Goal: Information Seeking & Learning: Understand process/instructions

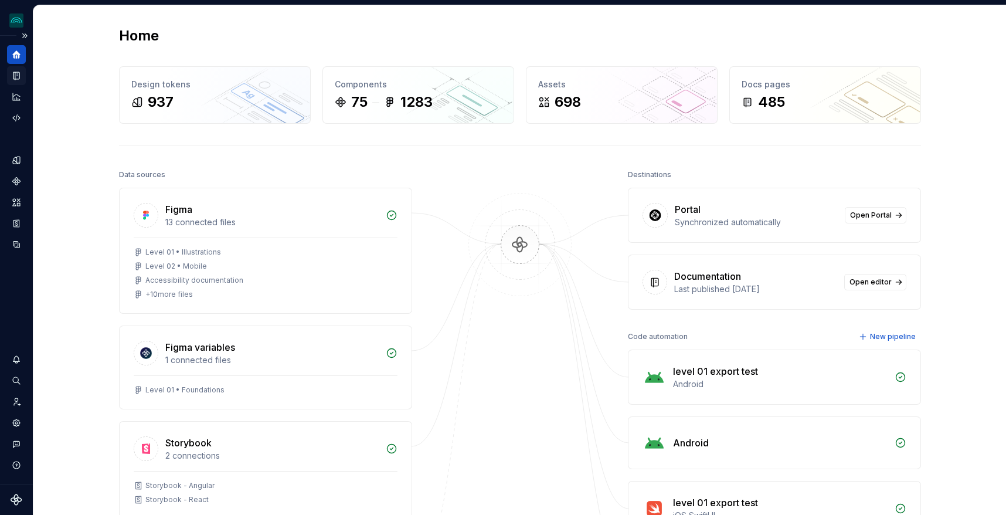
click at [17, 77] on icon "Documentation" at bounding box center [17, 76] width 5 height 6
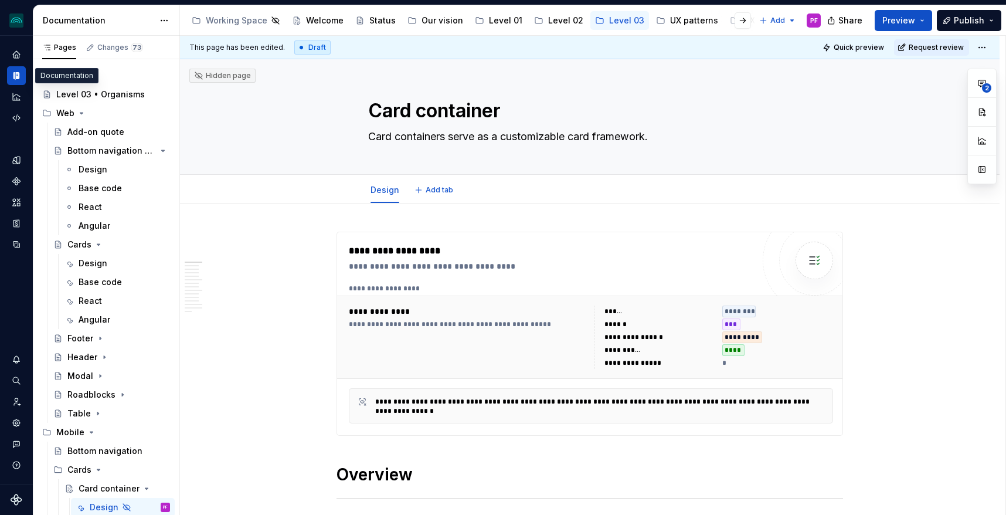
type textarea "*"
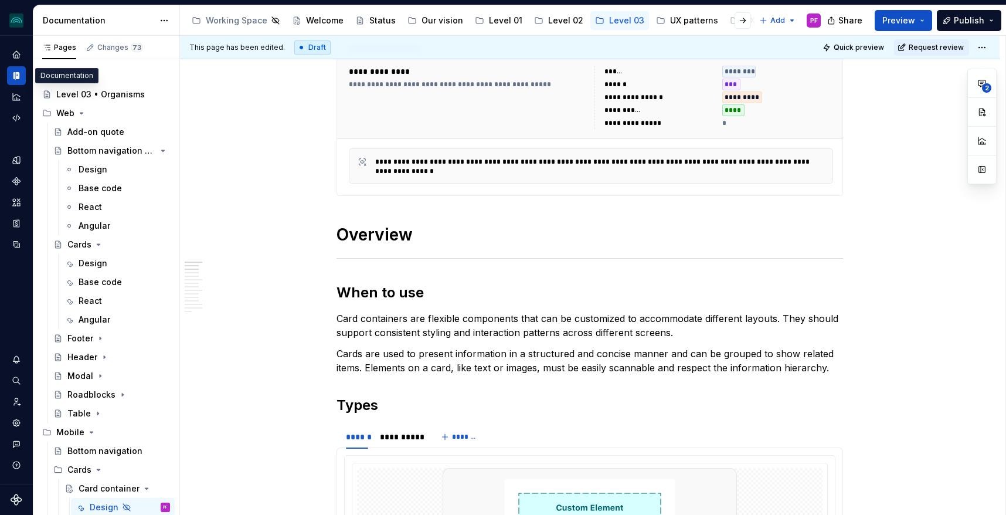
scroll to position [502, 0]
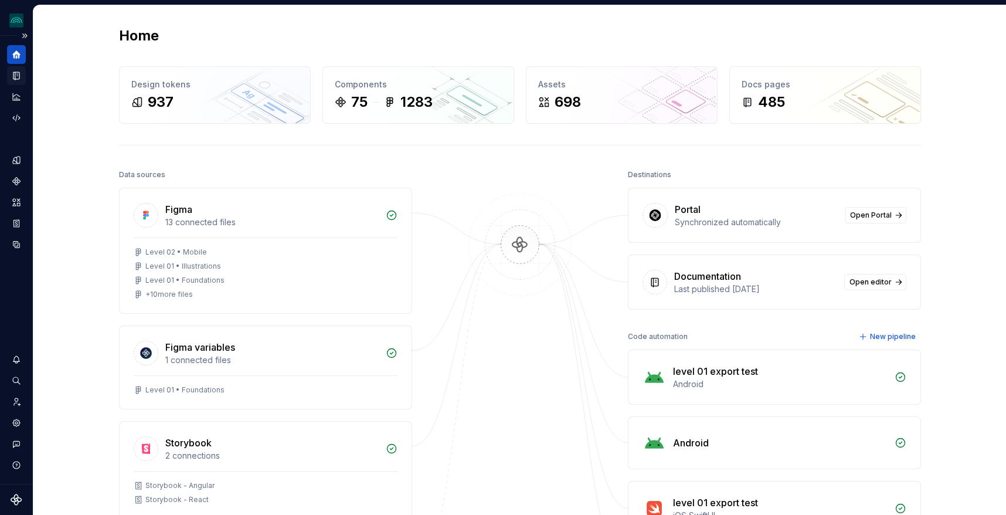
click at [11, 70] on div "Documentation" at bounding box center [16, 75] width 19 height 19
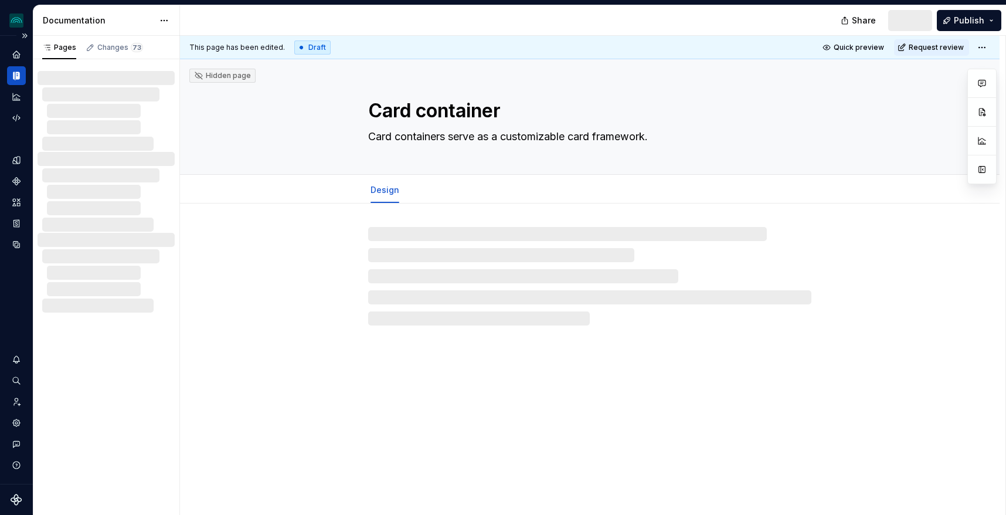
click at [20, 75] on icon "Documentation" at bounding box center [16, 75] width 11 height 11
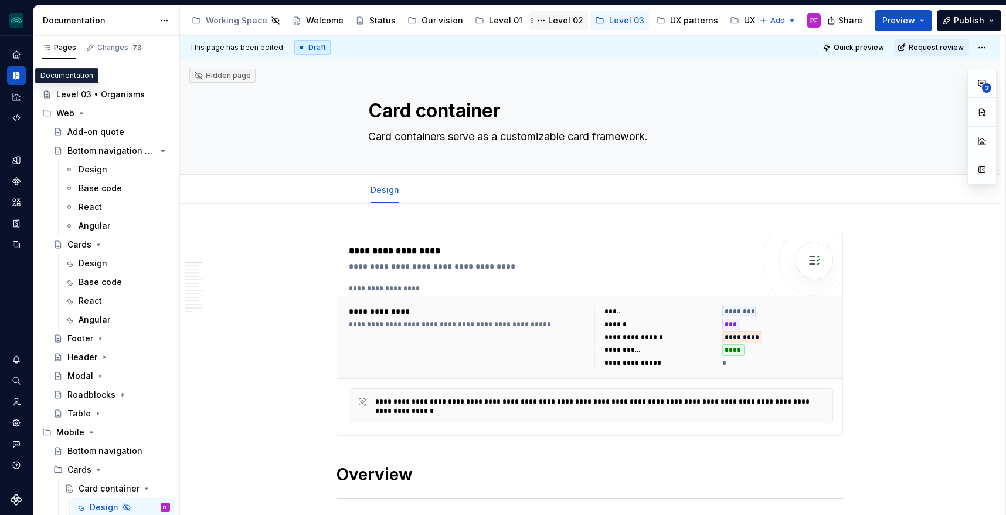
click at [549, 18] on div "Level 02" at bounding box center [565, 21] width 35 height 12
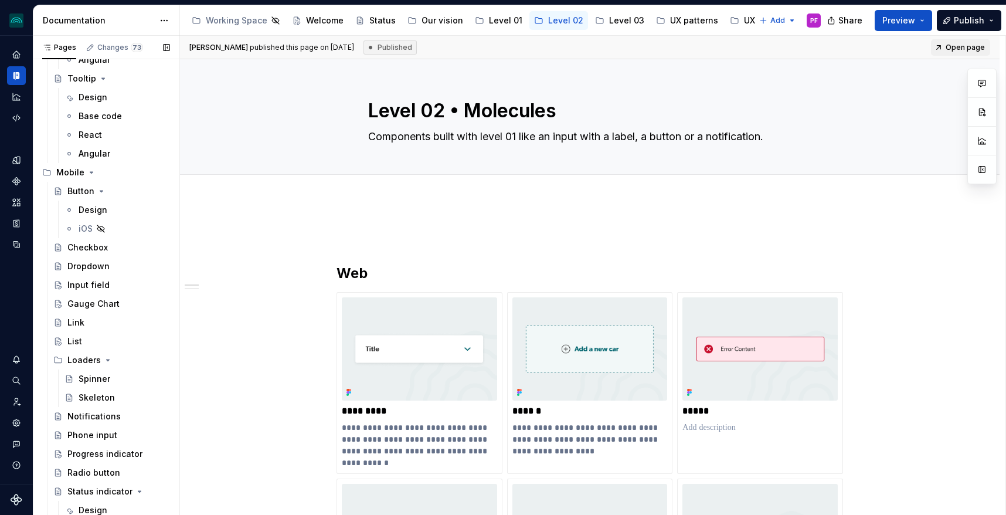
scroll to position [2906, 0]
click at [609, 22] on div "Level 03" at bounding box center [626, 21] width 35 height 12
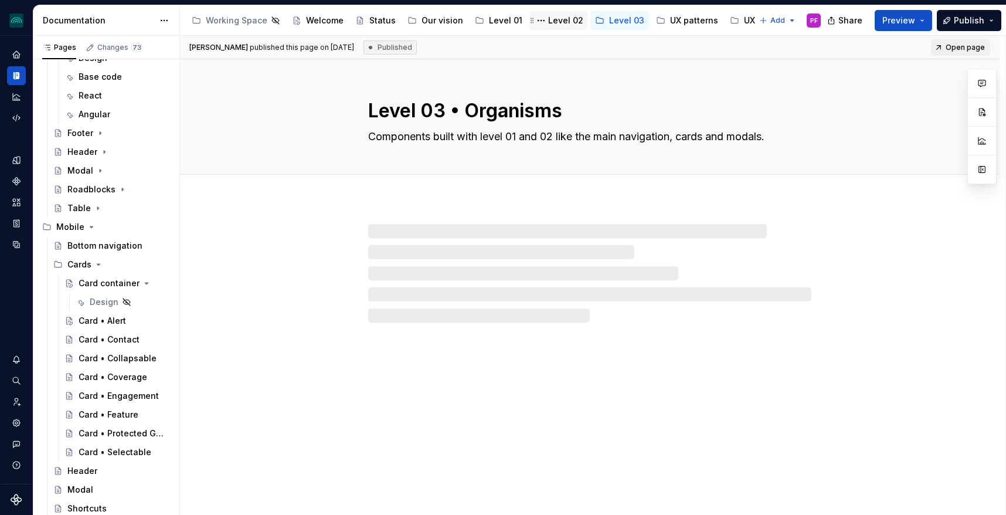
click at [556, 28] on div "Level 02" at bounding box center [558, 20] width 59 height 19
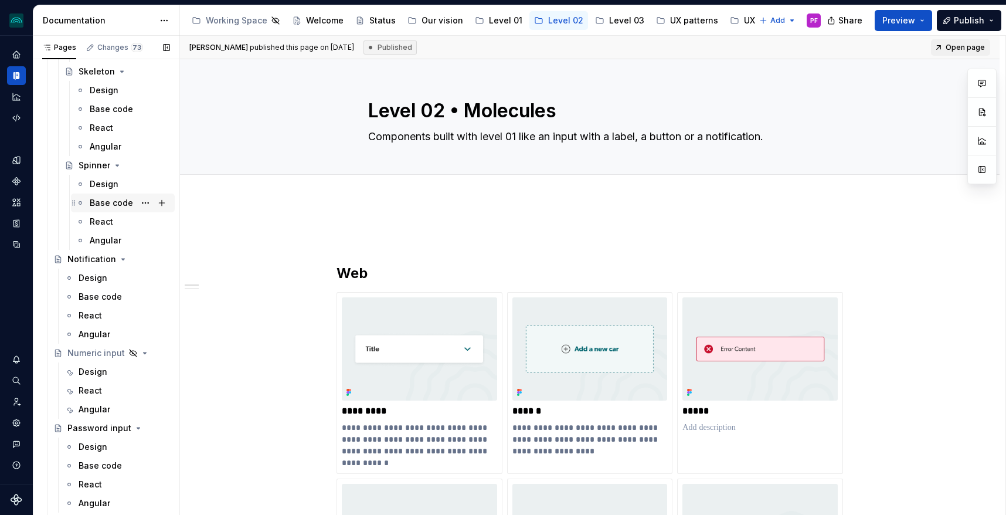
scroll to position [1546, 0]
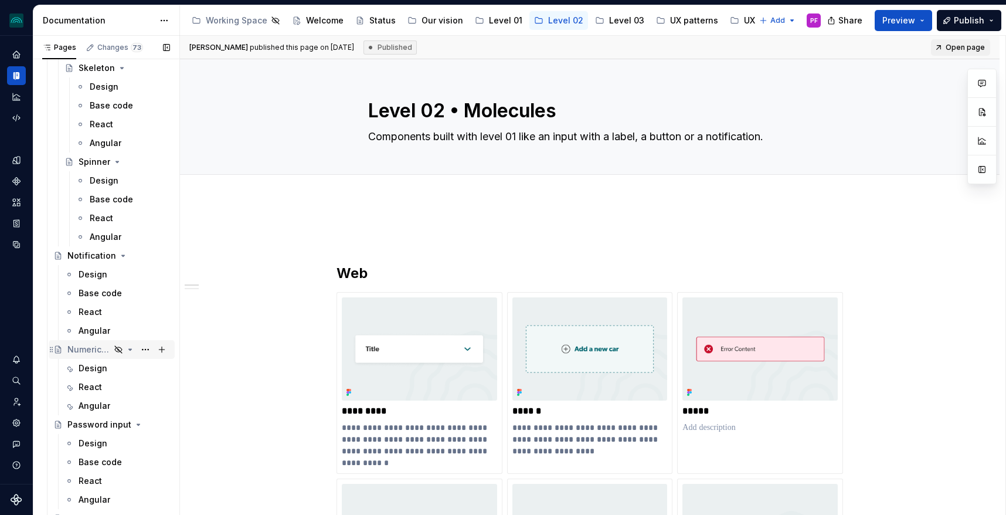
click at [120, 351] on icon "Page tree" at bounding box center [118, 349] width 9 height 9
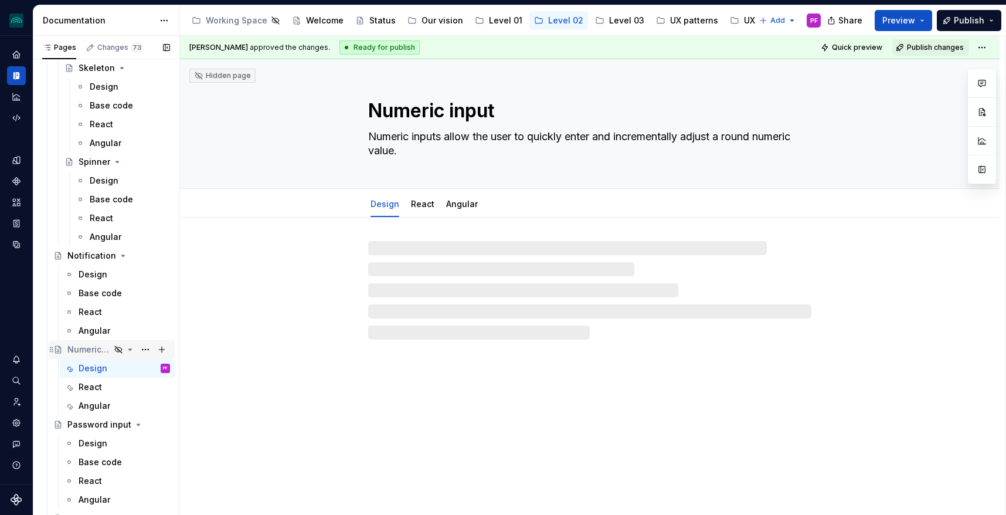
click at [117, 352] on icon "Page tree" at bounding box center [118, 349] width 9 height 9
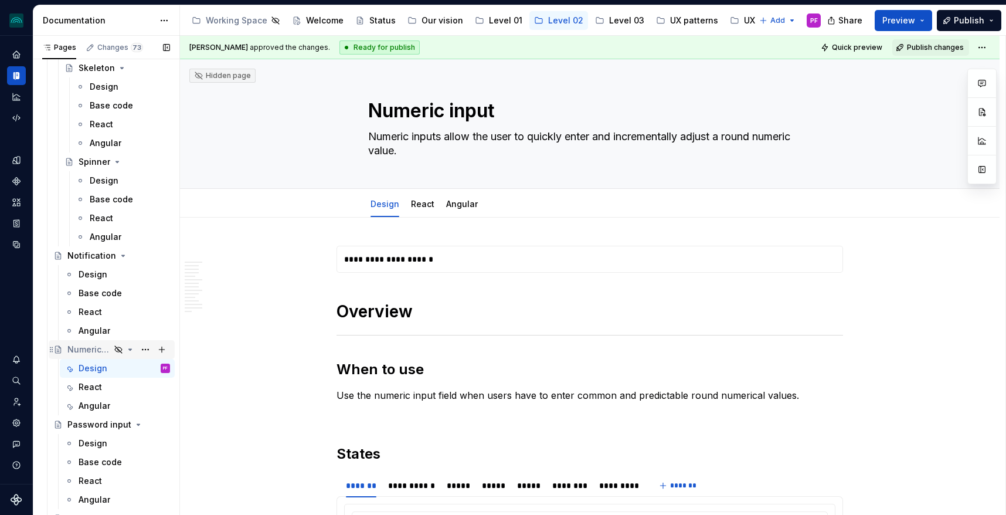
click at [131, 349] on icon "Page tree" at bounding box center [130, 349] width 3 height 1
click at [120, 349] on icon "Page tree" at bounding box center [118, 349] width 9 height 9
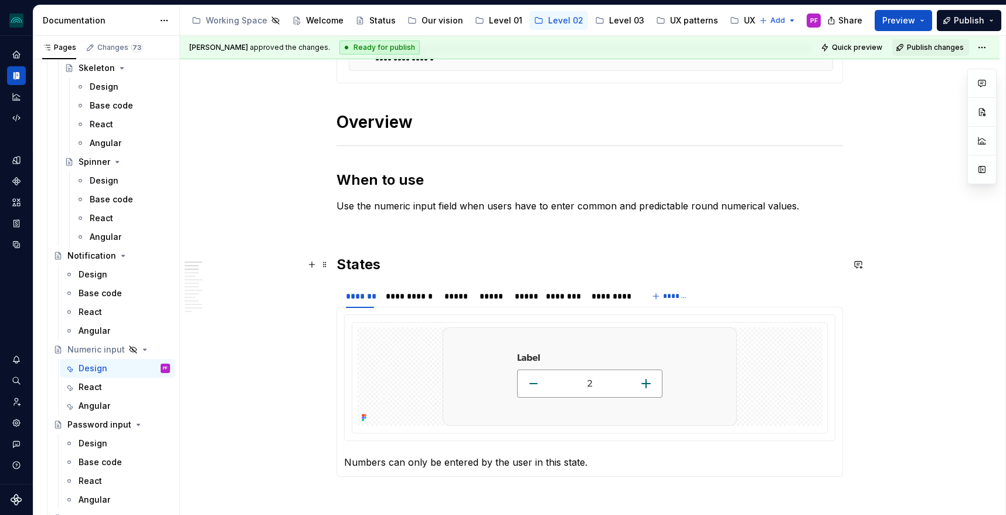
scroll to position [366, 0]
click at [505, 341] on img at bounding box center [590, 377] width 294 height 98
click at [380, 352] on div at bounding box center [589, 377] width 465 height 98
click at [364, 417] on icon at bounding box center [363, 418] width 2 height 2
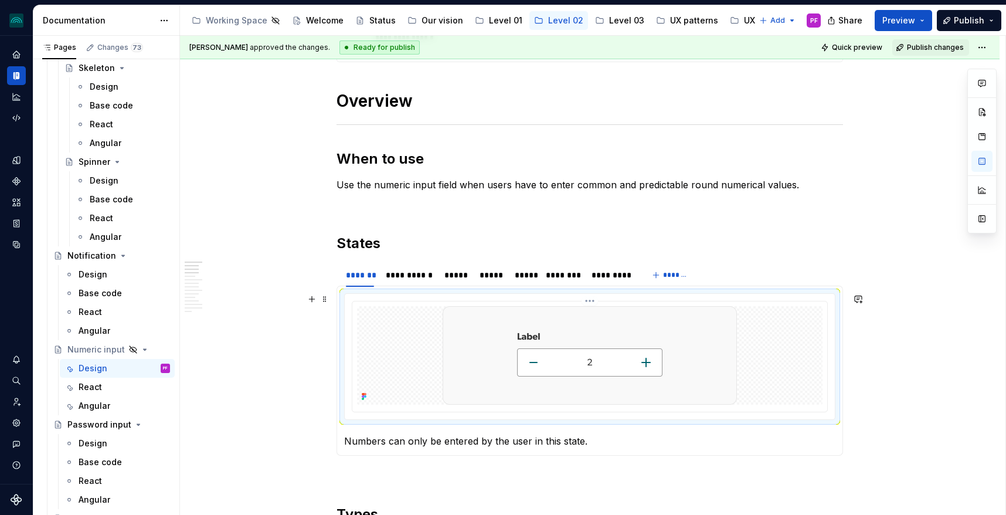
click at [475, 373] on img at bounding box center [590, 355] width 294 height 98
click at [397, 366] on div at bounding box center [589, 355] width 465 height 98
click at [987, 110] on button "button" at bounding box center [981, 111] width 21 height 21
click at [672, 315] on img at bounding box center [590, 355] width 294 height 98
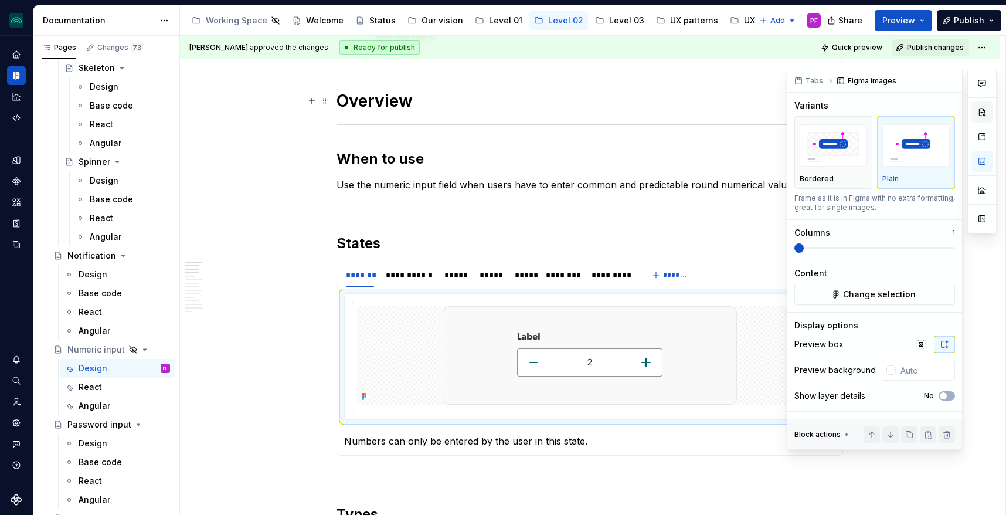
click at [980, 111] on button "button" at bounding box center [981, 111] width 21 height 21
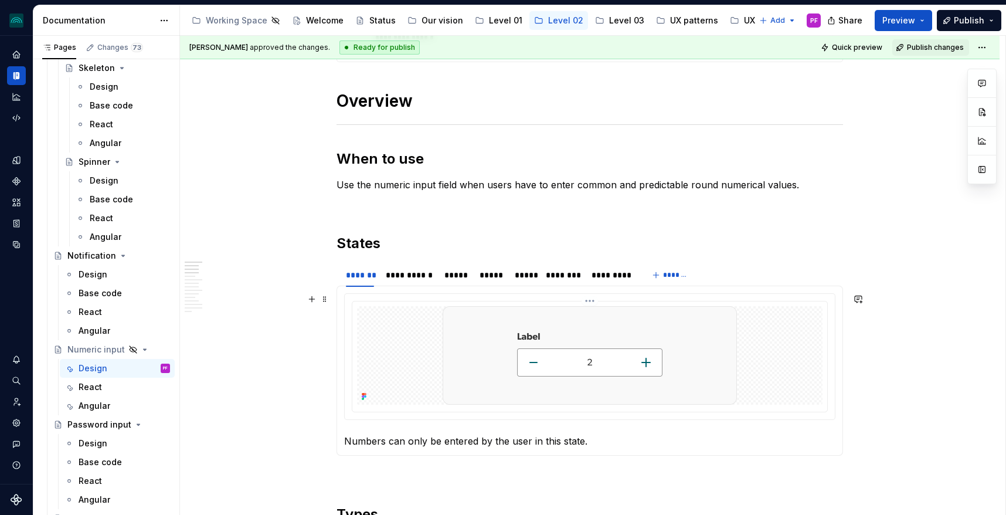
click at [683, 324] on img at bounding box center [590, 355] width 294 height 98
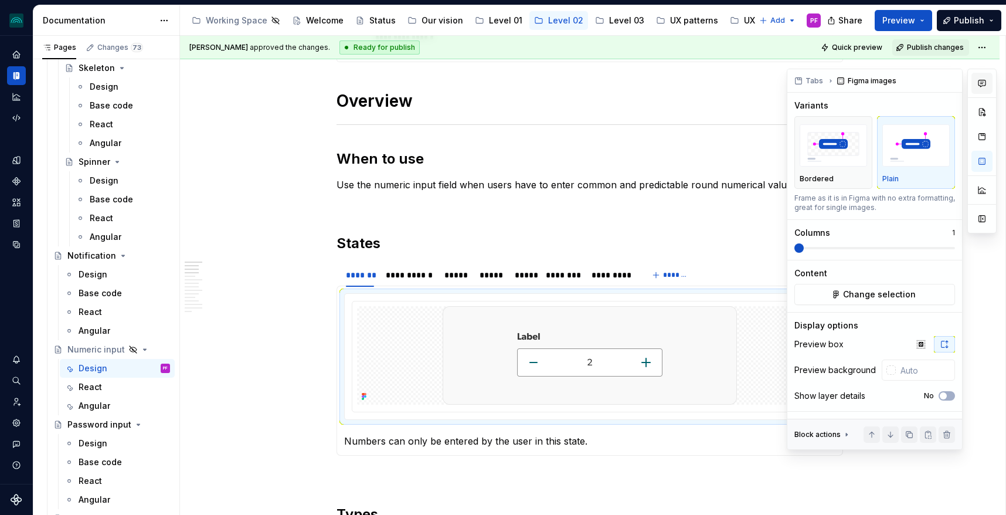
click at [980, 84] on icon "button" at bounding box center [981, 83] width 9 height 9
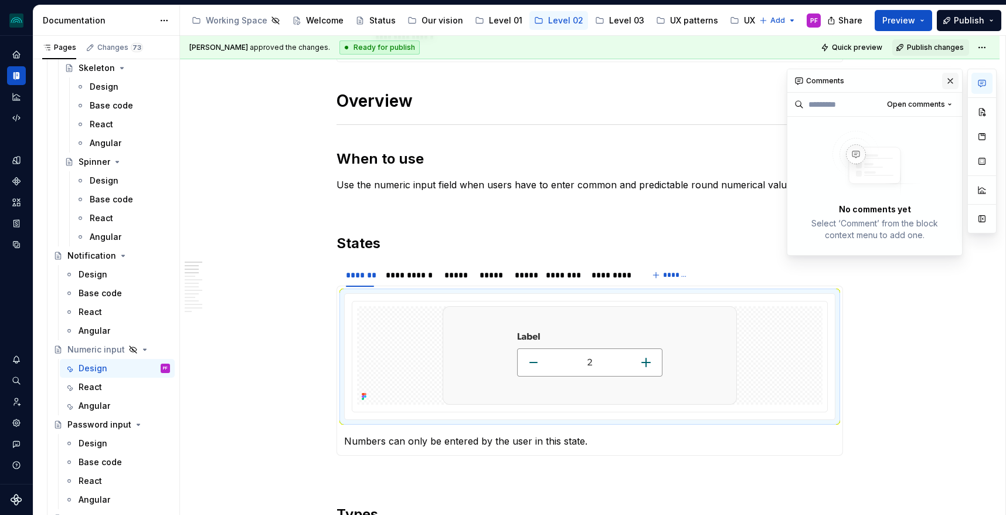
click at [954, 77] on button "button" at bounding box center [950, 81] width 16 height 16
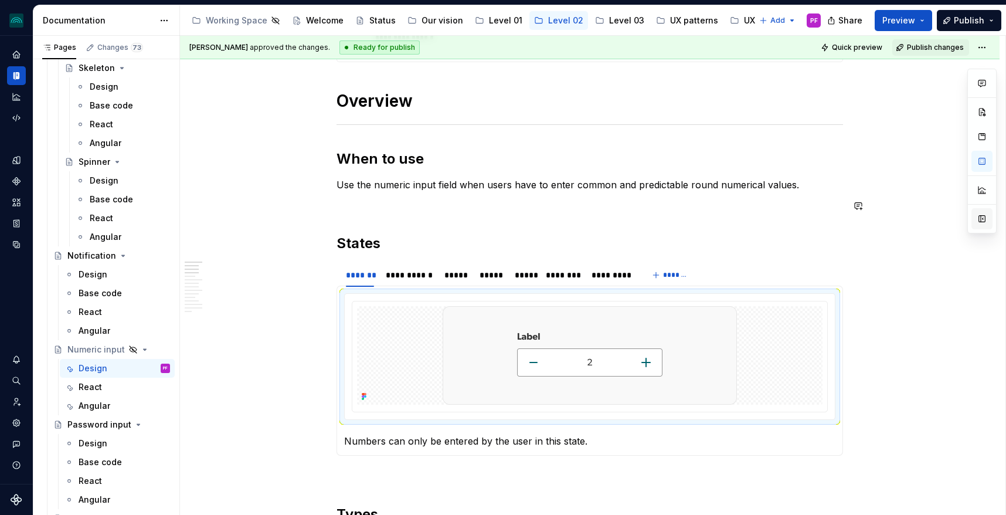
click at [987, 218] on button "button" at bounding box center [981, 218] width 21 height 21
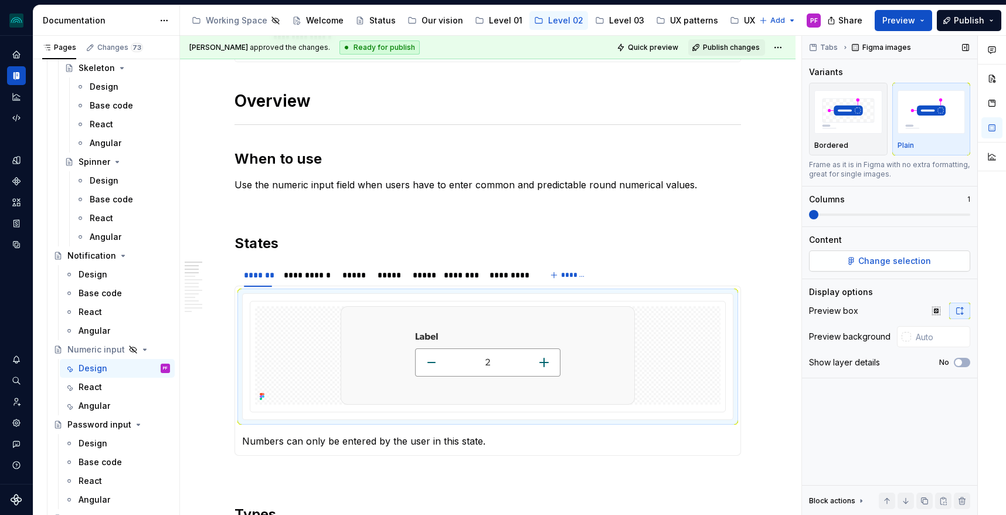
click at [905, 269] on button "Change selection" at bounding box center [889, 260] width 161 height 21
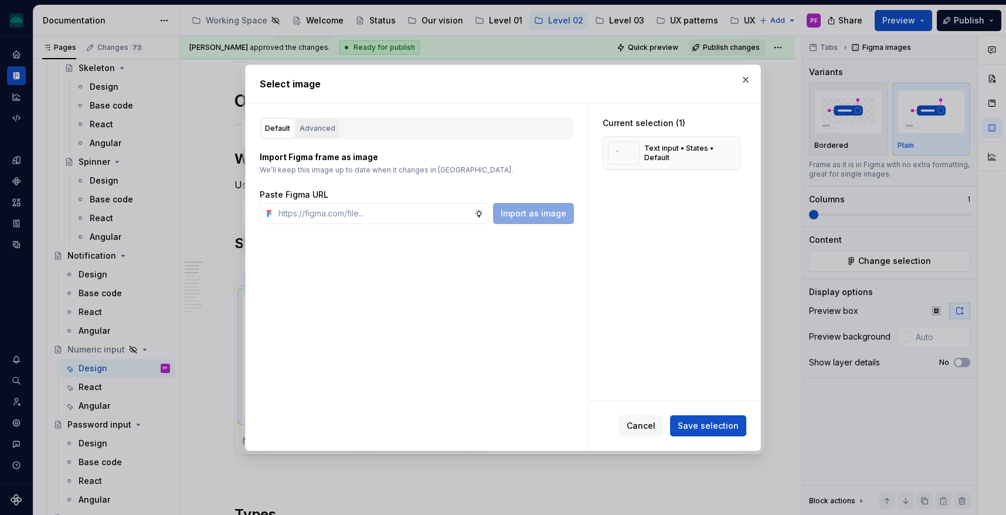
click at [329, 125] on div "Advanced" at bounding box center [318, 129] width 36 height 12
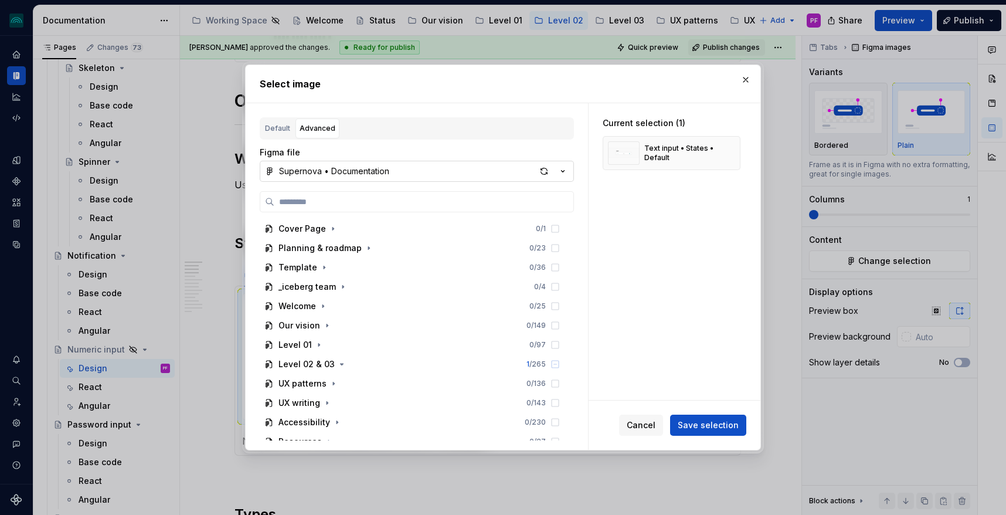
click at [355, 166] on div "Supernova • Documentation" at bounding box center [334, 171] width 110 height 12
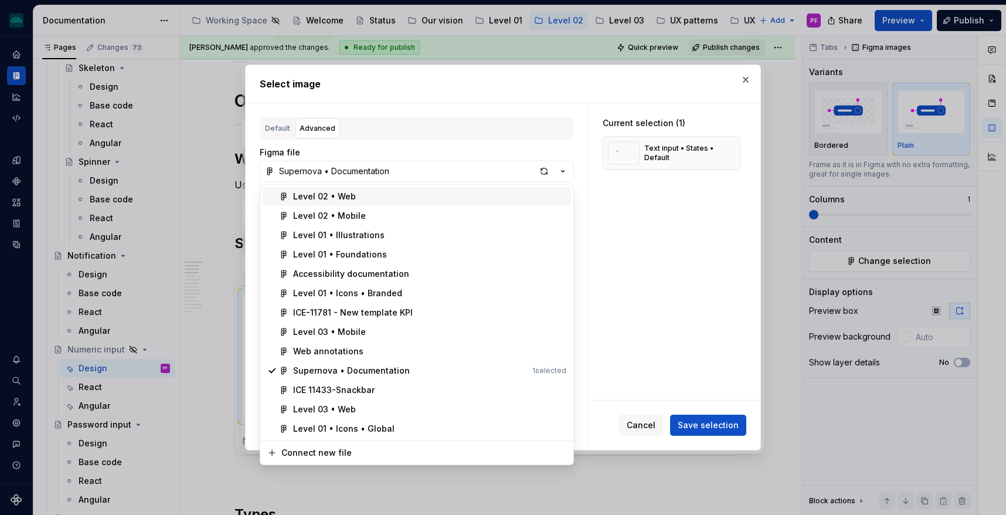
click at [339, 195] on div "Level 02 • Web" at bounding box center [324, 197] width 63 height 12
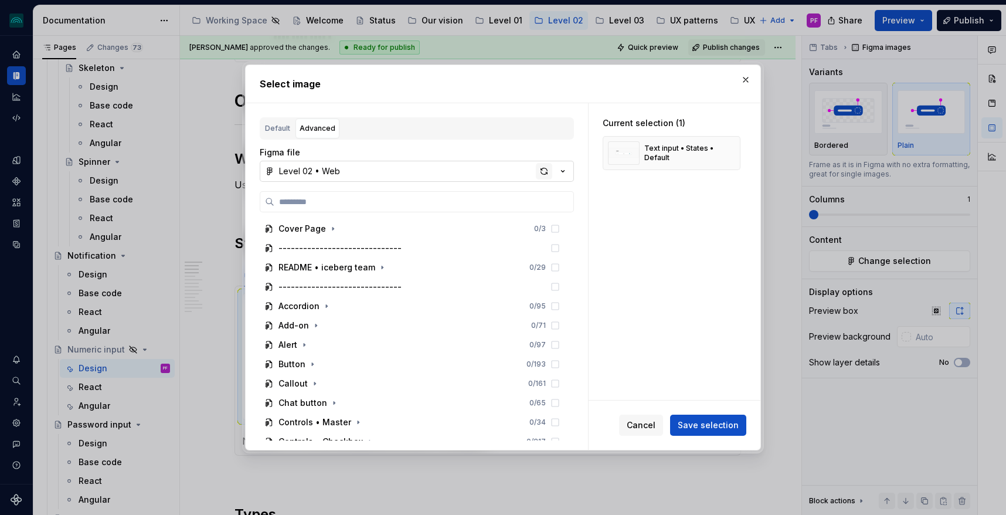
click at [542, 167] on div "button" at bounding box center [544, 171] width 16 height 16
type textarea "*"
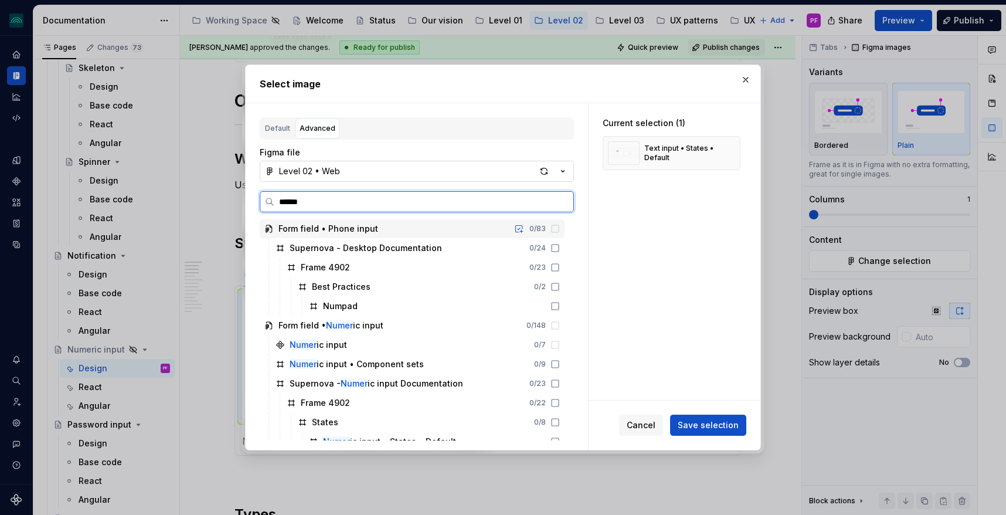
type input "*******"
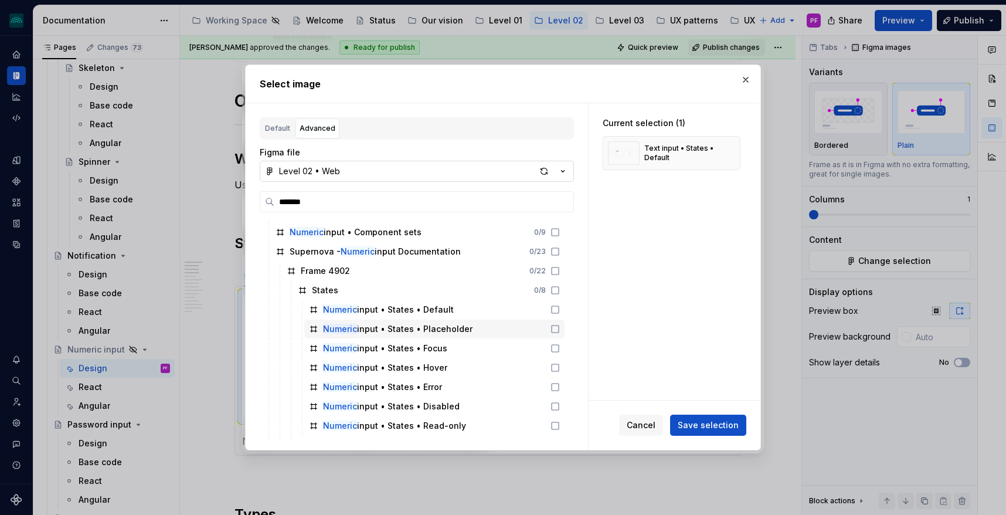
scroll to position [39, 0]
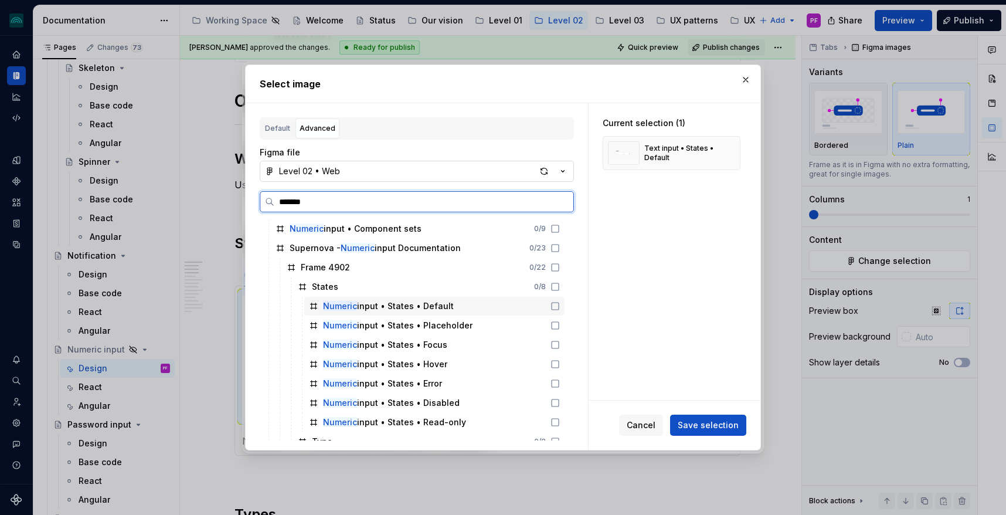
click at [454, 304] on div "Numeric input • States • Default" at bounding box center [434, 306] width 260 height 19
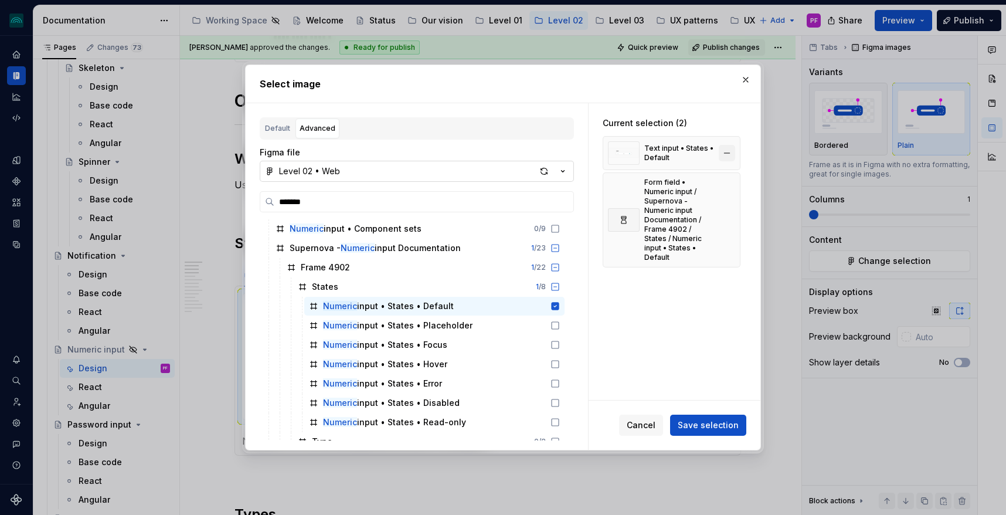
click at [732, 147] on button "button" at bounding box center [727, 153] width 16 height 16
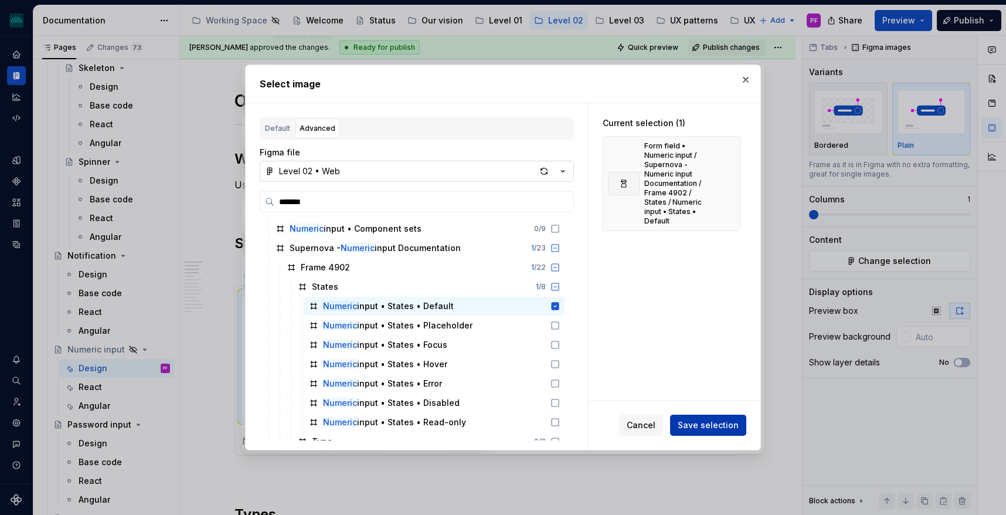
click at [692, 422] on span "Save selection" at bounding box center [708, 425] width 61 height 12
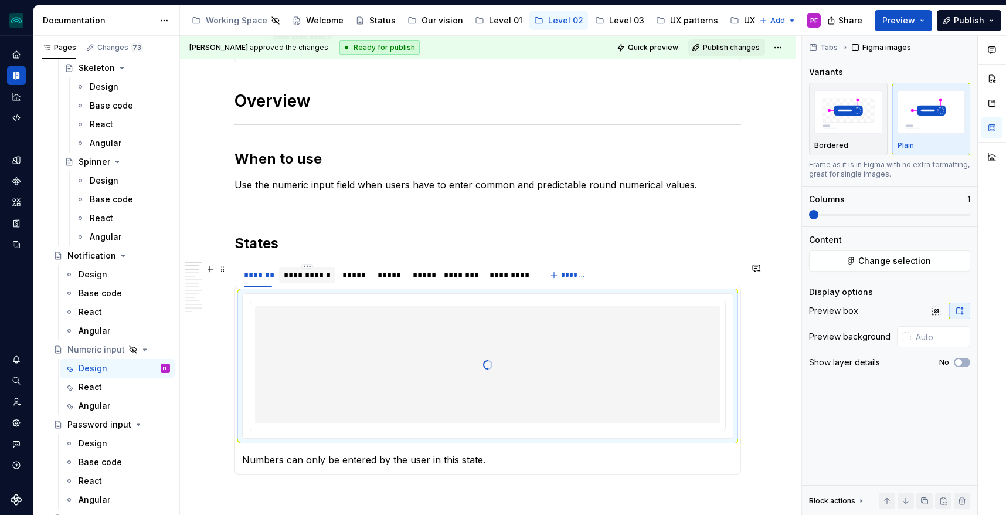
click at [310, 282] on div "**********" at bounding box center [307, 275] width 56 height 16
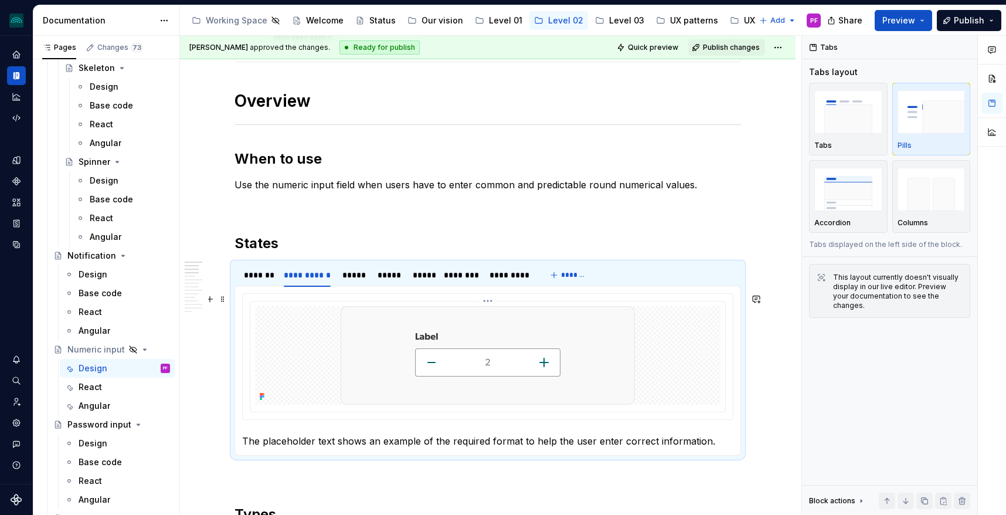
click at [434, 321] on img at bounding box center [488, 355] width 294 height 98
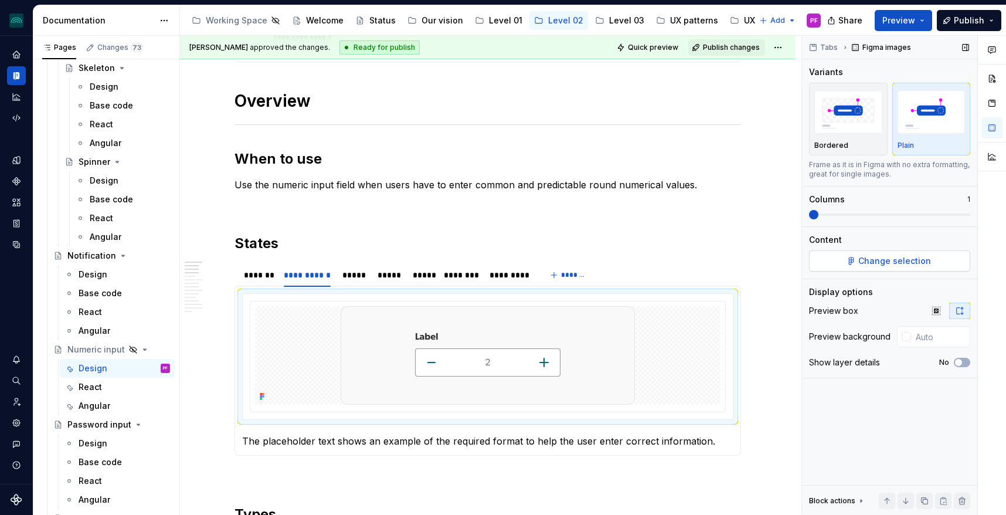
click at [883, 254] on button "Change selection" at bounding box center [889, 260] width 161 height 21
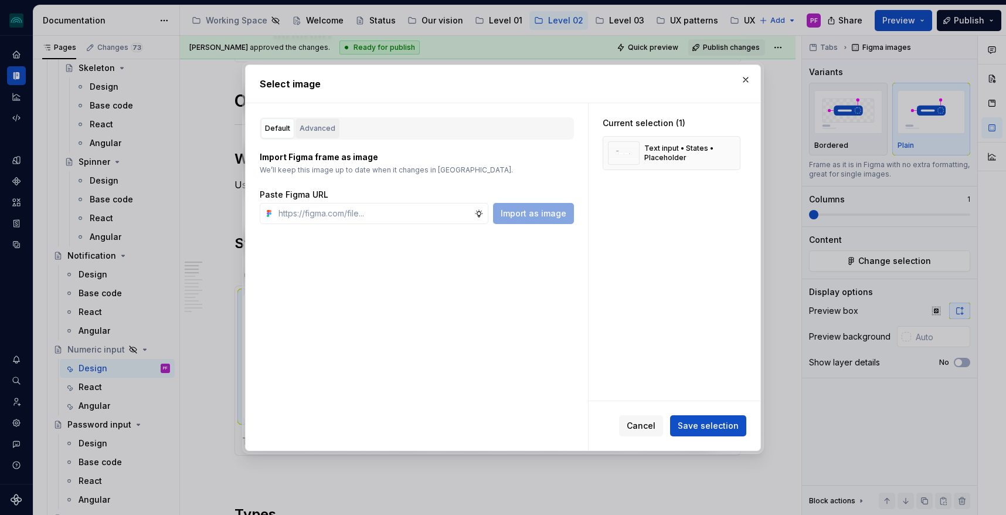
type textarea "*"
click at [311, 126] on div "Advanced" at bounding box center [318, 129] width 36 height 12
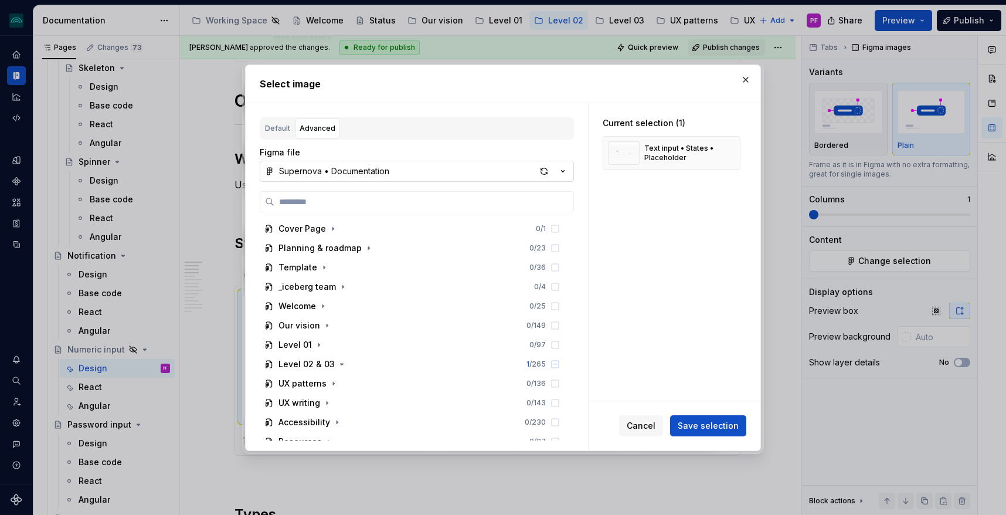
click at [321, 172] on div "Supernova • Documentation" at bounding box center [334, 171] width 110 height 12
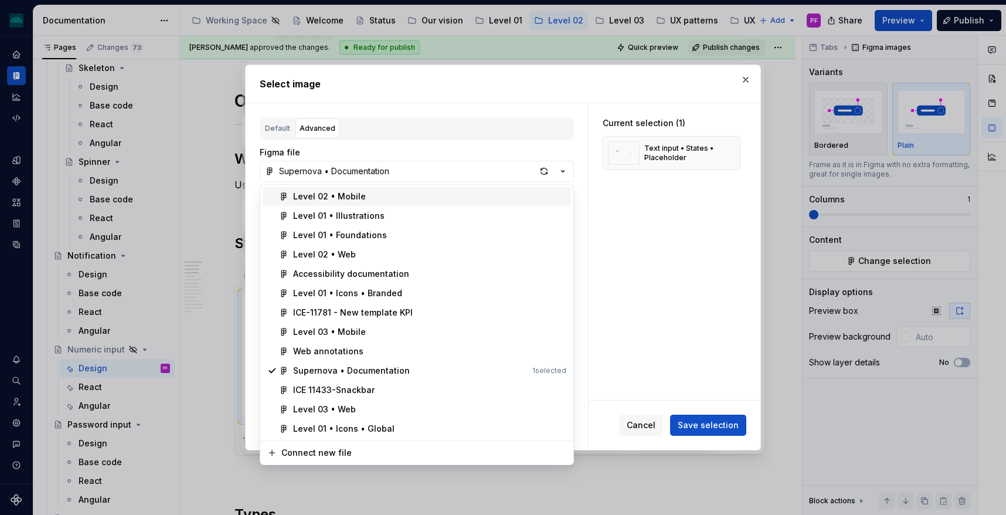
click at [373, 141] on div "Select image Default Advanced Import Figma frame as image We’ll keep this image…" at bounding box center [503, 257] width 1006 height 515
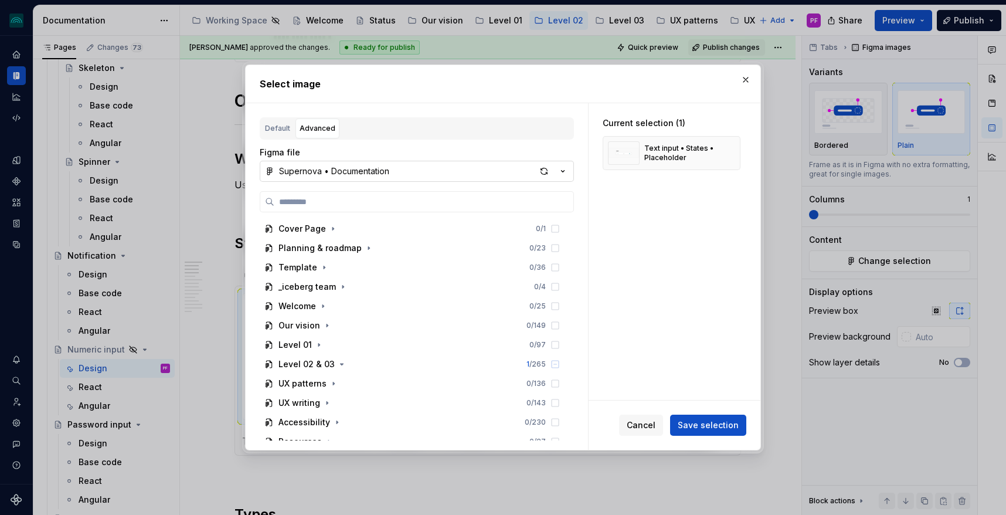
click at [352, 173] on div "Supernova • Documentation" at bounding box center [334, 171] width 110 height 12
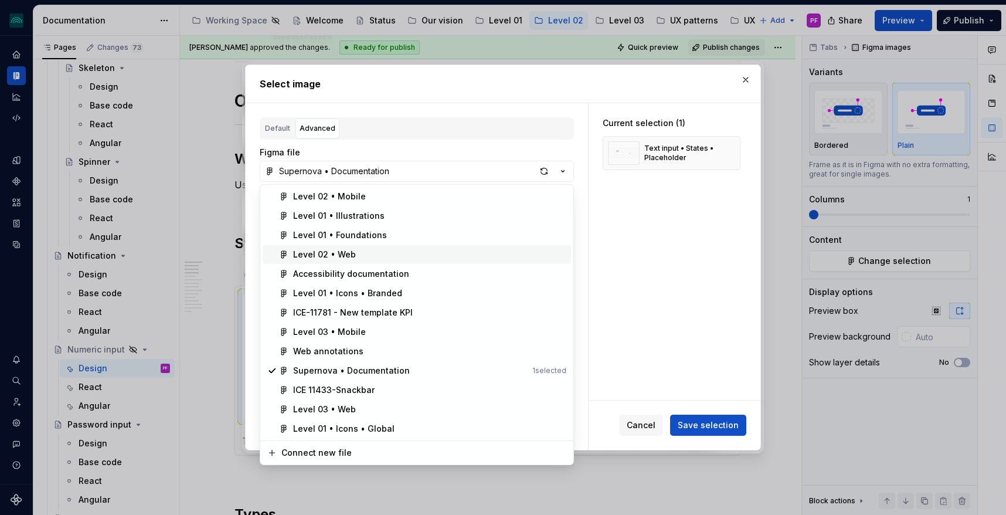
click at [331, 255] on div "Level 02 • Web" at bounding box center [324, 255] width 63 height 12
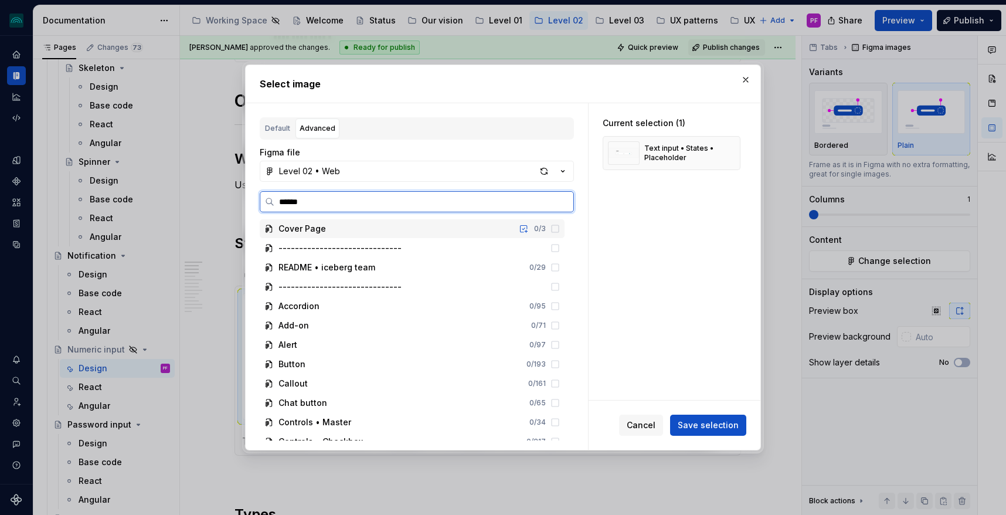
type input "*******"
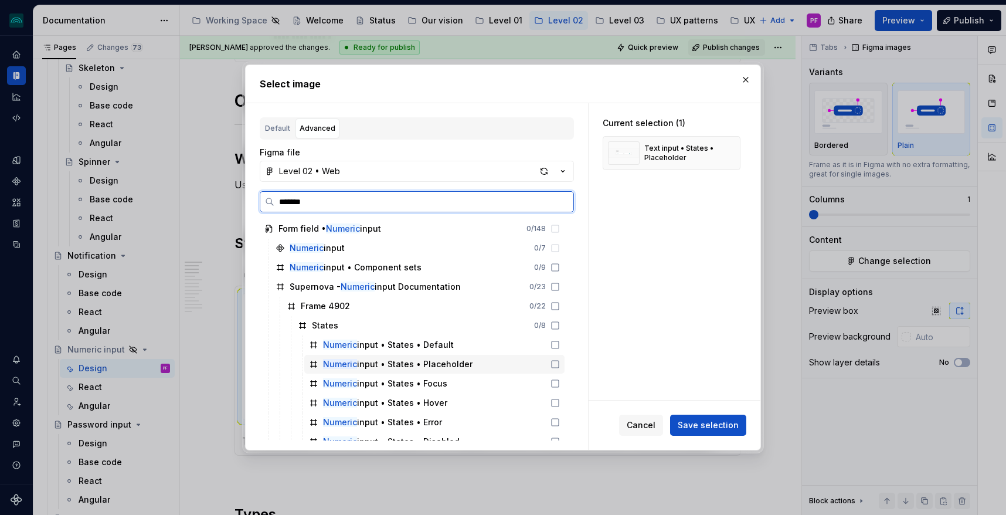
click at [341, 357] on div "Numeric input • States • Placeholder" at bounding box center [434, 364] width 260 height 19
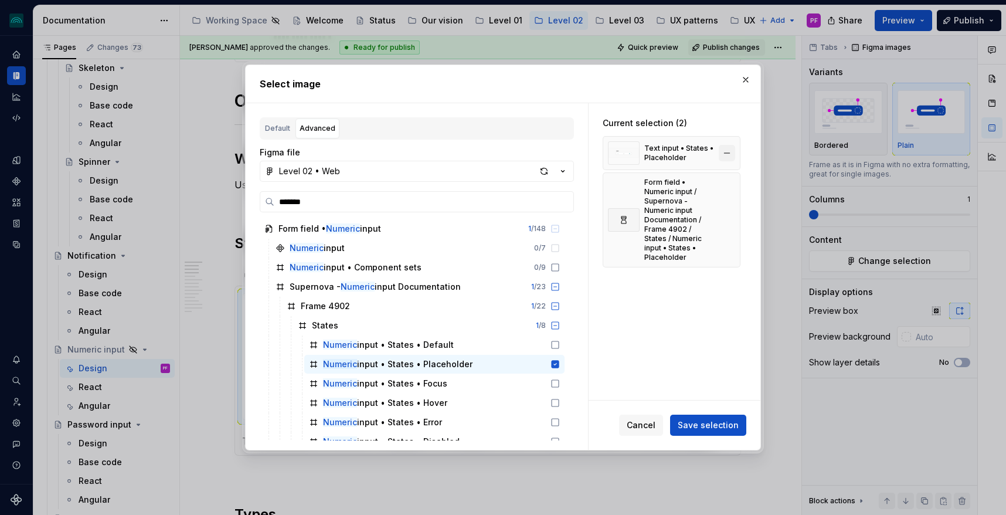
click at [735, 154] on button "button" at bounding box center [727, 153] width 16 height 16
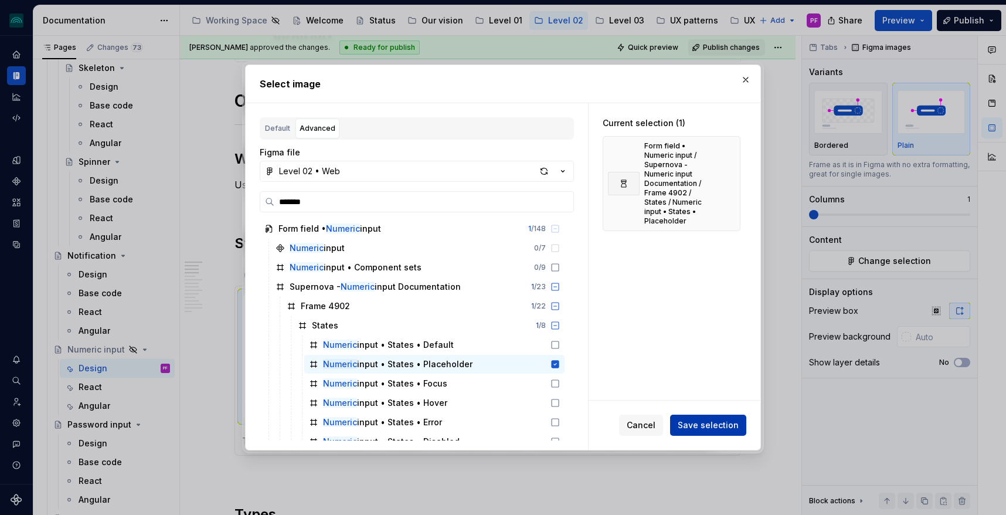
click at [699, 429] on span "Save selection" at bounding box center [708, 425] width 61 height 12
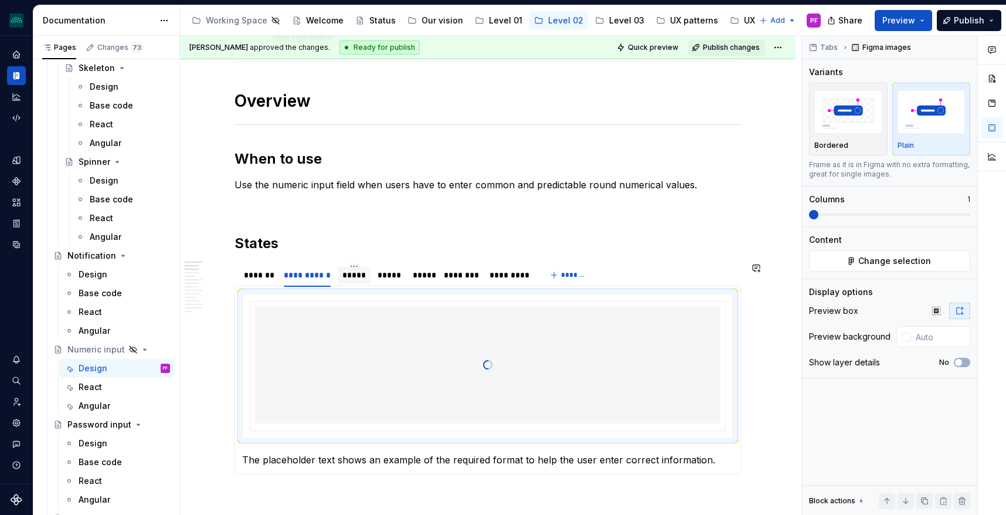
click at [364, 284] on div at bounding box center [354, 284] width 33 height 1
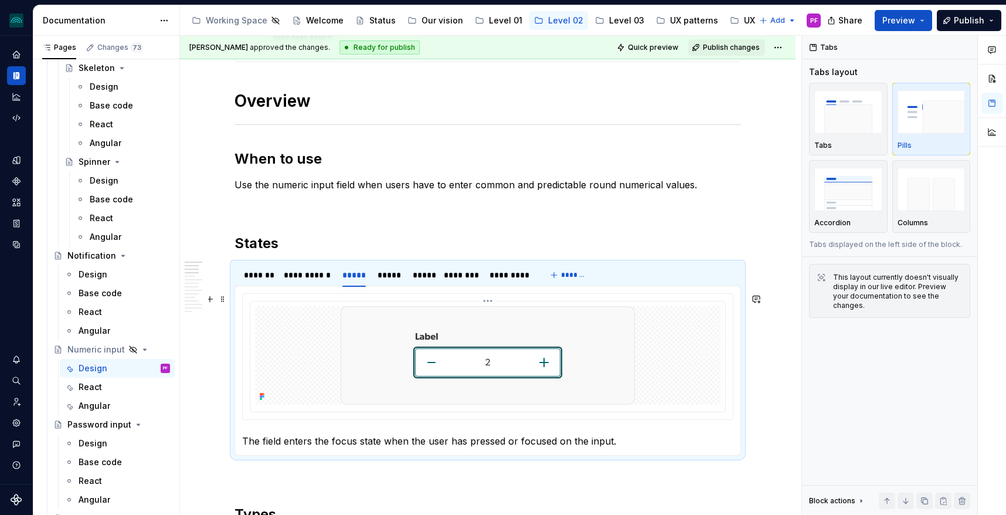
click at [501, 321] on img at bounding box center [488, 355] width 294 height 98
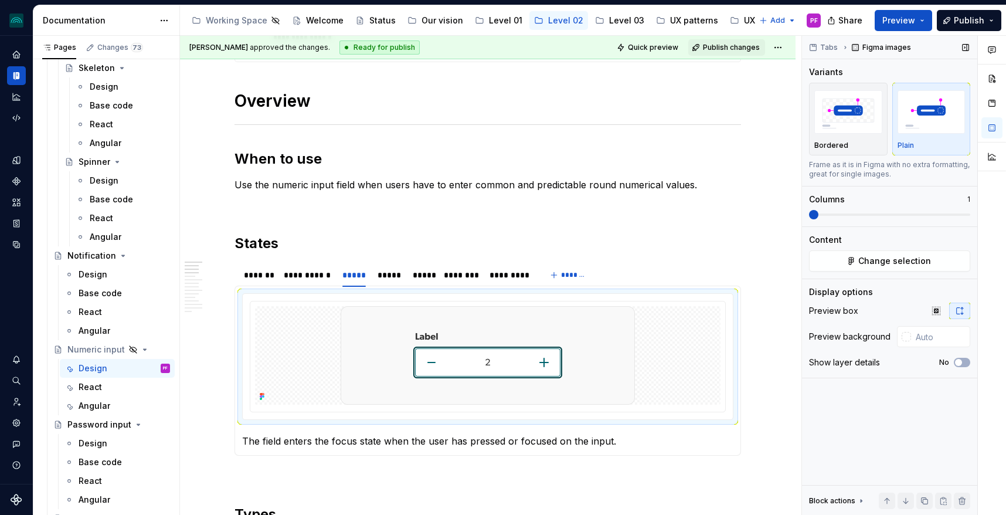
click at [943, 247] on div "Content Change selection" at bounding box center [889, 253] width 161 height 38
click at [940, 257] on button "Change selection" at bounding box center [889, 260] width 161 height 21
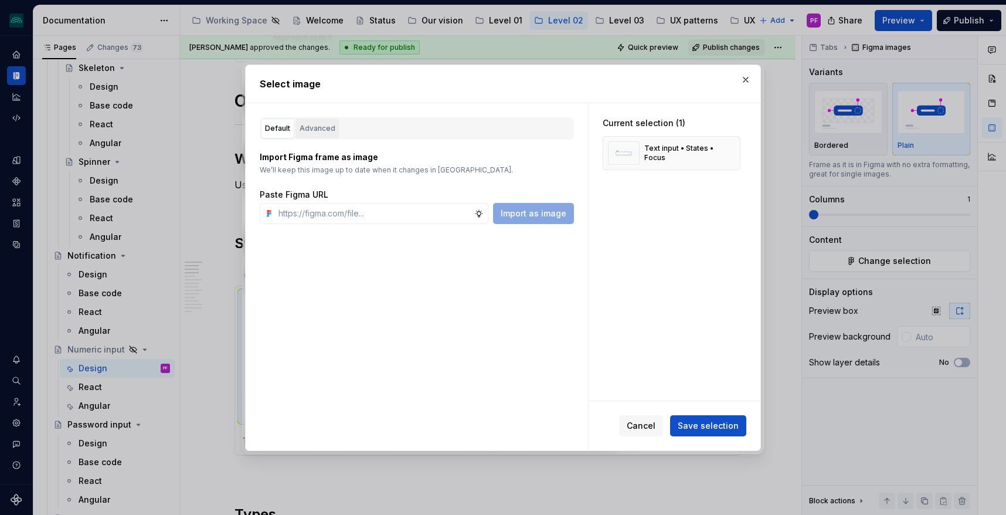
drag, startPoint x: 315, startPoint y: 131, endPoint x: 324, endPoint y: 131, distance: 8.8
click at [315, 131] on div "Advanced" at bounding box center [318, 129] width 36 height 12
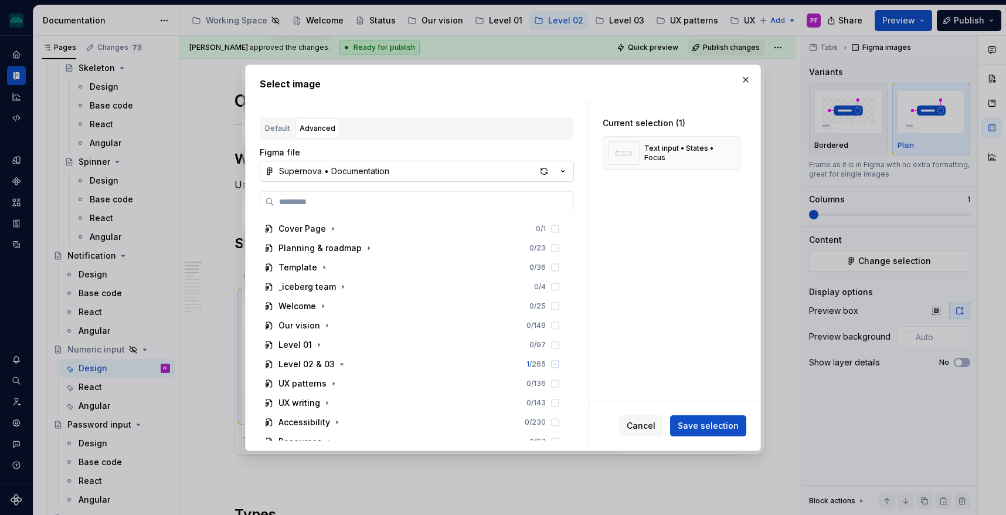
click at [426, 174] on button "Supernova • Documentation" at bounding box center [417, 171] width 314 height 21
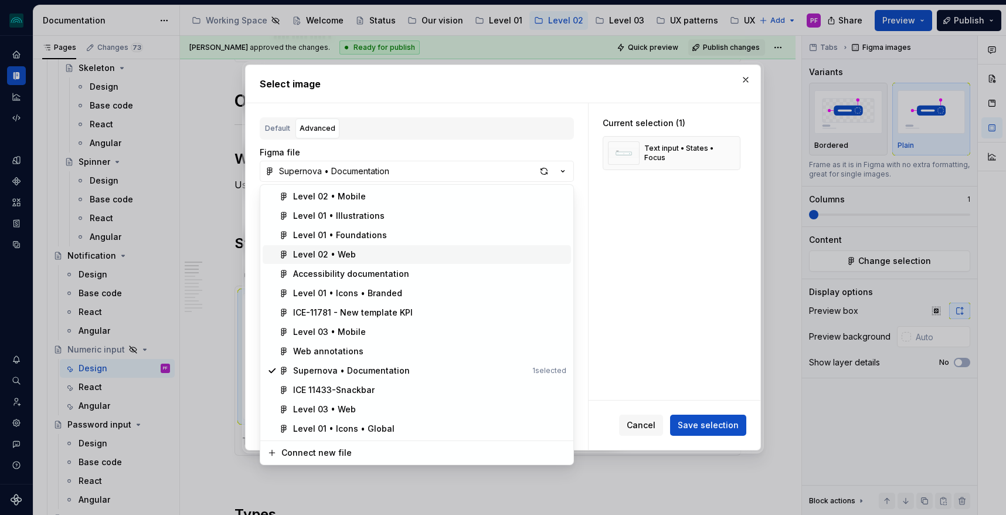
click at [376, 250] on div "Level 02 • Web" at bounding box center [429, 255] width 273 height 12
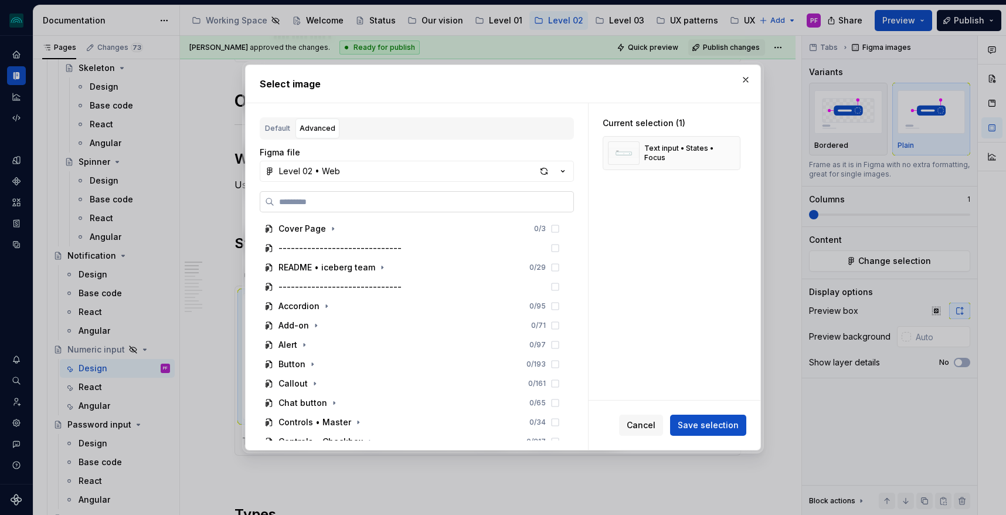
click at [359, 196] on input "search" at bounding box center [423, 202] width 299 height 12
type input "*******"
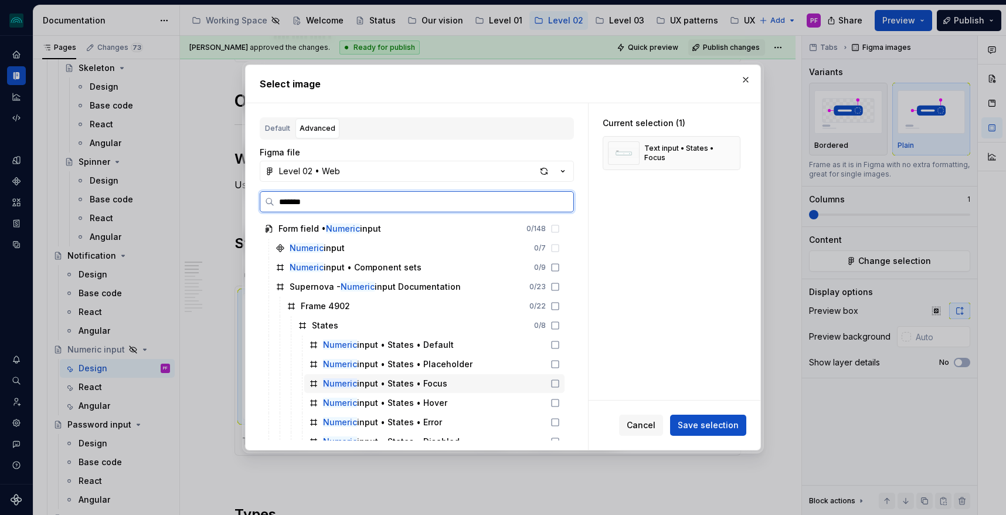
click at [376, 378] on div "Numeric input • States • Focus" at bounding box center [385, 384] width 124 height 12
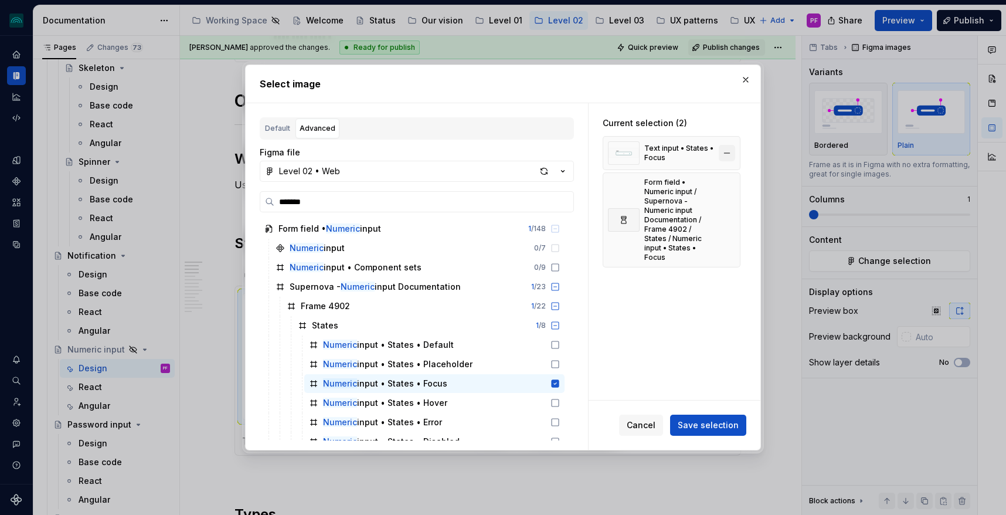
click at [729, 152] on button "button" at bounding box center [727, 153] width 16 height 16
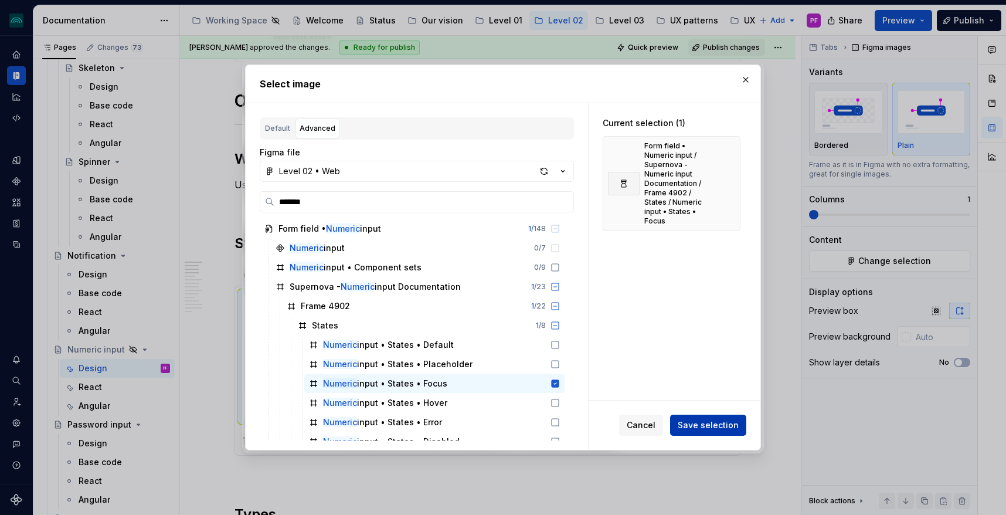
click at [707, 426] on span "Save selection" at bounding box center [708, 425] width 61 height 12
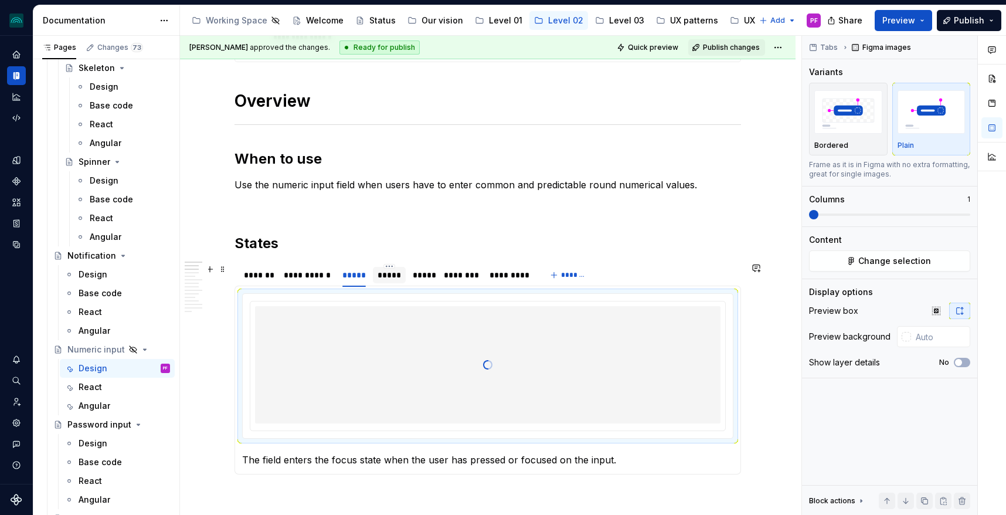
click at [392, 275] on div "*****" at bounding box center [389, 275] width 23 height 12
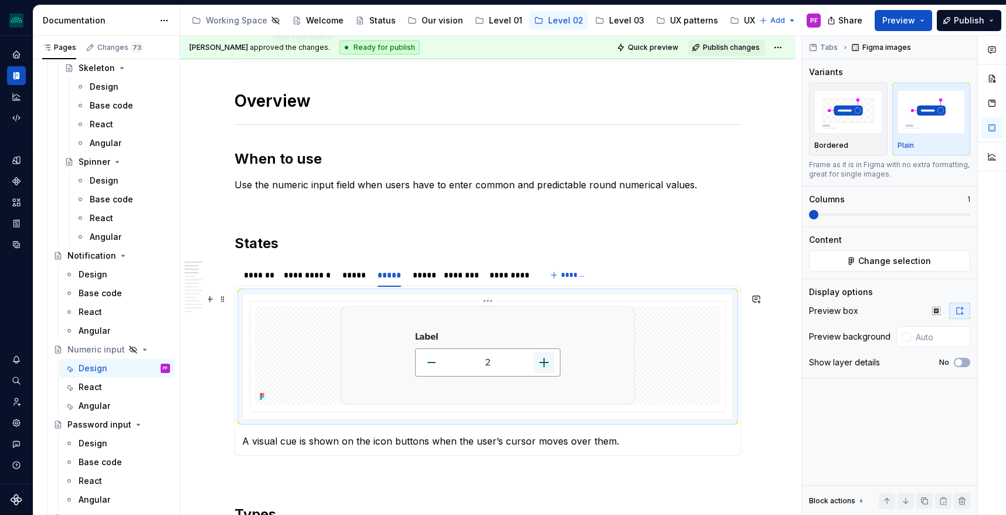
click at [395, 362] on img at bounding box center [488, 355] width 294 height 98
click at [880, 251] on button "Change selection" at bounding box center [889, 260] width 161 height 21
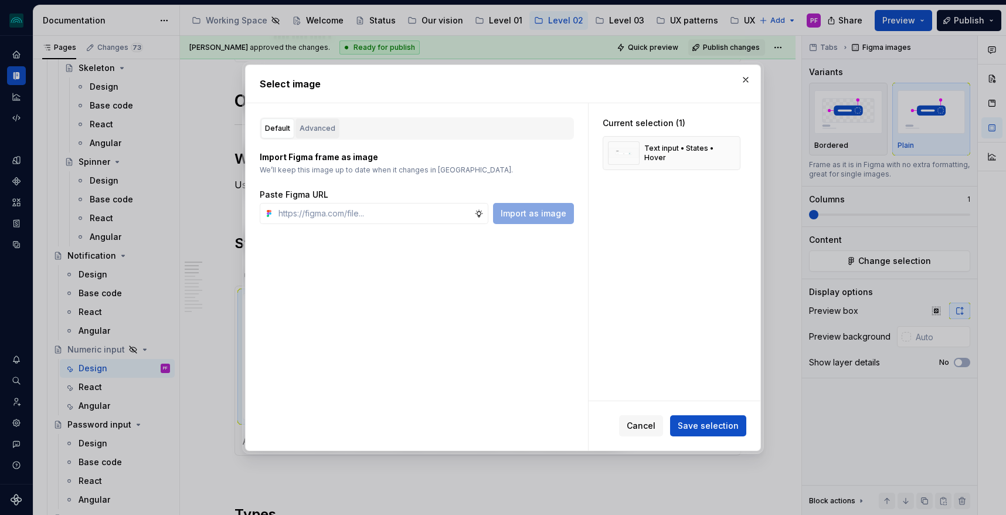
click at [319, 124] on div "Advanced" at bounding box center [318, 129] width 36 height 12
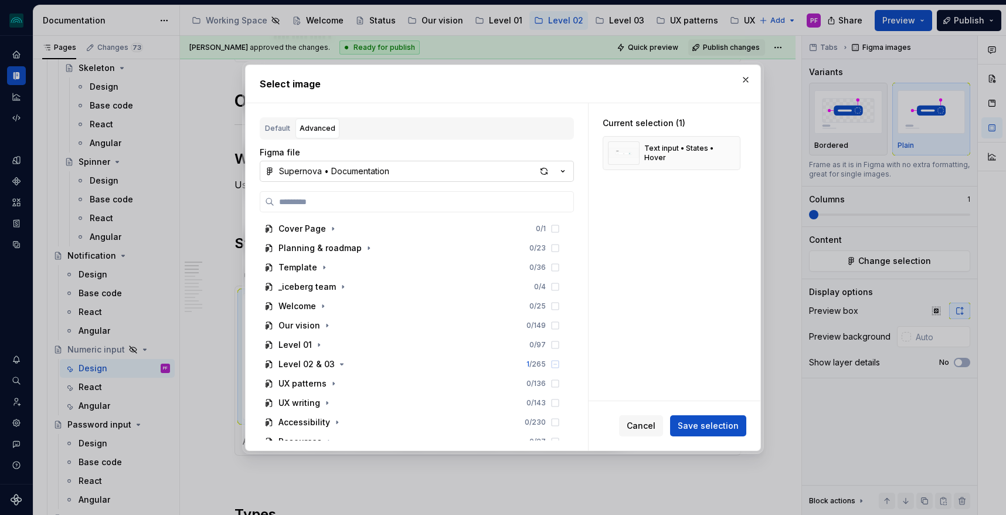
click at [335, 174] on div "Supernova • Documentation" at bounding box center [334, 171] width 110 height 12
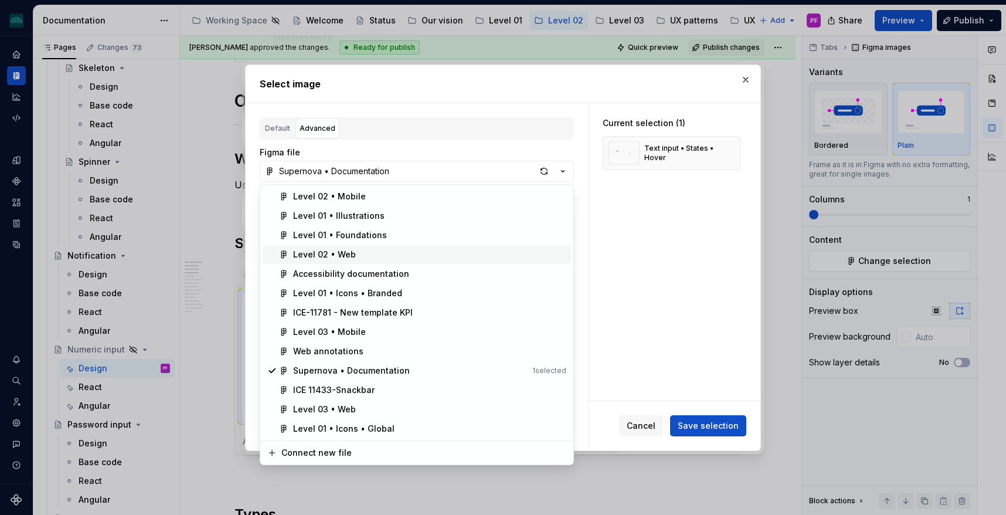
click at [328, 245] on span "Level 02 • Web" at bounding box center [417, 254] width 308 height 19
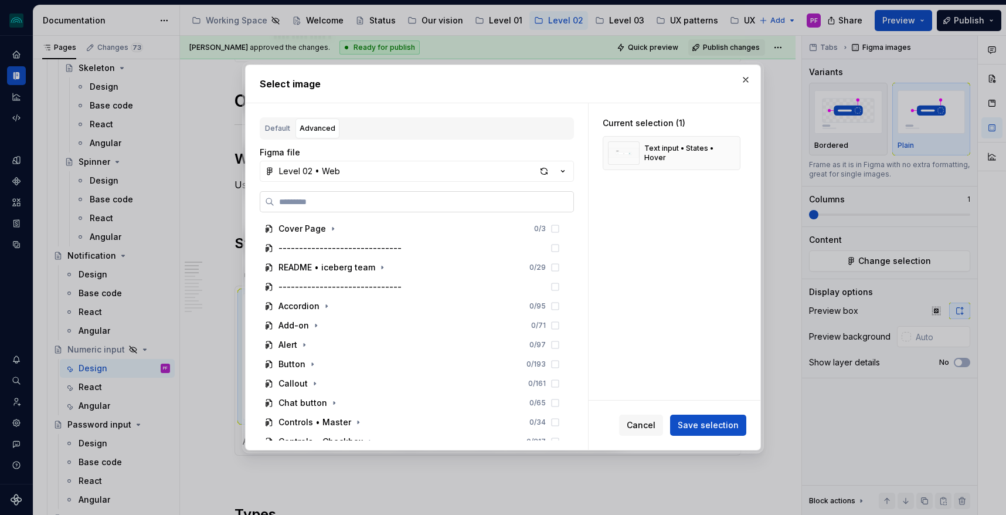
type input "*"
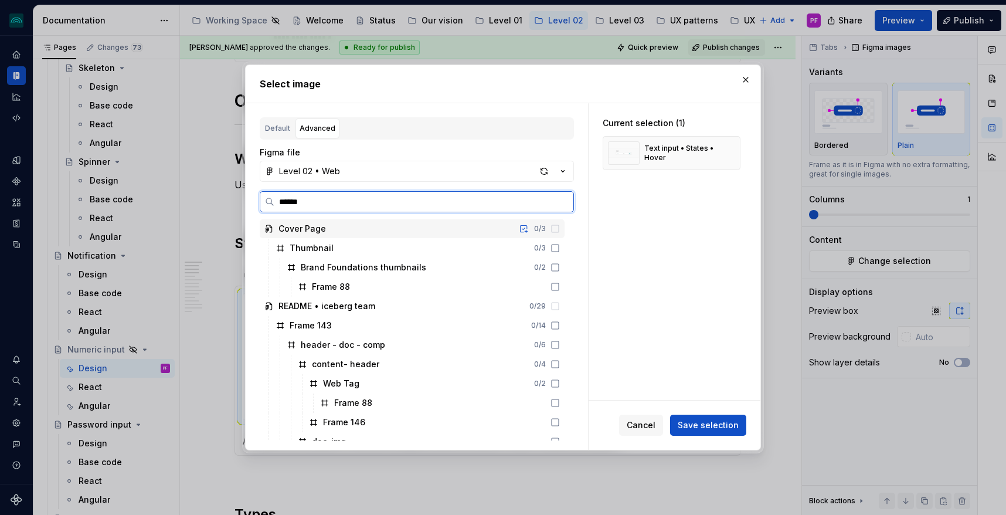
type input "*******"
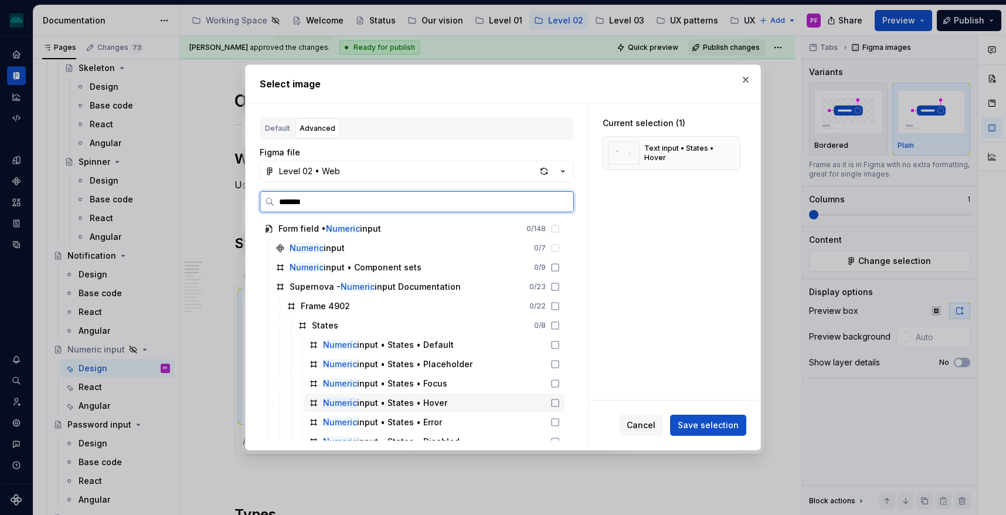
click at [343, 397] on div "Numeric input • States • Hover" at bounding box center [385, 403] width 124 height 12
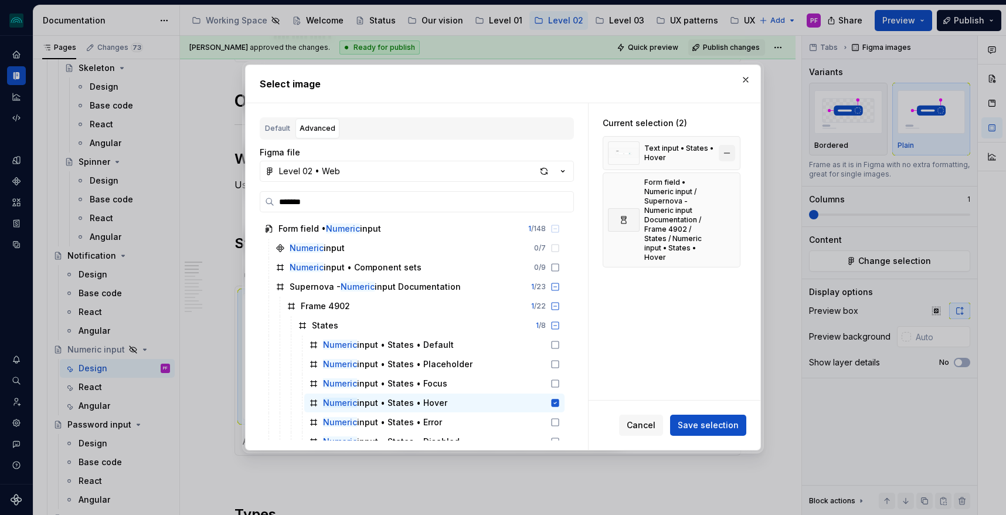
click at [733, 156] on button "button" at bounding box center [727, 153] width 16 height 16
click at [708, 414] on div "Cancel Save selection" at bounding box center [675, 424] width 172 height 49
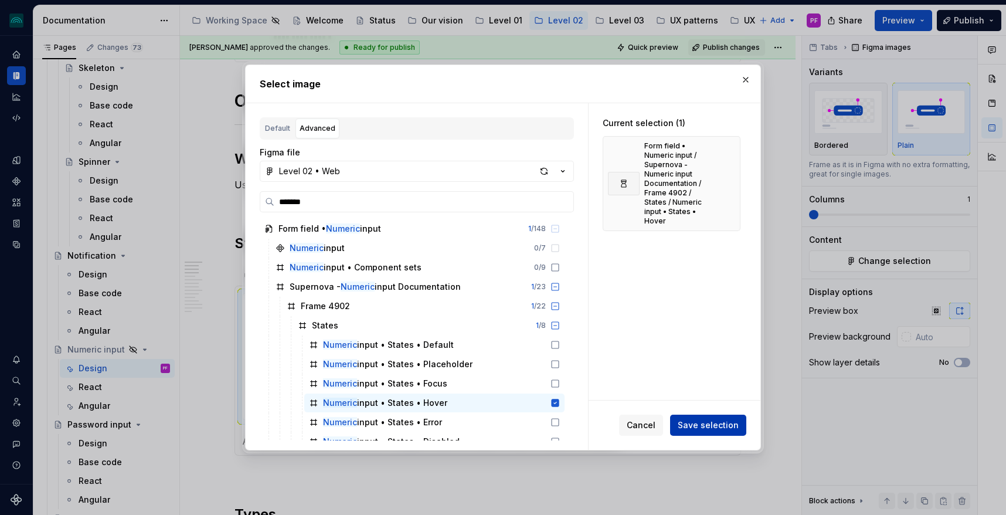
click at [708, 420] on span "Save selection" at bounding box center [708, 425] width 61 height 12
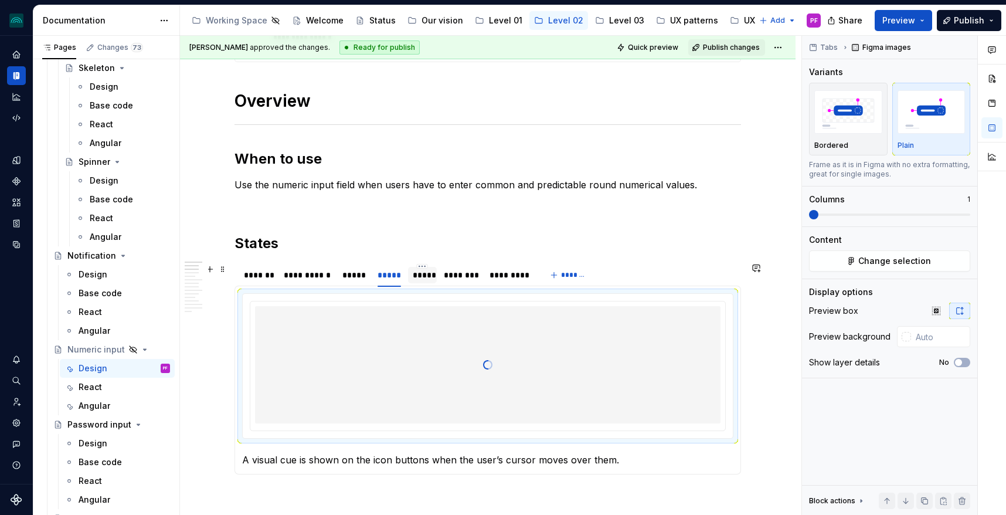
click at [424, 273] on div "*****" at bounding box center [422, 275] width 19 height 12
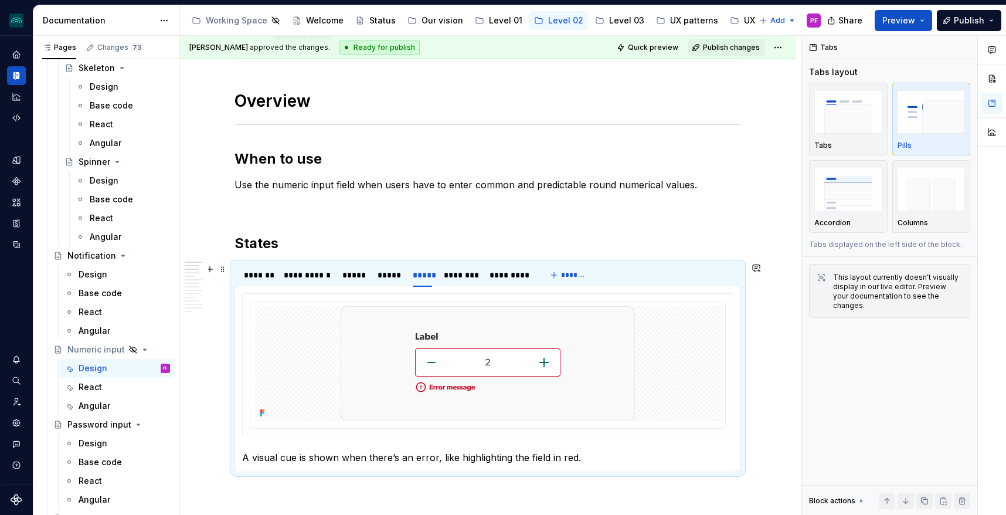
click at [426, 336] on img at bounding box center [488, 363] width 294 height 115
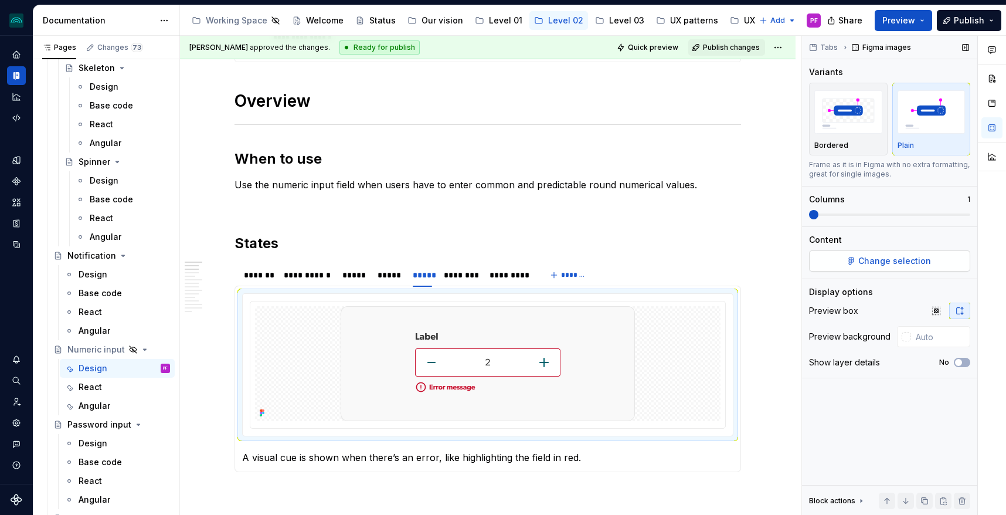
click at [821, 258] on button "Change selection" at bounding box center [889, 260] width 161 height 21
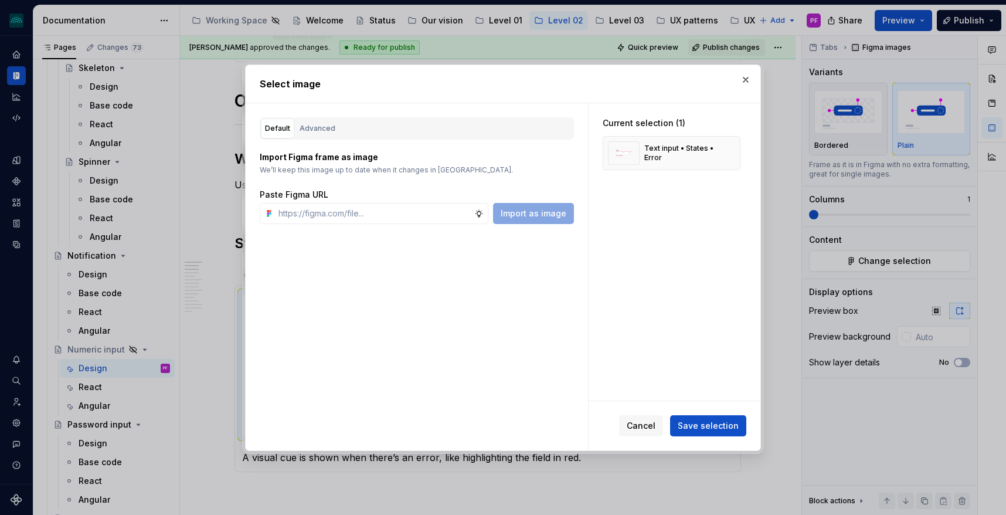
click at [331, 115] on div "Default Advanced Import Figma frame as image We’ll keep this image up to date w…" at bounding box center [417, 276] width 342 height 347
click at [329, 121] on button "Advanced" at bounding box center [317, 128] width 44 height 20
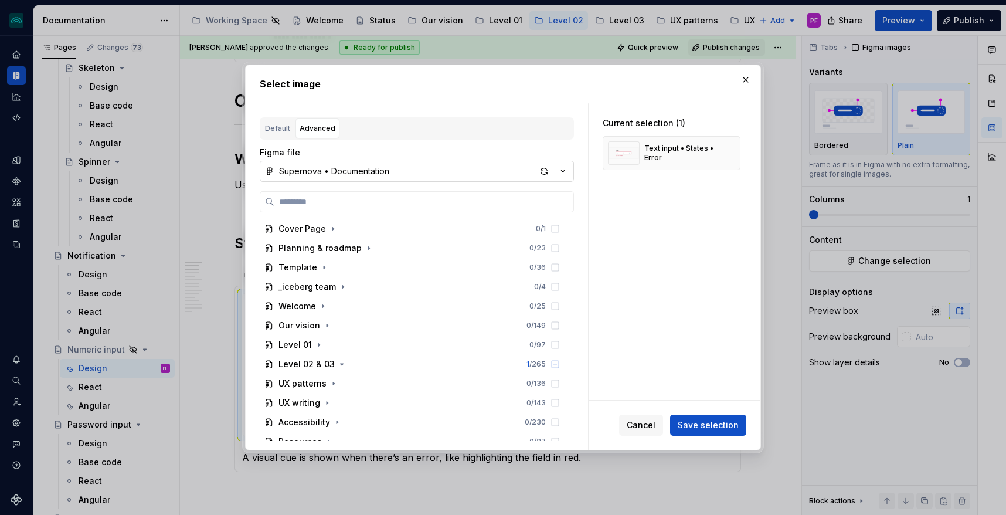
click at [338, 181] on button "Supernova • Documentation" at bounding box center [417, 171] width 314 height 21
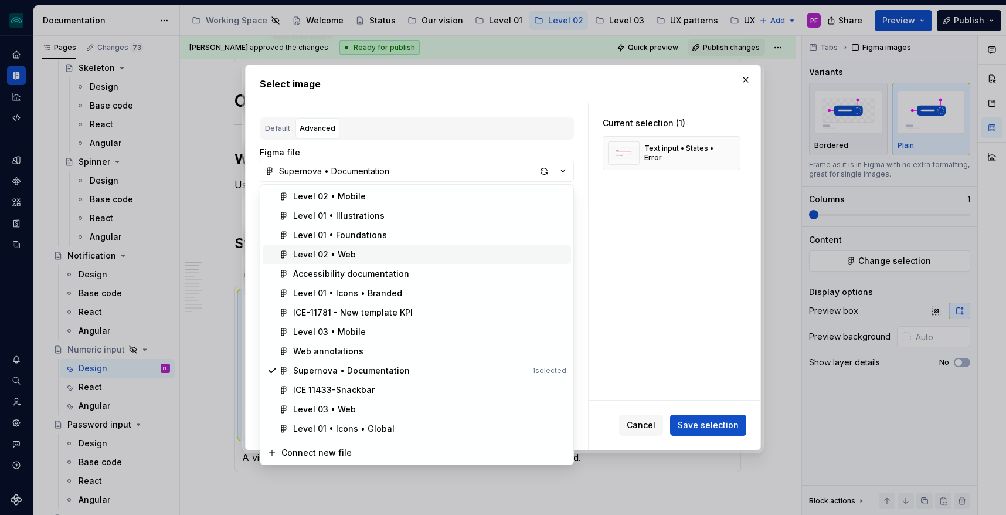
click at [329, 251] on div "Level 02 • Web" at bounding box center [324, 255] width 63 height 12
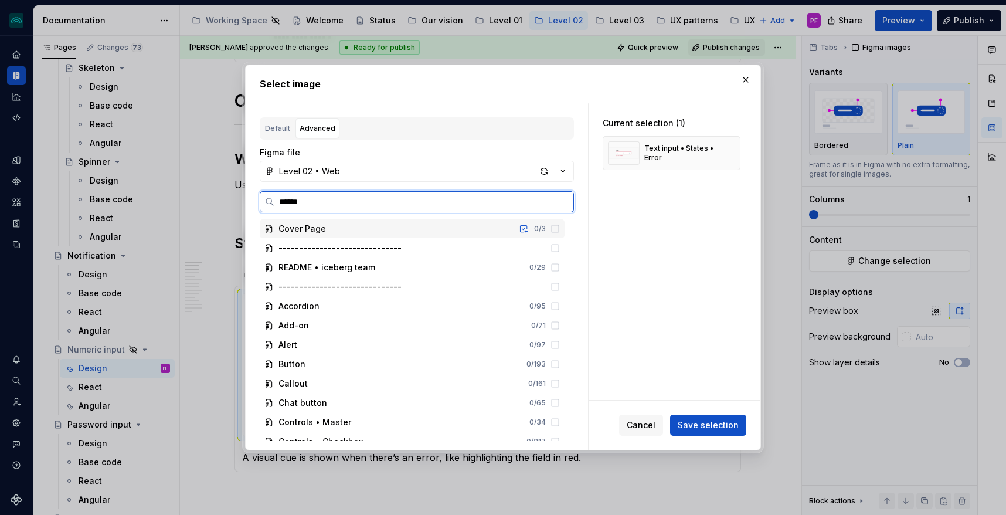
type input "*******"
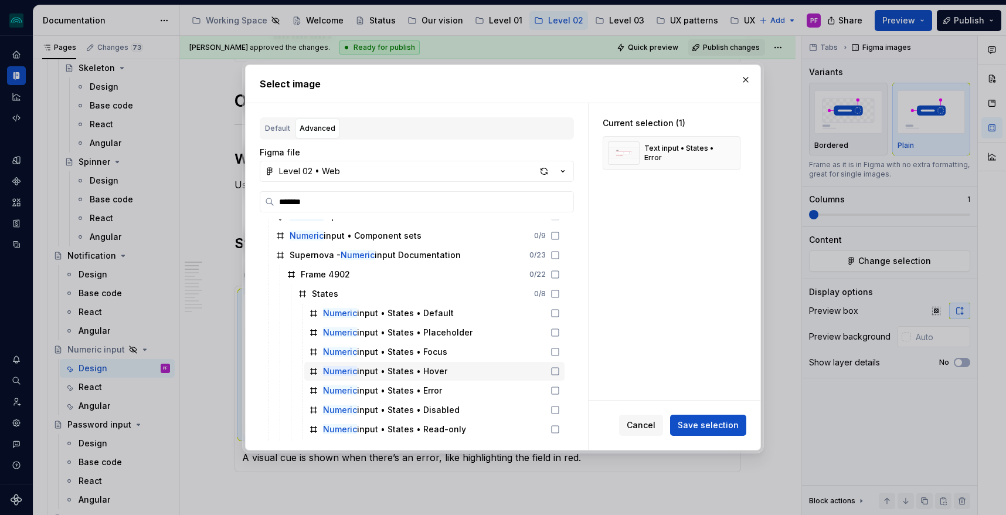
scroll to position [36, 0]
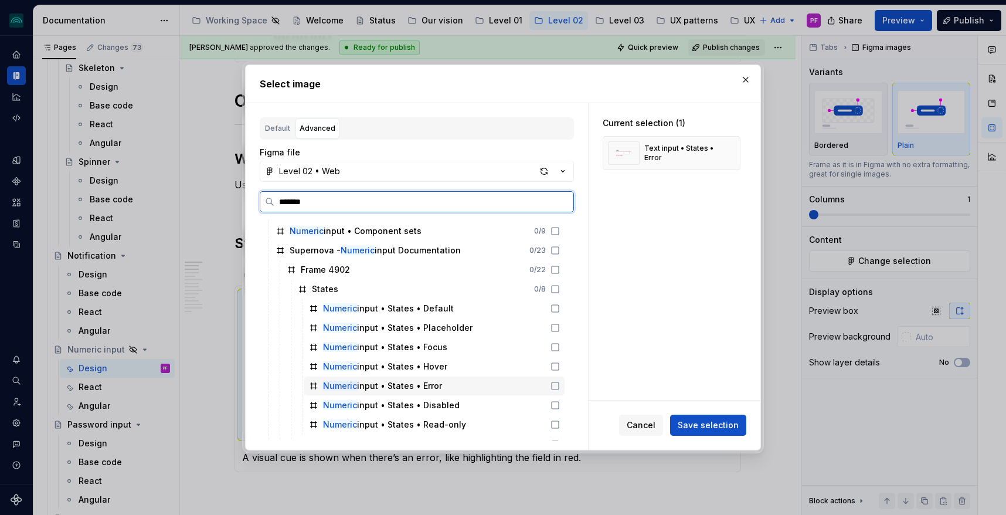
click at [372, 390] on div "Numeric input • States • Error" at bounding box center [382, 386] width 119 height 12
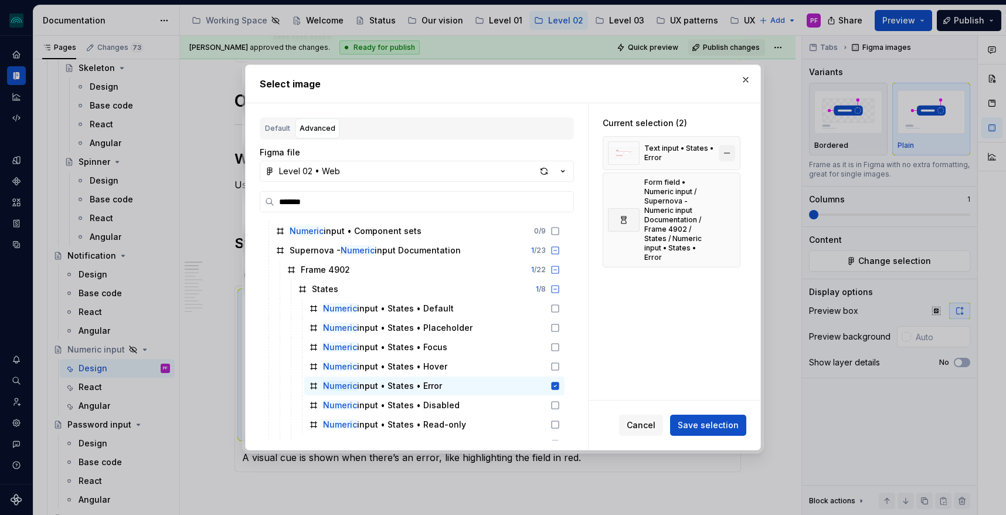
click at [735, 151] on button "button" at bounding box center [727, 153] width 16 height 16
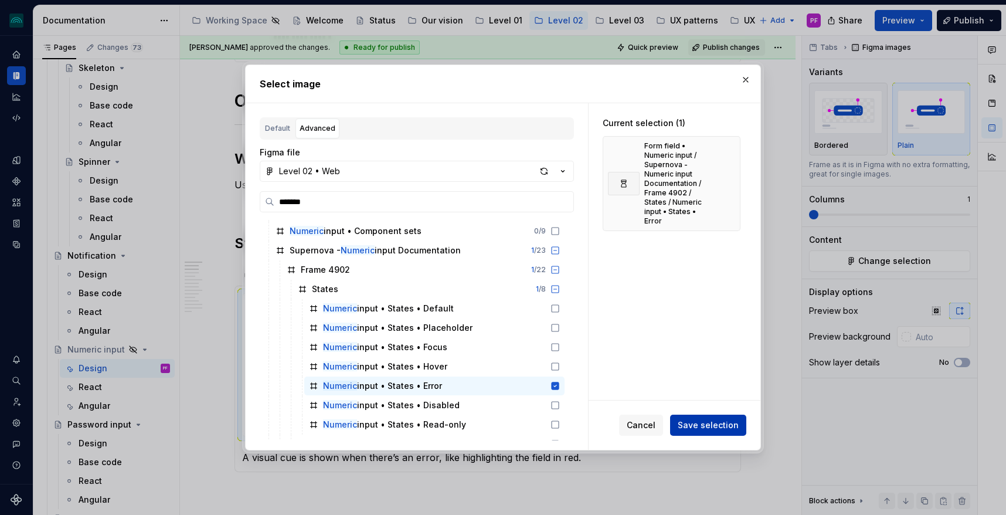
click at [719, 420] on span "Save selection" at bounding box center [708, 425] width 61 height 12
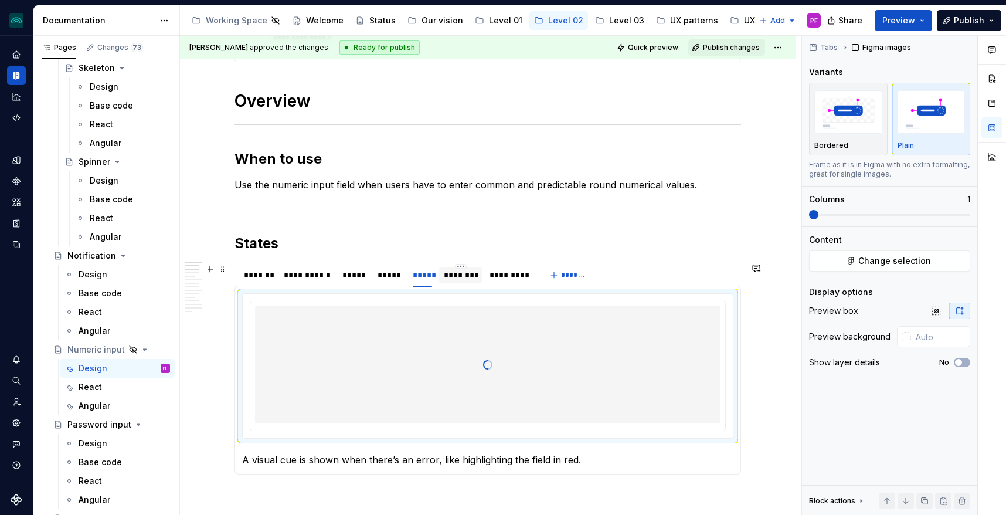
click at [458, 277] on div "********" at bounding box center [461, 275] width 34 height 12
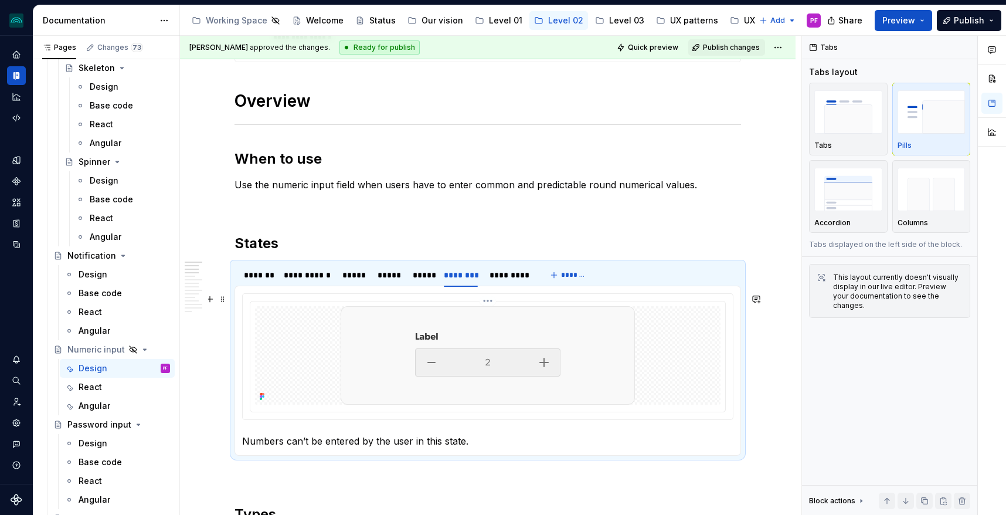
click at [433, 351] on img at bounding box center [488, 355] width 294 height 98
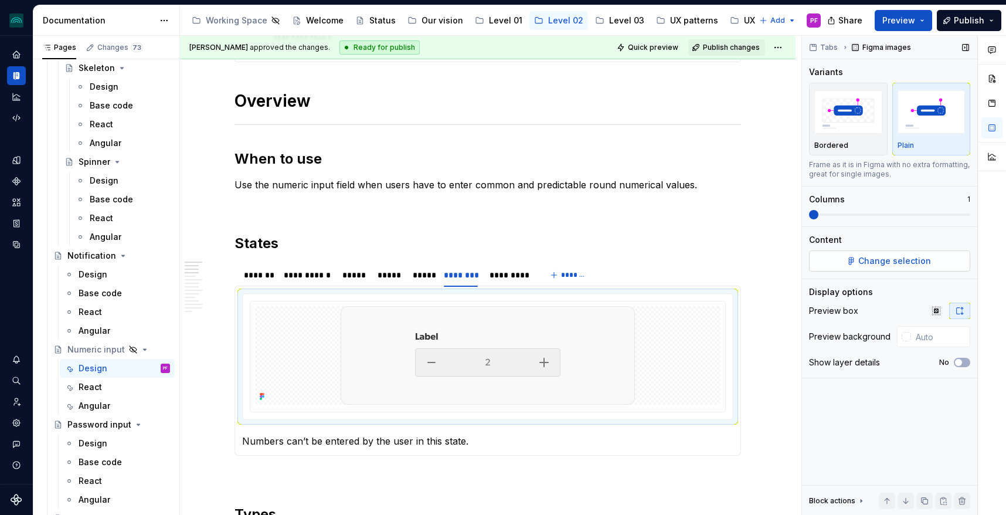
click at [825, 269] on button "Change selection" at bounding box center [889, 260] width 161 height 21
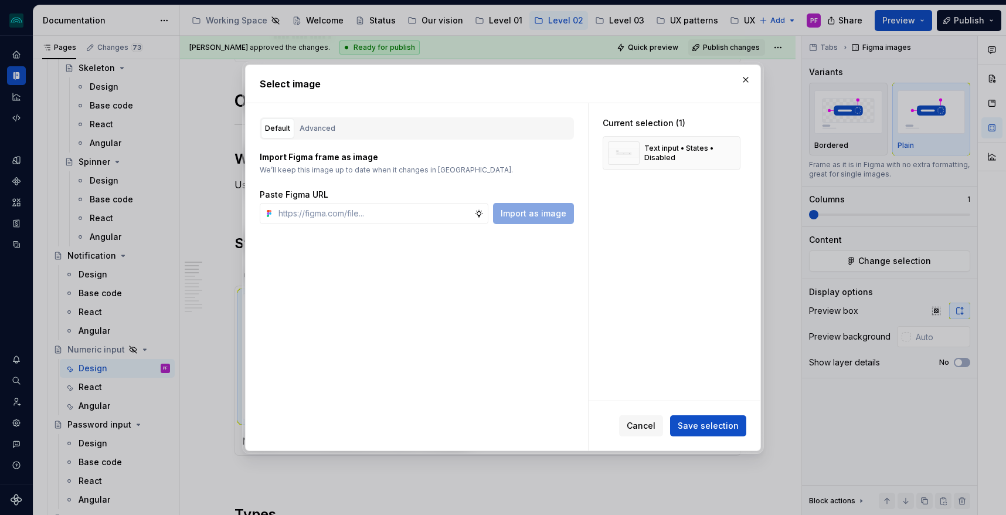
type textarea "*"
click at [332, 132] on div "Advanced" at bounding box center [318, 129] width 36 height 12
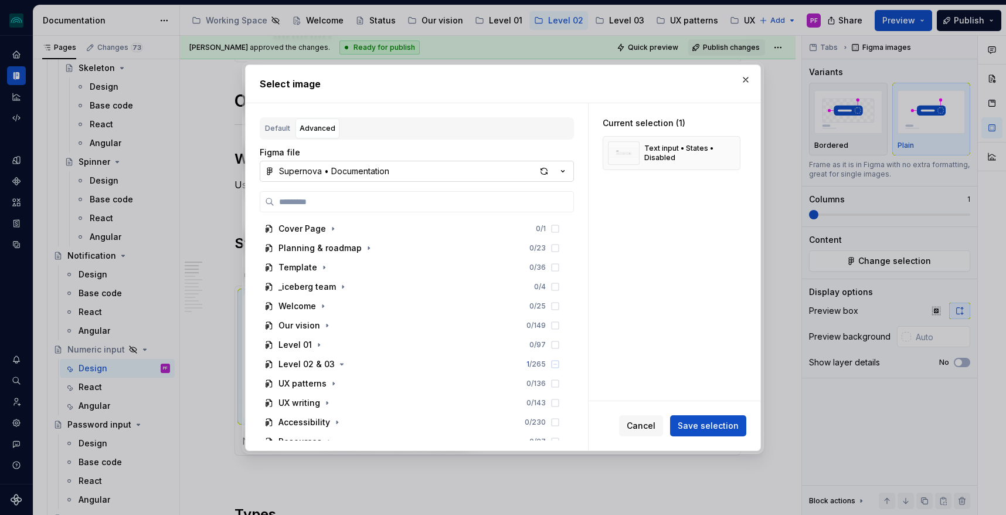
click at [338, 172] on div "Supernova • Documentation" at bounding box center [334, 171] width 110 height 12
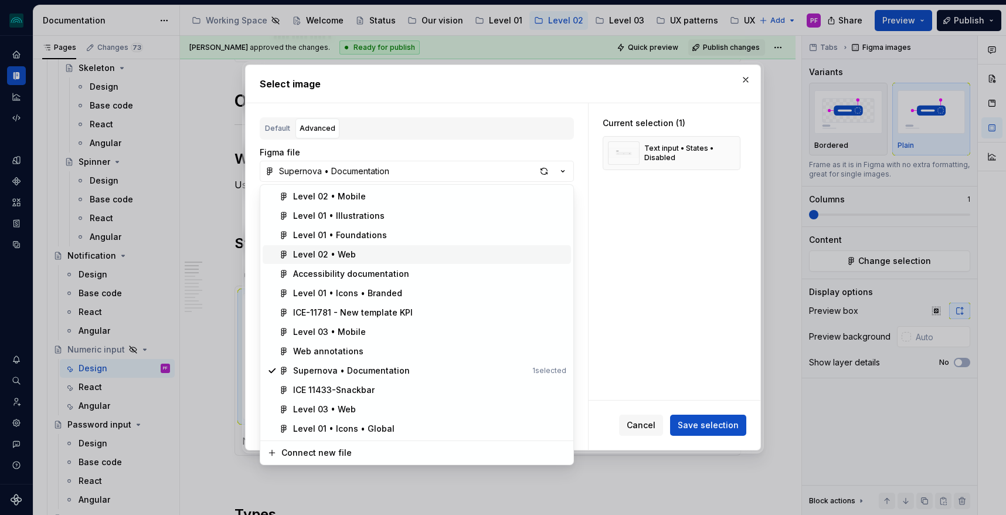
click at [334, 249] on div "Level 02 • Web" at bounding box center [324, 255] width 63 height 12
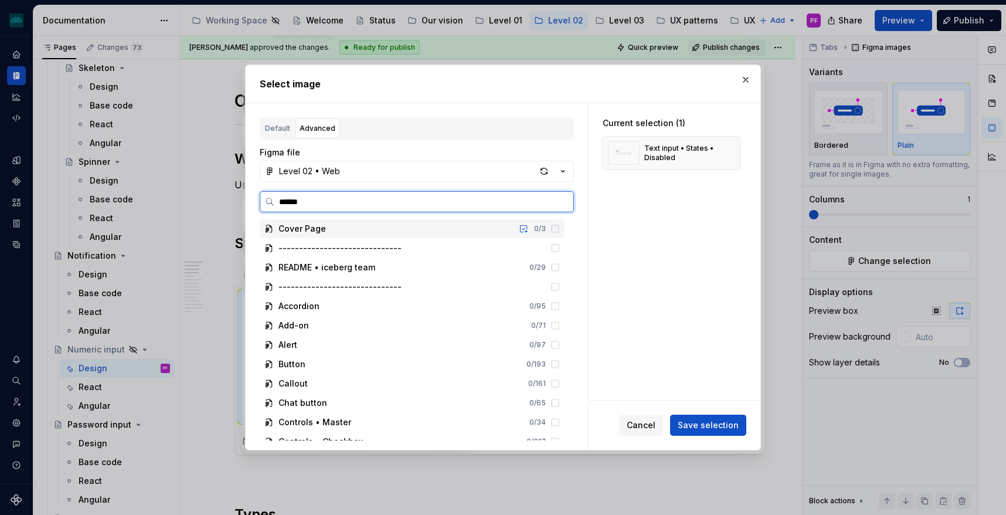
type input "*******"
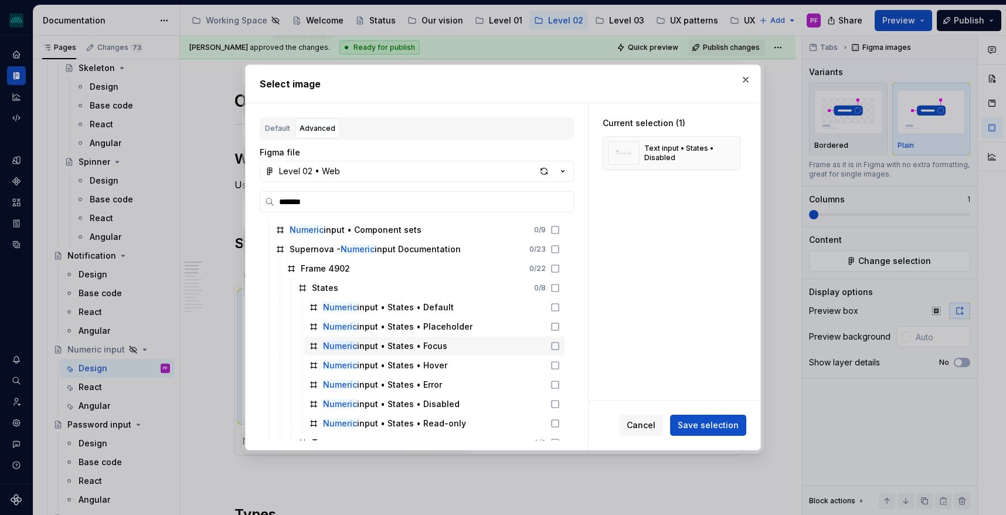
scroll to position [42, 0]
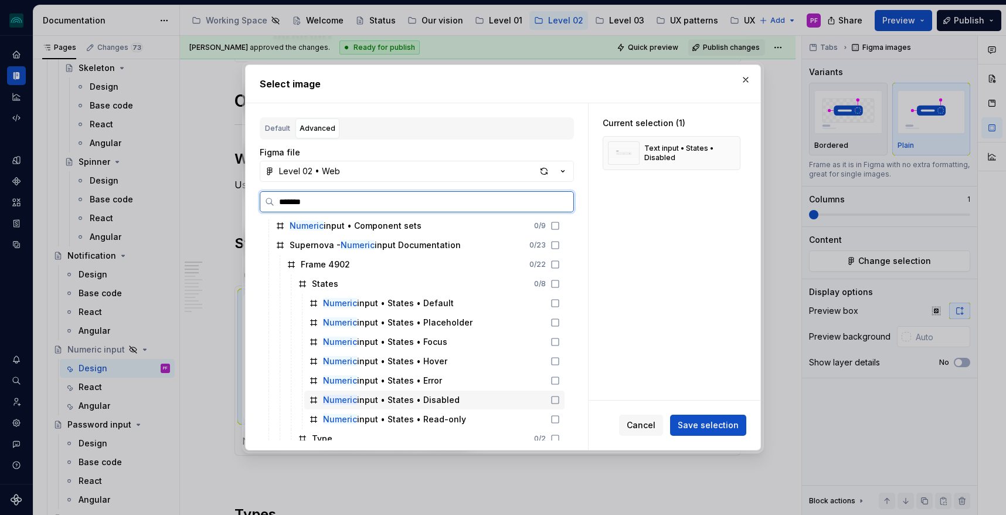
click at [346, 399] on mark "Numeric" at bounding box center [340, 400] width 34 height 10
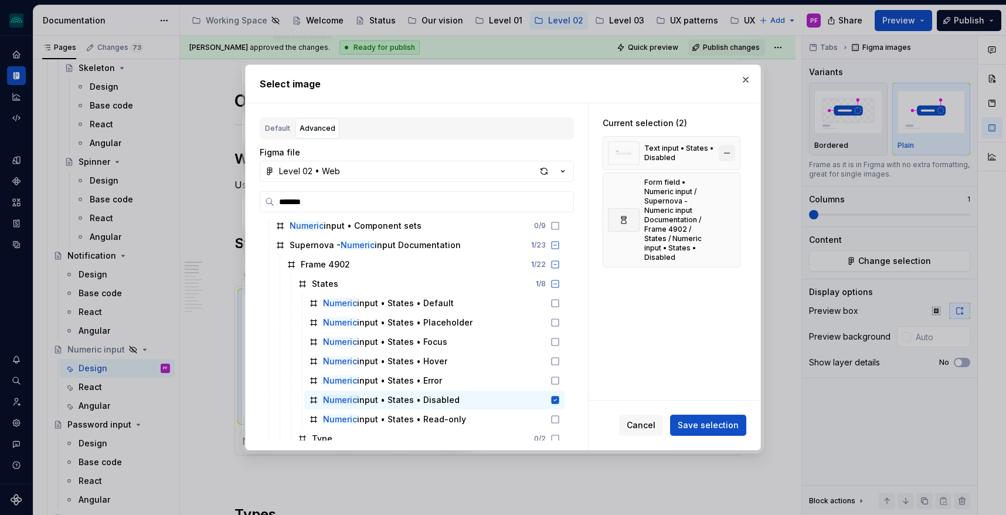
click at [732, 155] on button "button" at bounding box center [727, 153] width 16 height 16
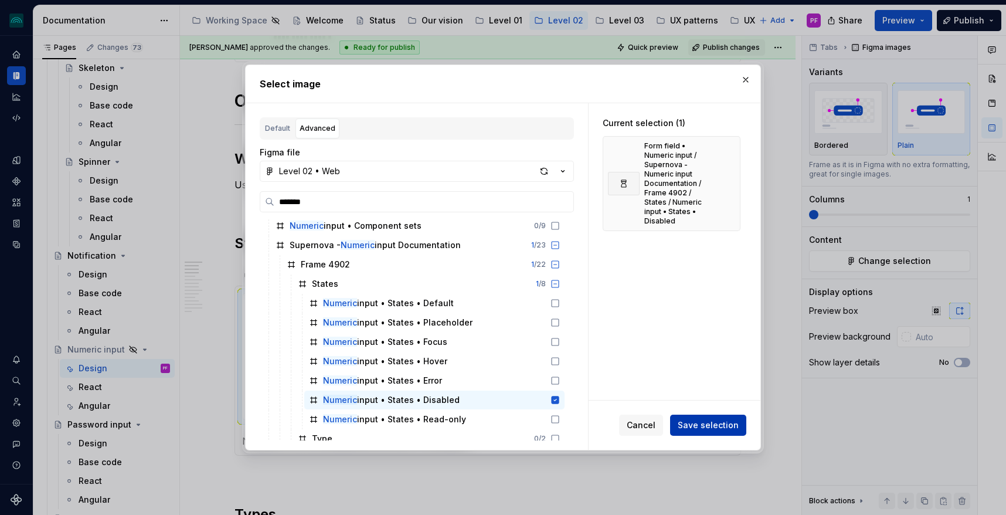
click at [694, 428] on span "Save selection" at bounding box center [708, 425] width 61 height 12
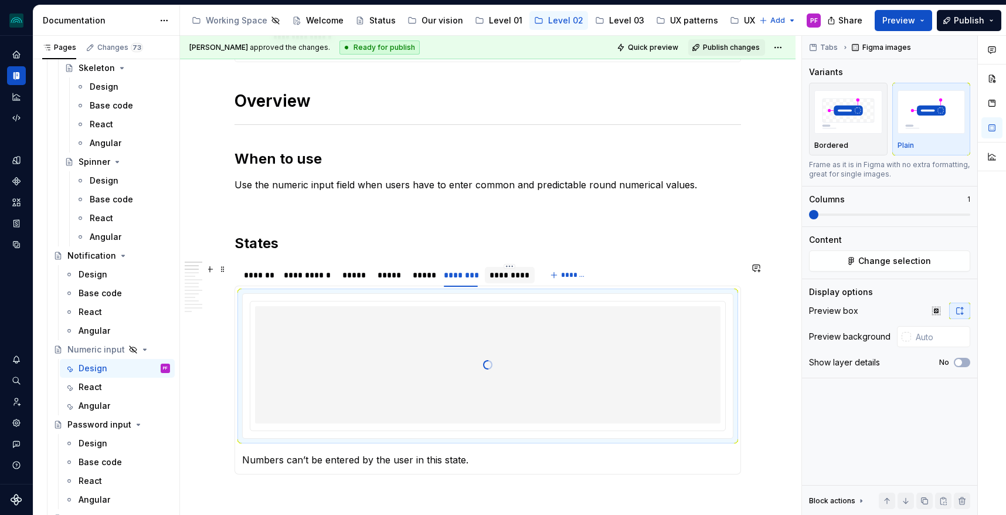
click at [495, 278] on div "*********" at bounding box center [510, 275] width 40 height 12
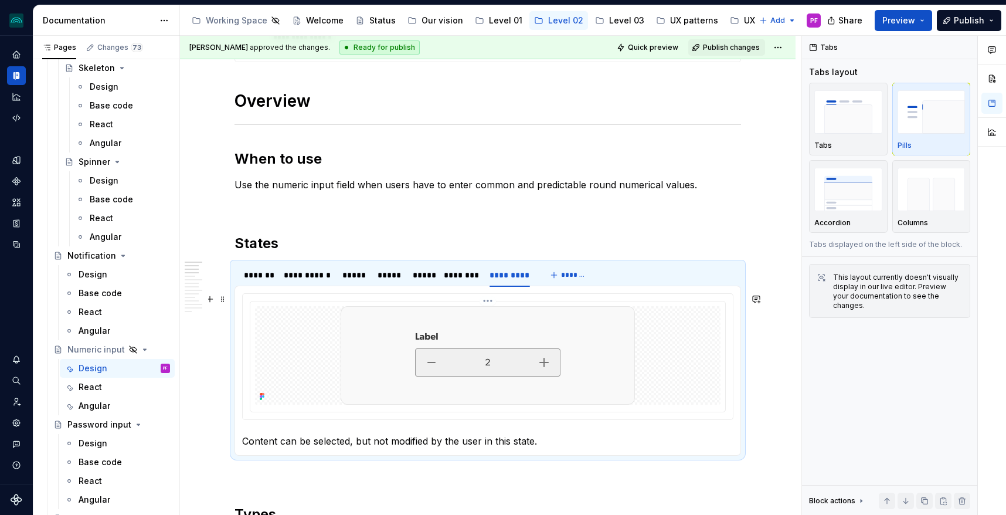
click at [416, 353] on img at bounding box center [488, 355] width 294 height 98
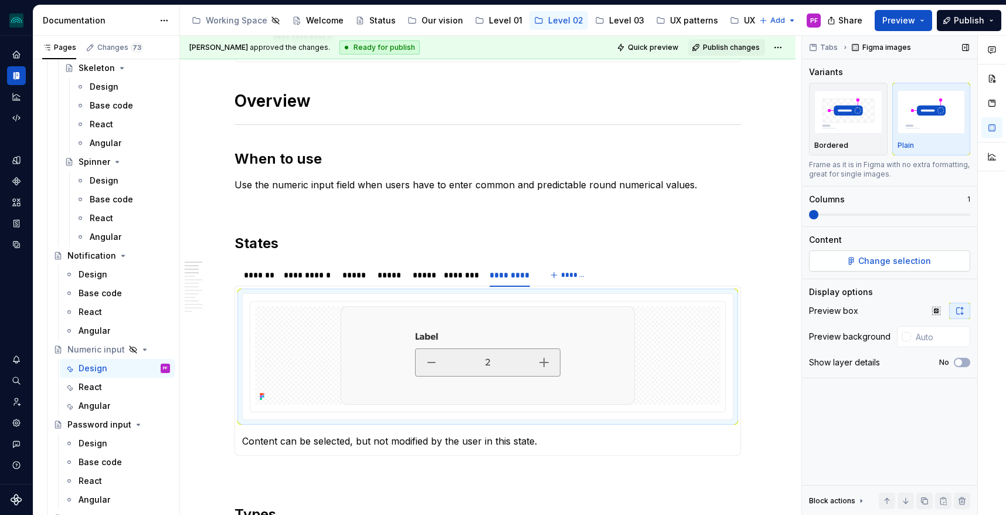
click at [880, 251] on button "Change selection" at bounding box center [889, 260] width 161 height 21
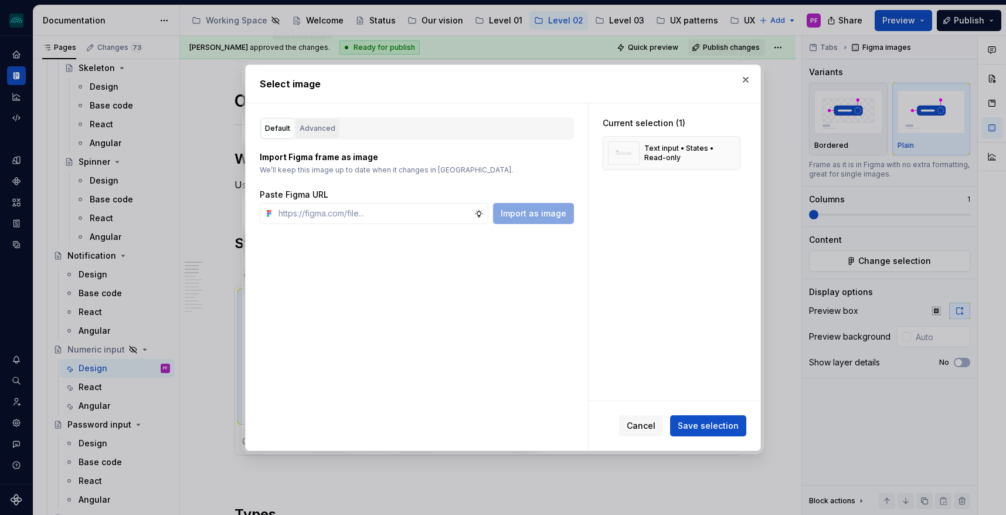
click at [325, 134] on button "Advanced" at bounding box center [317, 128] width 44 height 20
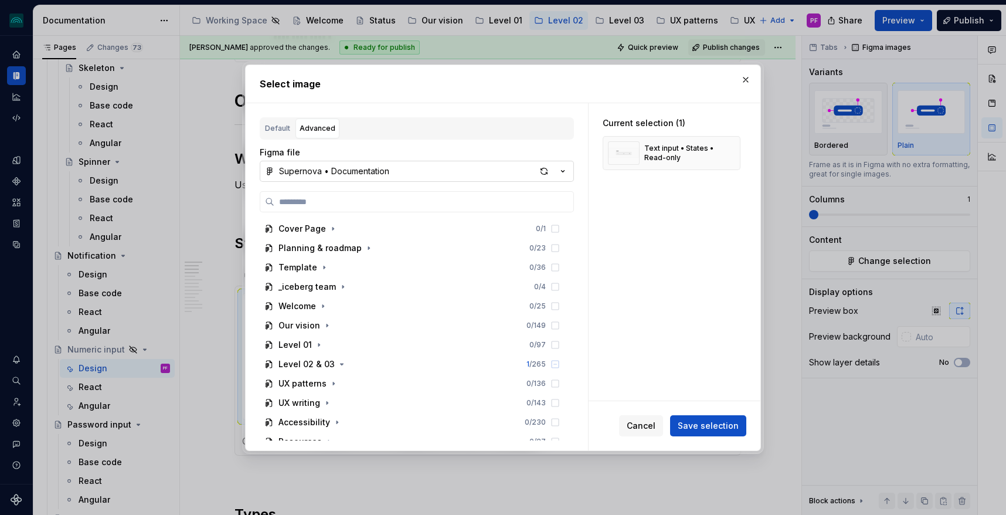
click at [341, 172] on div "Supernova • Documentation" at bounding box center [334, 171] width 110 height 12
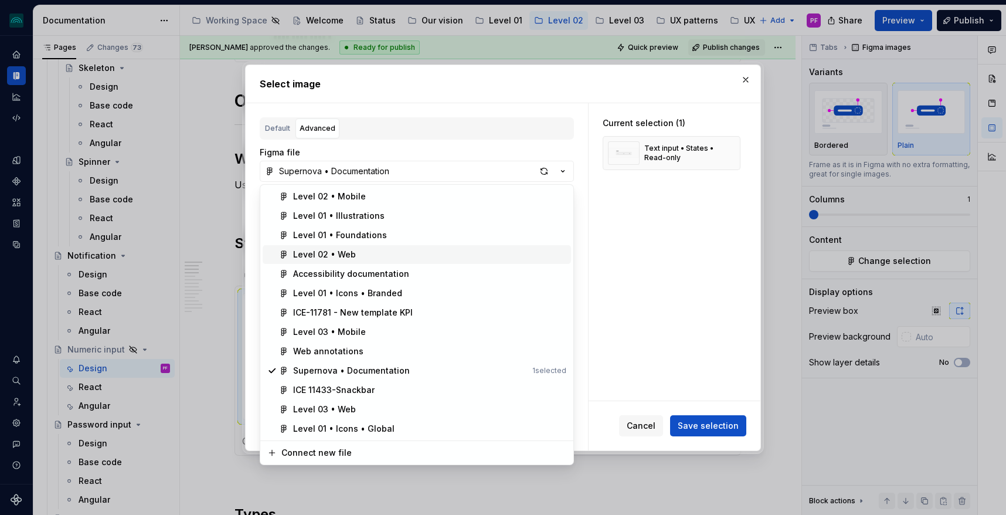
click at [333, 246] on span "Level 02 • Web" at bounding box center [417, 254] width 308 height 19
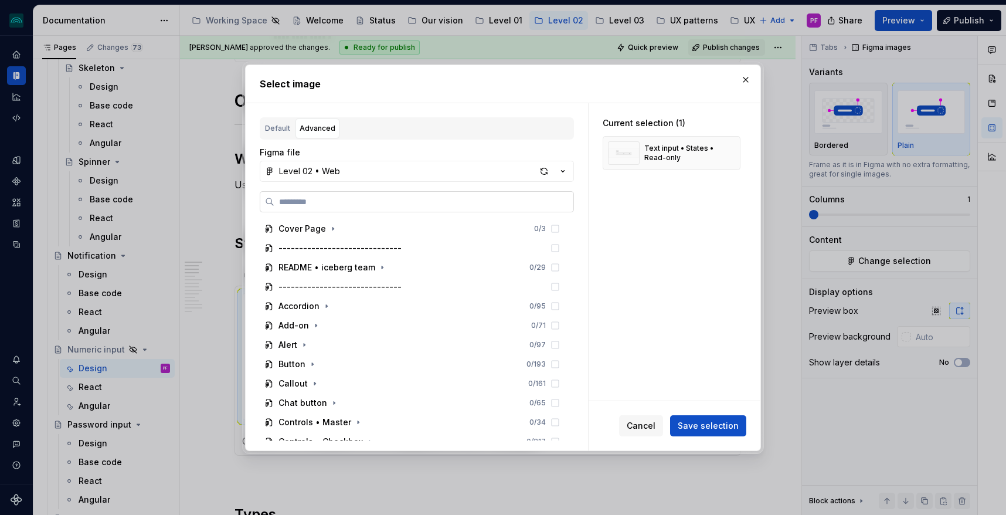
click at [326, 208] on label at bounding box center [417, 201] width 314 height 21
click at [326, 208] on input "search" at bounding box center [423, 202] width 299 height 12
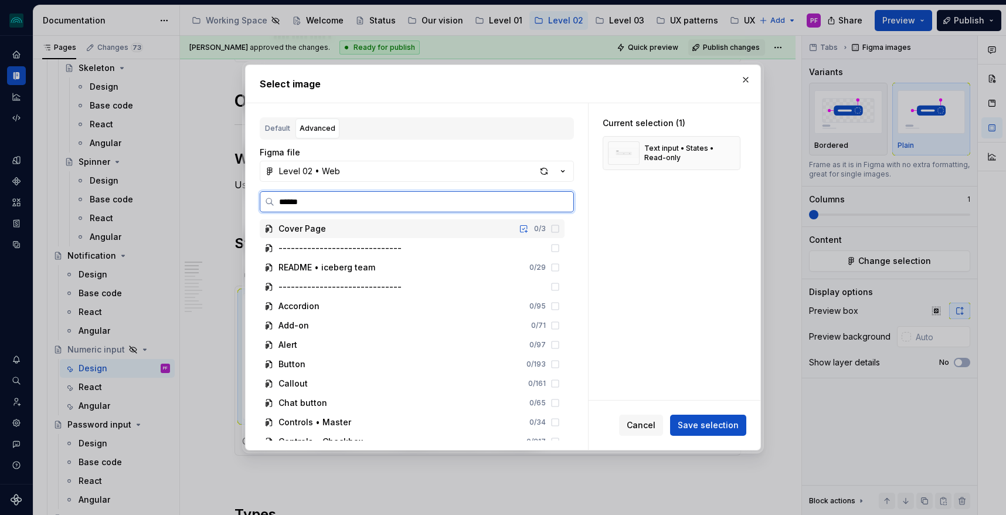
type input "*******"
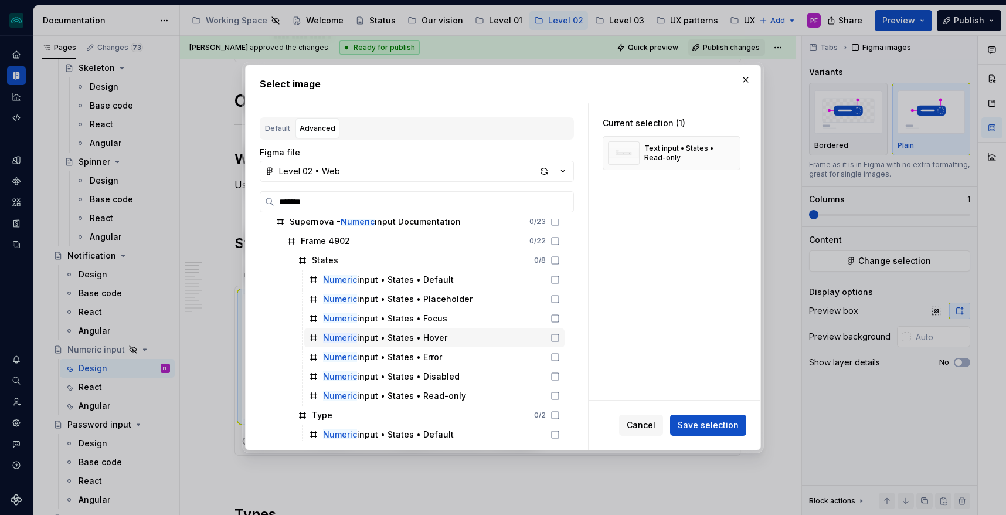
scroll to position [66, 0]
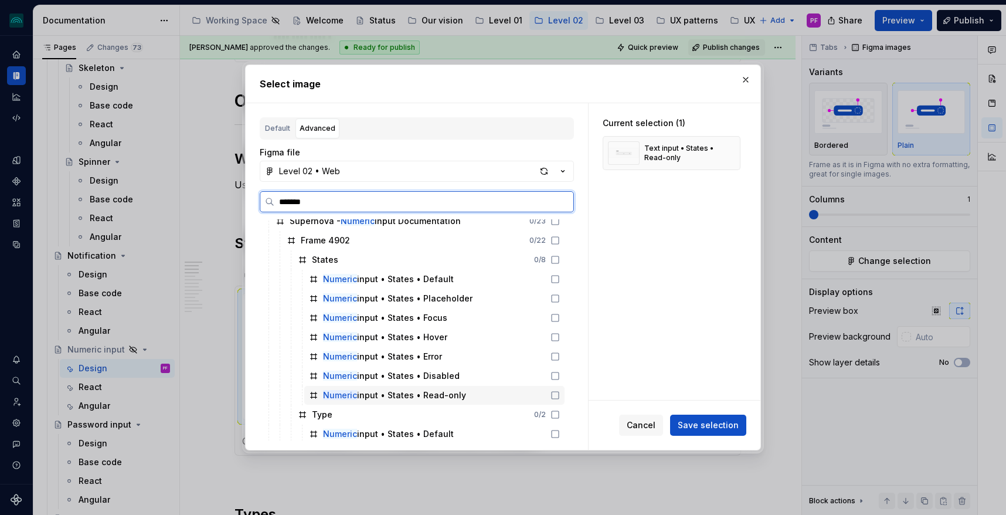
click at [379, 392] on div "Numeric input • States • Read-only" at bounding box center [394, 395] width 143 height 12
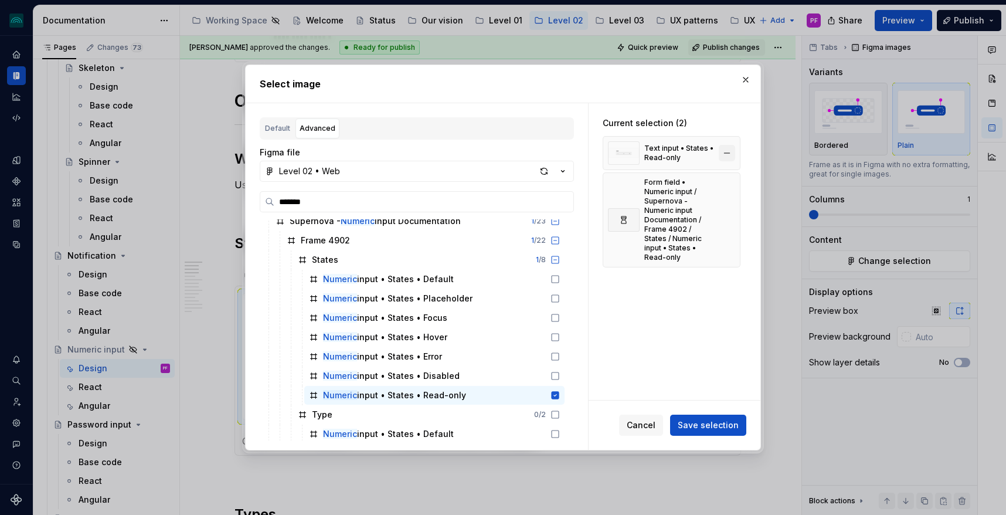
click at [726, 157] on button "button" at bounding box center [727, 153] width 16 height 16
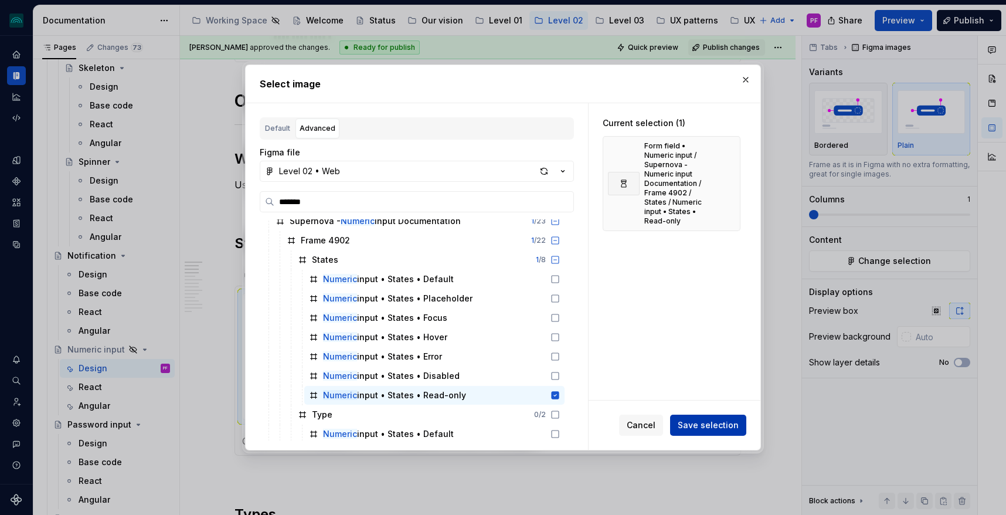
click at [688, 414] on button "Save selection" at bounding box center [708, 424] width 76 height 21
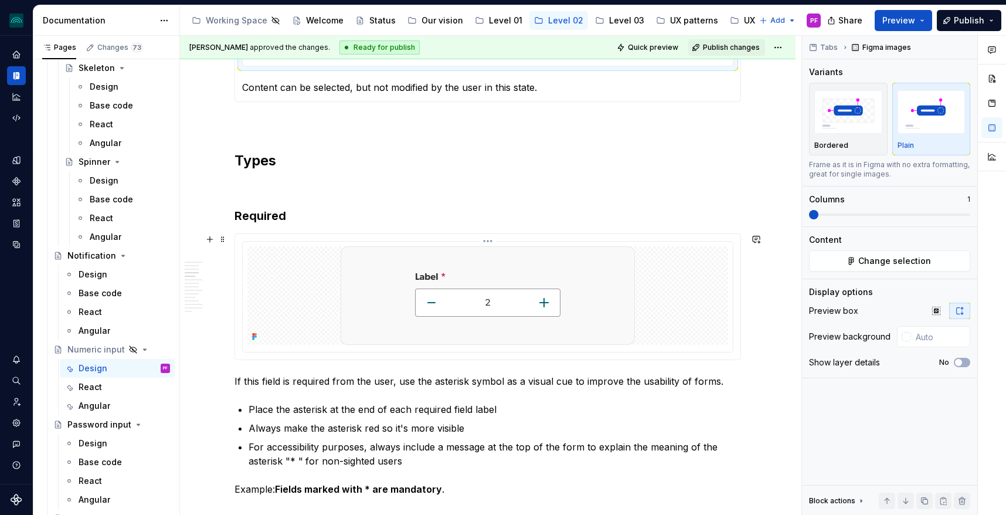
scroll to position [785, 0]
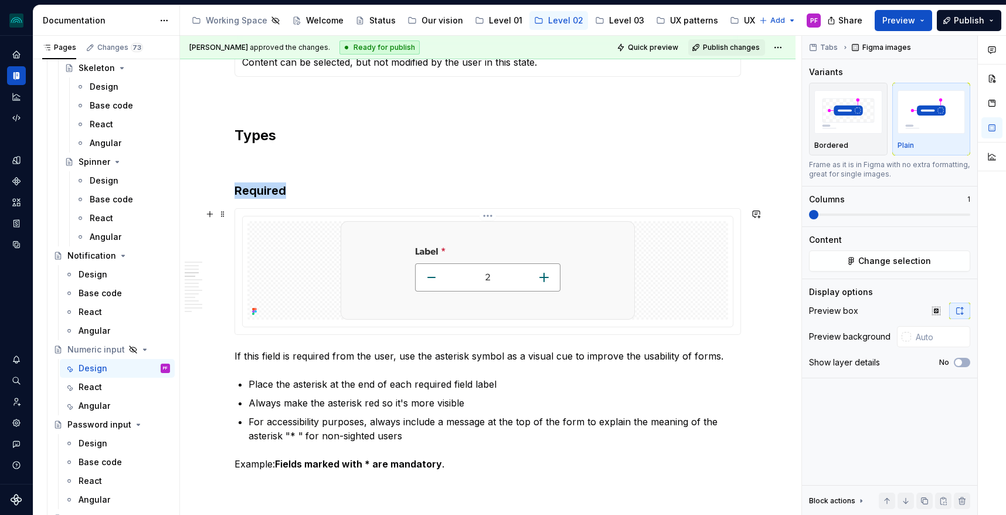
click at [416, 288] on img at bounding box center [488, 270] width 294 height 98
click at [856, 259] on button "Change selection" at bounding box center [889, 260] width 161 height 21
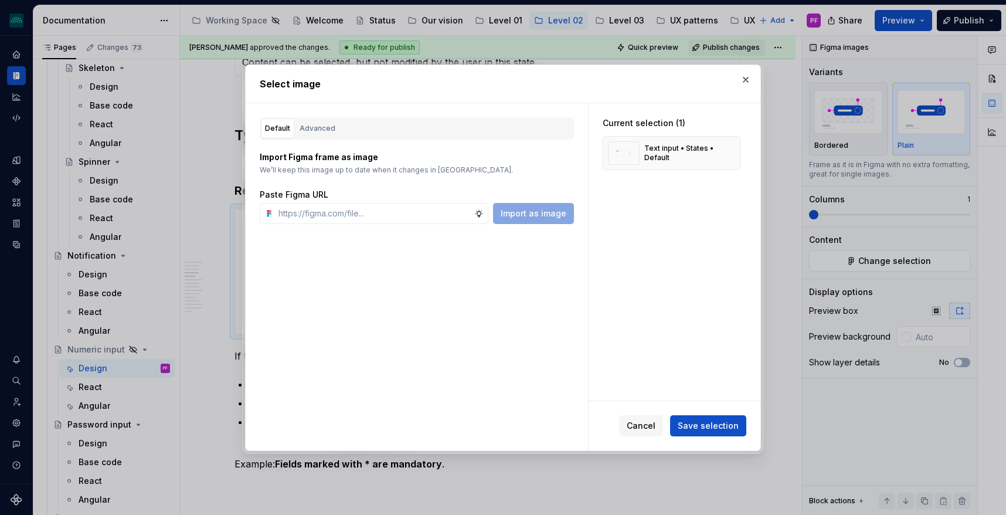
scroll to position [766, 0]
click at [315, 132] on div "Advanced" at bounding box center [318, 129] width 36 height 12
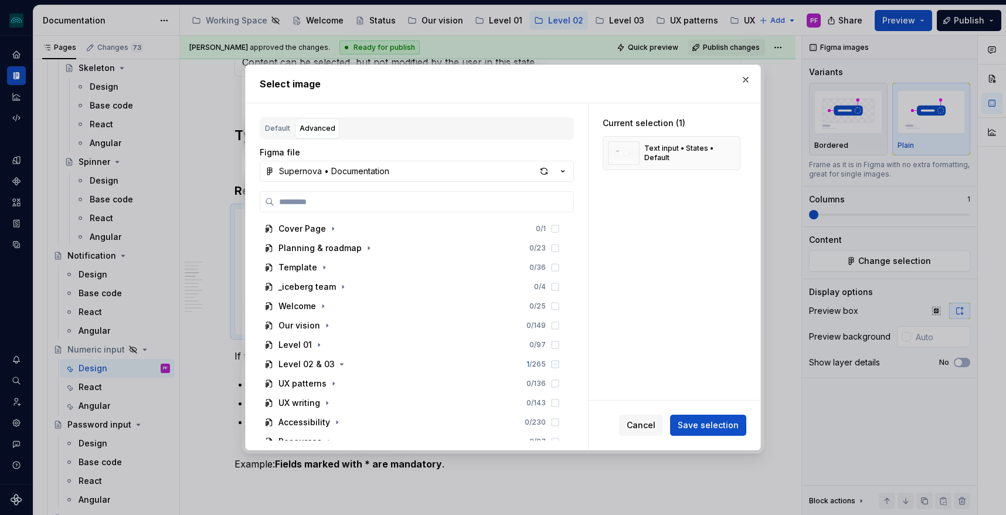
click at [747, 89] on div "Select image" at bounding box center [503, 84] width 515 height 38
click at [744, 79] on button "button" at bounding box center [746, 80] width 16 height 16
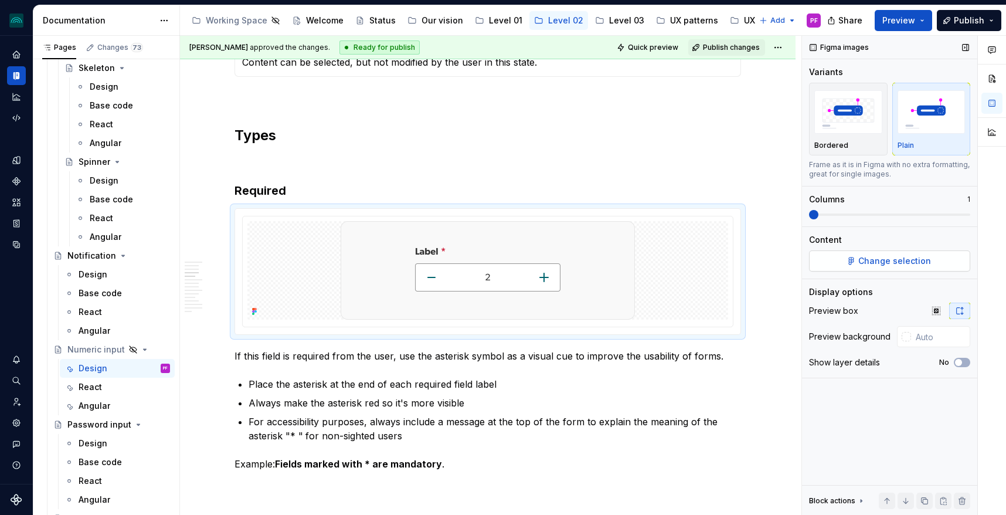
click at [831, 266] on button "Change selection" at bounding box center [889, 260] width 161 height 21
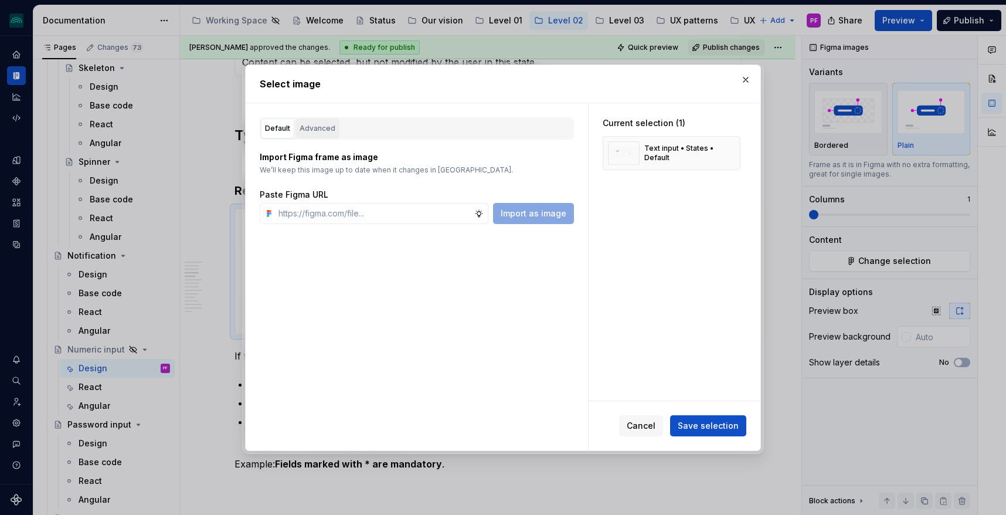
click at [323, 132] on div "Advanced" at bounding box center [318, 129] width 36 height 12
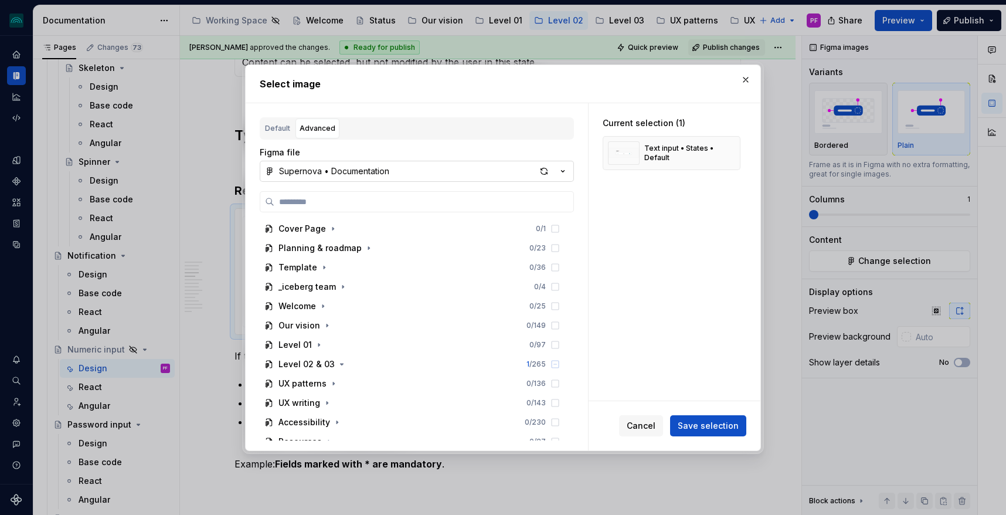
click at [358, 167] on div "Supernova • Documentation" at bounding box center [334, 171] width 110 height 12
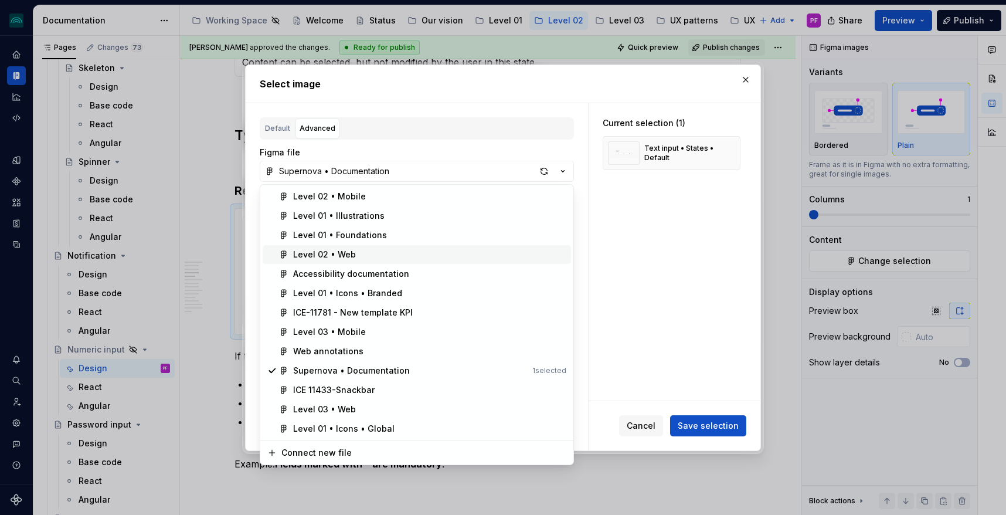
click at [344, 258] on div "Level 02 • Web" at bounding box center [324, 255] width 63 height 12
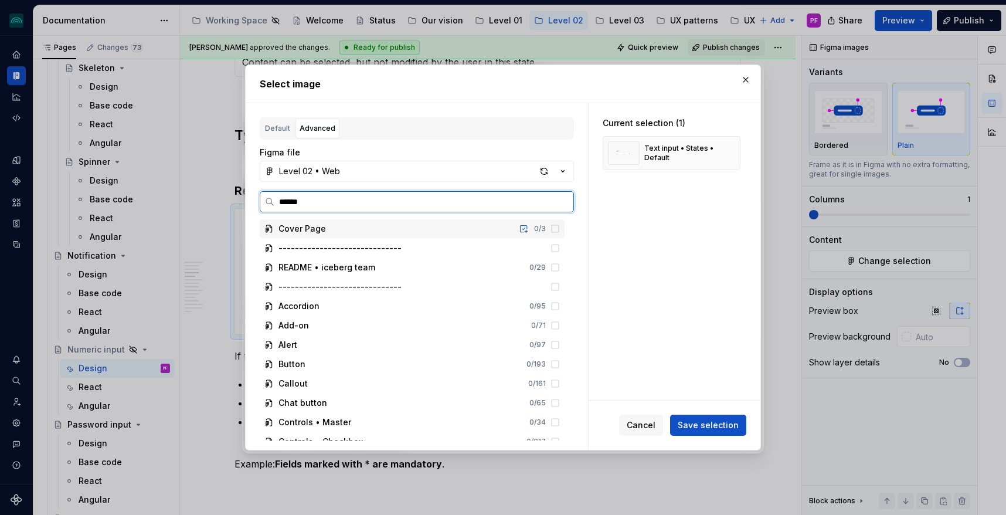
type input "*******"
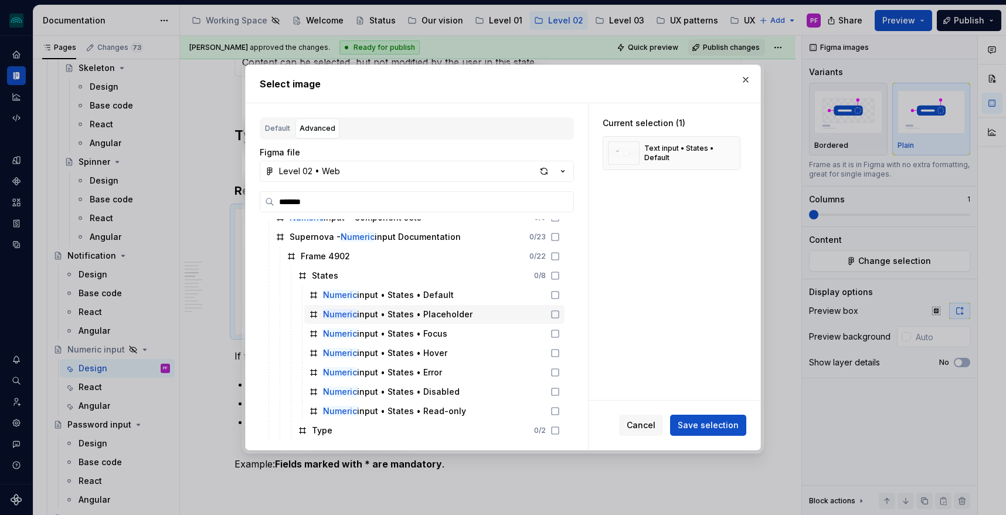
scroll to position [51, 0]
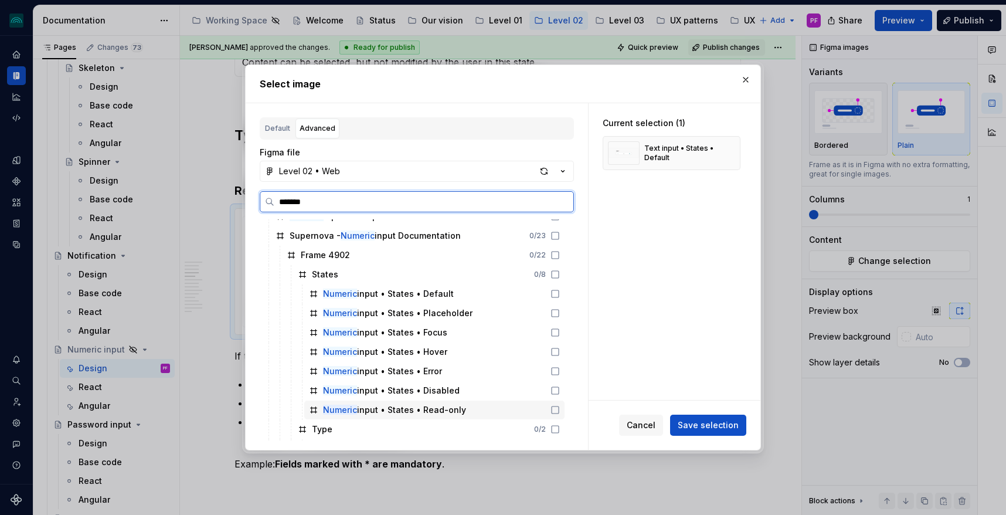
click at [368, 405] on div "Numeric input • States • Read-only" at bounding box center [394, 410] width 143 height 12
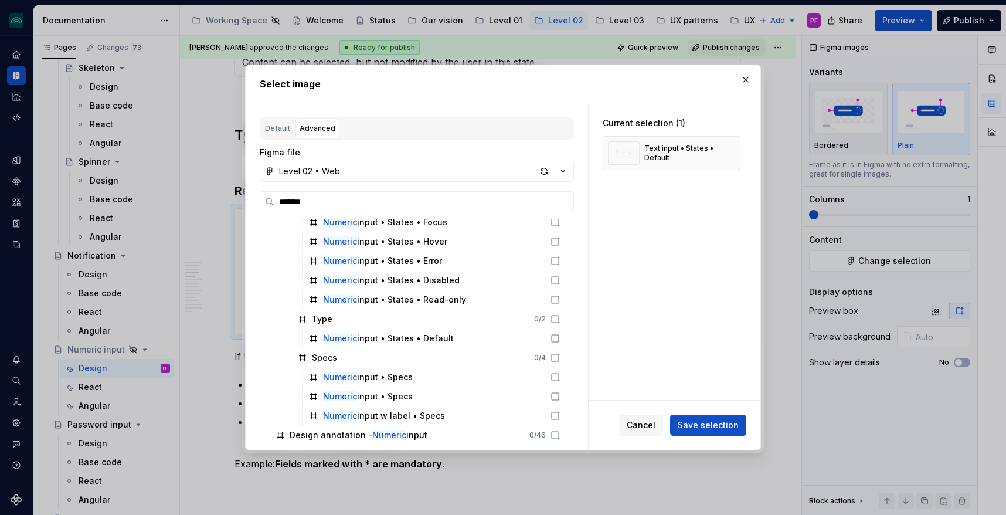
scroll to position [165, 0]
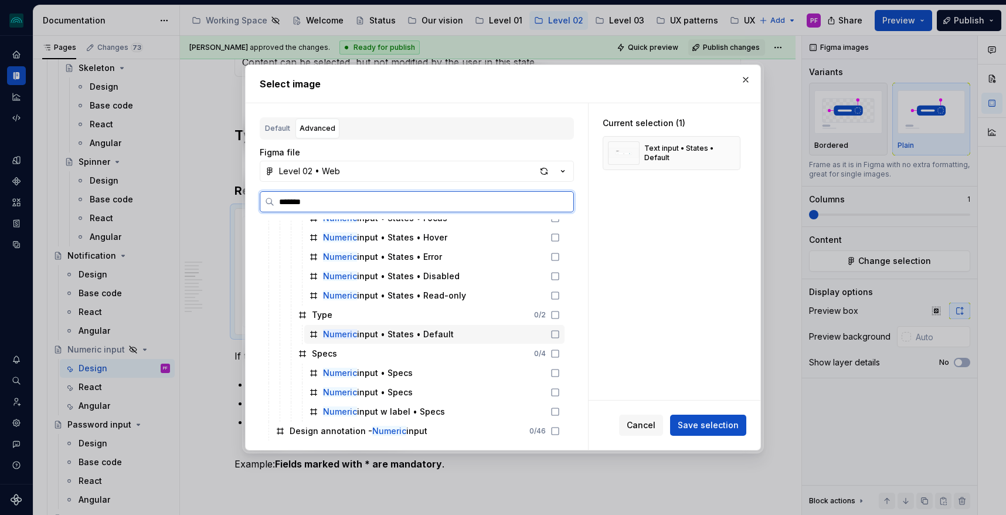
click at [395, 335] on div "Numeric input • States • Default" at bounding box center [388, 334] width 131 height 12
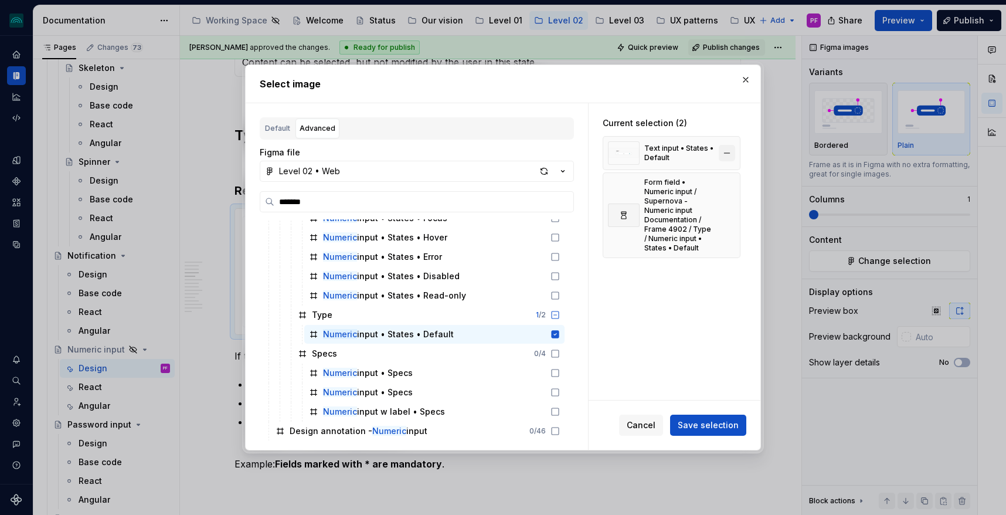
click at [730, 149] on button "button" at bounding box center [727, 153] width 16 height 16
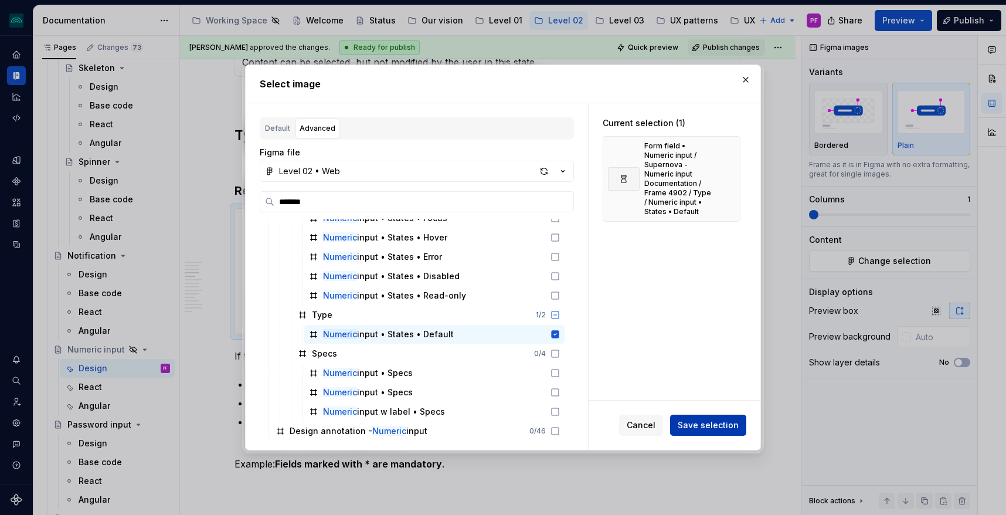
click at [700, 423] on span "Save selection" at bounding box center [708, 425] width 61 height 12
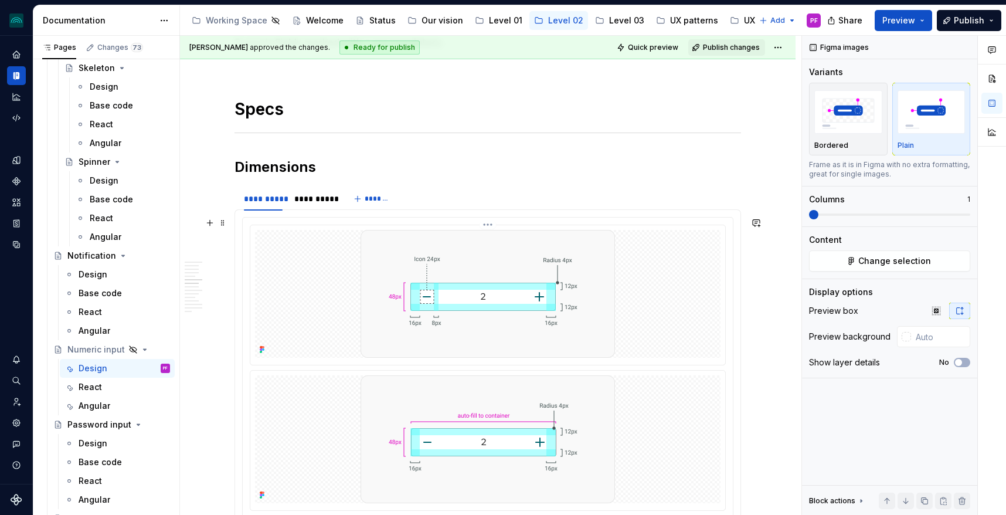
scroll to position [1264, 0]
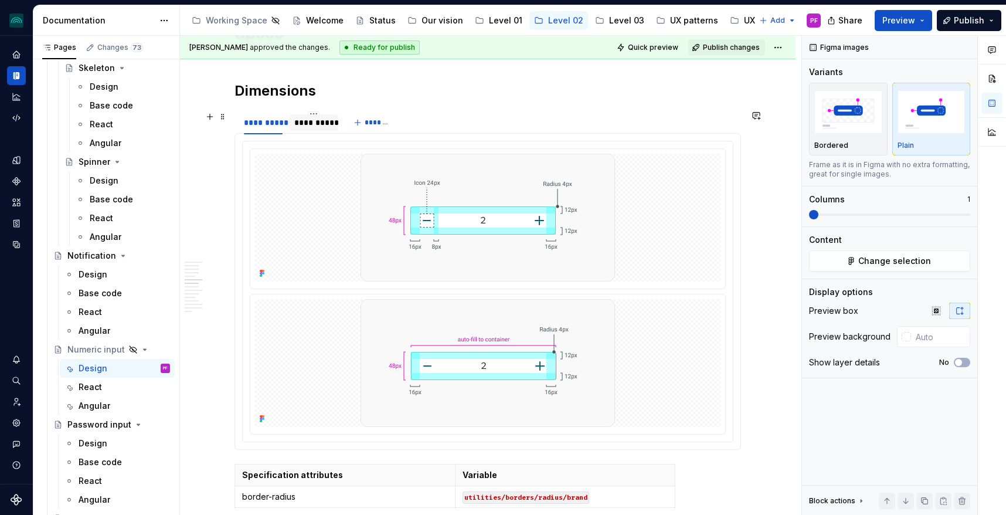
click at [310, 128] on div "**********" at bounding box center [314, 122] width 48 height 16
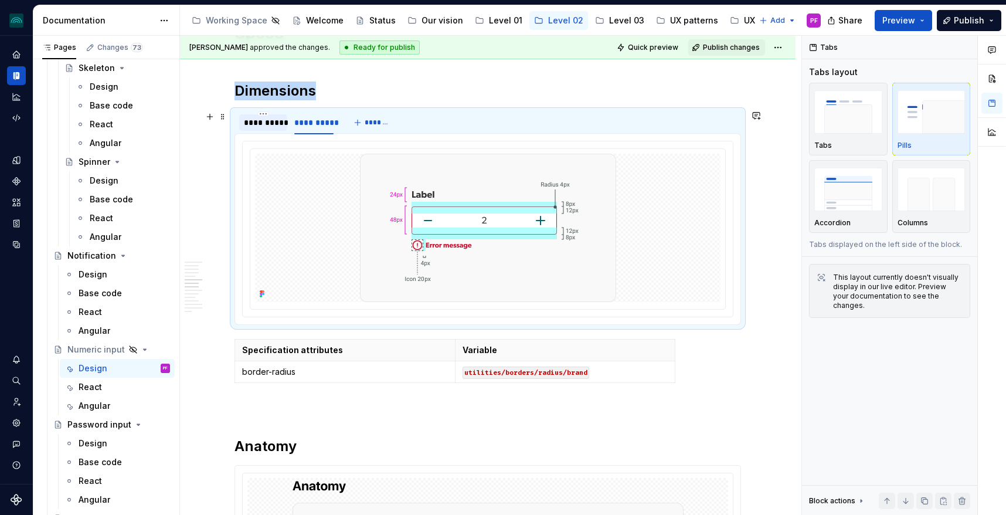
click at [263, 124] on div "**********" at bounding box center [263, 123] width 39 height 12
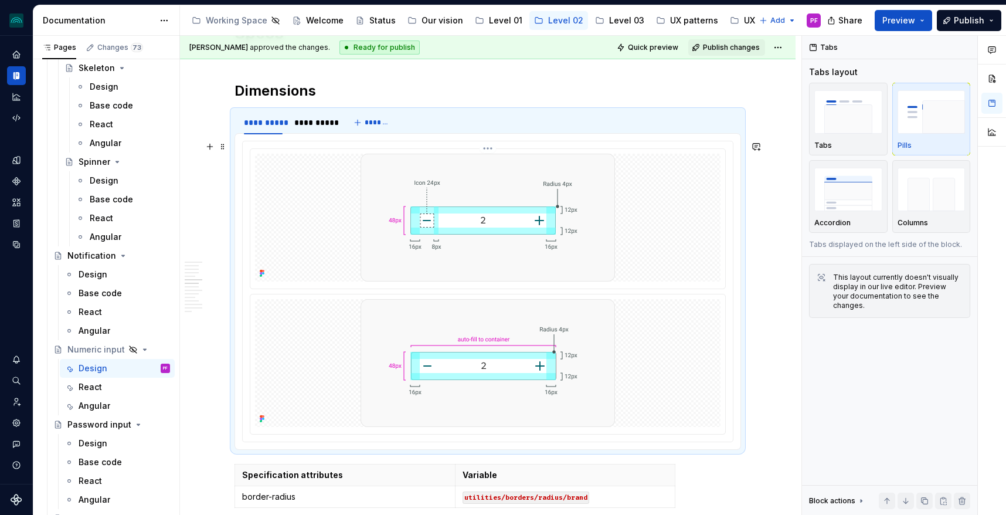
click at [321, 206] on div at bounding box center [487, 218] width 465 height 128
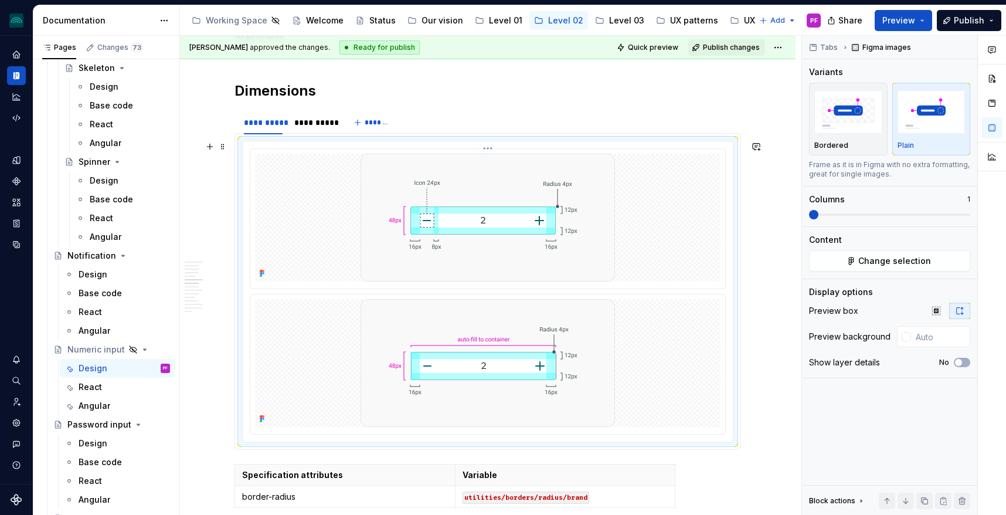
click at [611, 219] on img at bounding box center [488, 218] width 254 height 128
click at [853, 260] on button "Change selection" at bounding box center [889, 260] width 161 height 21
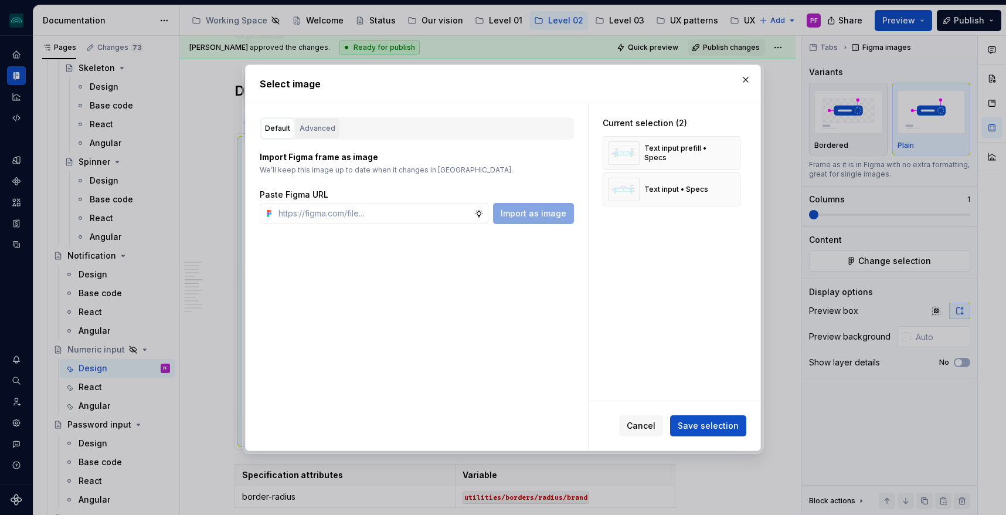
type textarea "*"
click at [317, 132] on div "Advanced" at bounding box center [318, 129] width 36 height 12
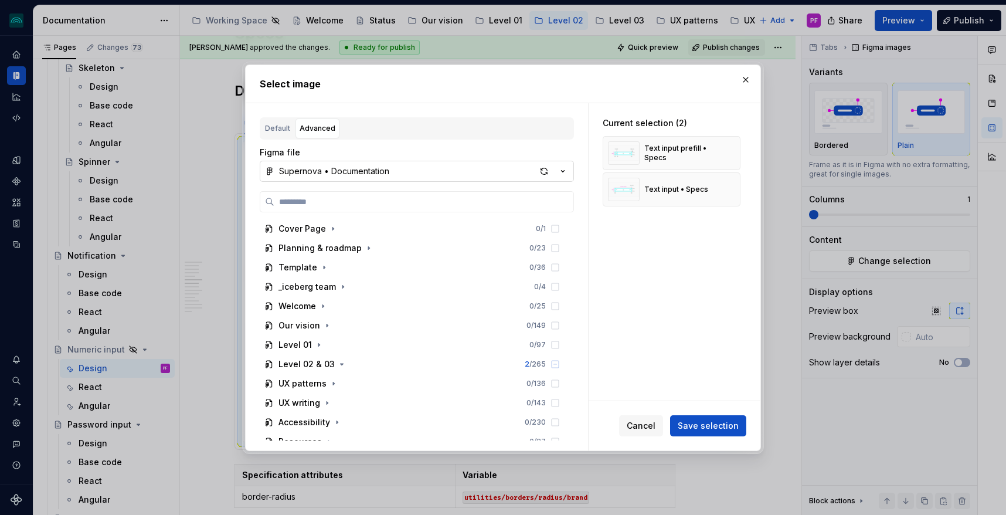
click at [365, 172] on div "Supernova • Documentation" at bounding box center [334, 171] width 110 height 12
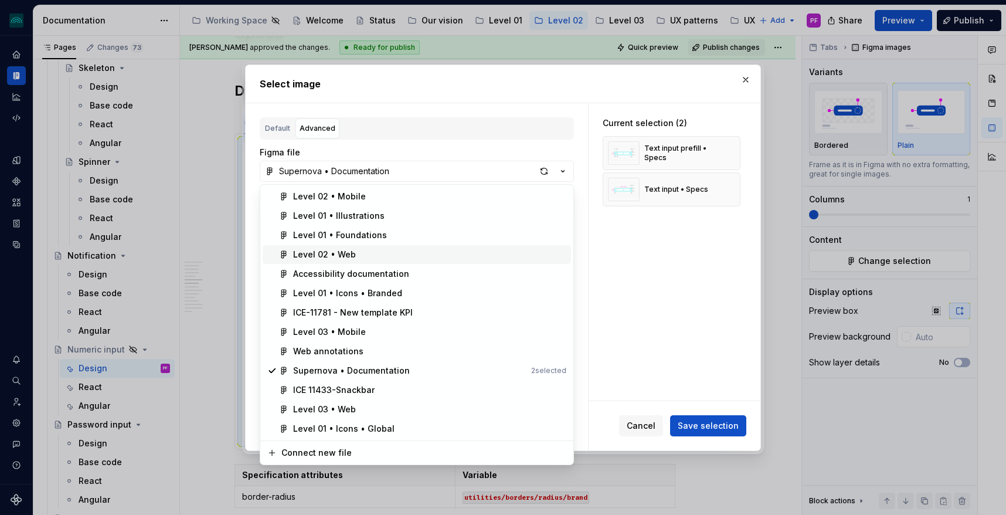
click at [360, 250] on div "Level 02 • Web" at bounding box center [429, 255] width 273 height 12
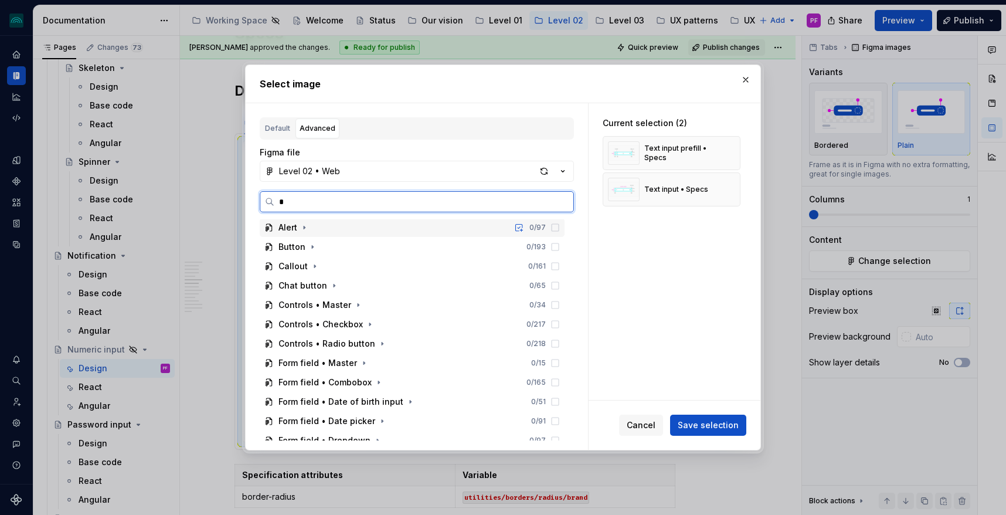
scroll to position [0, 0]
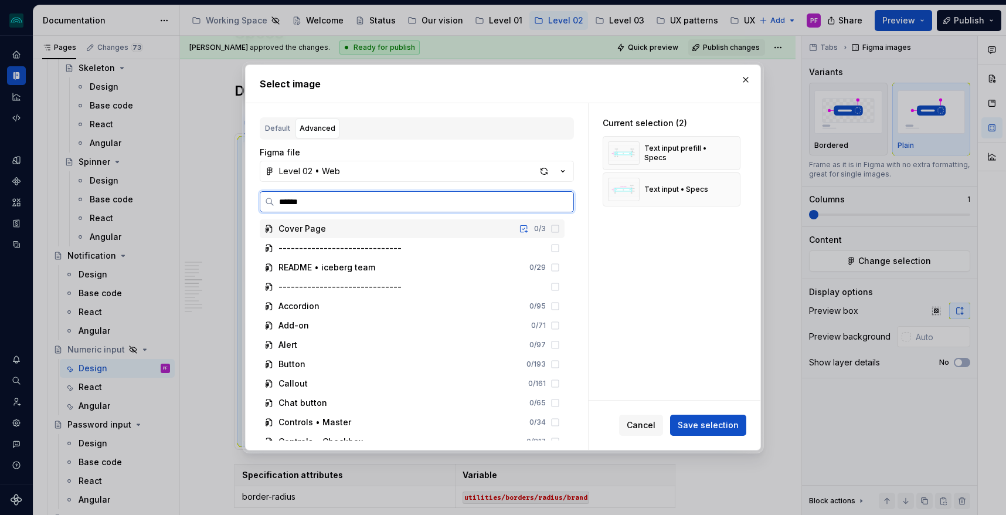
type input "*******"
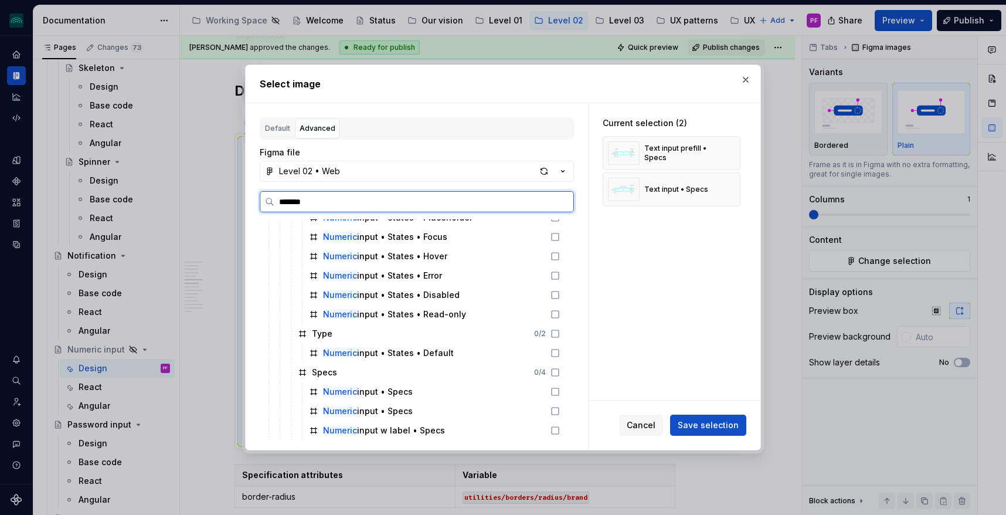
scroll to position [165, 0]
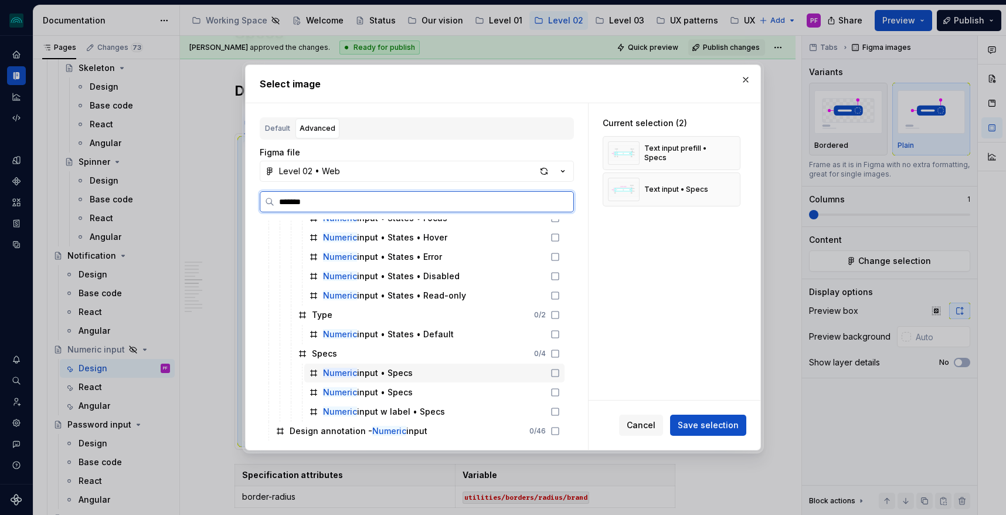
click at [427, 371] on div "Numeric input • Specs" at bounding box center [434, 372] width 260 height 19
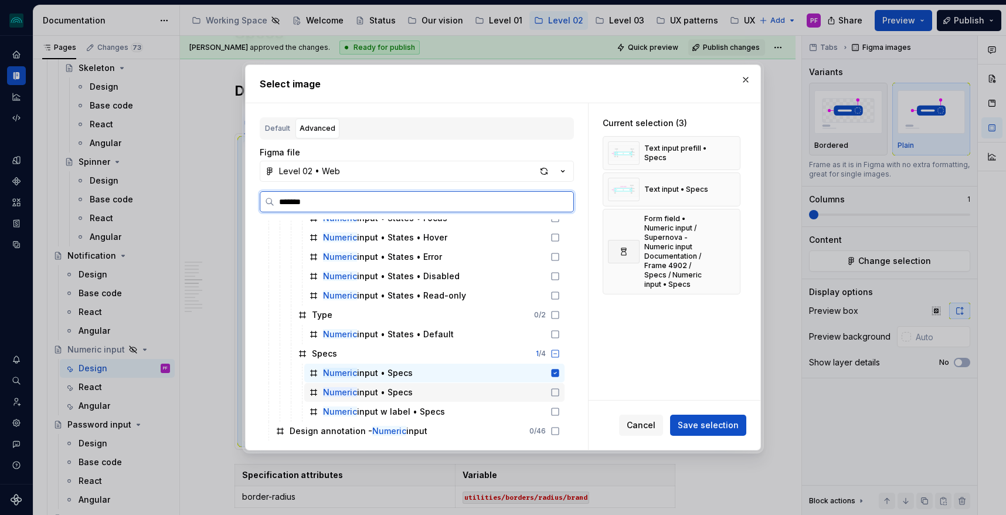
click at [427, 387] on div "Numeric input • Specs" at bounding box center [434, 392] width 260 height 19
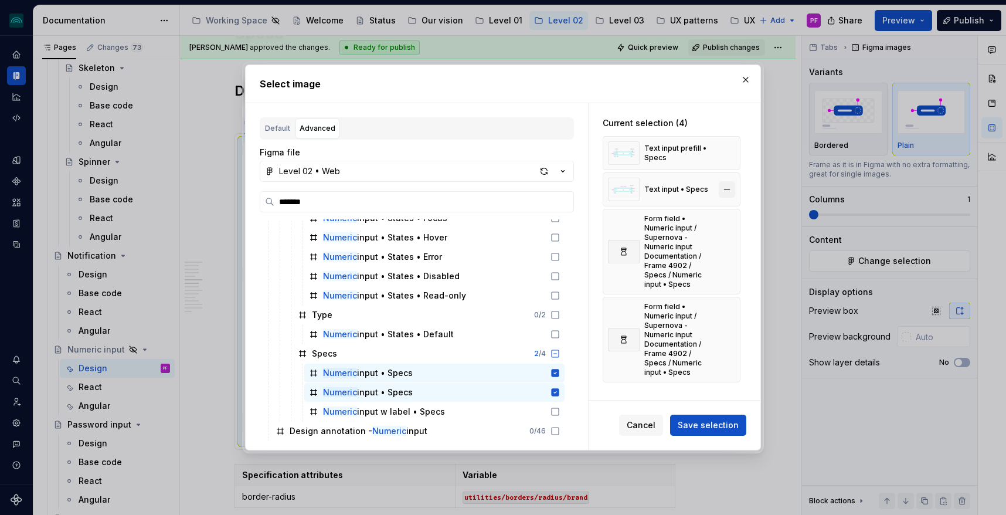
click at [732, 191] on button "button" at bounding box center [727, 189] width 16 height 16
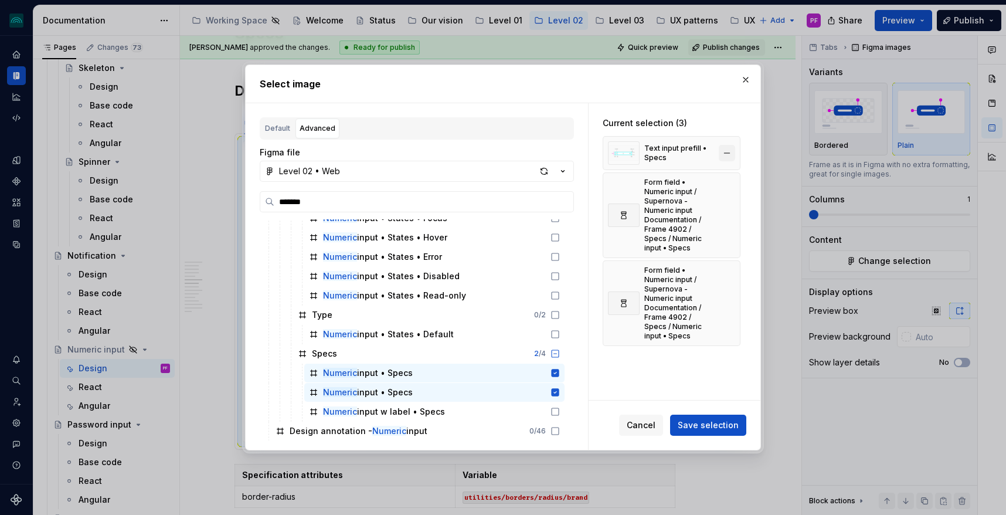
click at [730, 152] on button "button" at bounding box center [727, 153] width 16 height 16
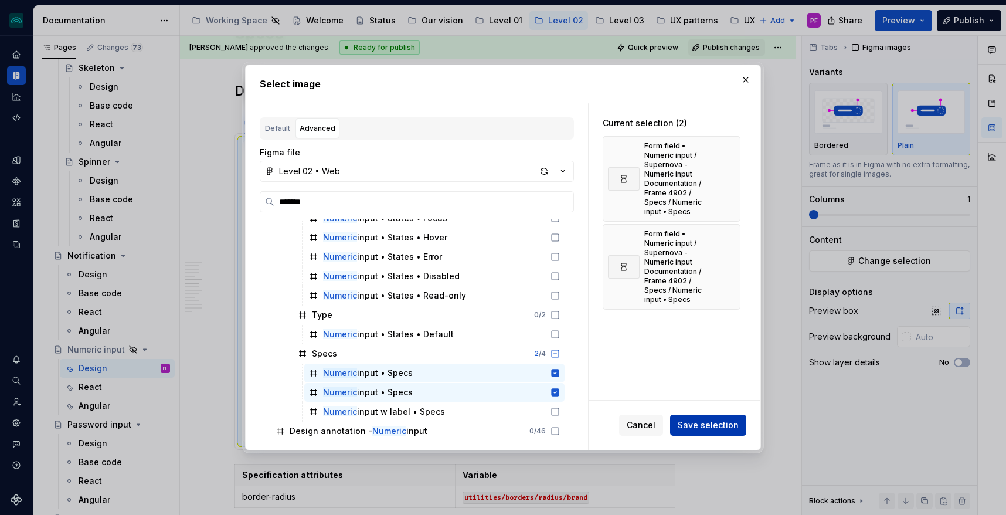
click at [705, 426] on span "Save selection" at bounding box center [708, 425] width 61 height 12
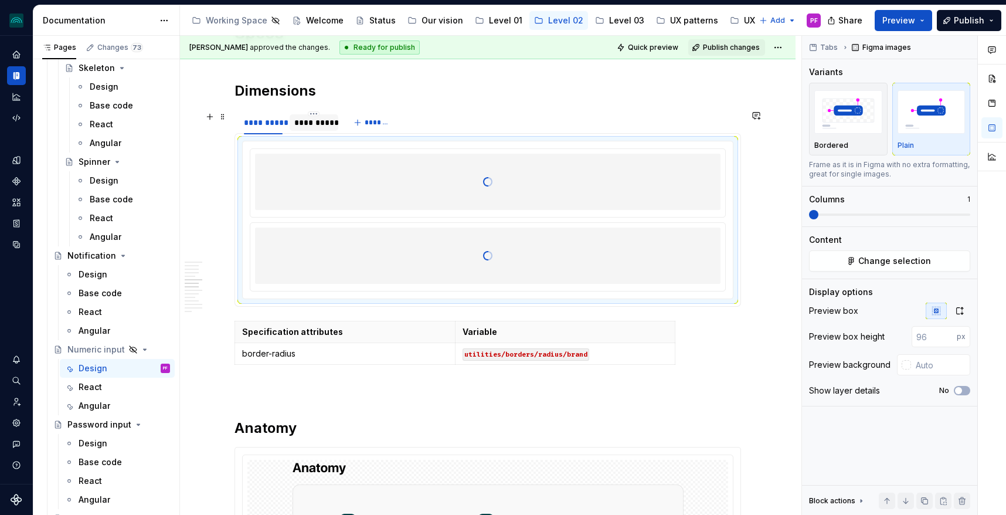
click at [331, 123] on div "**********" at bounding box center [313, 123] width 39 height 12
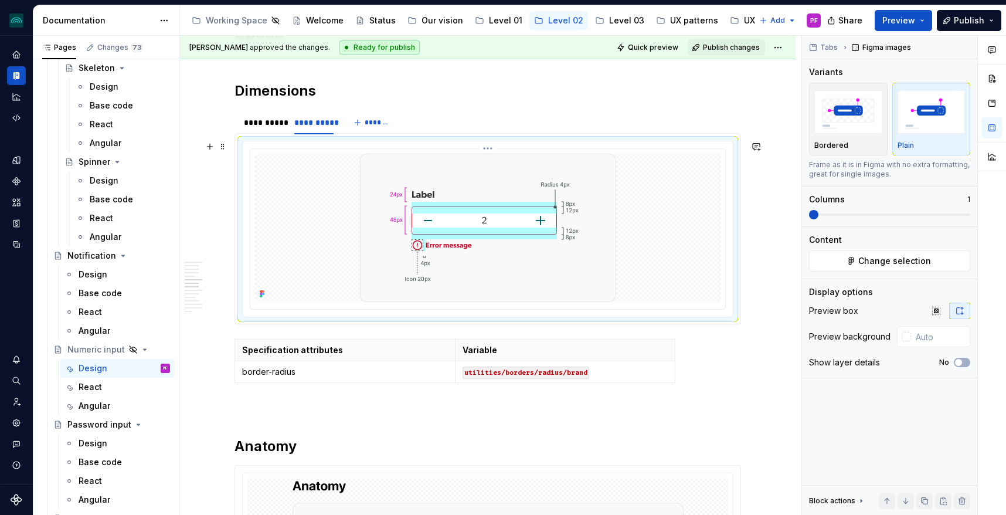
click at [338, 246] on div at bounding box center [487, 228] width 465 height 148
click at [859, 269] on button "Change selection" at bounding box center [889, 260] width 161 height 21
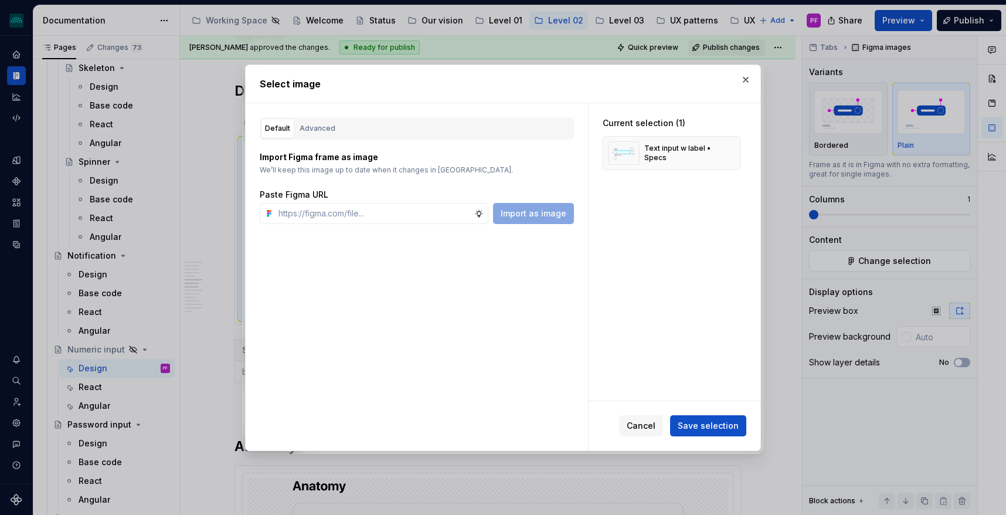
click at [324, 140] on div "Import Figma frame as image We’ll keep this image up to date when it changes in…" at bounding box center [417, 182] width 314 height 84
click at [324, 129] on div "Advanced" at bounding box center [318, 129] width 36 height 12
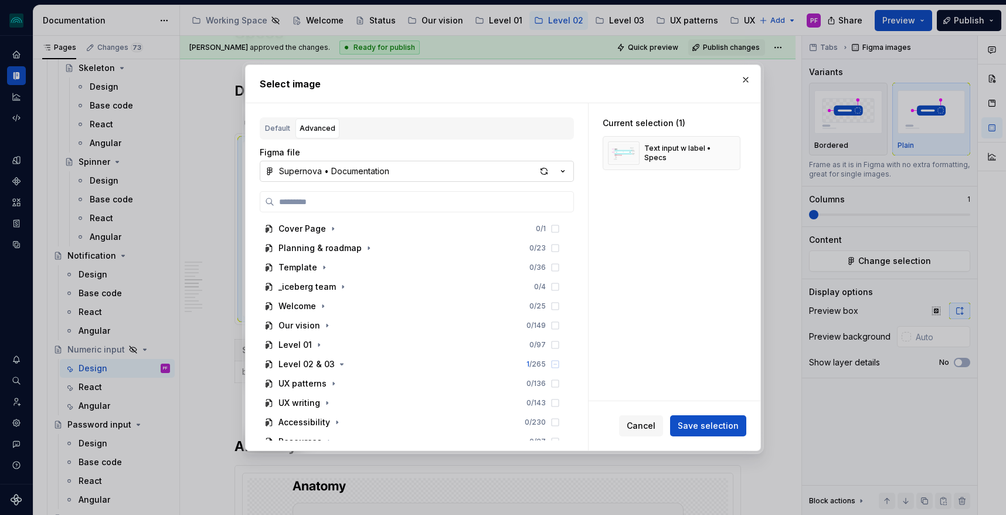
click at [528, 176] on button "Supernova • Documentation" at bounding box center [417, 171] width 314 height 21
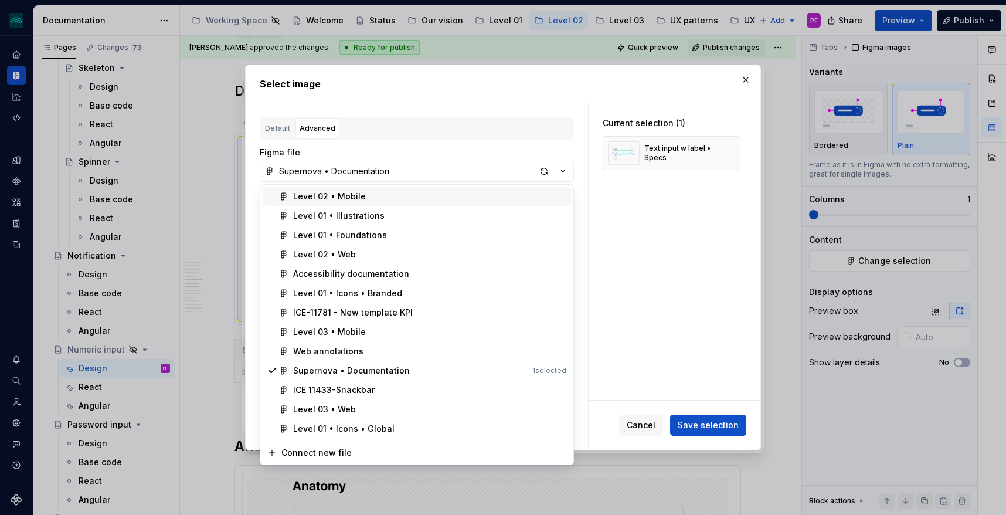
click at [420, 199] on div "Level 02 • Mobile" at bounding box center [429, 197] width 273 height 12
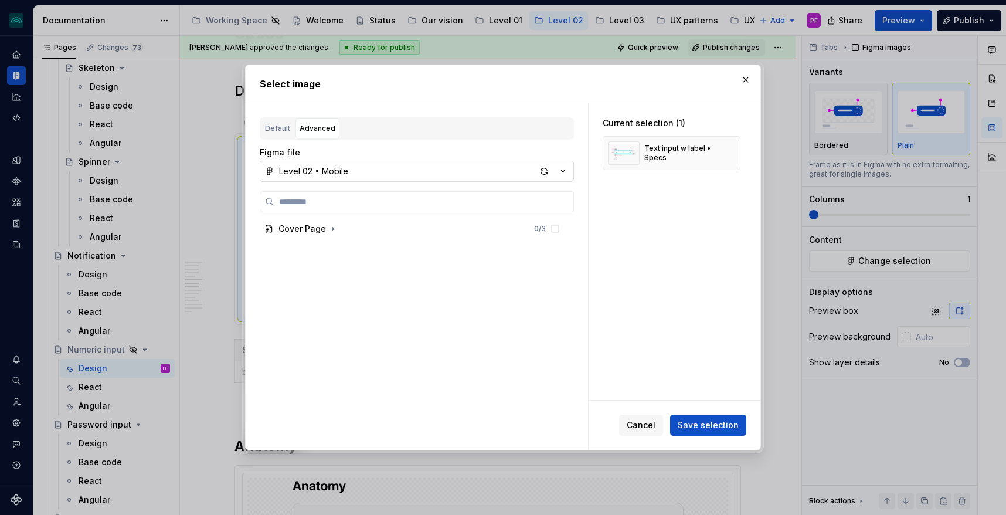
click at [416, 180] on button "Level 02 • Mobile" at bounding box center [417, 171] width 314 height 21
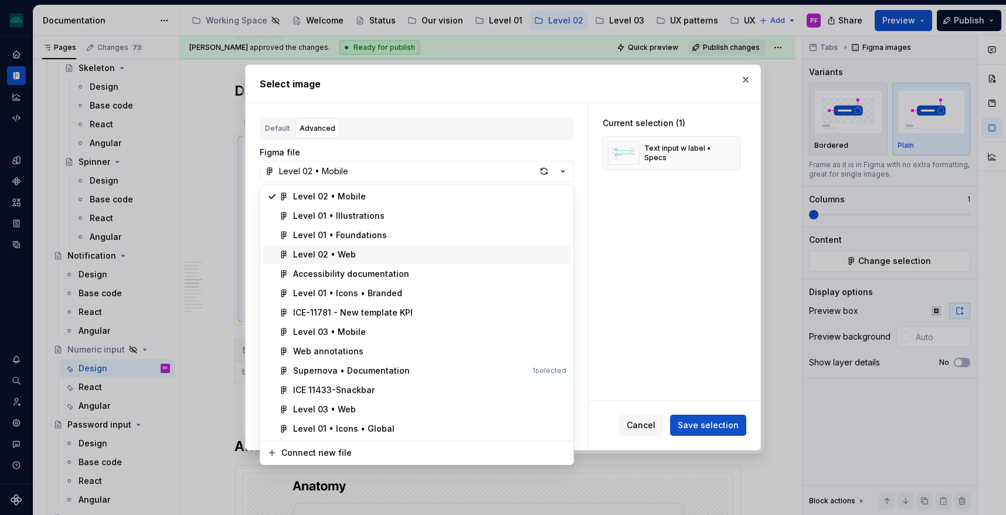
click at [385, 250] on div "Level 02 • Mobile Level 01 • Illustrations Level 01 • Foundations Level 02 • We…" at bounding box center [417, 312] width 308 height 251
click at [385, 250] on div "Level 02 • Web" at bounding box center [429, 255] width 273 height 12
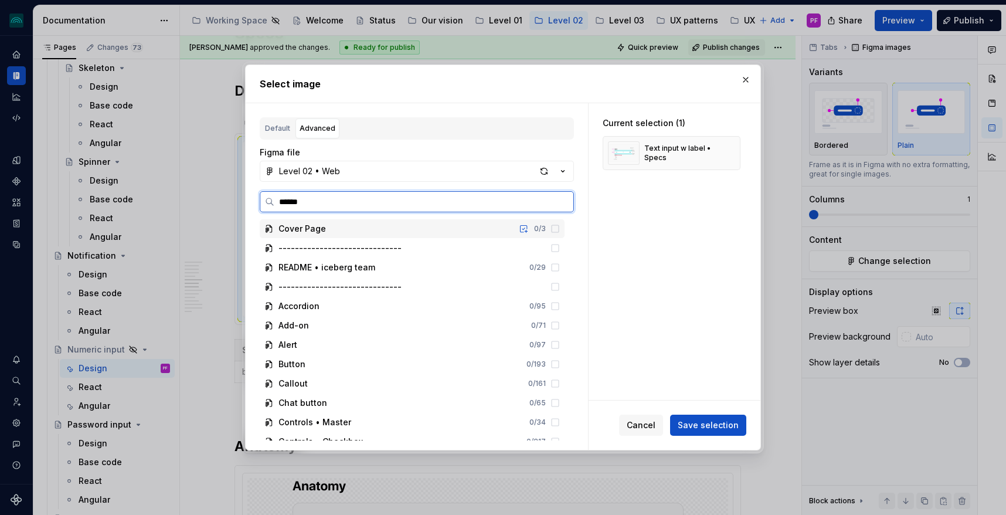
type input "*******"
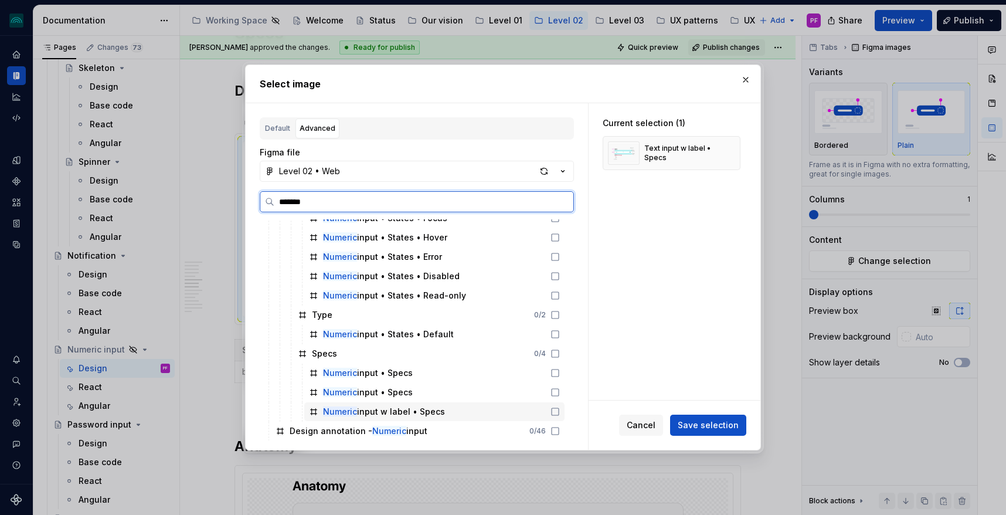
click at [359, 412] on div "Numeric input w label • Specs" at bounding box center [384, 412] width 122 height 12
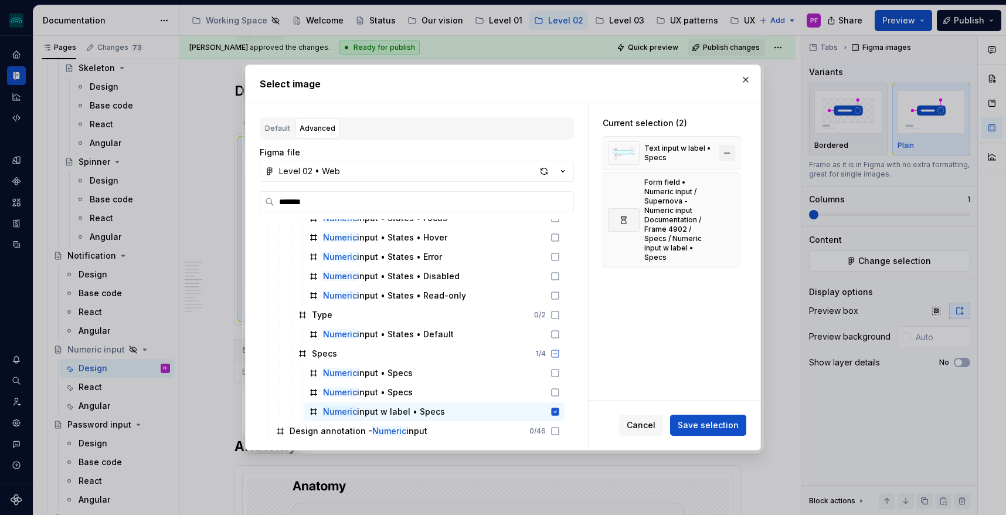
click at [735, 149] on button "button" at bounding box center [727, 153] width 16 height 16
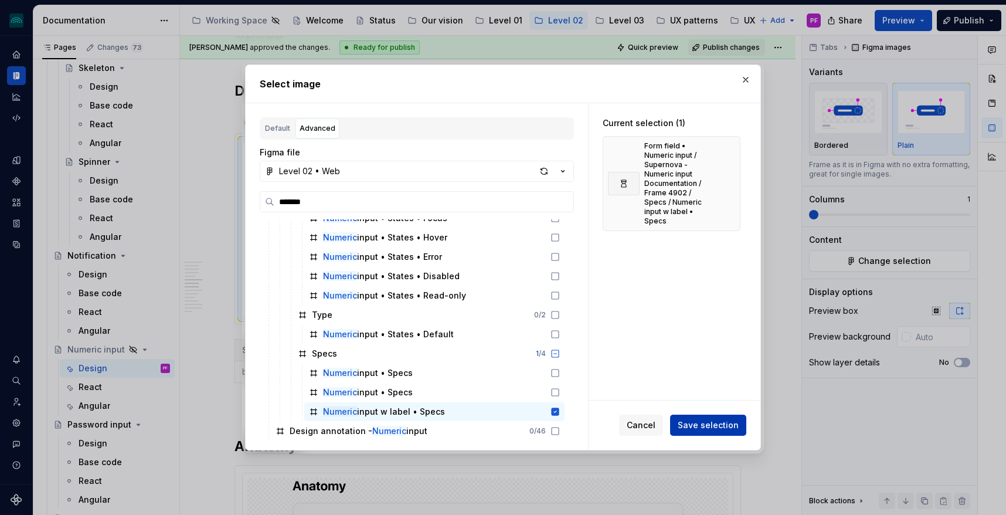
click at [712, 435] on button "Save selection" at bounding box center [708, 424] width 76 height 21
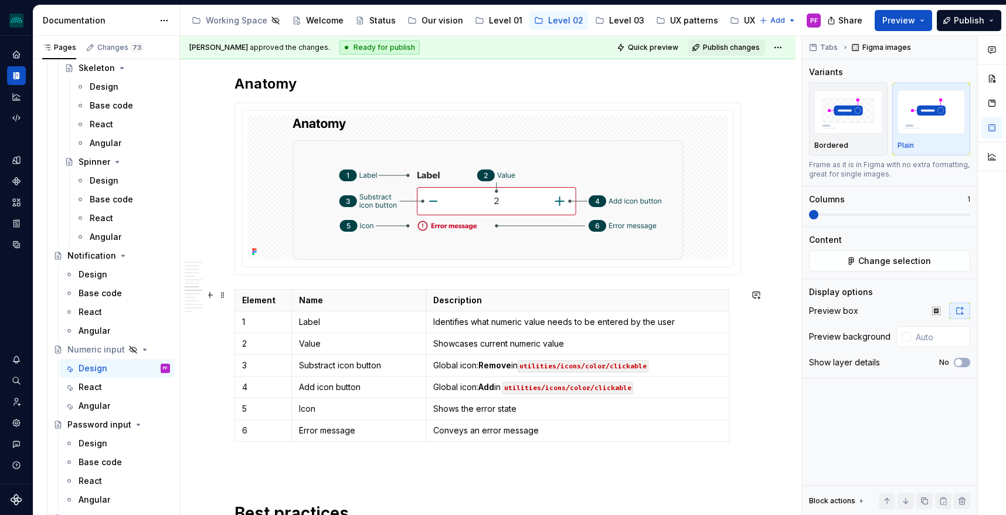
scroll to position [1598, 0]
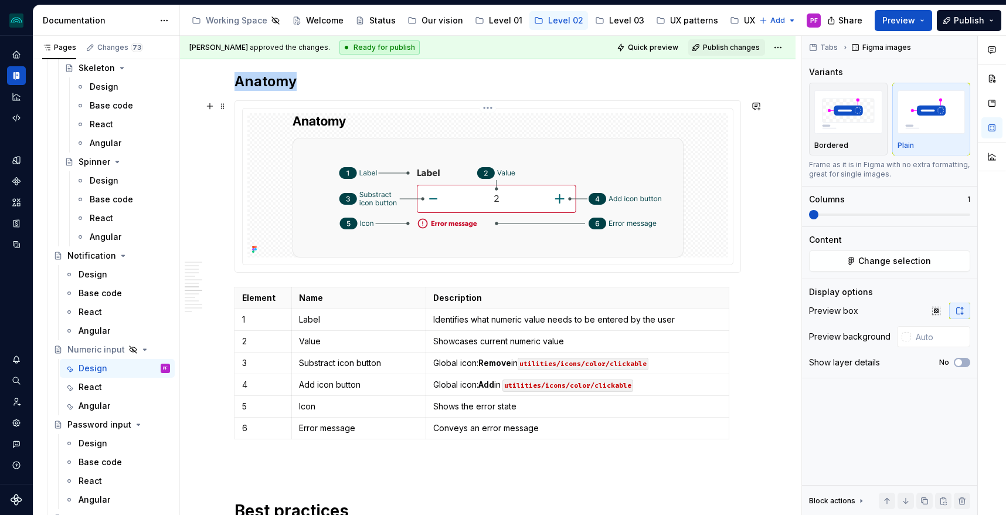
click at [401, 225] on img at bounding box center [488, 185] width 391 height 144
click at [852, 263] on button "Change selection" at bounding box center [889, 260] width 161 height 21
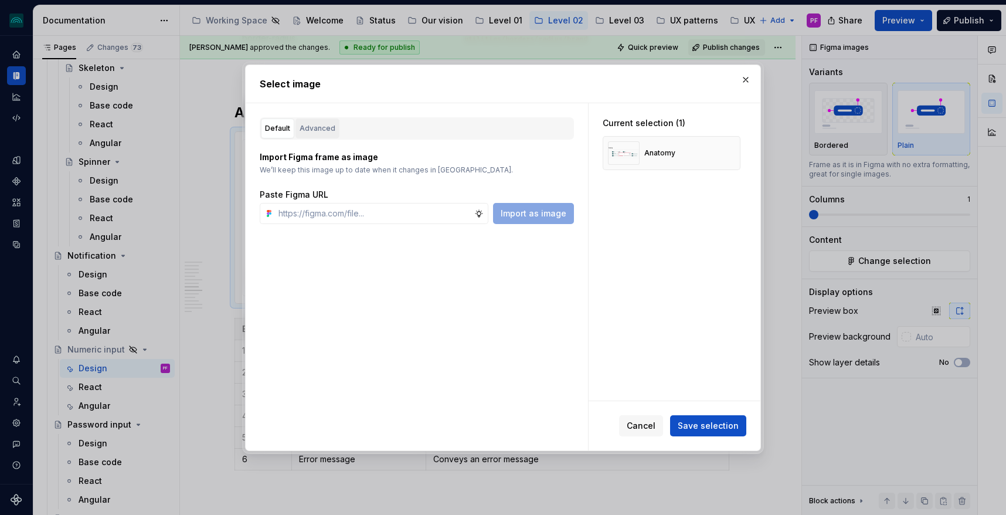
click at [314, 127] on div "Advanced" at bounding box center [318, 129] width 36 height 12
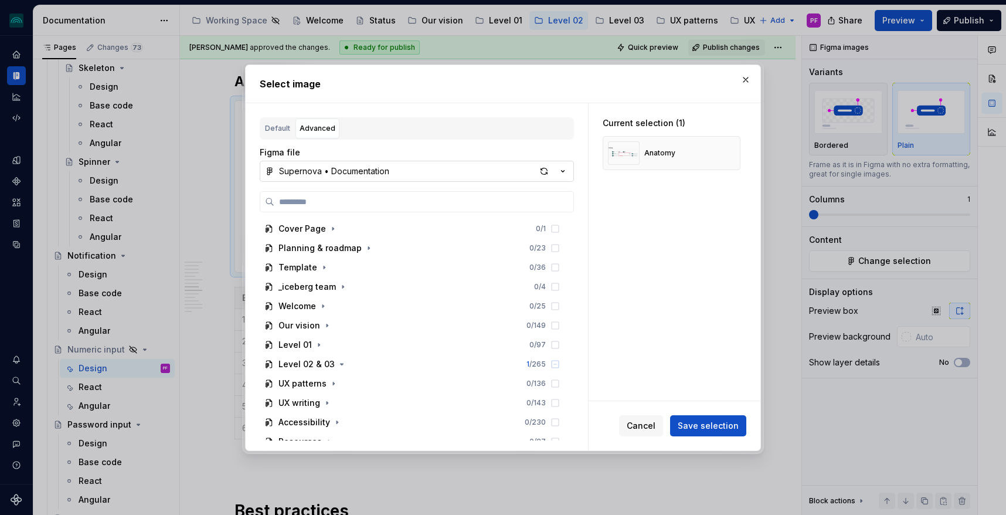
click at [332, 168] on div "Supernova • Documentation" at bounding box center [334, 171] width 110 height 12
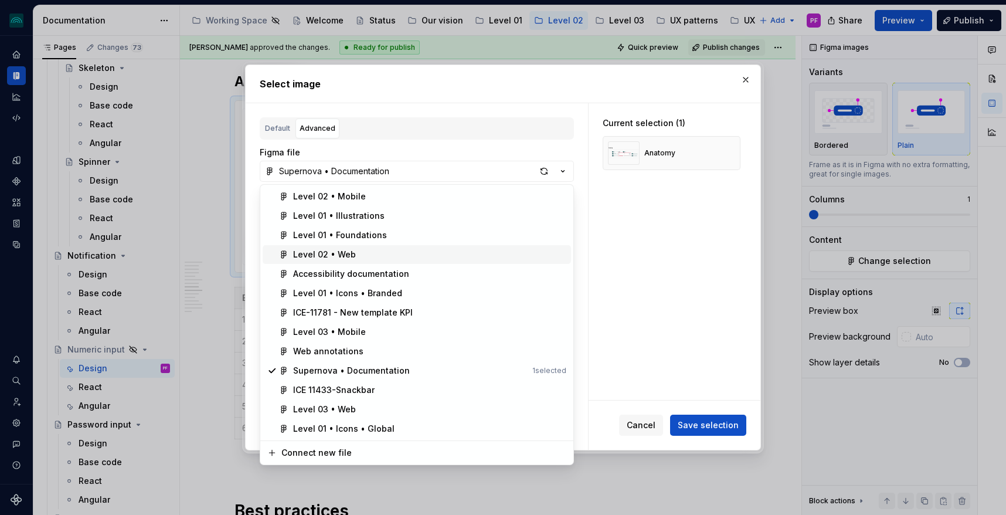
click at [339, 257] on div "Level 02 • Web" at bounding box center [324, 255] width 63 height 12
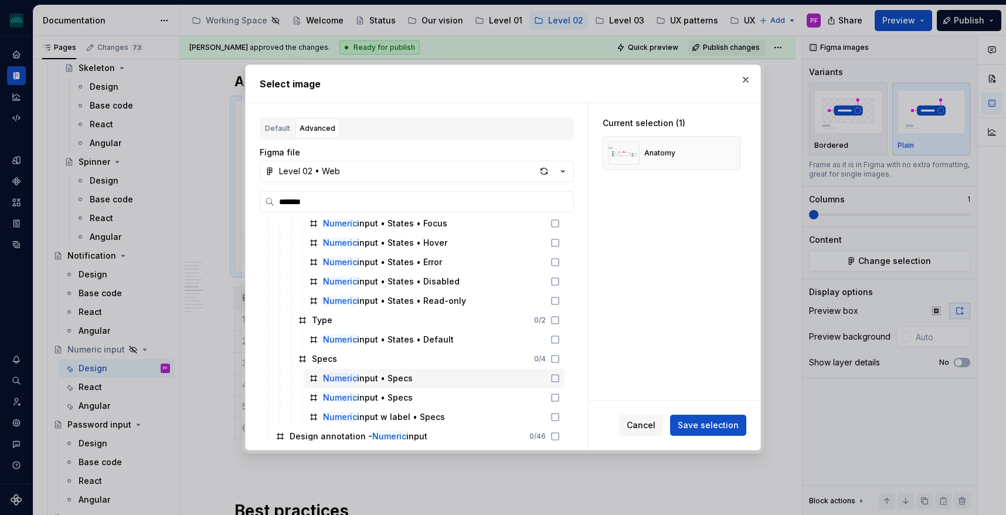
scroll to position [165, 0]
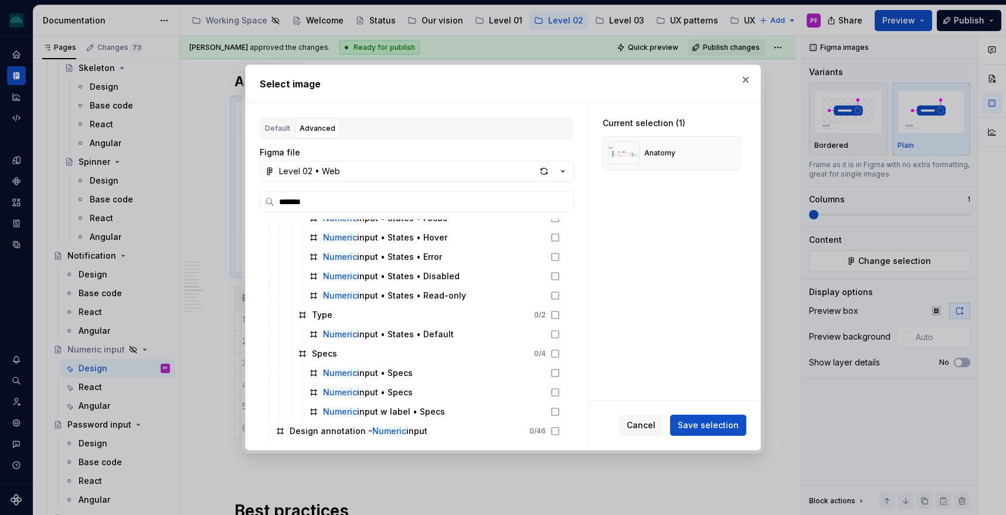
drag, startPoint x: 322, startPoint y: 201, endPoint x: 252, endPoint y: 201, distance: 70.3
click at [252, 201] on div "Default Advanced Import Figma frame as image We’ll keep this image up to date w…" at bounding box center [417, 276] width 342 height 347
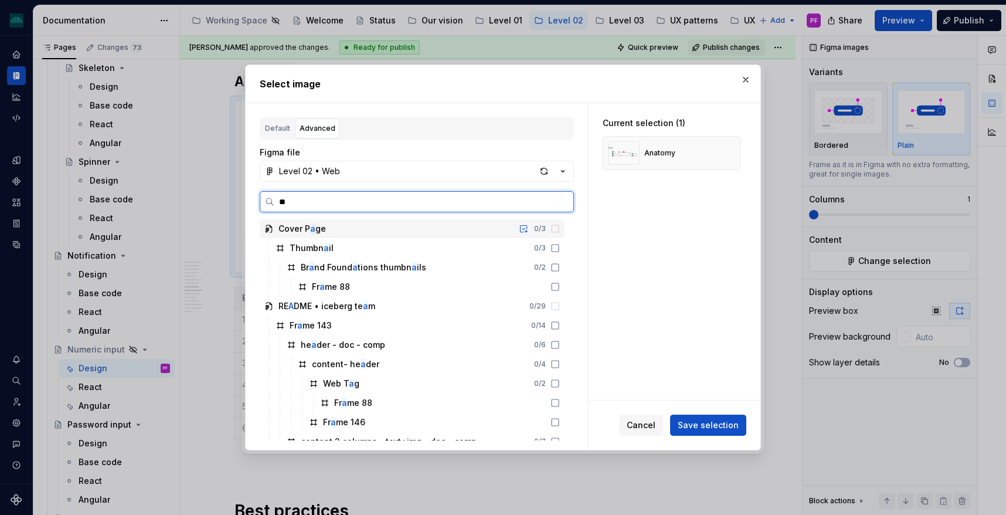
type input "***"
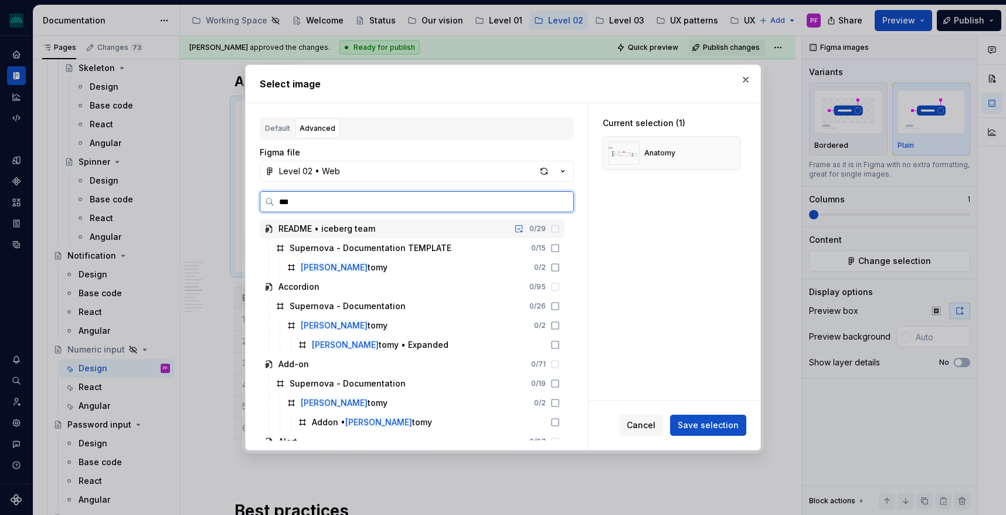
drag, startPoint x: 305, startPoint y: 203, endPoint x: 276, endPoint y: 201, distance: 30.0
click at [276, 201] on input "***" at bounding box center [423, 202] width 299 height 12
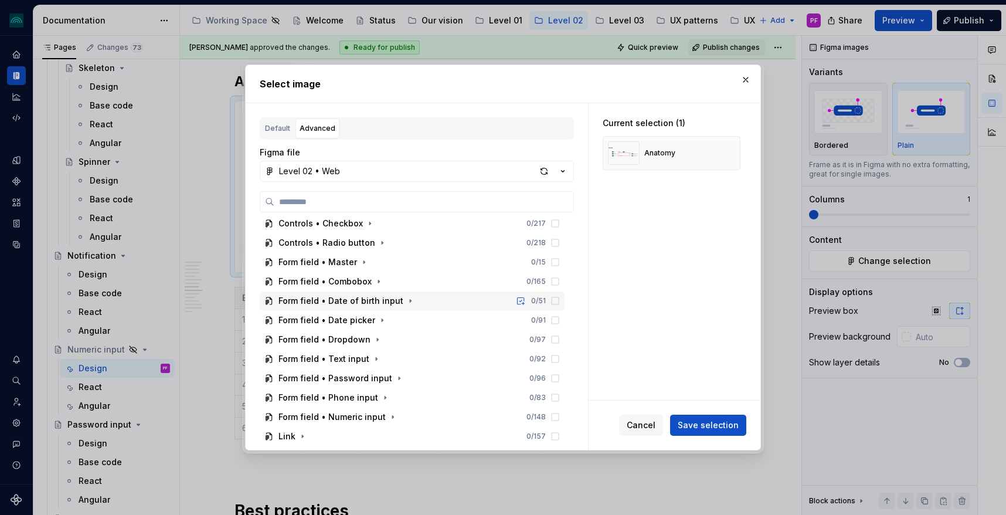
scroll to position [224, 0]
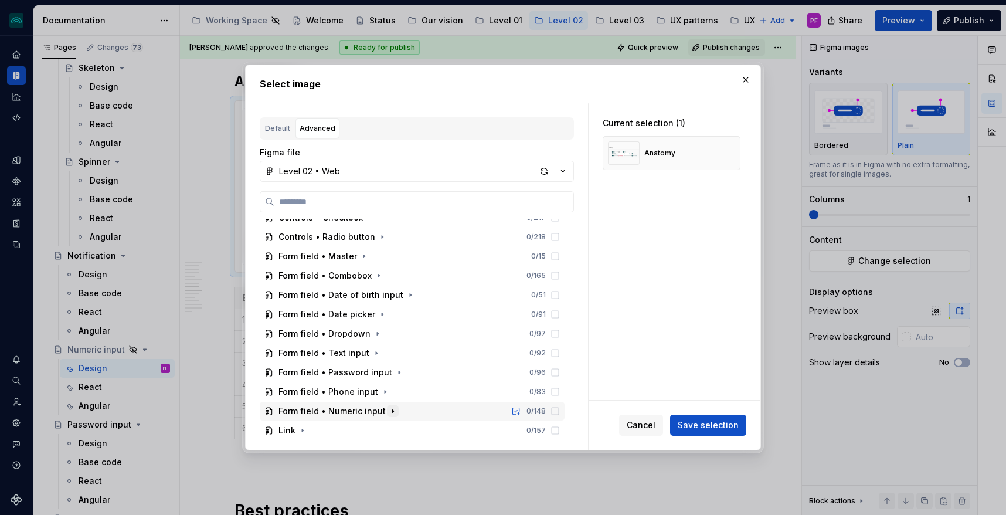
click at [388, 406] on icon "button" at bounding box center [392, 410] width 9 height 9
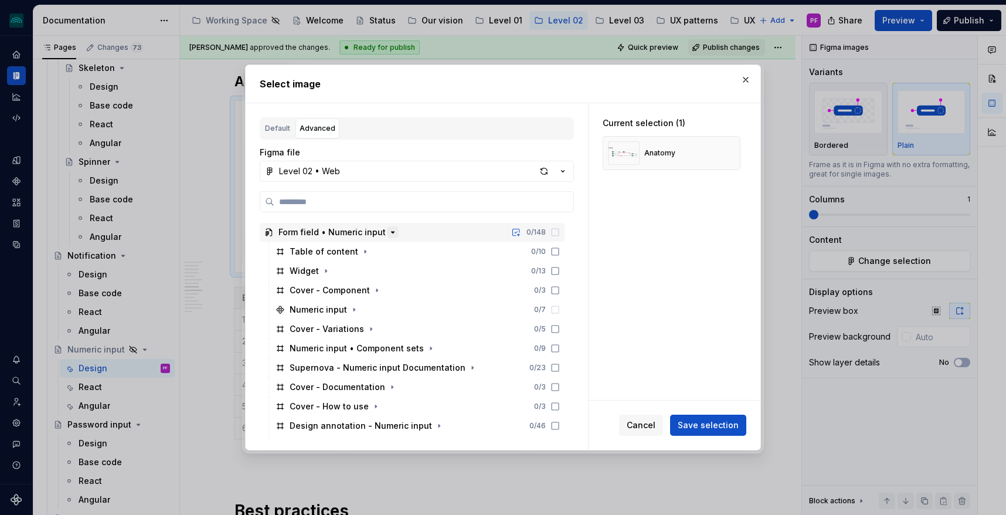
scroll to position [417, 0]
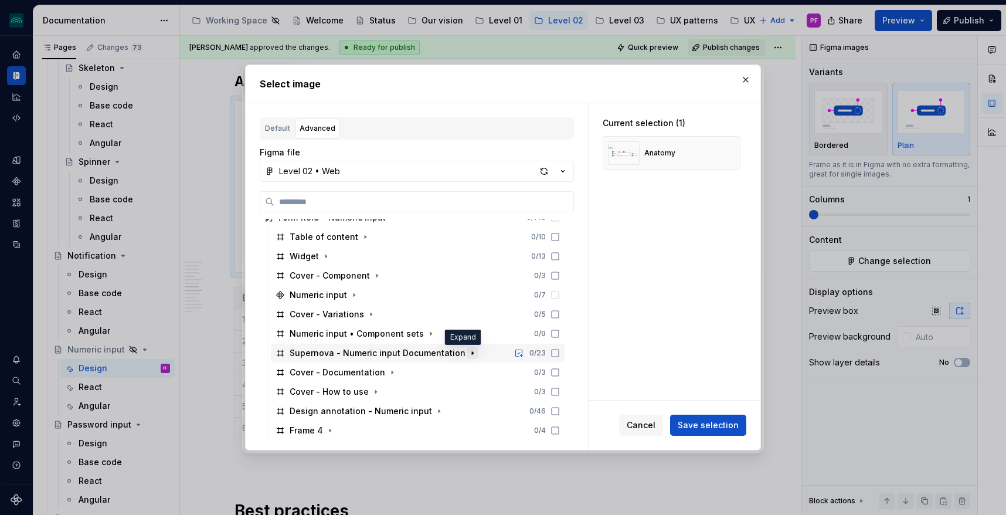
click at [468, 351] on icon "button" at bounding box center [472, 352] width 9 height 9
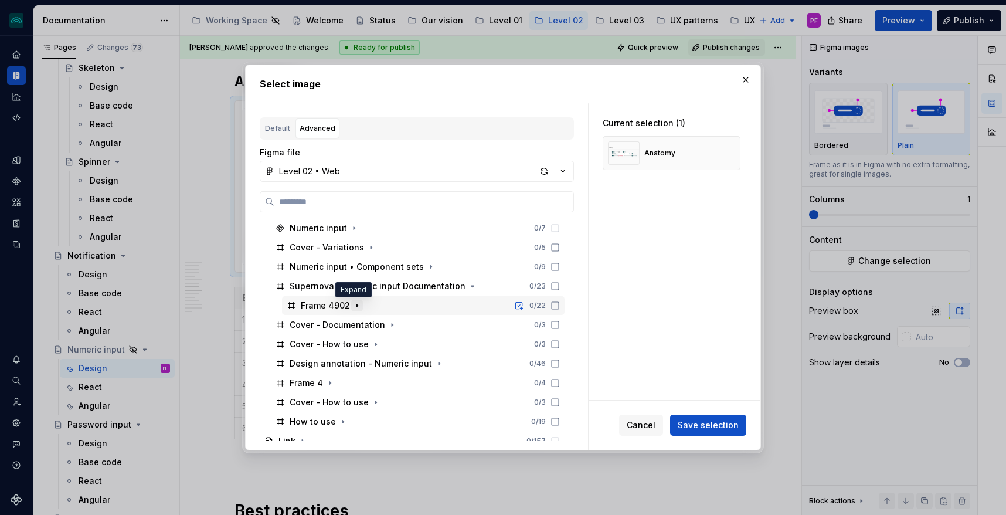
click at [356, 307] on icon "button" at bounding box center [356, 305] width 1 height 3
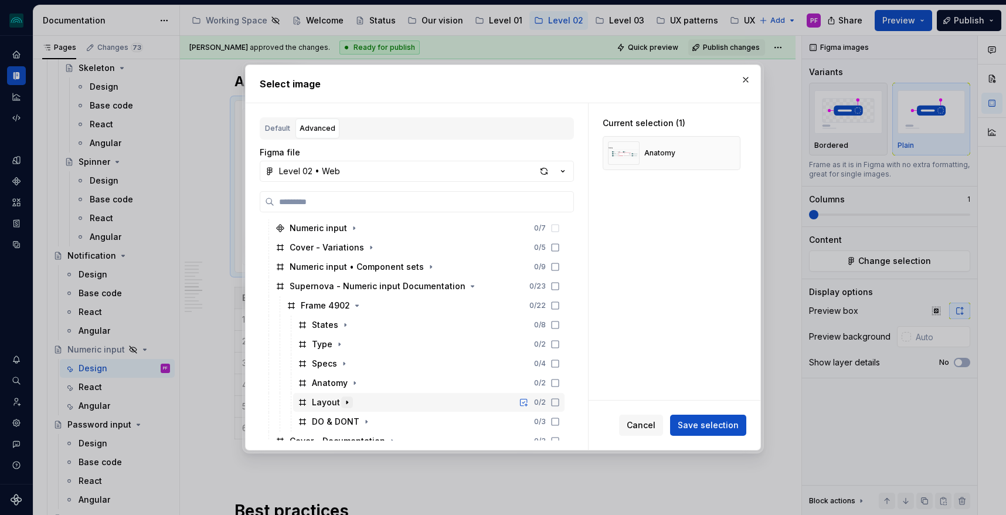
scroll to position [516, 0]
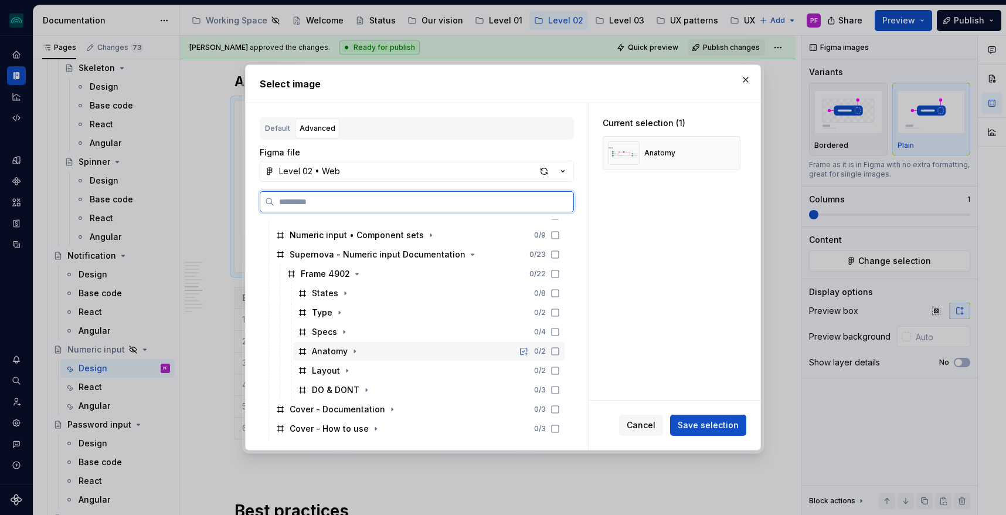
click at [351, 359] on div "Anatomy 0 / 2" at bounding box center [428, 351] width 271 height 19
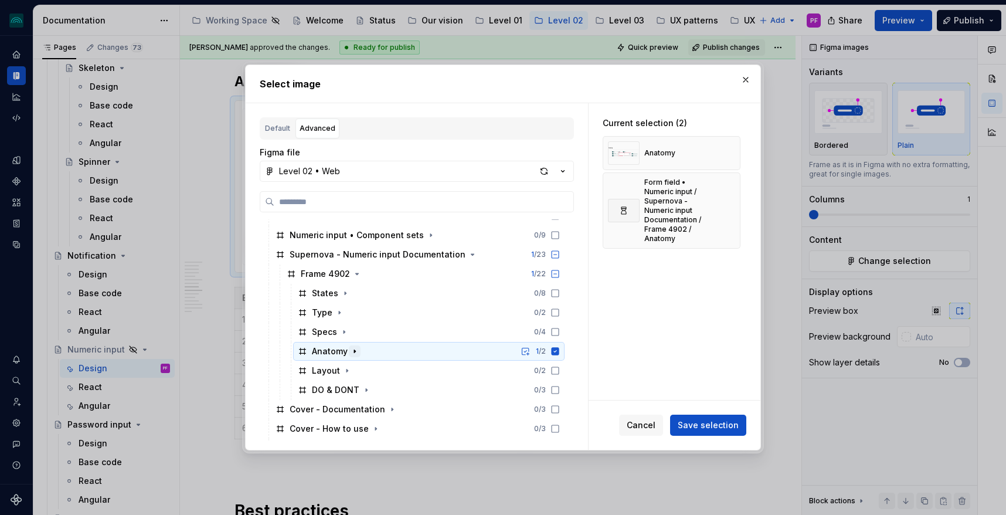
click at [354, 351] on icon "button" at bounding box center [354, 350] width 1 height 3
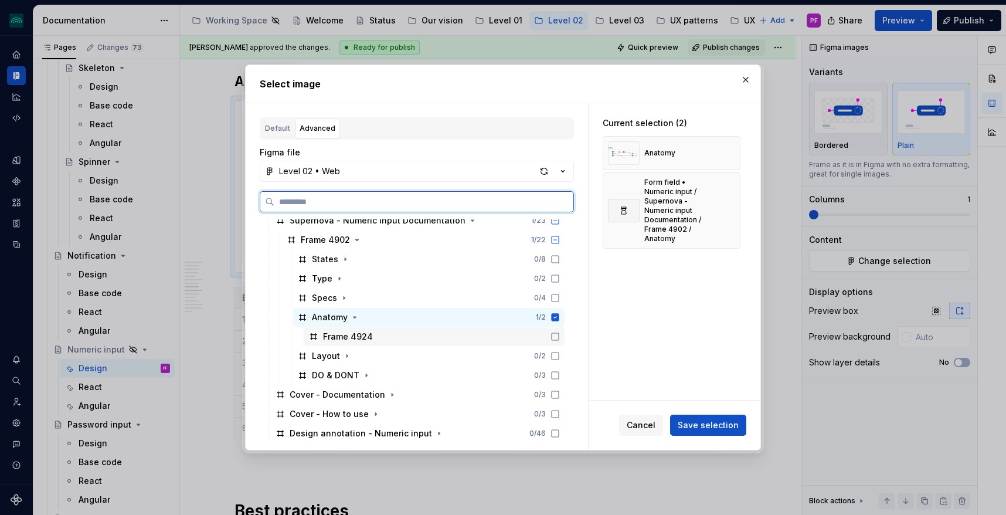
click at [495, 334] on div "Frame 4924" at bounding box center [434, 336] width 260 height 19
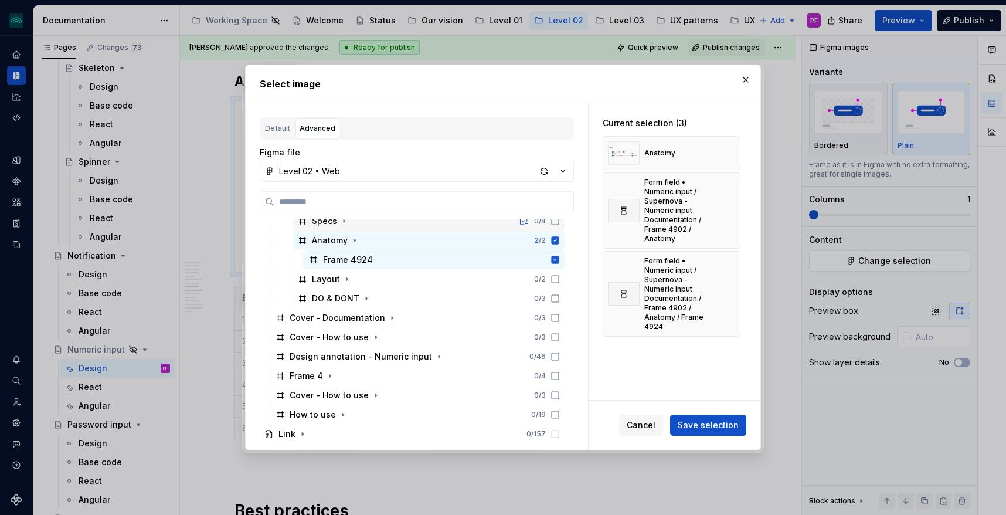
scroll to position [597, 0]
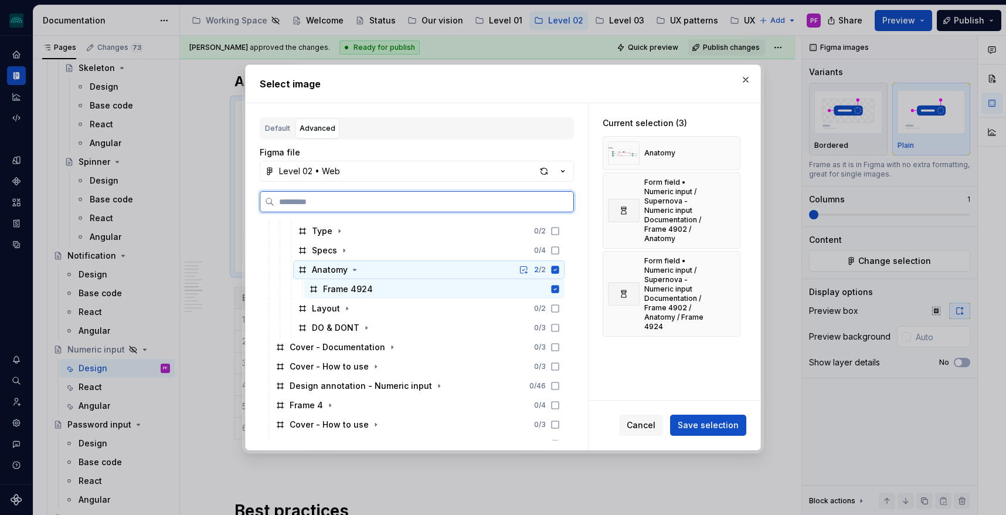
click at [362, 266] on div "Anatomy 2 / 2" at bounding box center [428, 269] width 271 height 19
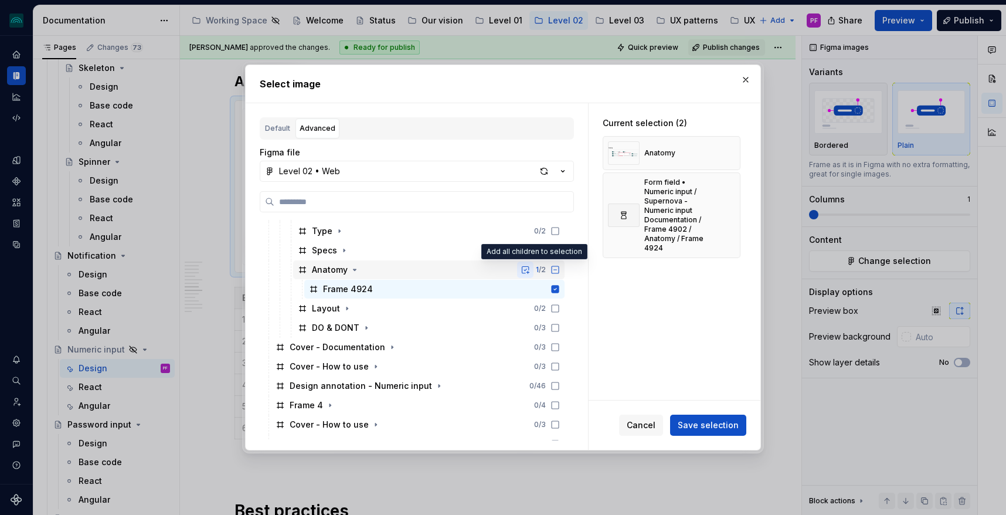
click at [533, 270] on button "button" at bounding box center [525, 269] width 16 height 16
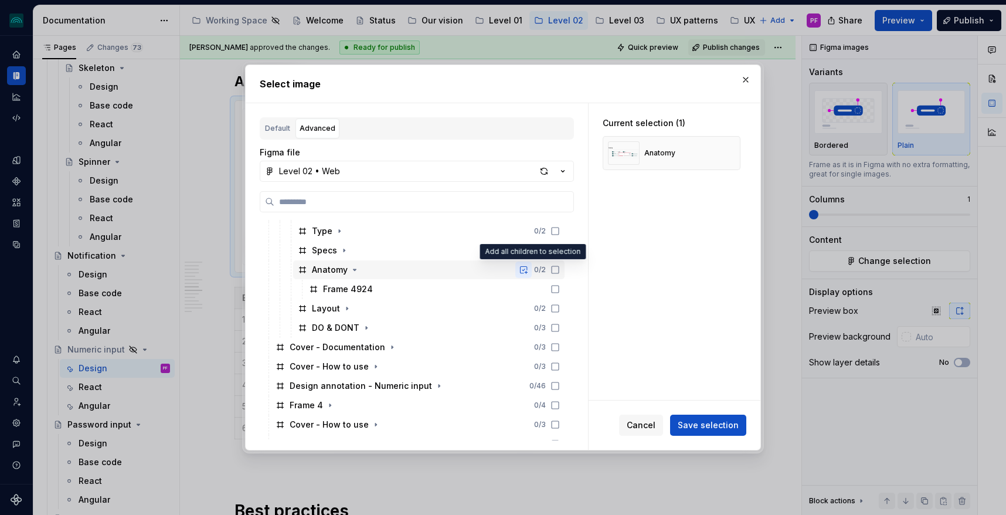
click at [532, 270] on button "button" at bounding box center [523, 269] width 16 height 16
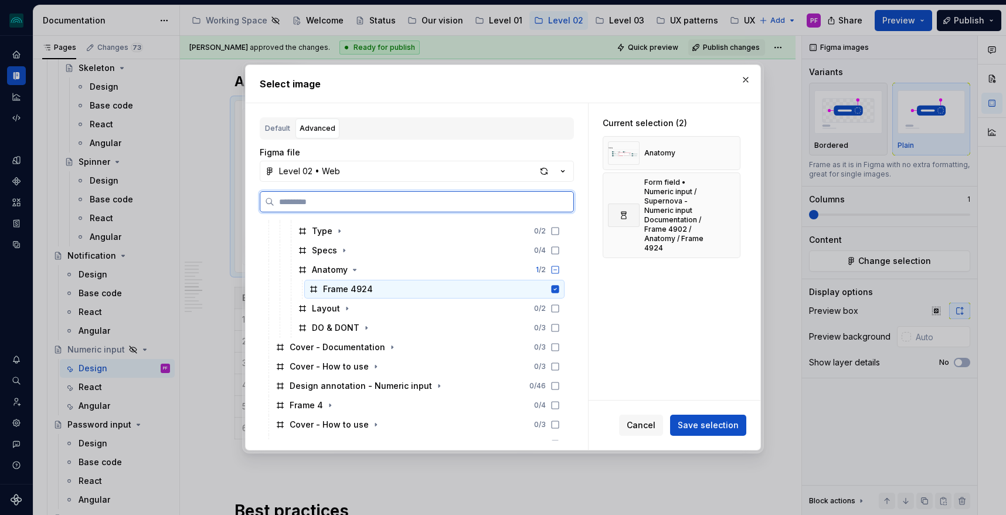
click at [373, 286] on div "Frame 4924" at bounding box center [434, 289] width 260 height 19
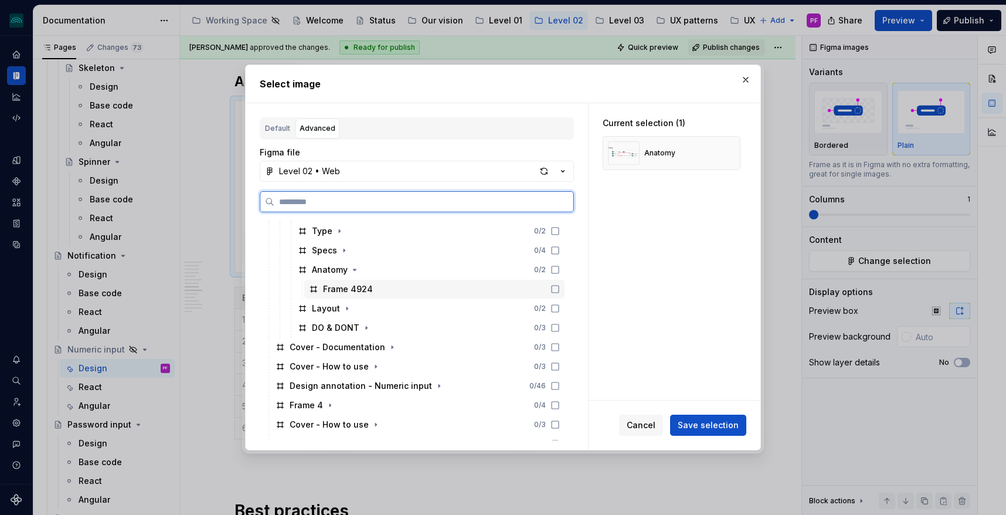
click at [373, 286] on div "Frame 4924" at bounding box center [434, 289] width 260 height 19
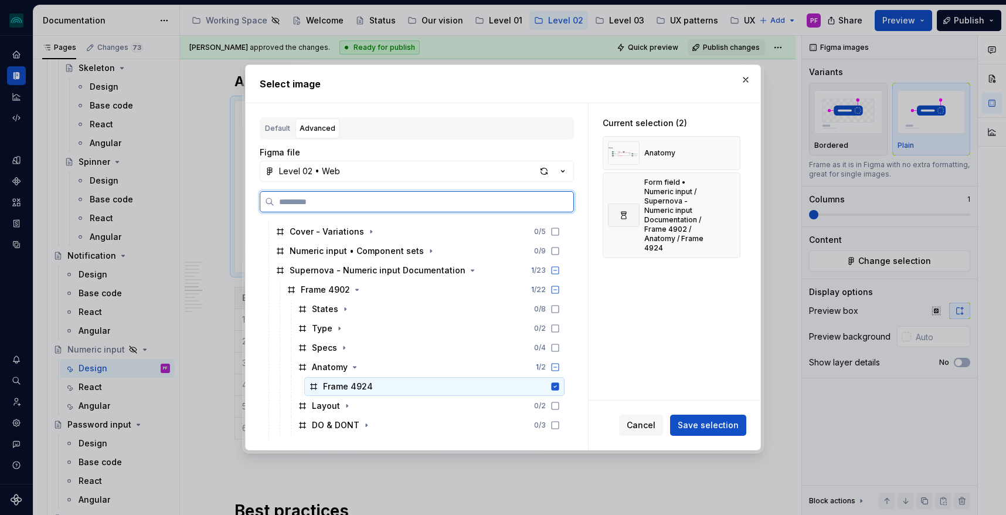
scroll to position [501, 0]
click at [545, 178] on div "button" at bounding box center [544, 171] width 16 height 16
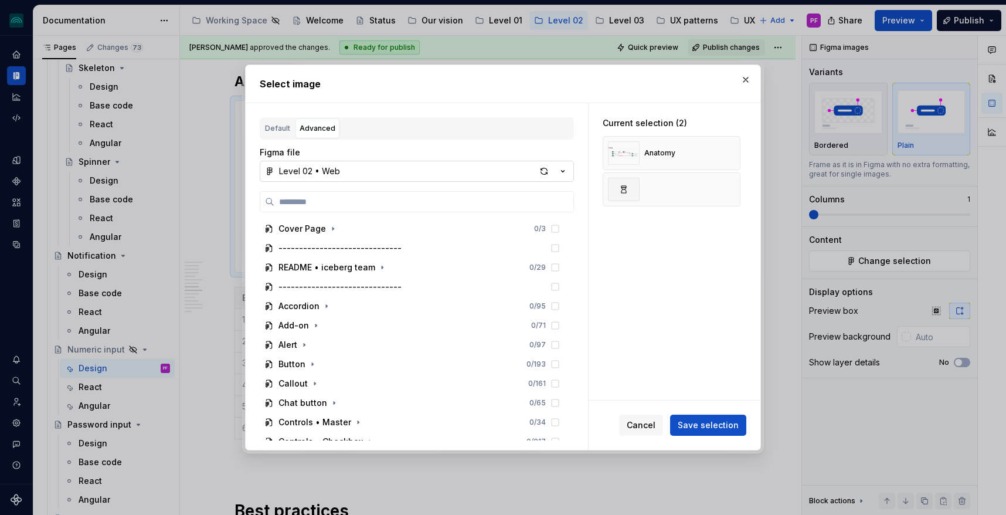
type textarea "*"
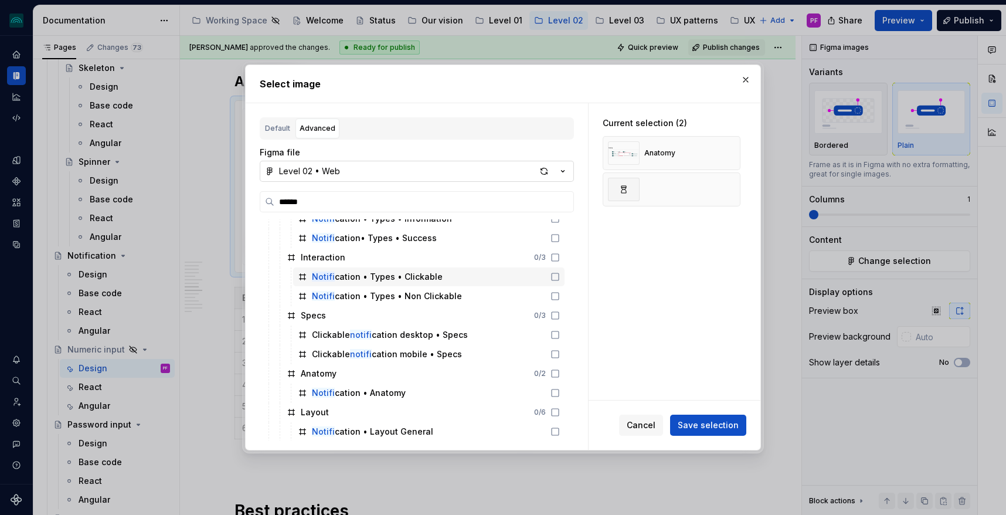
scroll to position [136, 0]
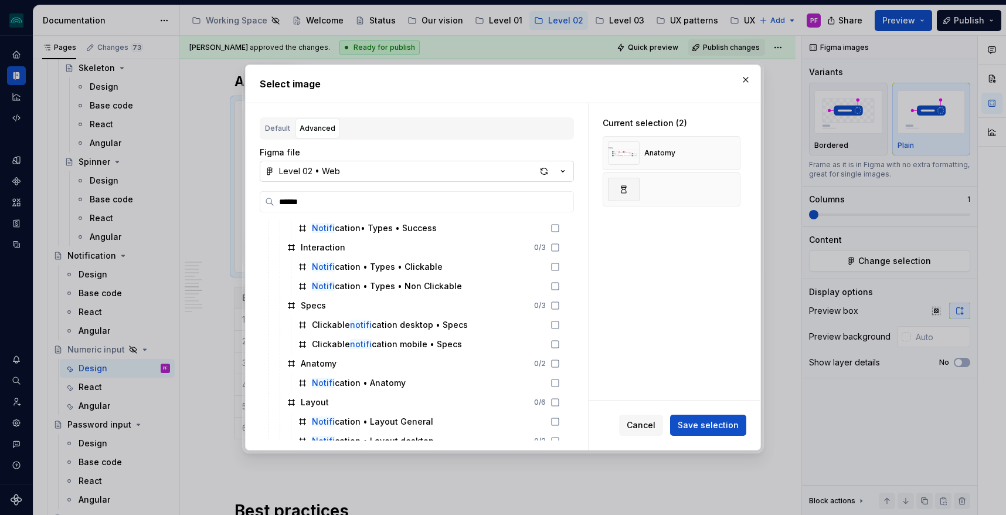
drag, startPoint x: 290, startPoint y: 202, endPoint x: 244, endPoint y: 202, distance: 45.1
click at [244, 202] on div "Select image Default Advanced Import Figma frame as image We’ll keep this image…" at bounding box center [503, 258] width 522 height 392
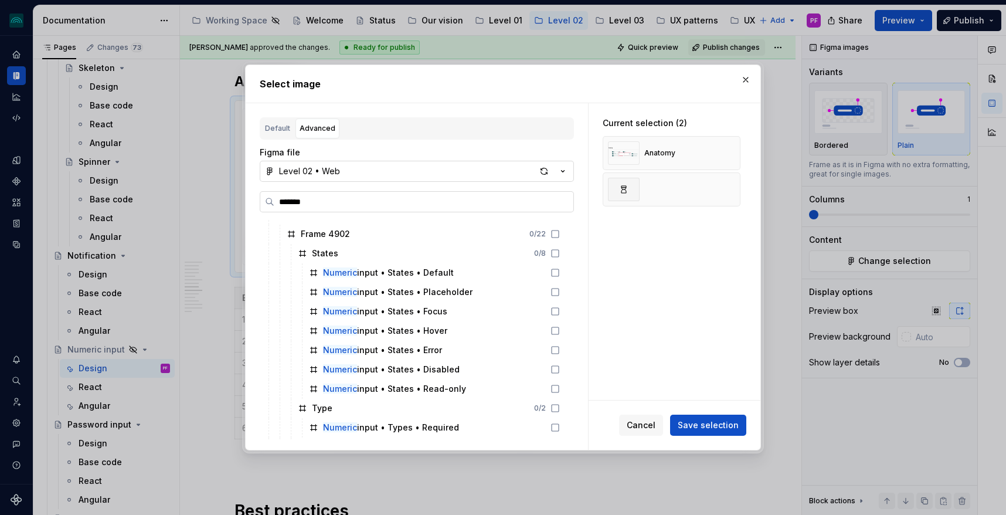
scroll to position [69, 0]
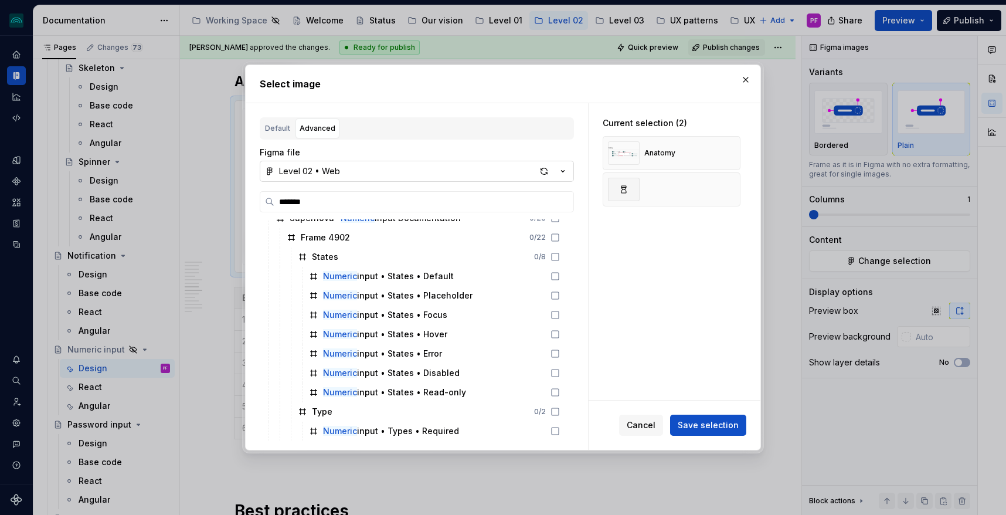
drag, startPoint x: 318, startPoint y: 206, endPoint x: 239, endPoint y: 205, distance: 79.1
click at [239, 205] on div "Select image Default Advanced Import Figma frame as image We’ll keep this image…" at bounding box center [503, 257] width 1006 height 515
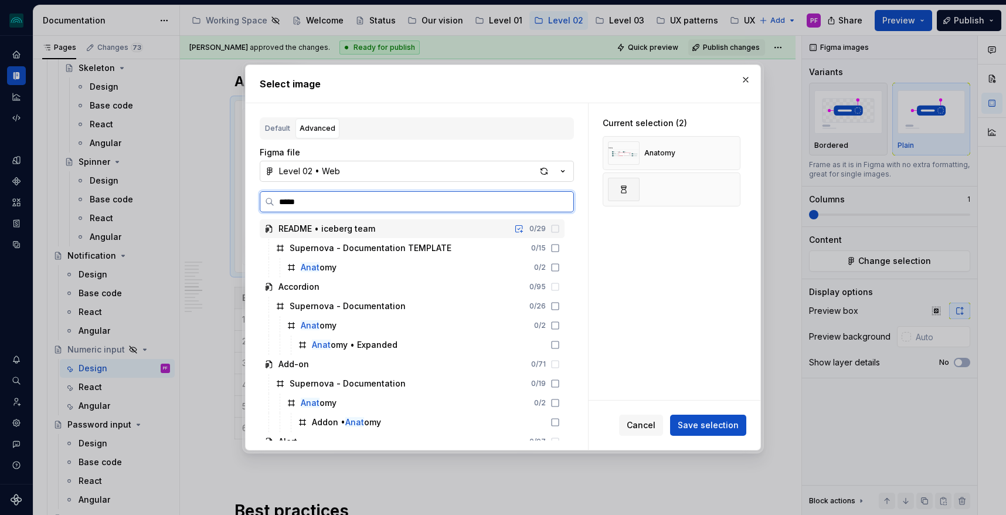
type input "******"
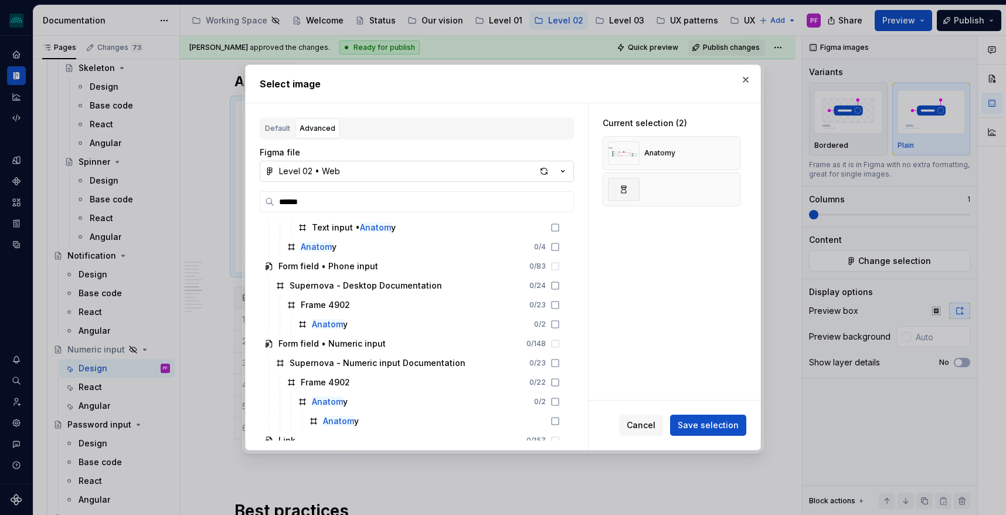
scroll to position [1230, 0]
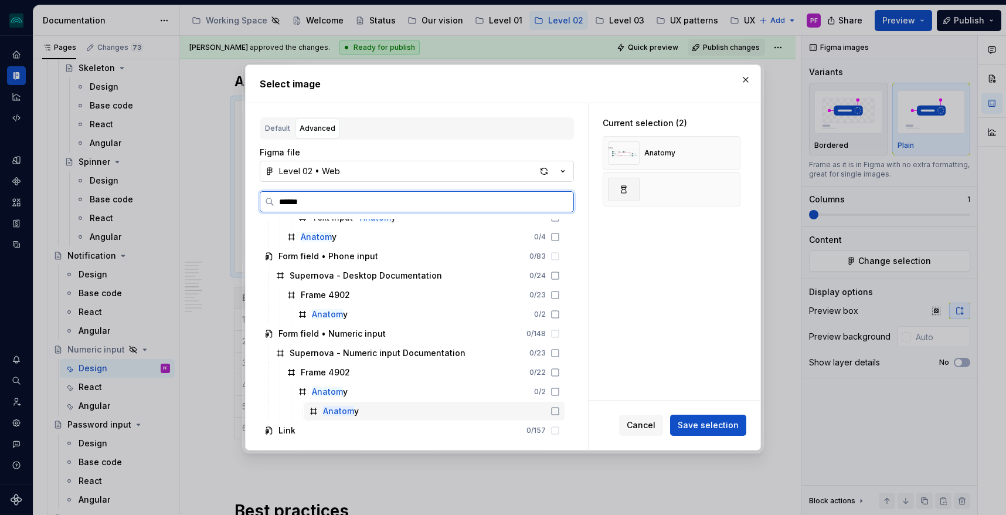
click at [375, 410] on div "Anatom y" at bounding box center [434, 411] width 260 height 19
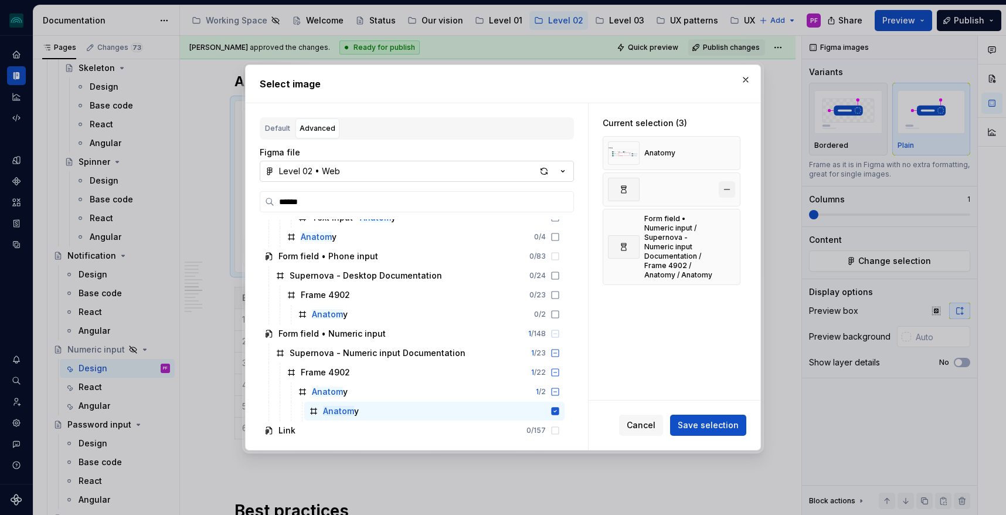
click at [732, 190] on button "button" at bounding box center [727, 189] width 16 height 16
click at [729, 155] on button "button" at bounding box center [727, 153] width 16 height 16
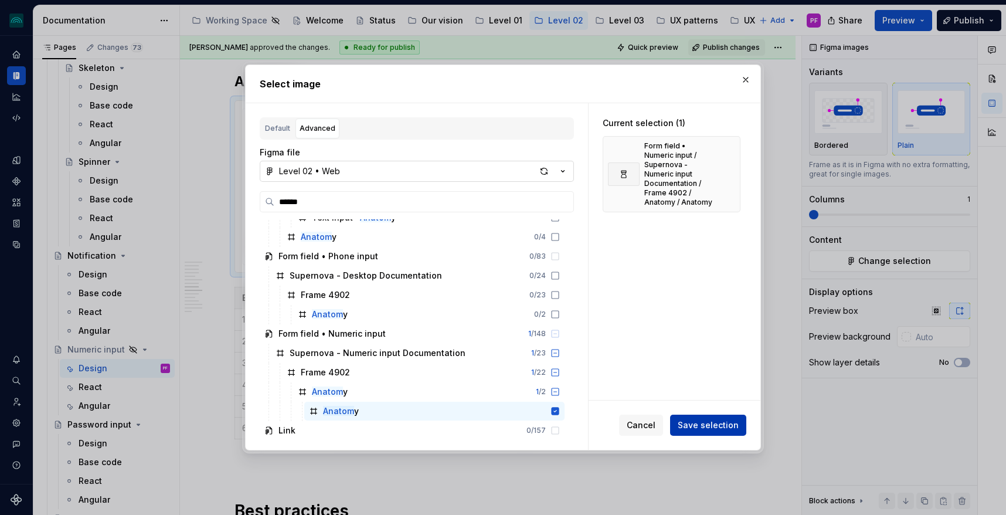
click at [722, 431] on span "Save selection" at bounding box center [708, 425] width 61 height 12
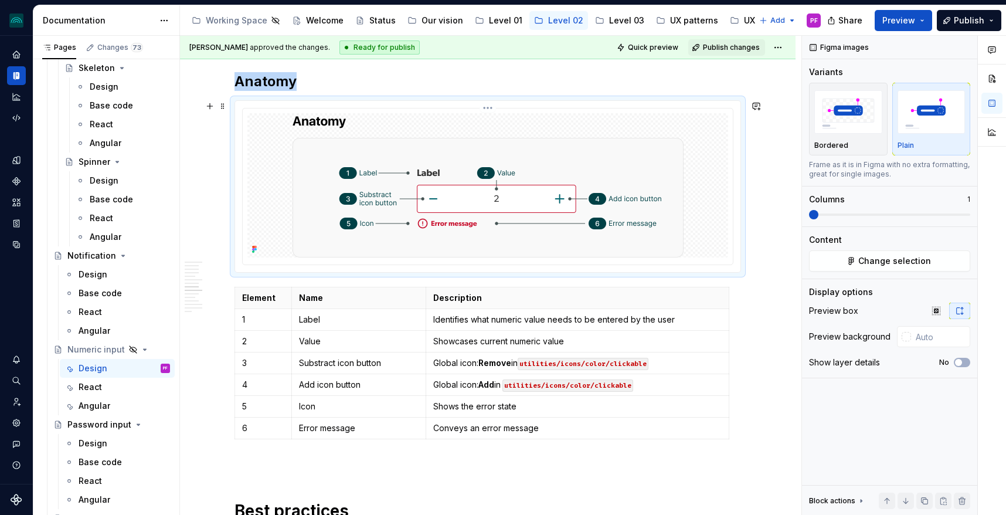
click at [465, 169] on img at bounding box center [488, 185] width 391 height 144
click at [842, 264] on button "Change selection" at bounding box center [889, 260] width 161 height 21
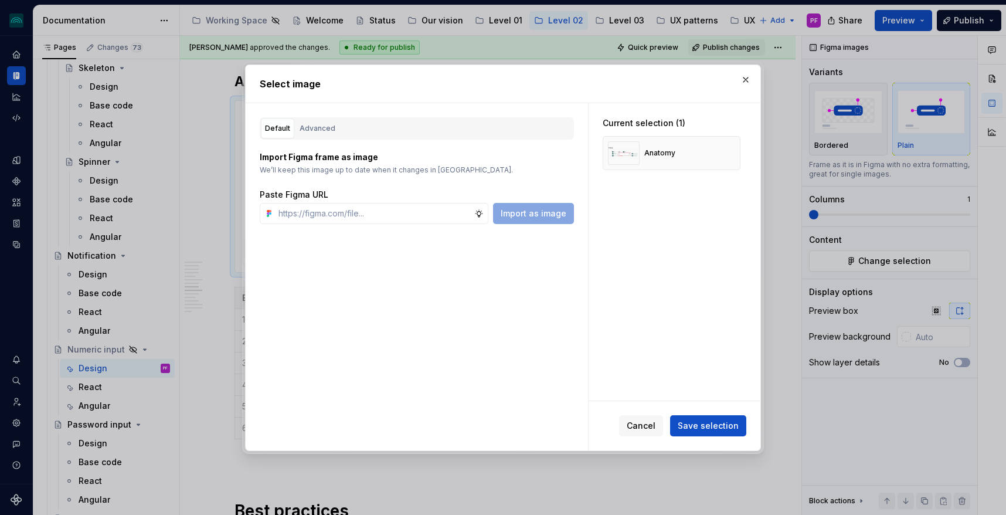
type textarea "*"
click at [315, 126] on div "Advanced" at bounding box center [318, 129] width 36 height 12
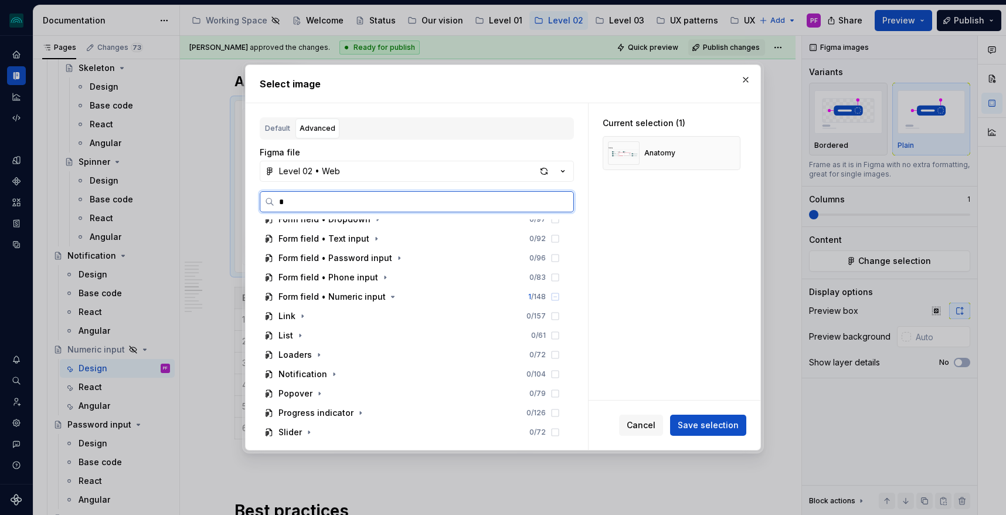
scroll to position [0, 0]
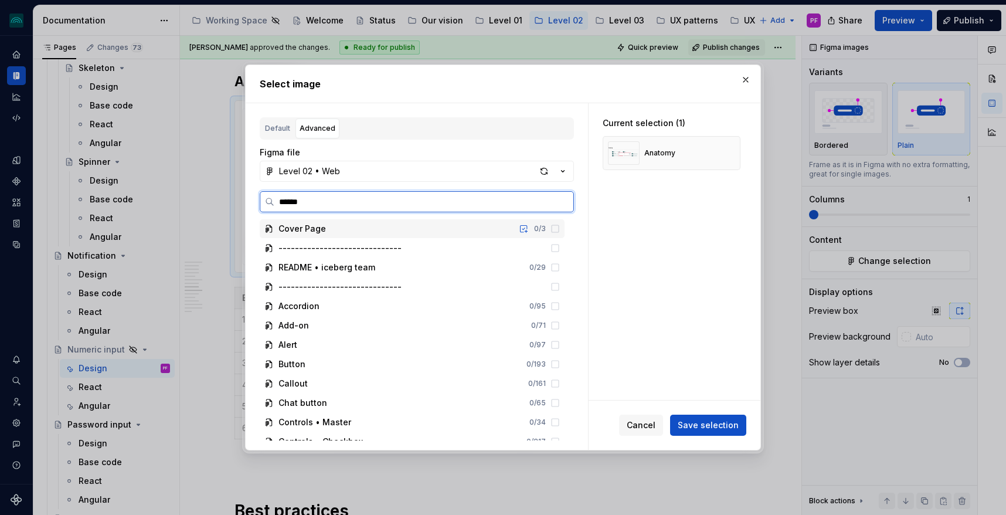
type input "*******"
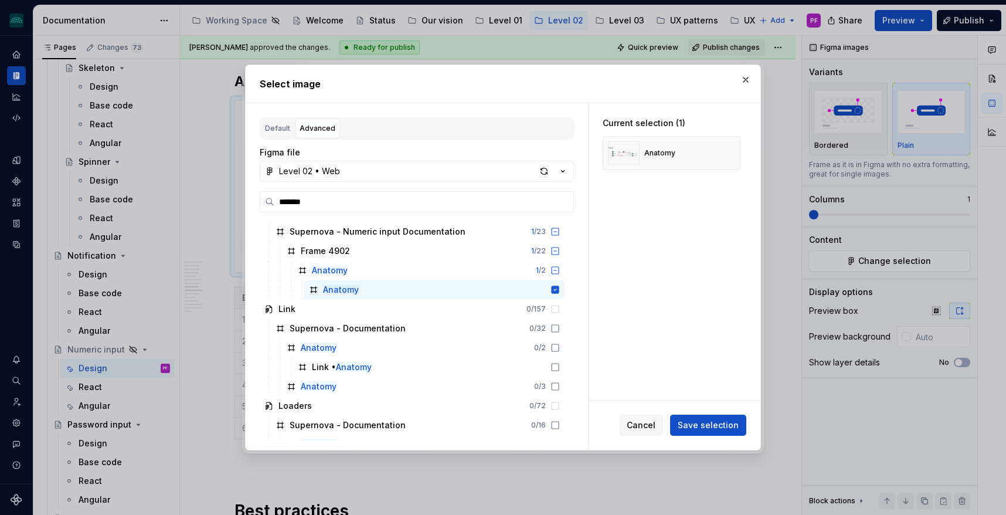
scroll to position [1352, 0]
click at [546, 170] on div "button" at bounding box center [544, 171] width 16 height 16
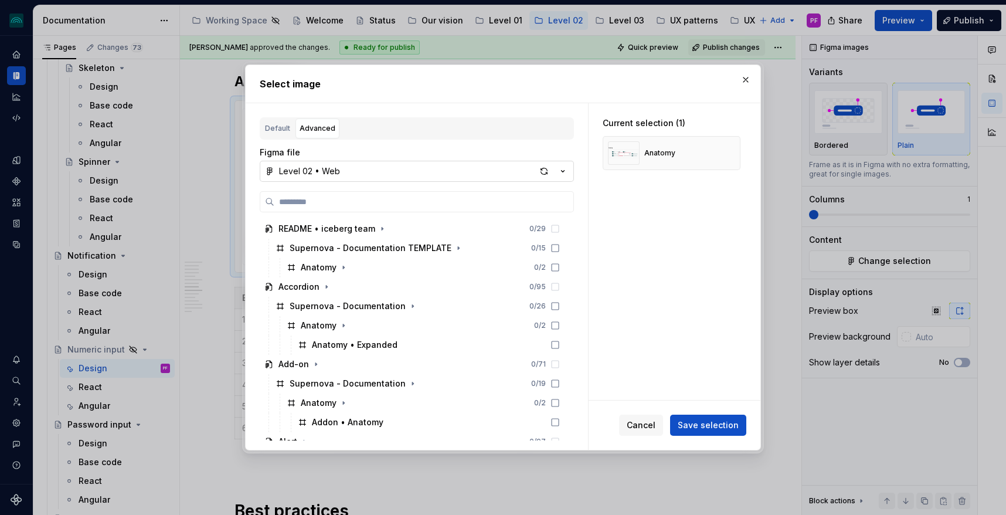
type textarea "*"
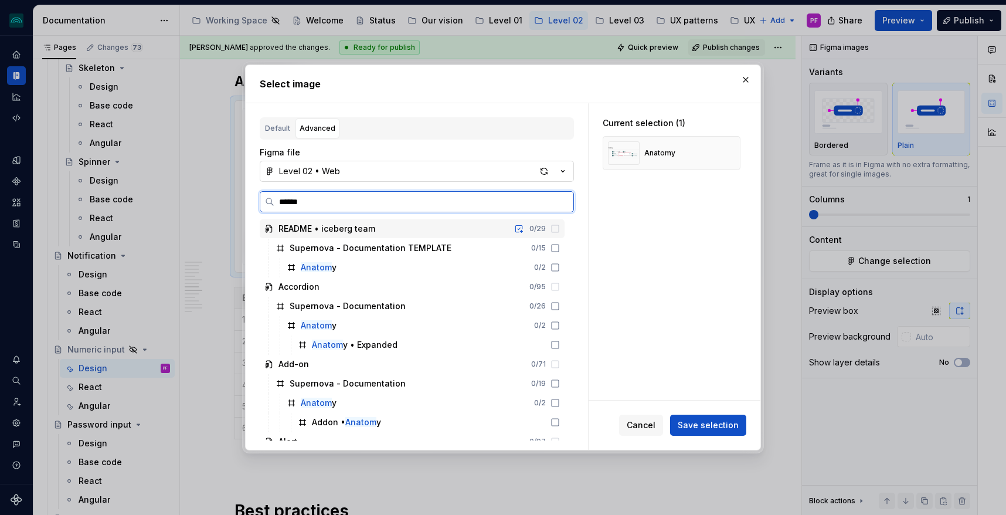
type input "*******"
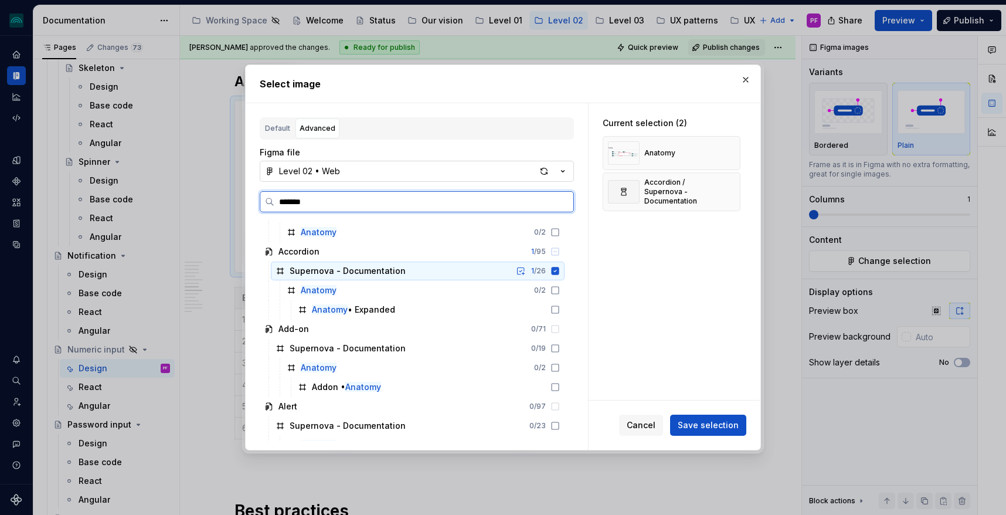
click at [440, 266] on div "Supernova - Documentation 1 / 26" at bounding box center [418, 270] width 294 height 19
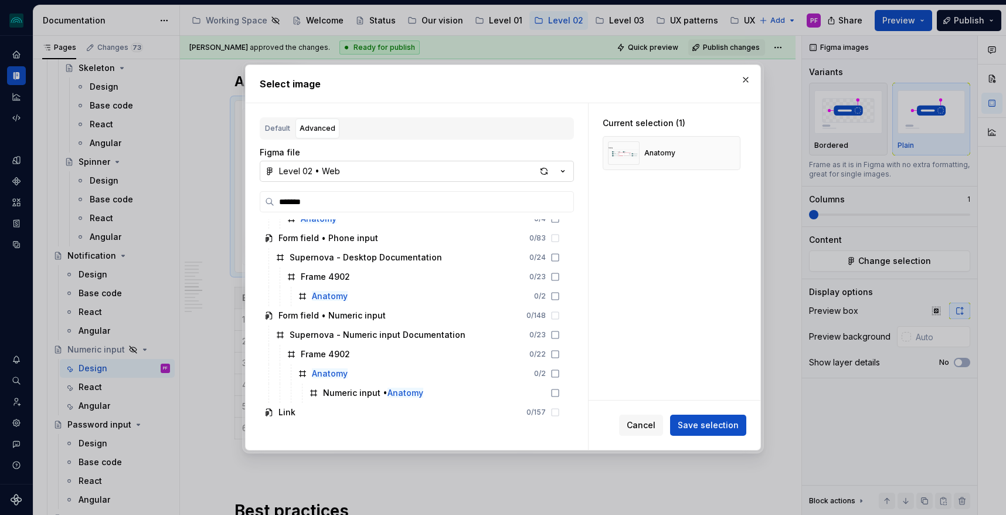
scroll to position [1251, 0]
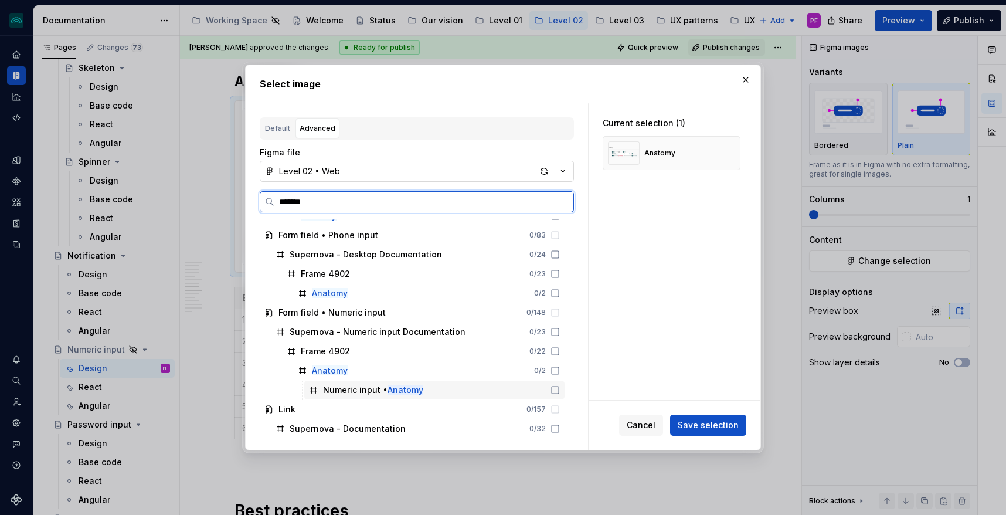
click at [351, 384] on div "Numeric input • Anatomy" at bounding box center [373, 390] width 100 height 12
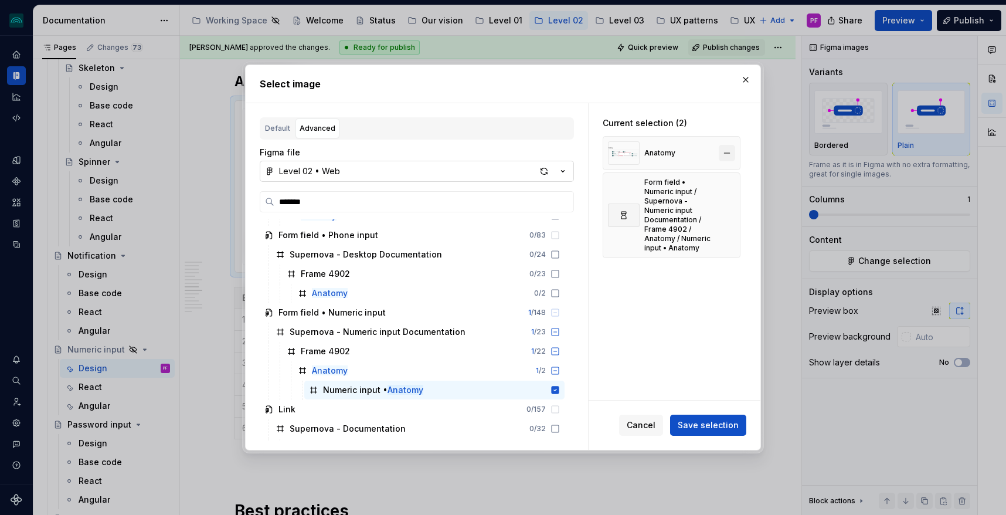
click at [731, 147] on button "button" at bounding box center [727, 153] width 16 height 16
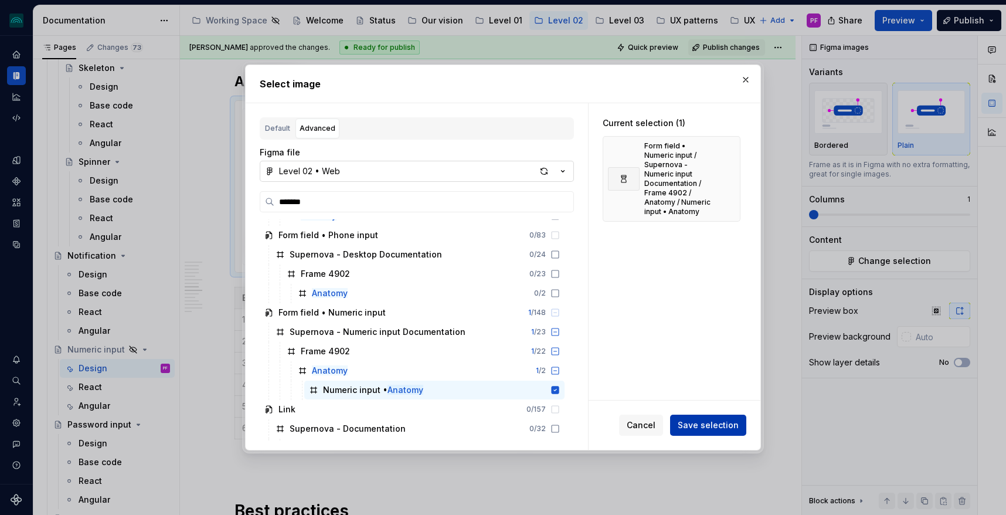
click at [708, 426] on span "Save selection" at bounding box center [708, 425] width 61 height 12
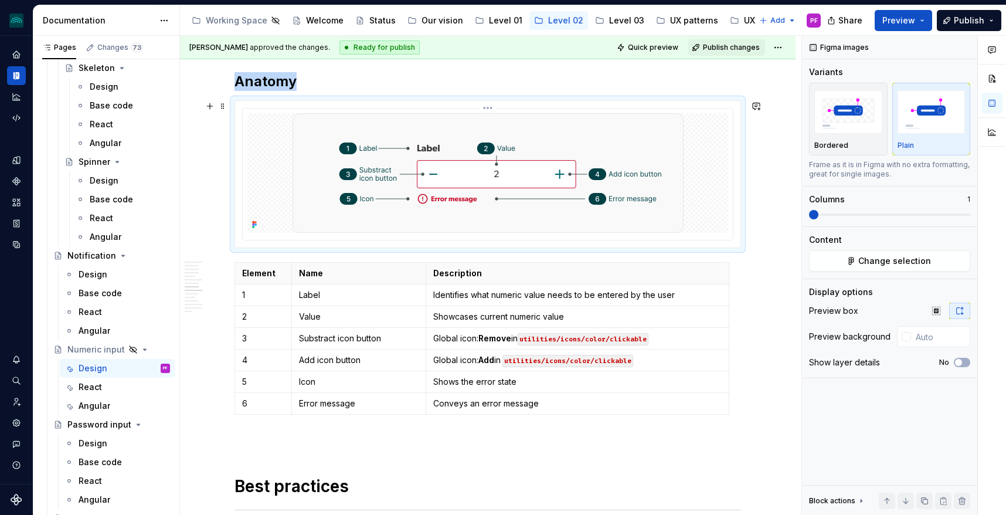
click at [258, 181] on div at bounding box center [487, 173] width 481 height 120
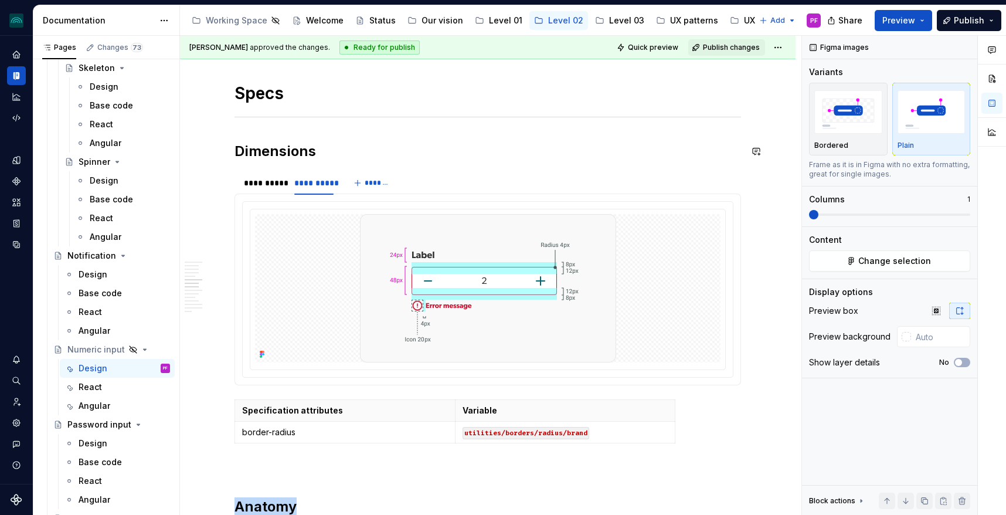
scroll to position [1192, 0]
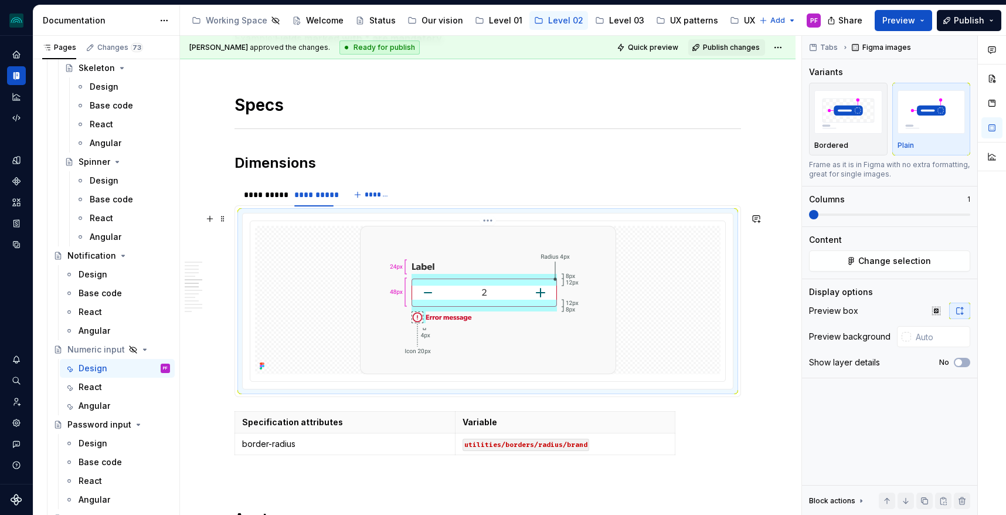
click at [557, 245] on img at bounding box center [488, 300] width 256 height 148
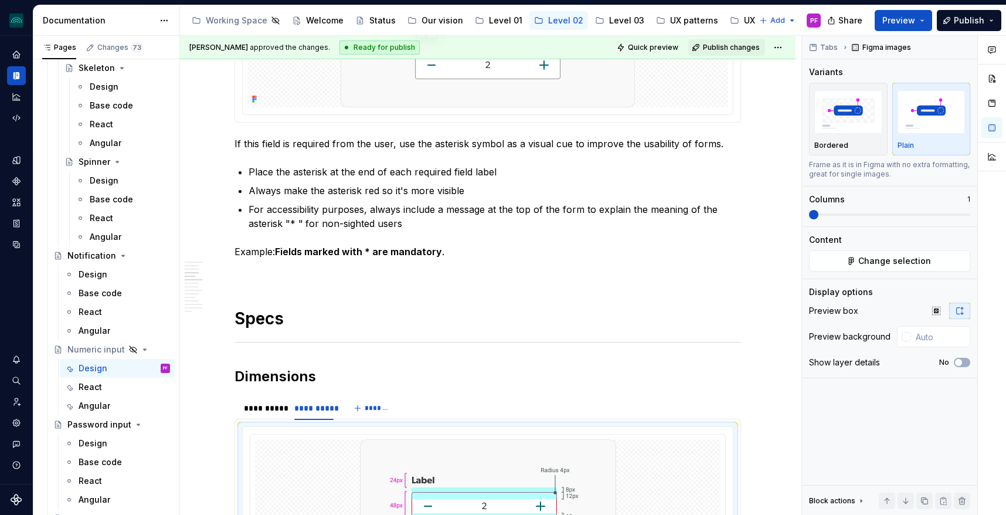
scroll to position [643, 0]
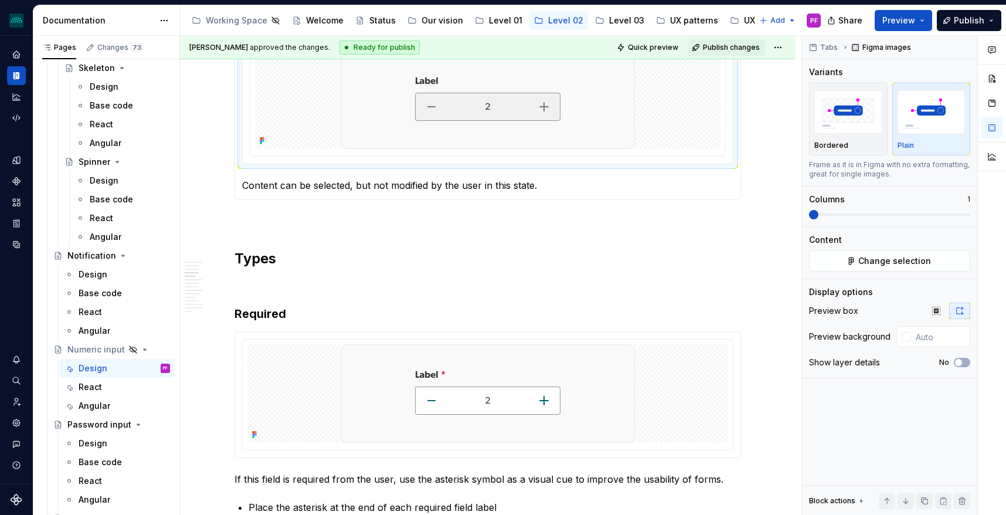
click at [508, 131] on img at bounding box center [488, 99] width 294 height 98
click at [468, 390] on img at bounding box center [488, 393] width 294 height 98
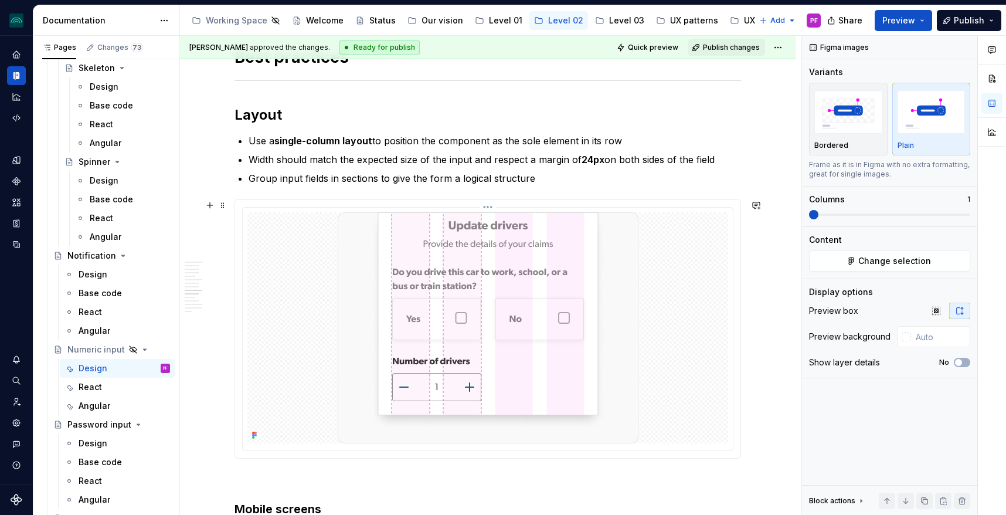
scroll to position [2061, 0]
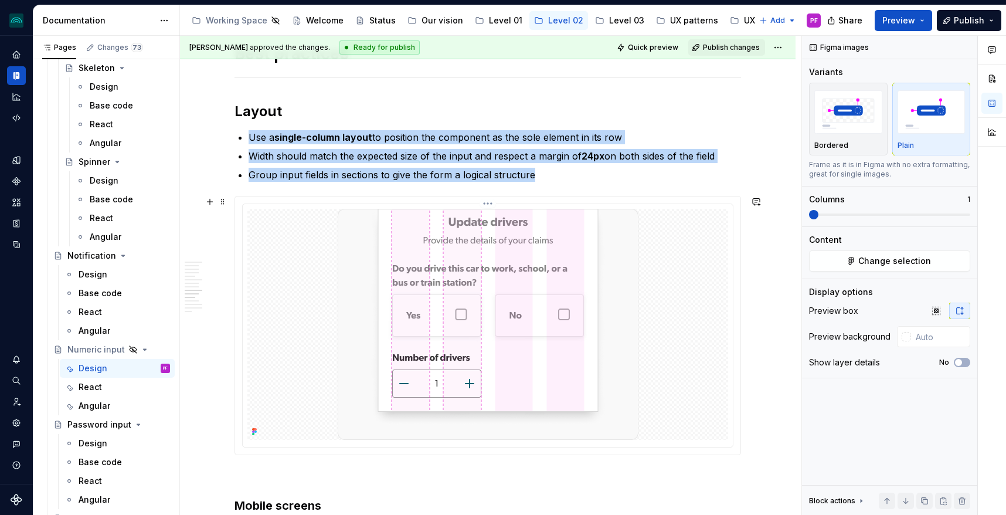
click at [453, 358] on img at bounding box center [488, 324] width 301 height 231
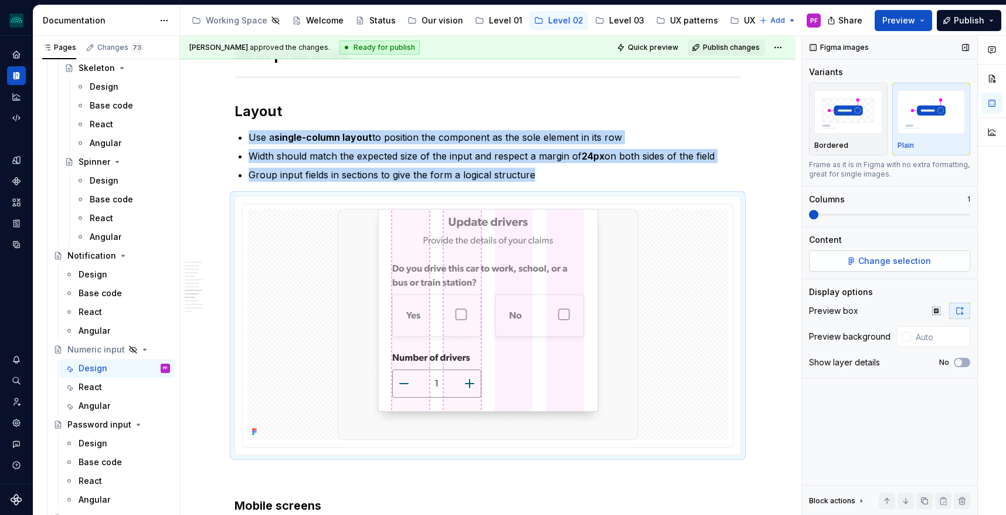
click at [858, 253] on button "Change selection" at bounding box center [889, 260] width 161 height 21
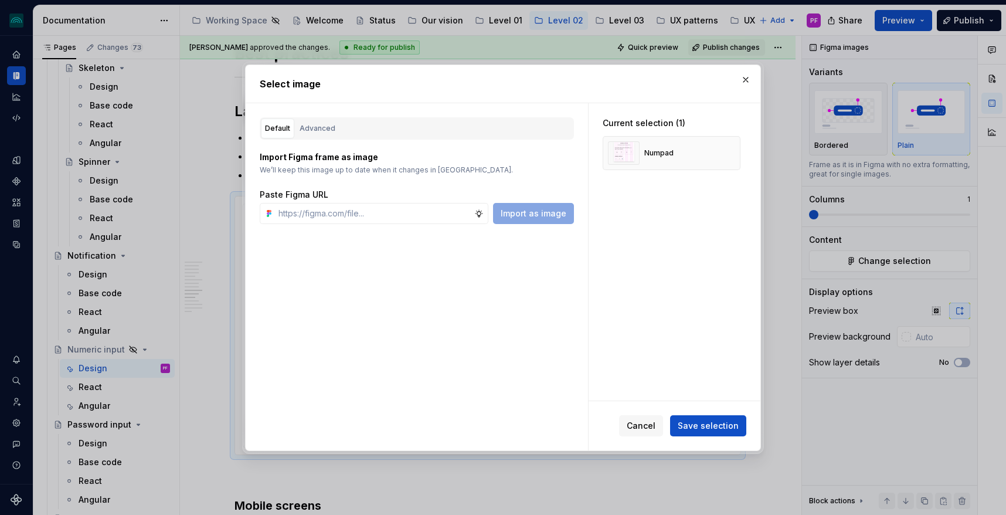
type textarea "*"
click at [321, 131] on div "Advanced" at bounding box center [318, 129] width 36 height 12
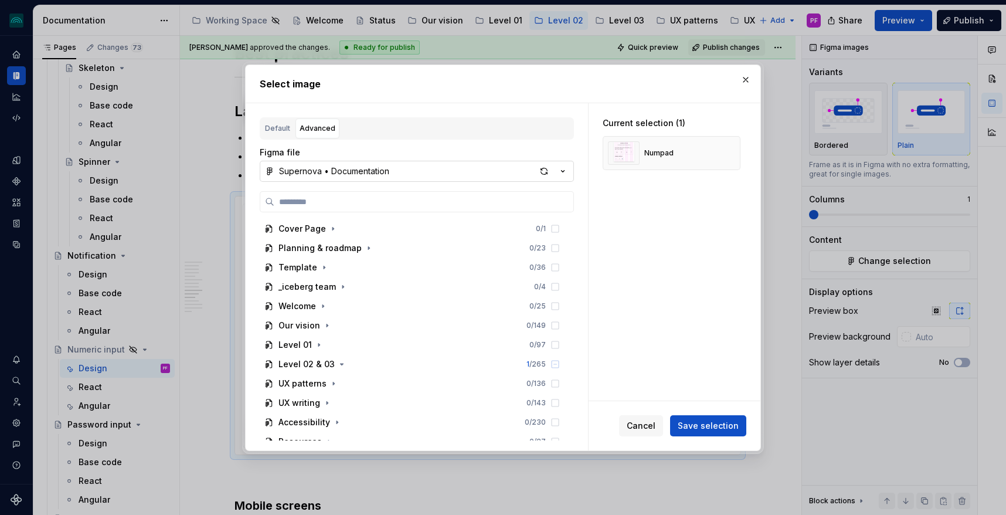
click at [339, 172] on div "Supernova • Documentation" at bounding box center [334, 171] width 110 height 12
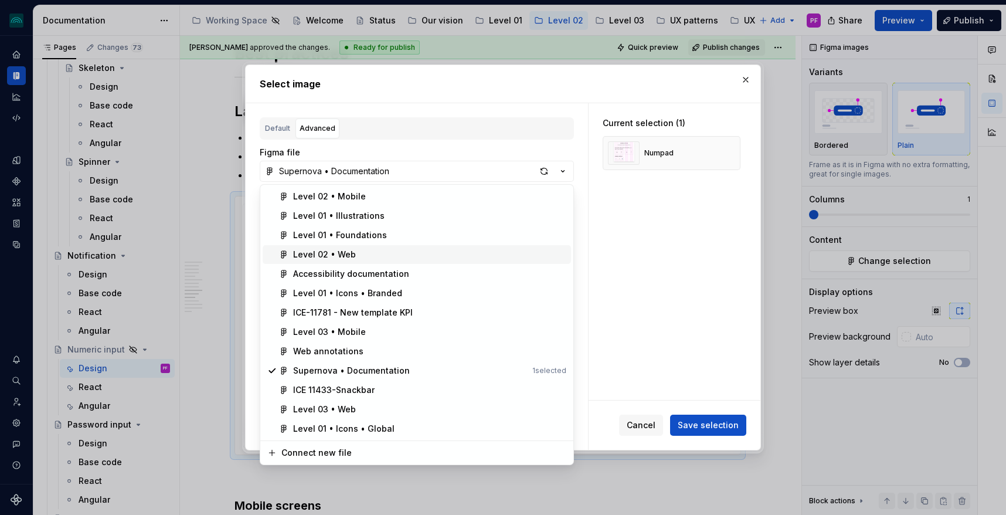
click at [338, 251] on div "Level 02 • Web" at bounding box center [324, 255] width 63 height 12
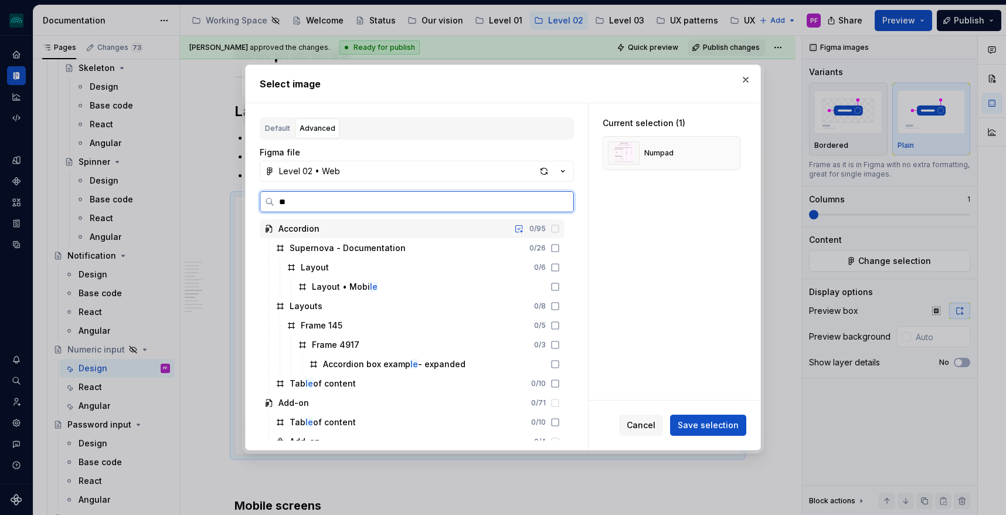
type input "*"
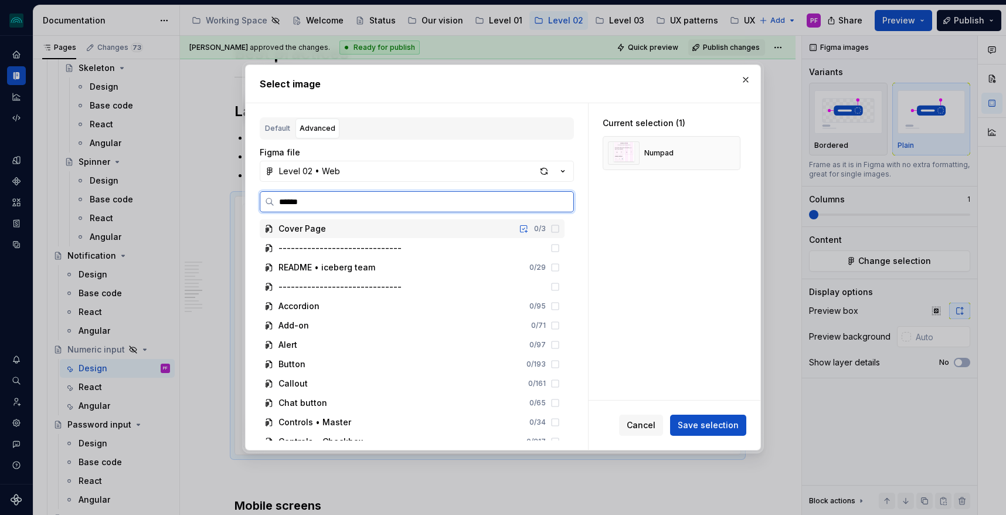
type input "*******"
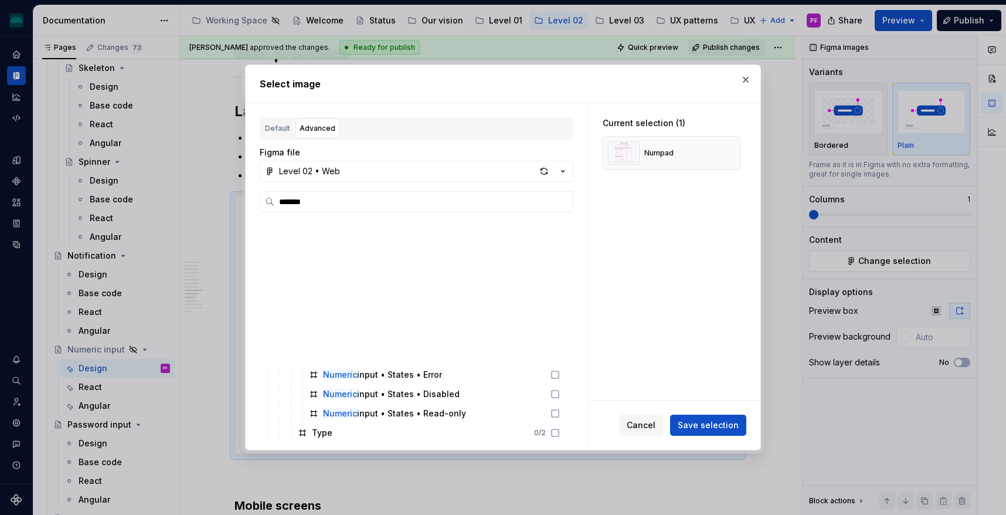
scroll to position [0, 0]
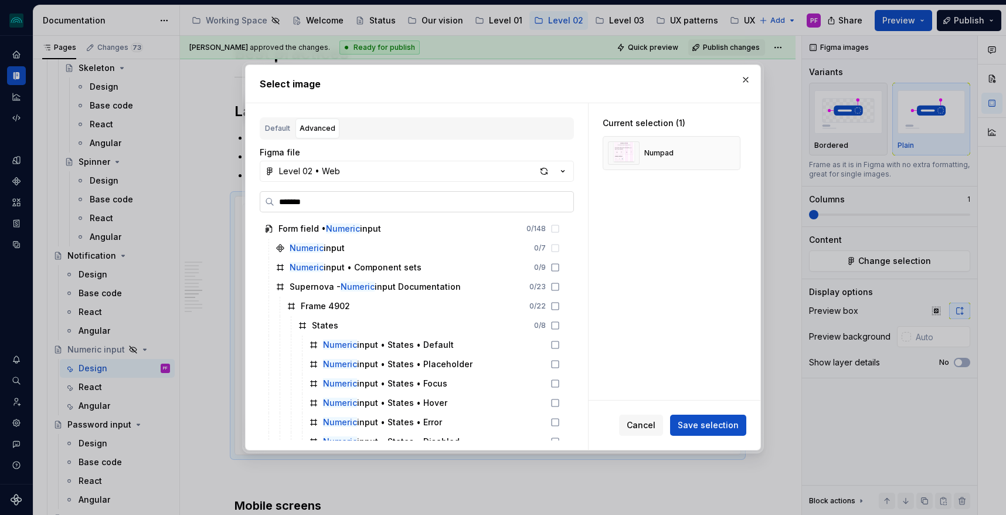
drag, startPoint x: 322, startPoint y: 199, endPoint x: 265, endPoint y: 199, distance: 57.5
click at [265, 199] on label "*******" at bounding box center [417, 201] width 314 height 21
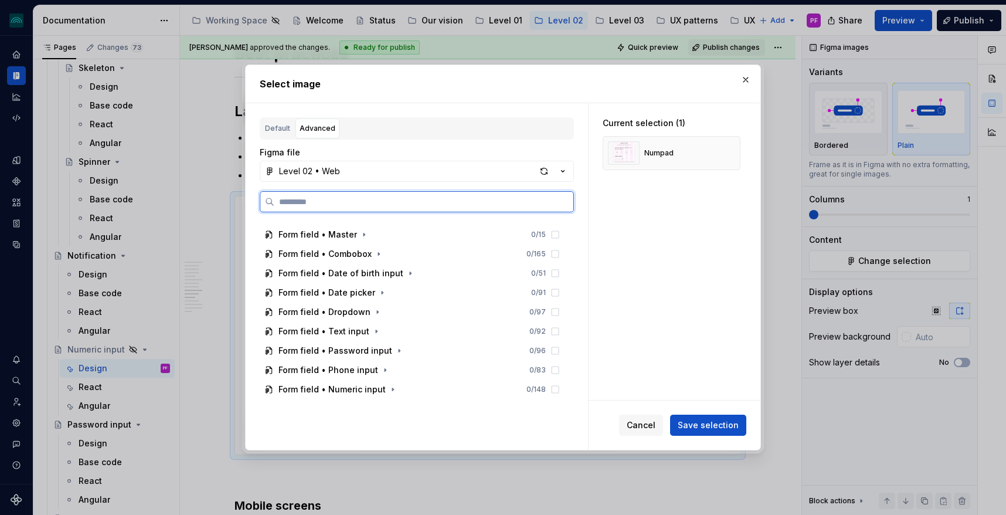
scroll to position [252, 0]
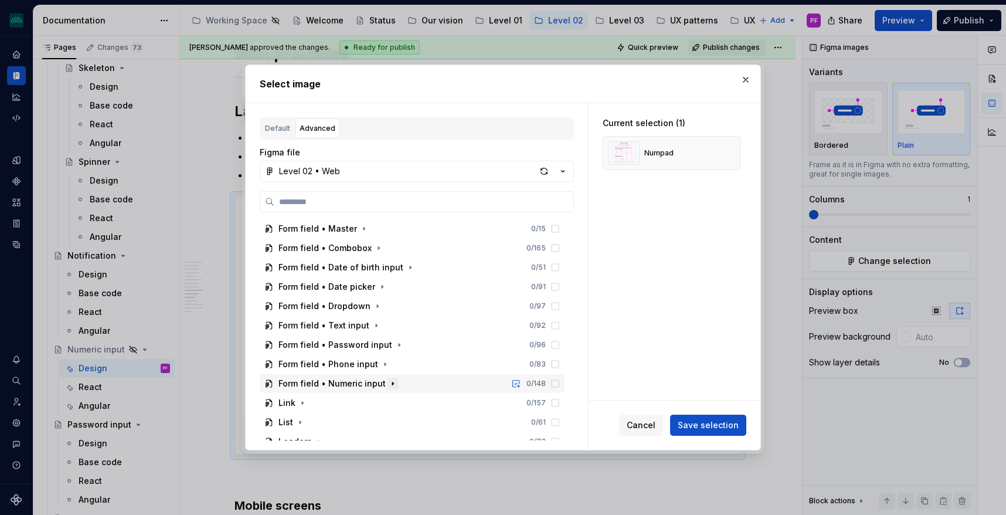
click at [388, 380] on icon "button" at bounding box center [392, 383] width 9 height 9
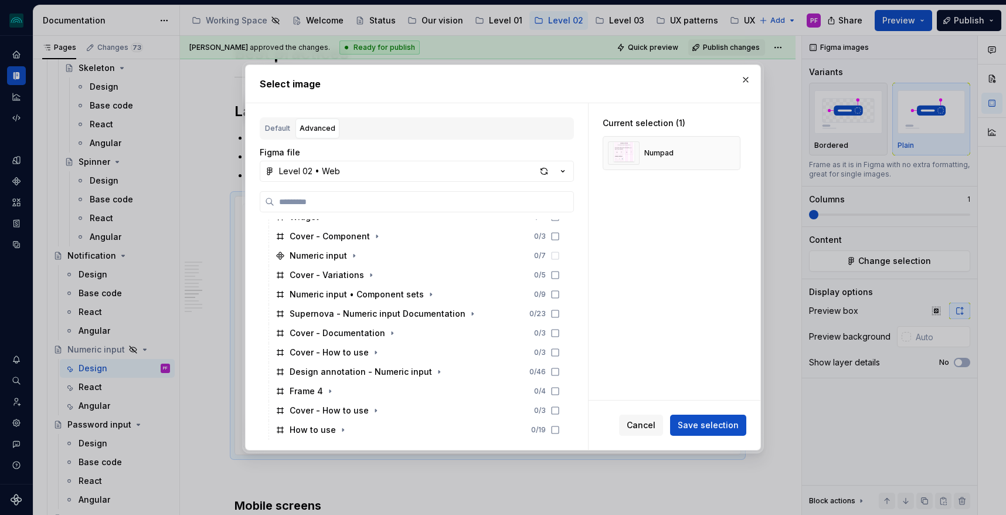
scroll to position [467, 0]
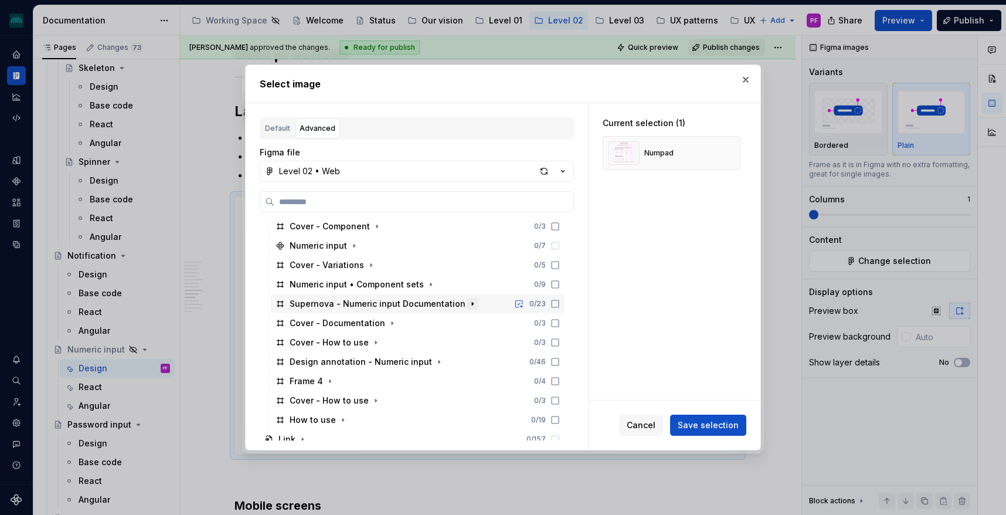
click at [468, 302] on icon "button" at bounding box center [472, 303] width 9 height 9
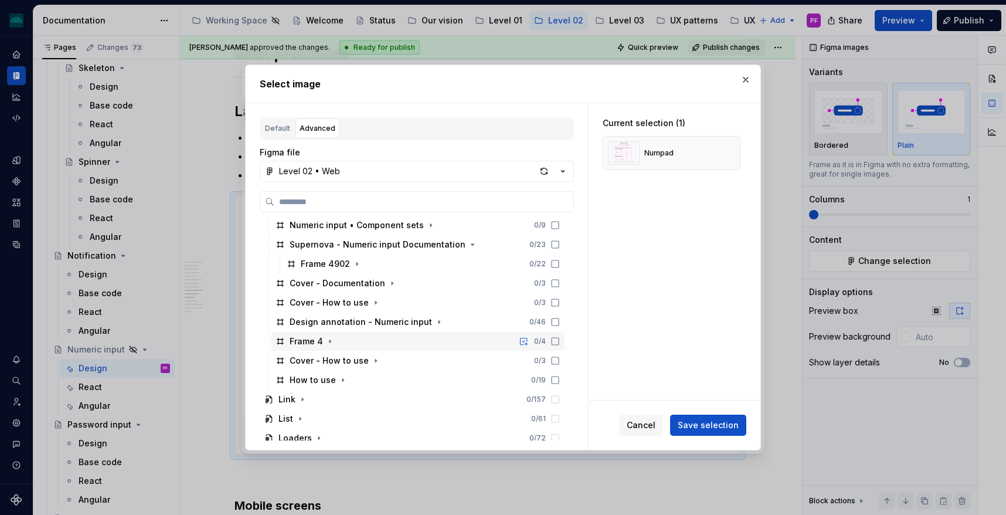
scroll to position [531, 0]
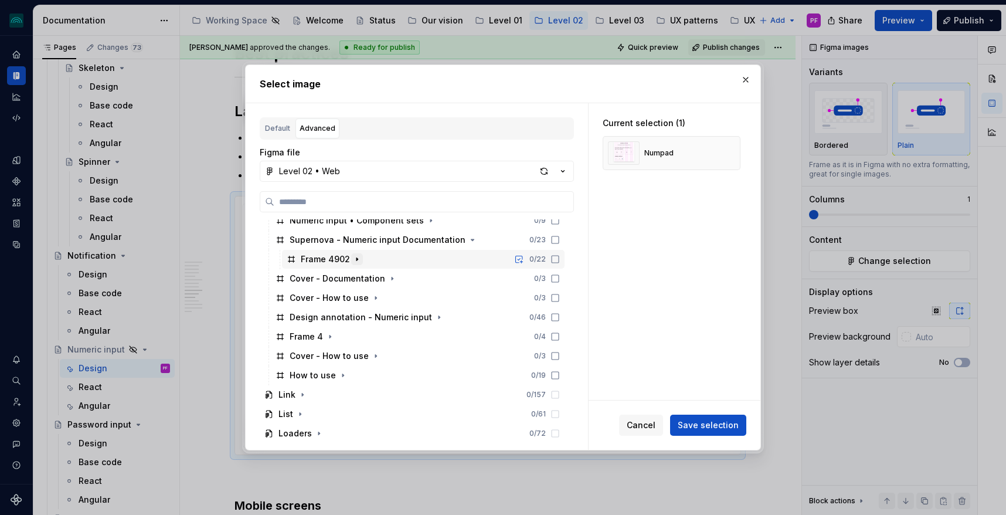
click at [353, 261] on icon "button" at bounding box center [356, 258] width 9 height 9
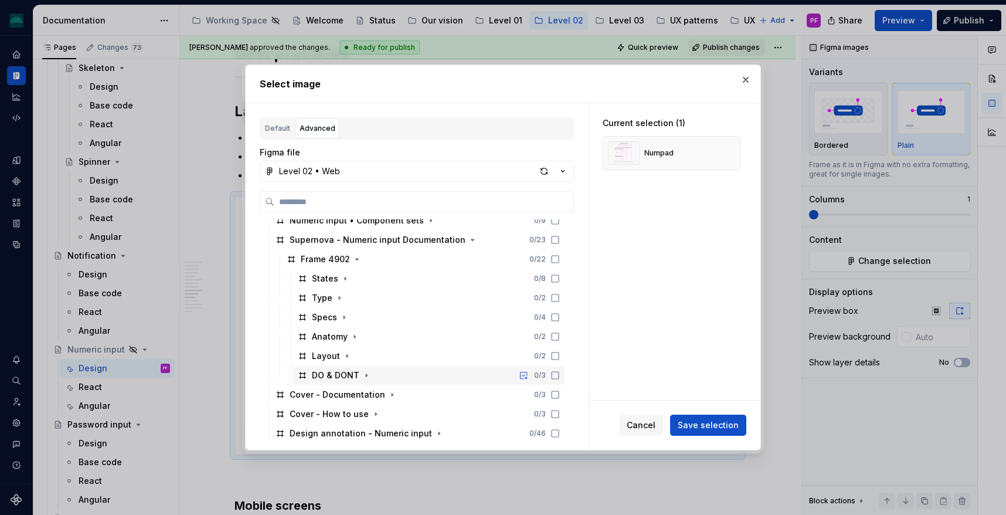
scroll to position [563, 0]
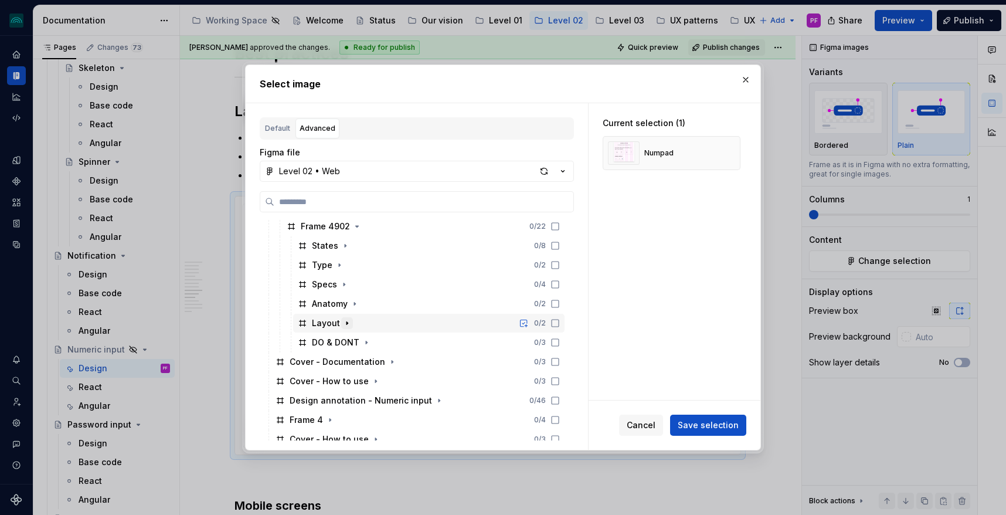
click at [346, 324] on icon "button" at bounding box center [346, 322] width 9 height 9
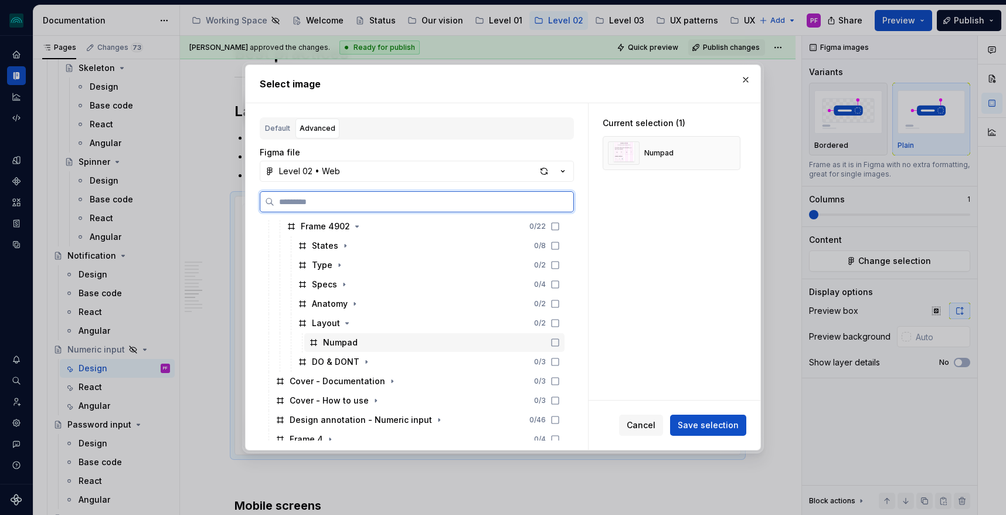
click at [356, 340] on div "Numpad" at bounding box center [340, 343] width 35 height 12
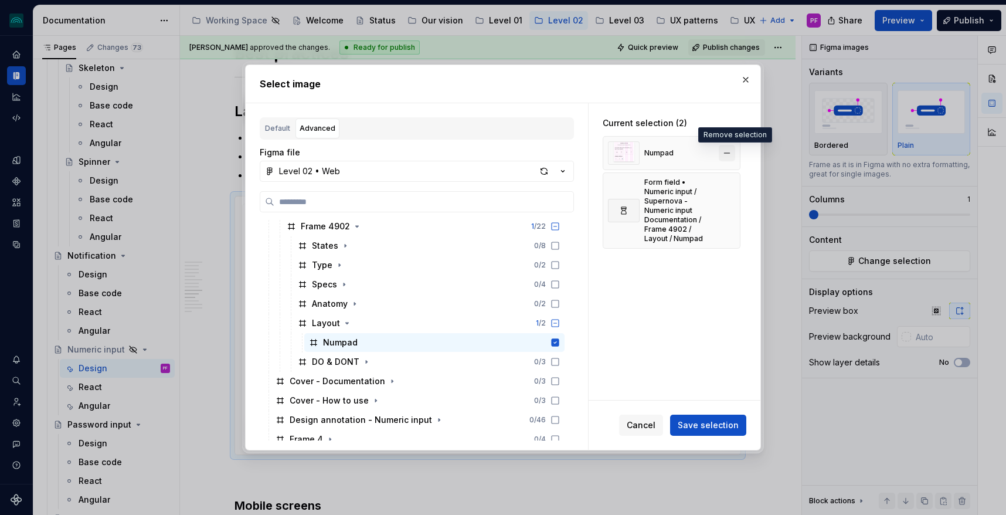
click at [729, 151] on button "button" at bounding box center [727, 153] width 16 height 16
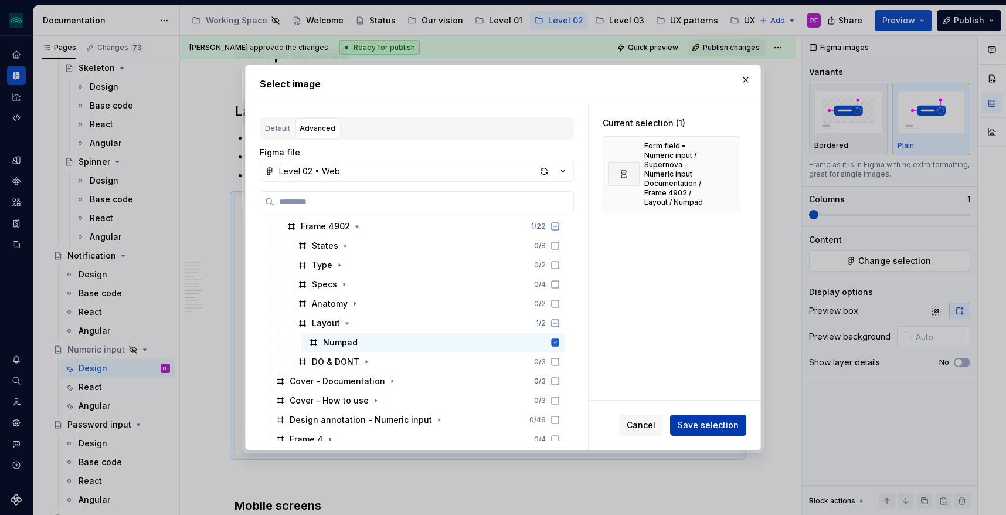
click at [715, 414] on button "Save selection" at bounding box center [708, 424] width 76 height 21
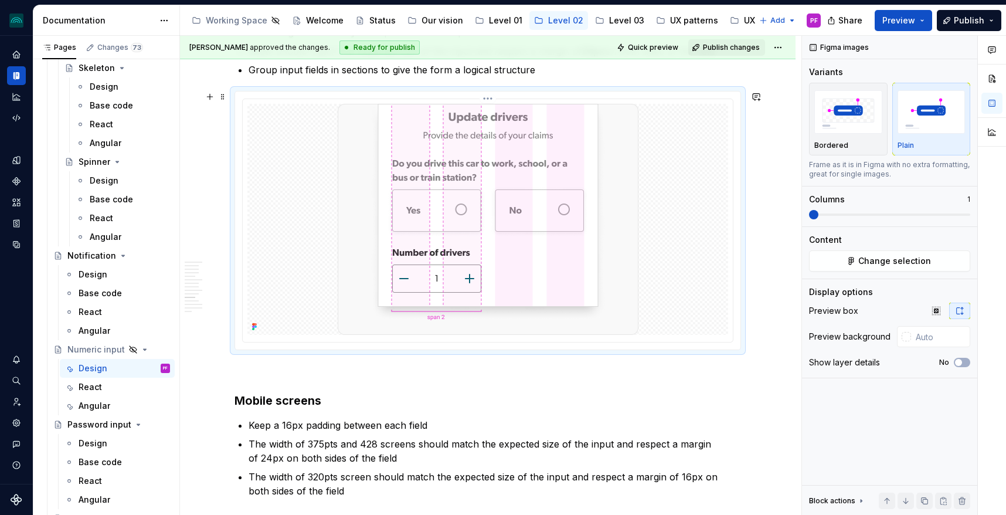
scroll to position [2167, 0]
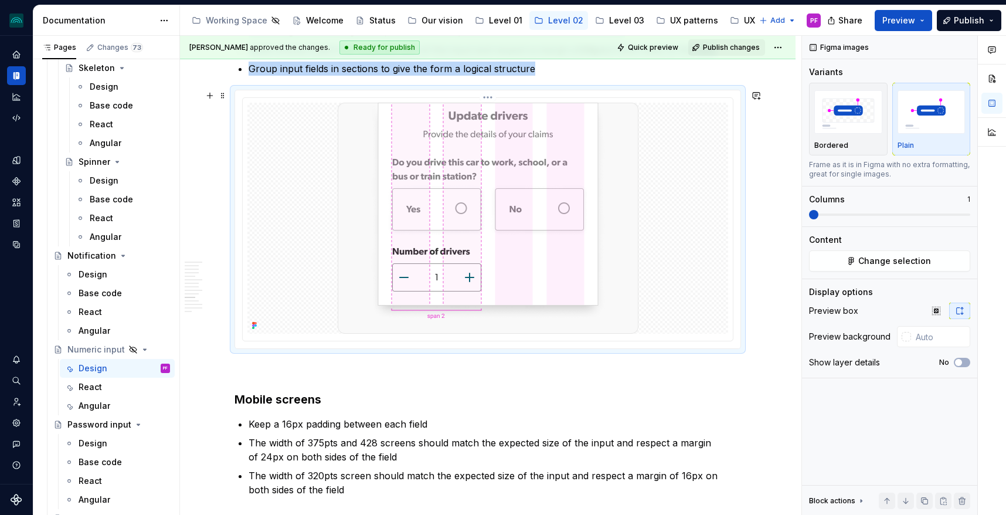
click at [478, 266] on img at bounding box center [488, 218] width 301 height 231
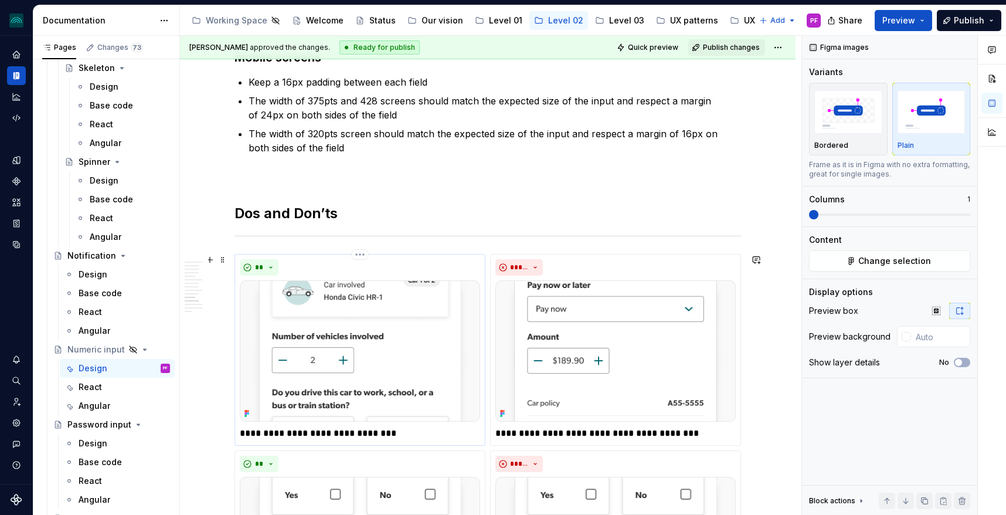
scroll to position [2510, 0]
click at [352, 352] on img at bounding box center [360, 350] width 240 height 141
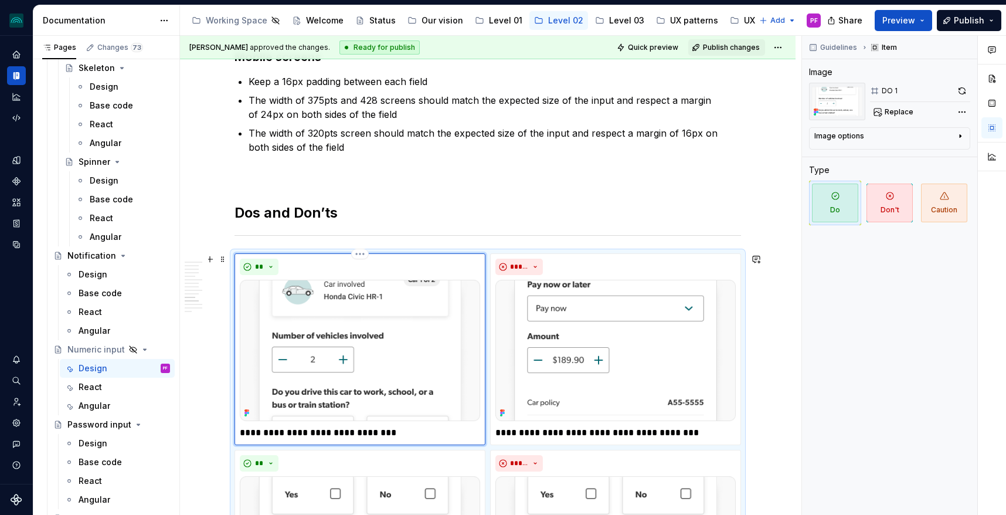
click at [352, 352] on img at bounding box center [360, 350] width 240 height 141
click at [819, 107] on icon at bounding box center [815, 111] width 9 height 9
click at [438, 329] on img at bounding box center [360, 350] width 240 height 141
click at [900, 115] on span "Replace" at bounding box center [899, 111] width 29 height 9
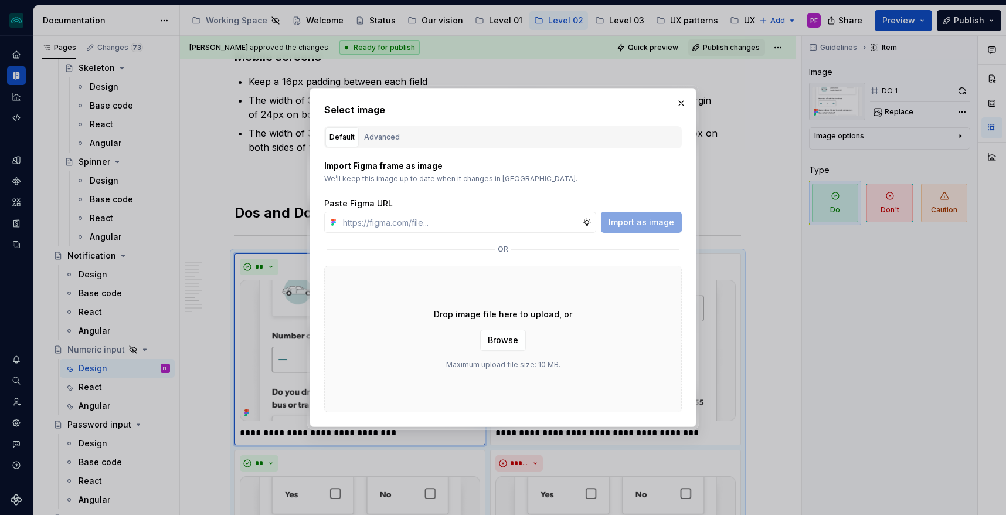
click at [390, 126] on div "Default Advanced" at bounding box center [503, 137] width 358 height 22
click at [390, 133] on div "Advanced" at bounding box center [382, 137] width 36 height 12
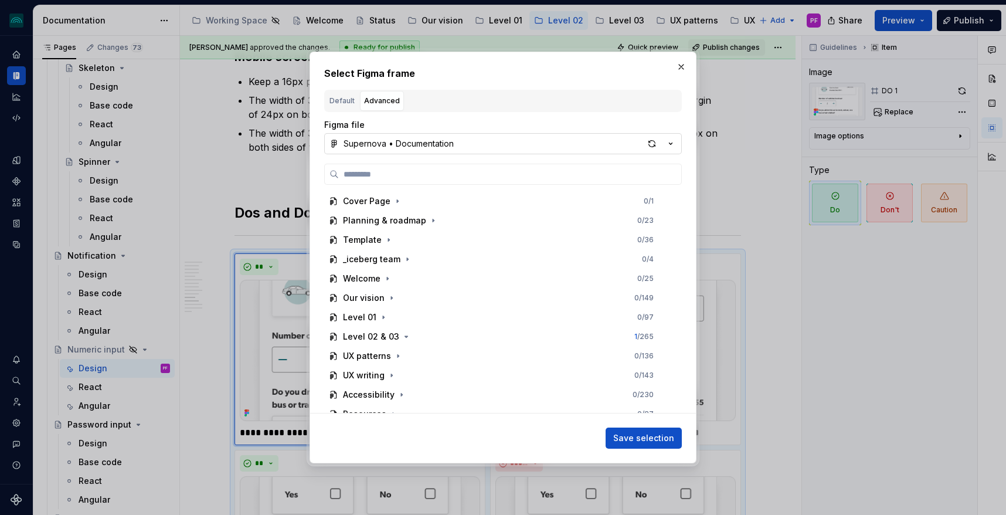
click at [405, 144] on div "Supernova • Documentation" at bounding box center [399, 144] width 110 height 12
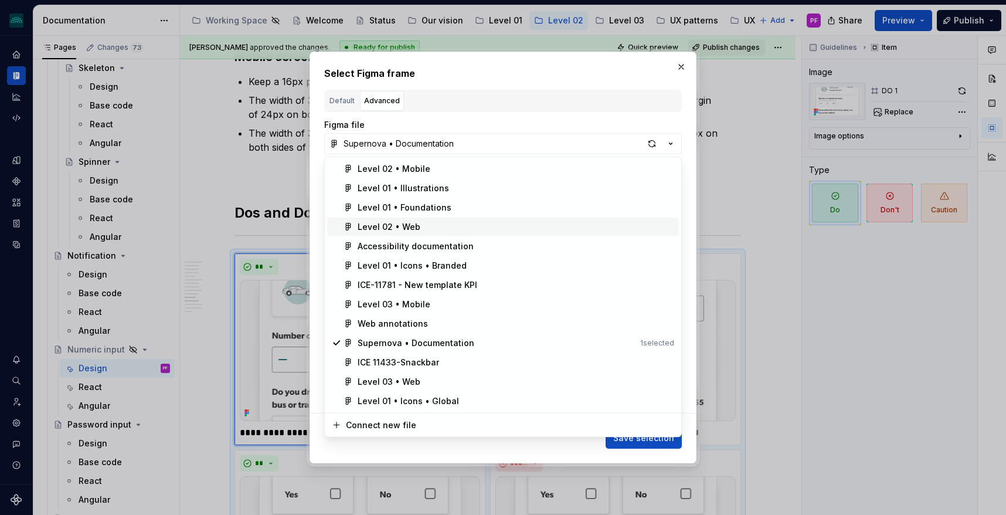
click at [397, 221] on div "Level 02 • Web" at bounding box center [389, 227] width 63 height 12
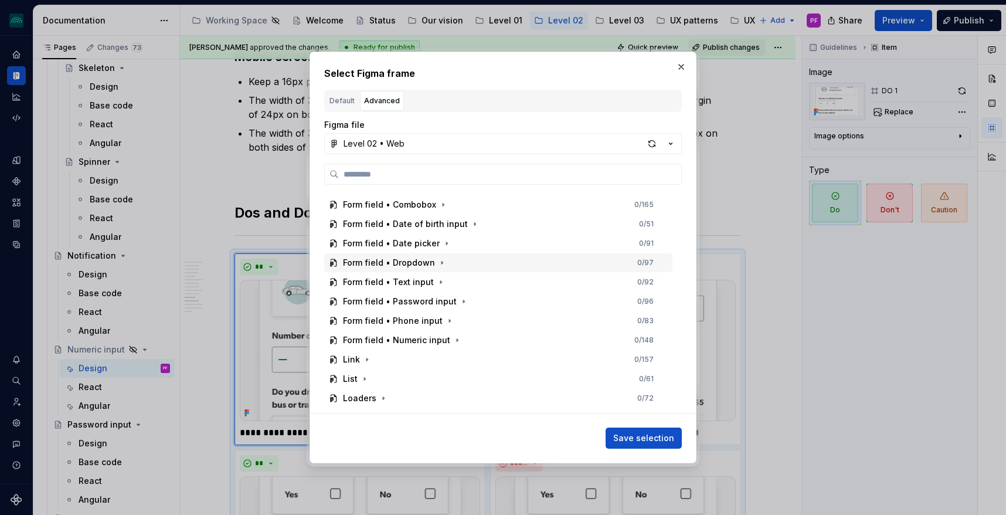
scroll to position [271, 0]
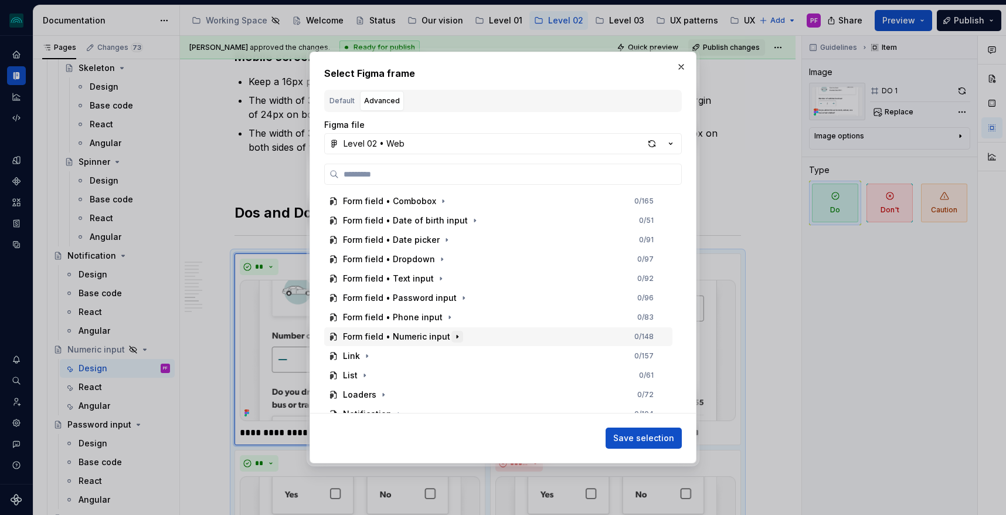
click at [457, 333] on icon "button" at bounding box center [457, 336] width 9 height 9
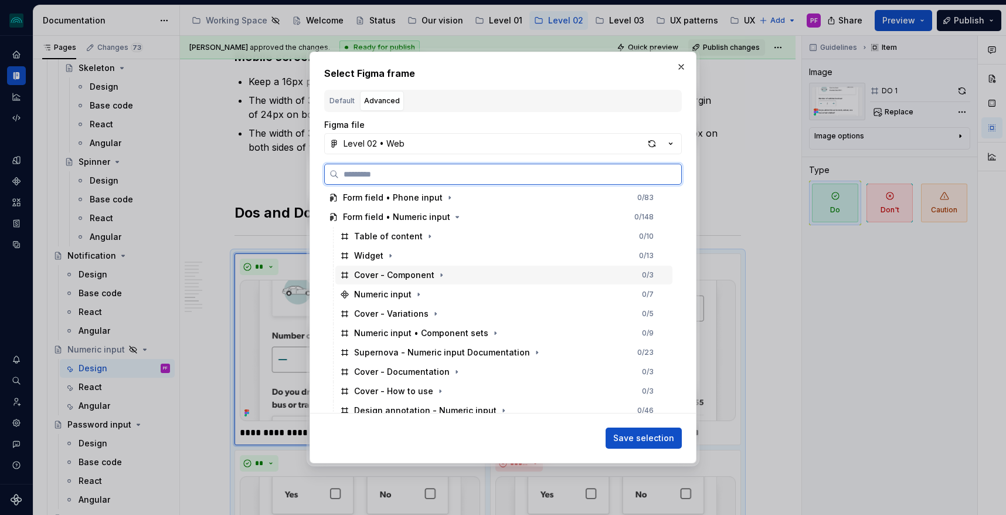
scroll to position [392, 0]
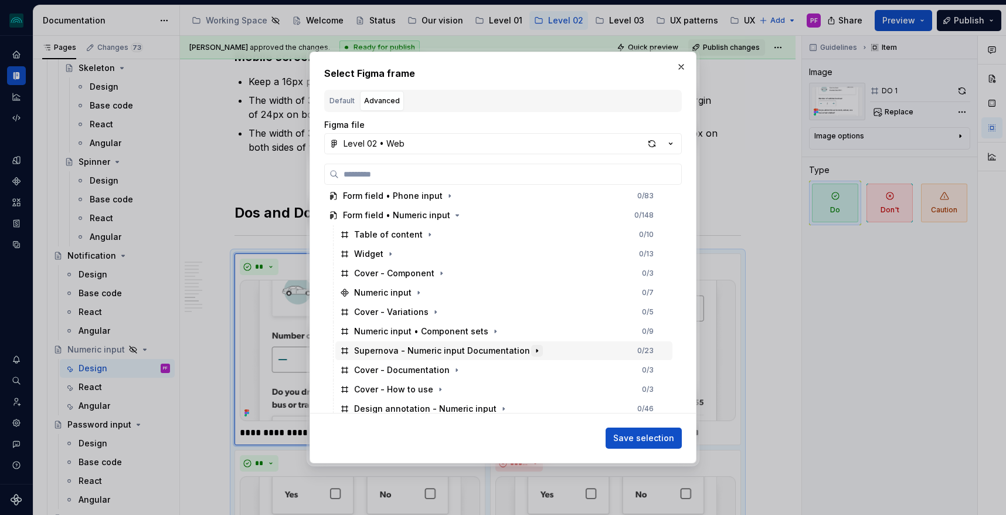
click at [532, 349] on icon "button" at bounding box center [536, 350] width 9 height 9
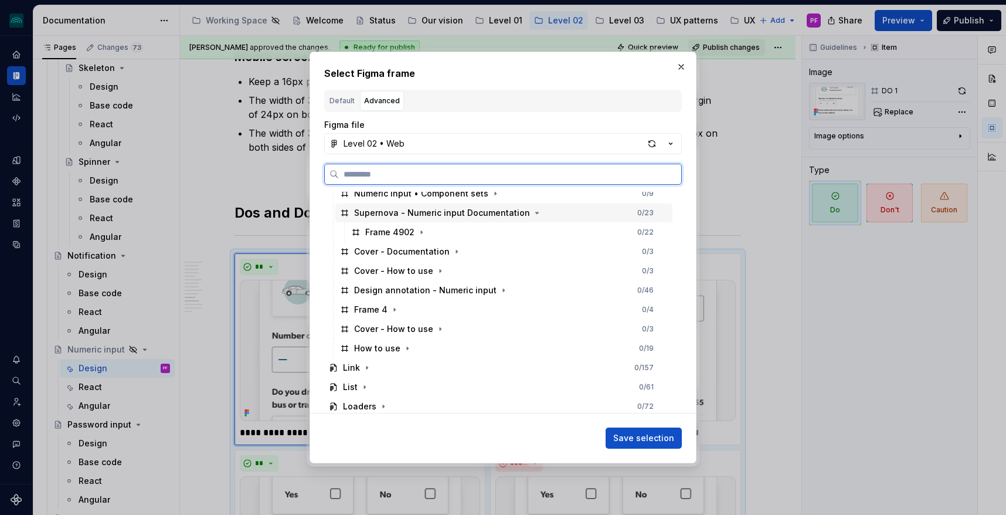
scroll to position [536, 0]
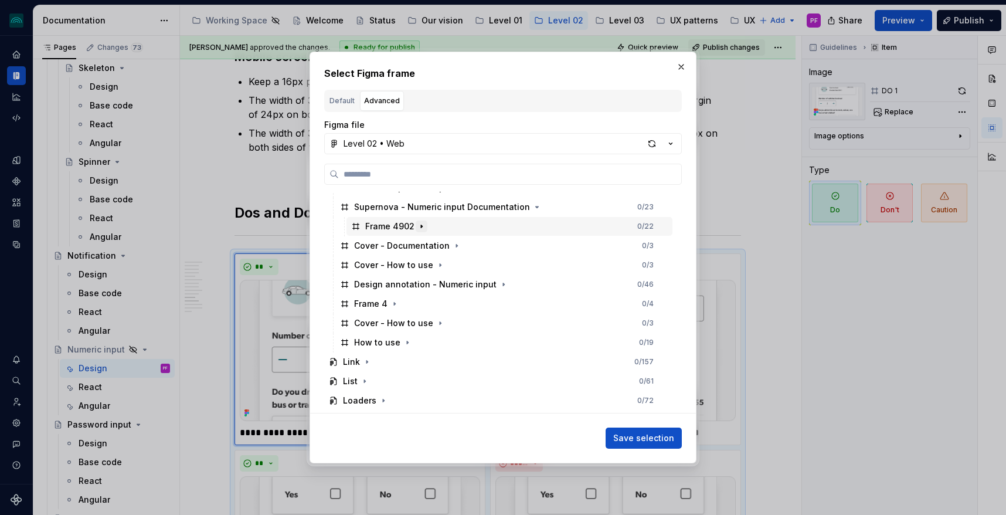
click at [420, 227] on icon "button" at bounding box center [421, 226] width 9 height 9
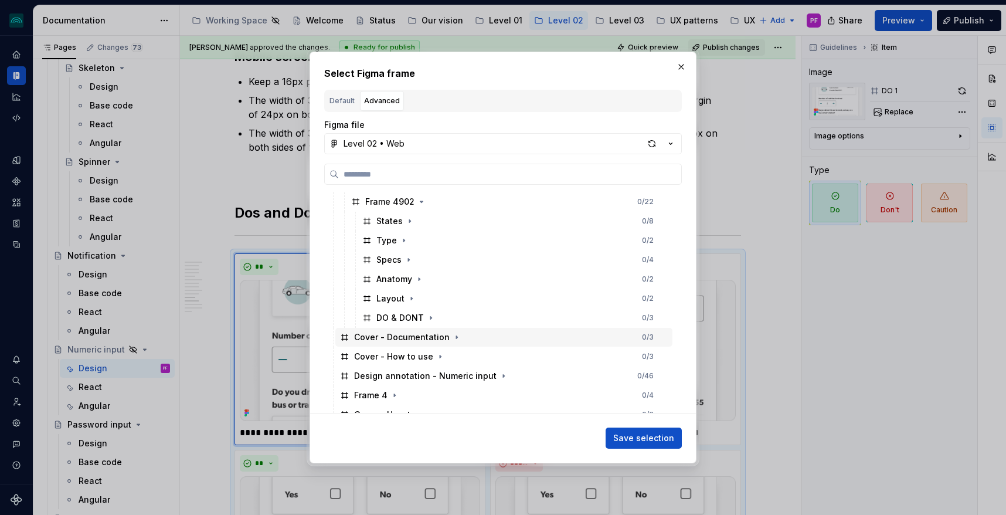
scroll to position [568, 0]
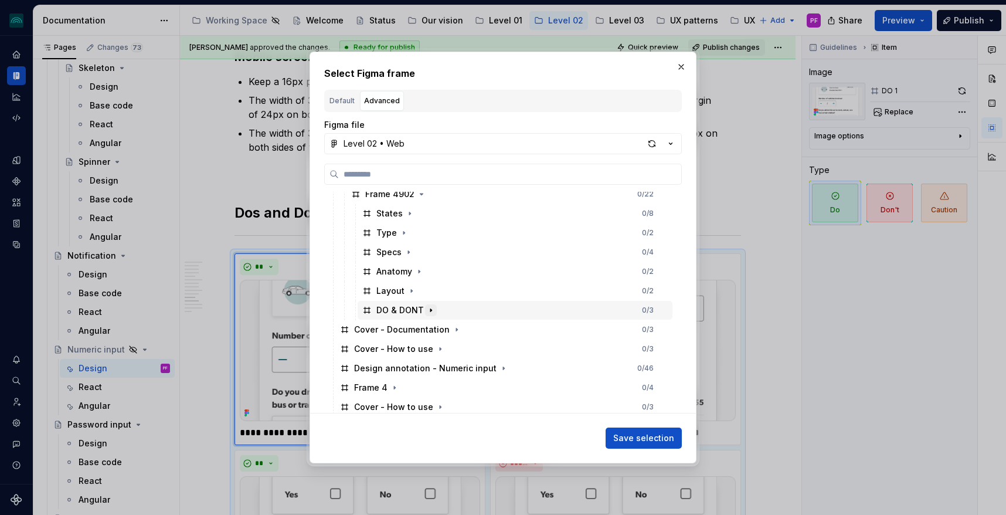
click at [430, 309] on icon "button" at bounding box center [430, 309] width 1 height 3
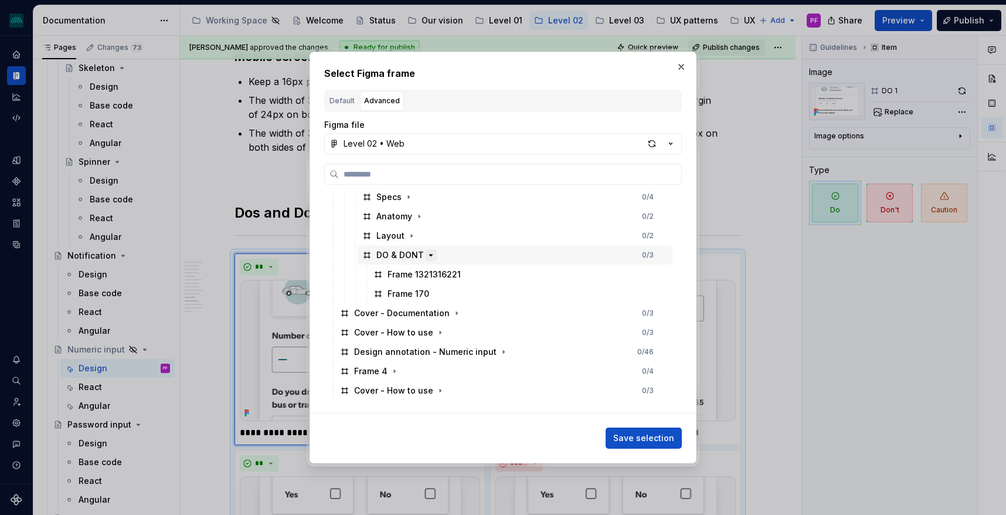
scroll to position [624, 0]
click at [654, 142] on div "button" at bounding box center [652, 143] width 16 height 16
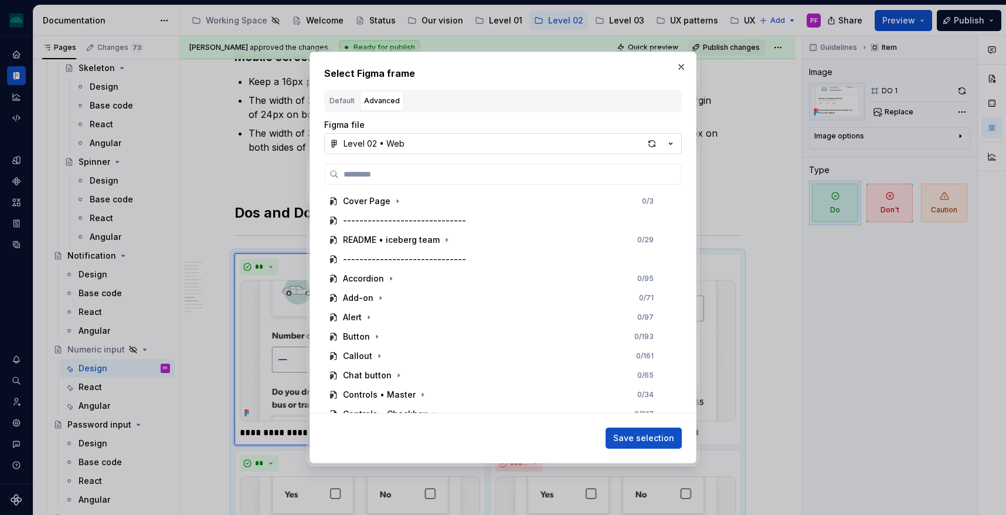
type textarea "*"
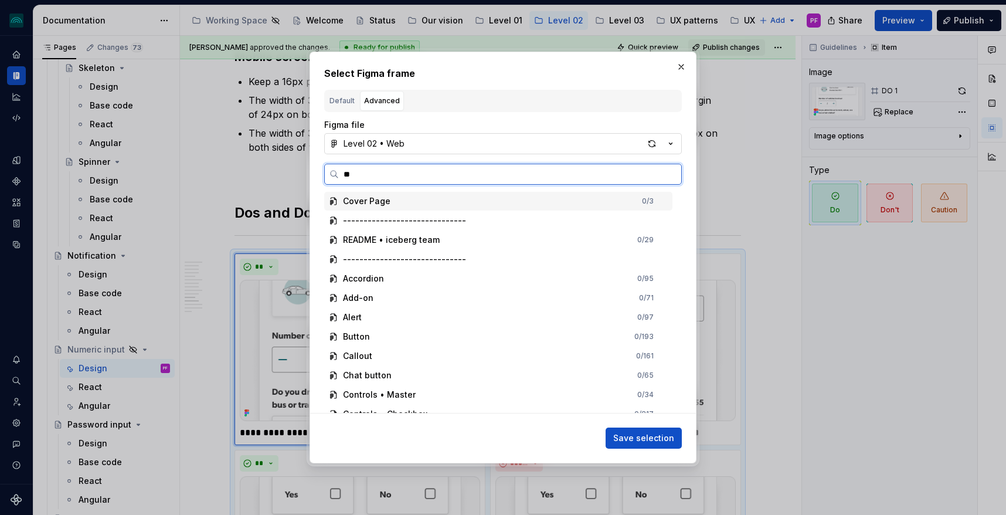
type input "*"
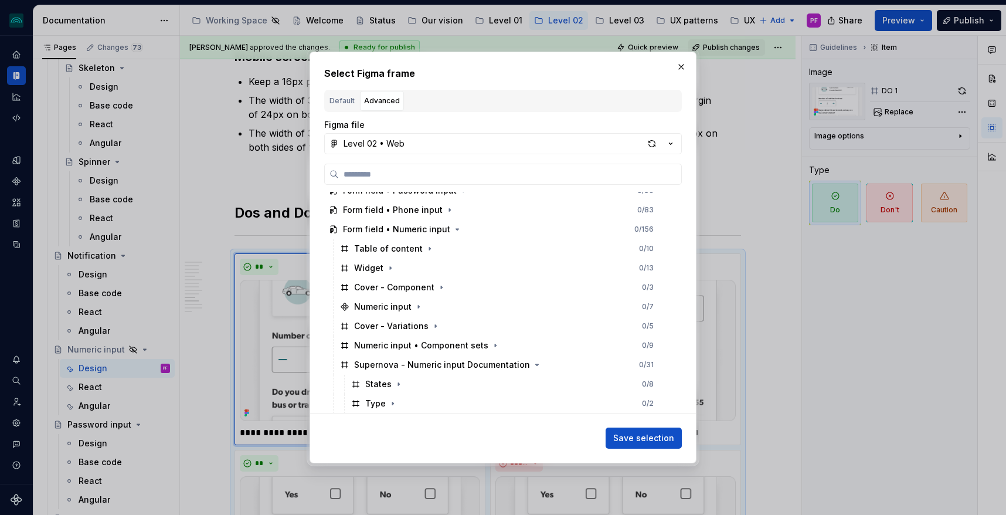
scroll to position [379, 0]
click at [532, 361] on icon "button" at bounding box center [536, 363] width 9 height 9
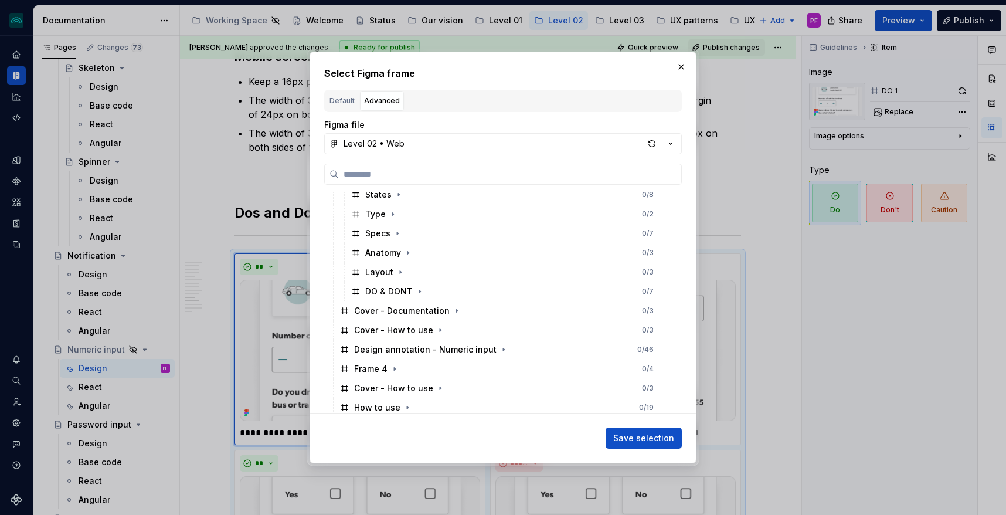
scroll to position [571, 0]
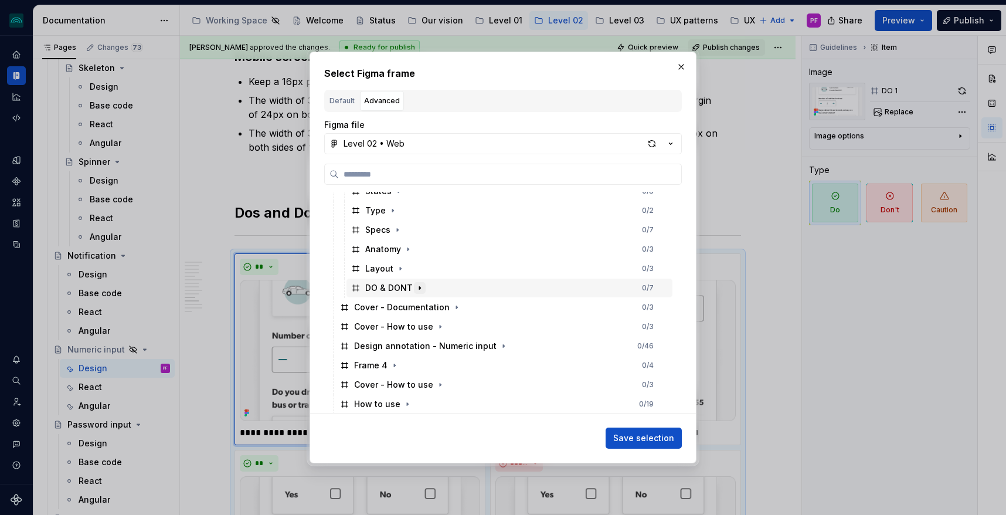
click at [422, 288] on icon "button" at bounding box center [419, 287] width 9 height 9
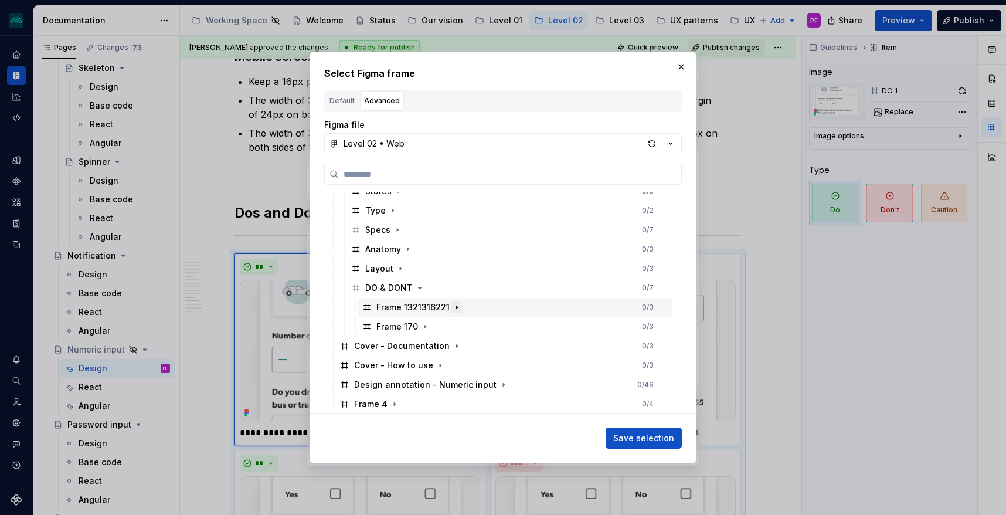
click at [460, 307] on button "button" at bounding box center [457, 307] width 12 height 12
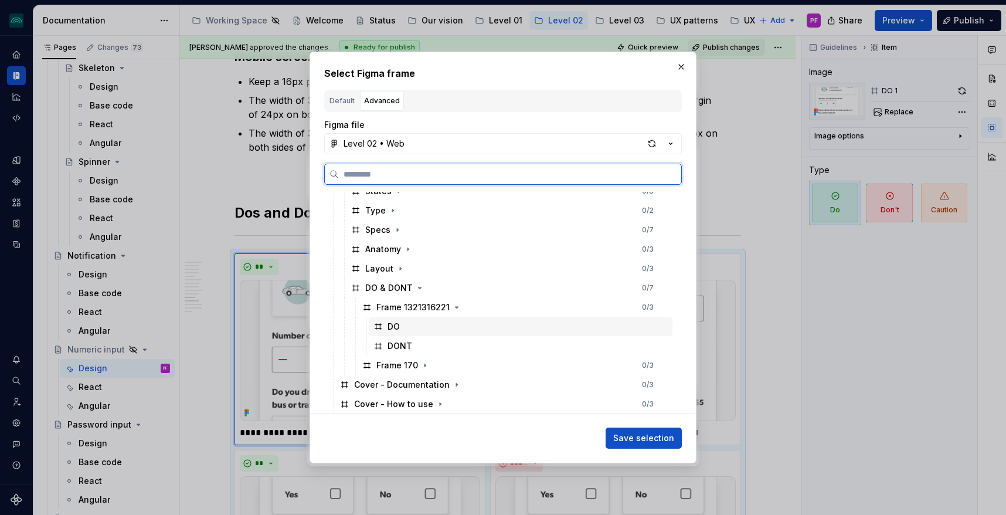
click at [412, 325] on div "DO" at bounding box center [521, 326] width 304 height 19
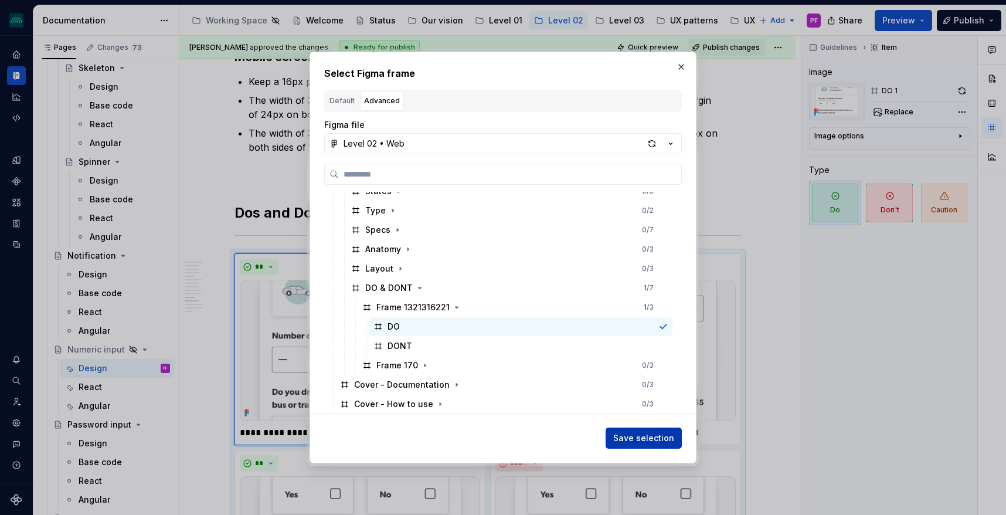
click at [656, 437] on span "Save selection" at bounding box center [643, 438] width 61 height 12
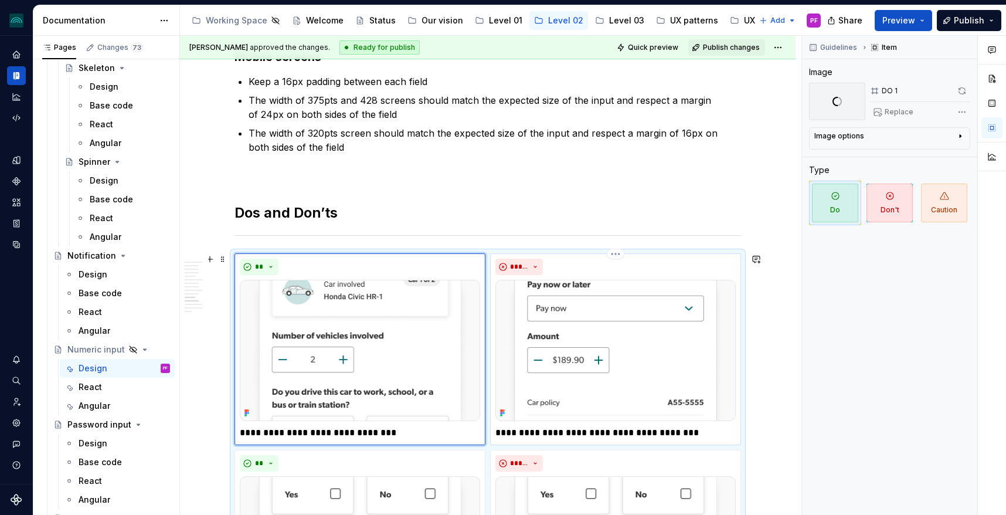
click at [611, 342] on img at bounding box center [615, 350] width 240 height 141
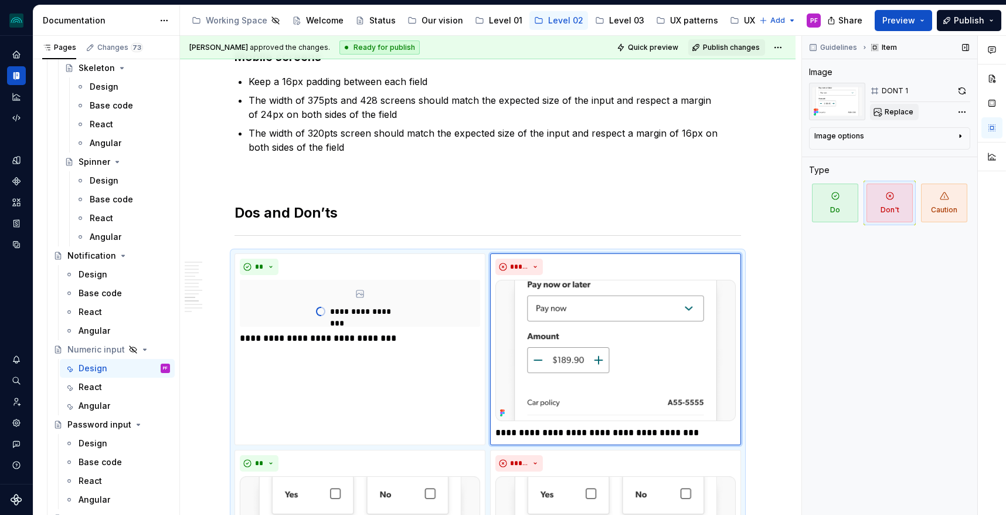
click at [885, 111] on span "Replace" at bounding box center [899, 111] width 29 height 9
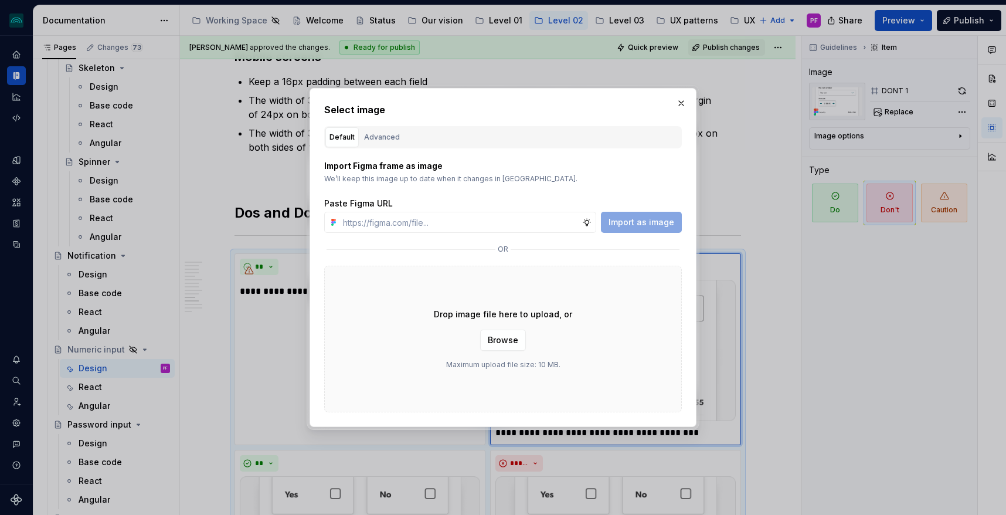
click at [430, 142] on div "Default Advanced" at bounding box center [503, 137] width 358 height 22
click at [394, 140] on div "Advanced" at bounding box center [382, 137] width 36 height 12
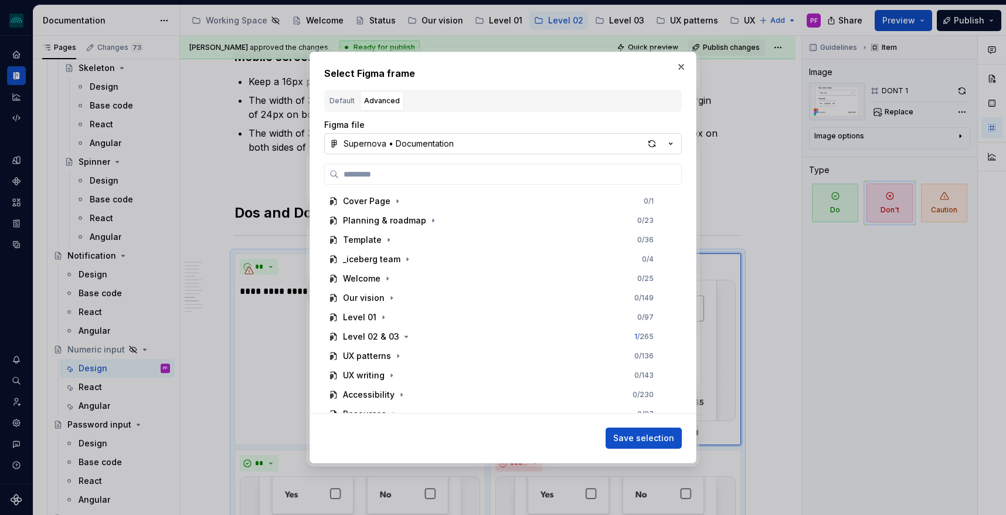
click at [396, 141] on div "Supernova • Documentation" at bounding box center [399, 144] width 110 height 12
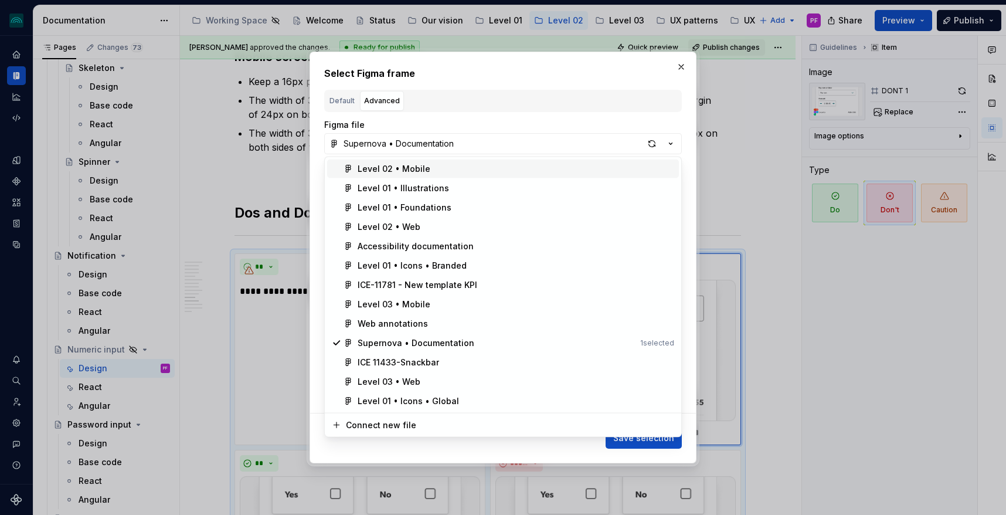
click at [398, 167] on div "Level 02 • Mobile" at bounding box center [394, 169] width 73 height 12
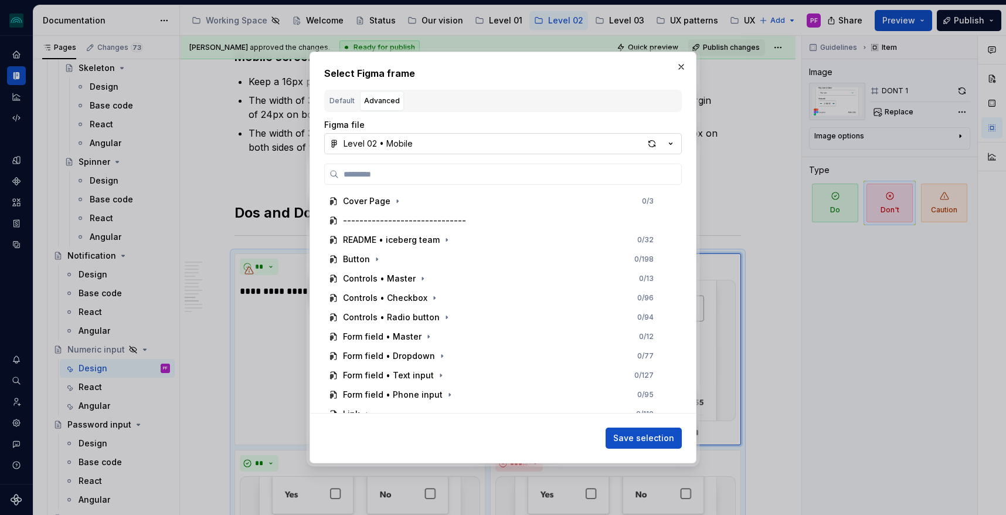
click at [393, 144] on div "Level 02 • Mobile" at bounding box center [378, 144] width 69 height 12
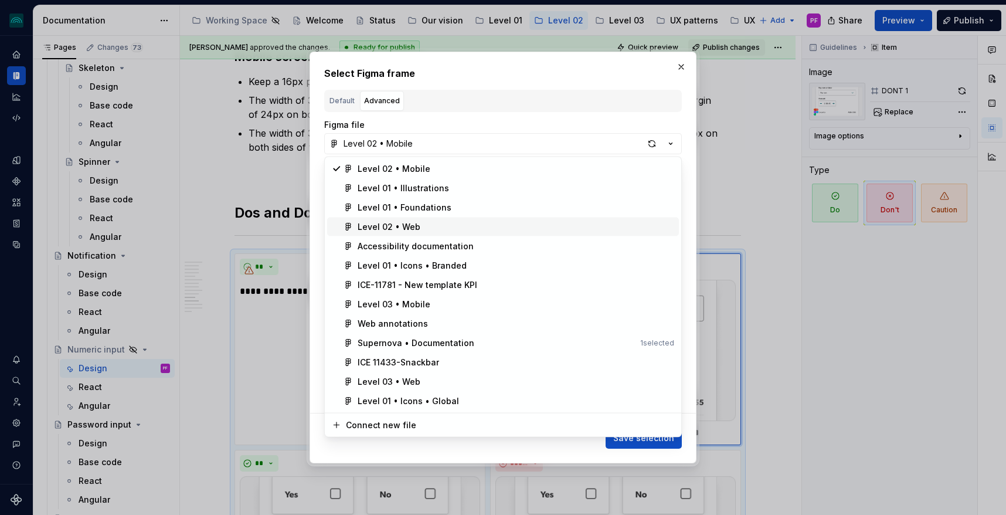
click at [407, 222] on div "Level 02 • Web" at bounding box center [389, 227] width 63 height 12
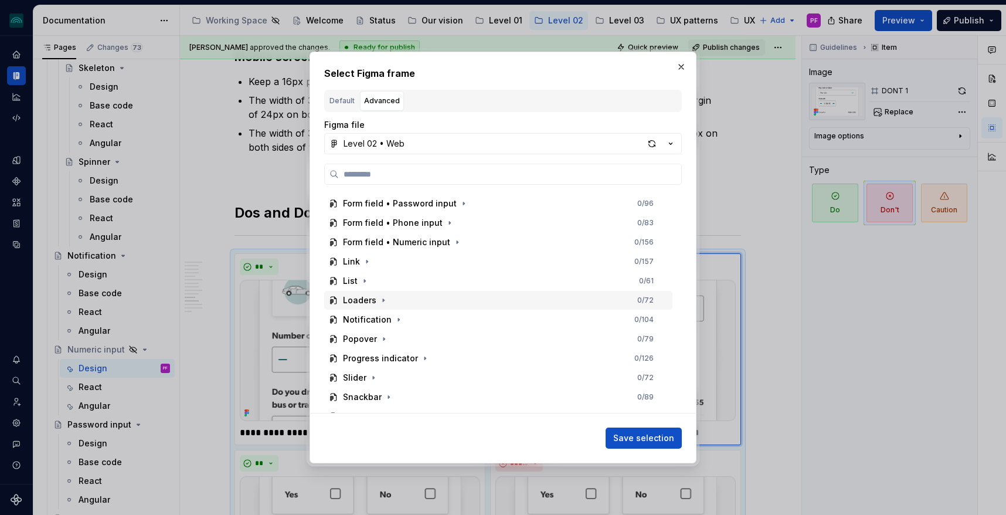
scroll to position [362, 0]
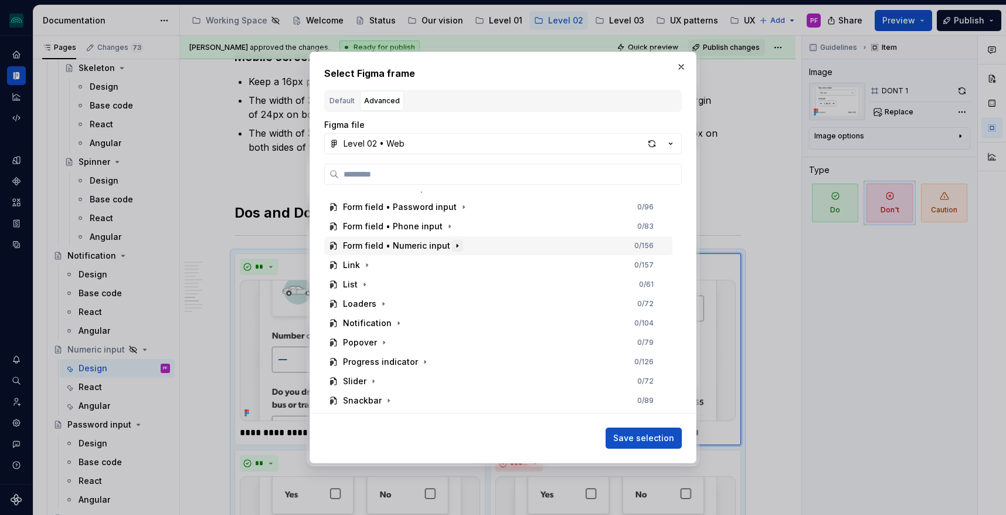
click at [454, 242] on icon "button" at bounding box center [457, 245] width 9 height 9
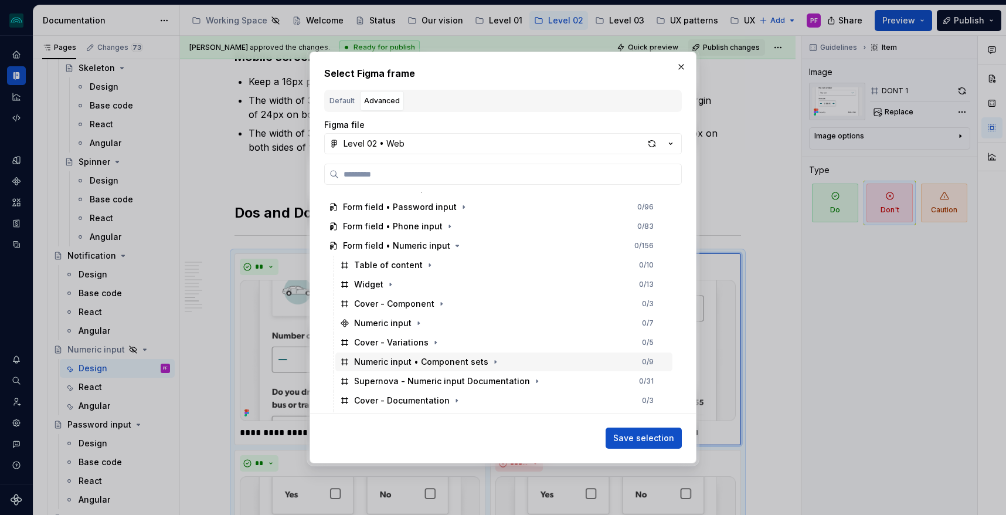
scroll to position [438, 0]
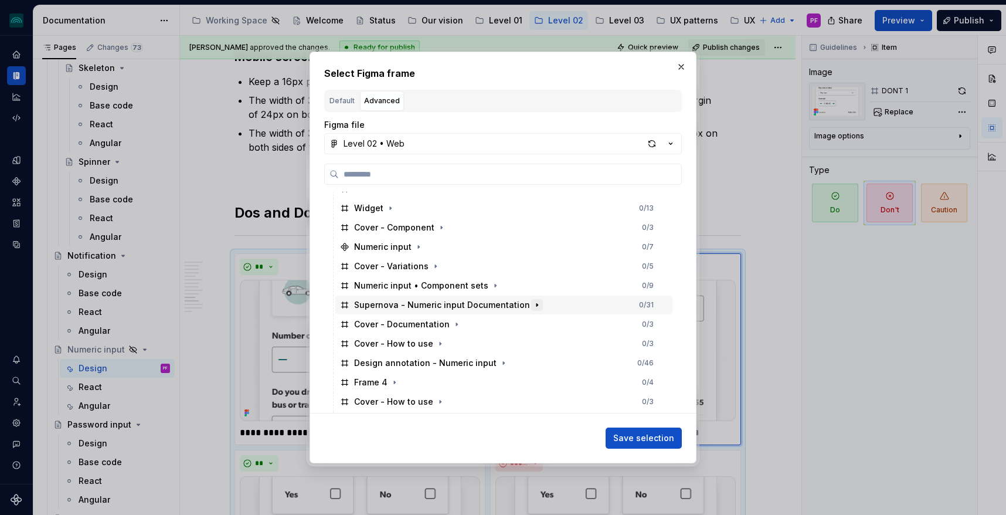
click at [532, 300] on icon "button" at bounding box center [536, 304] width 9 height 9
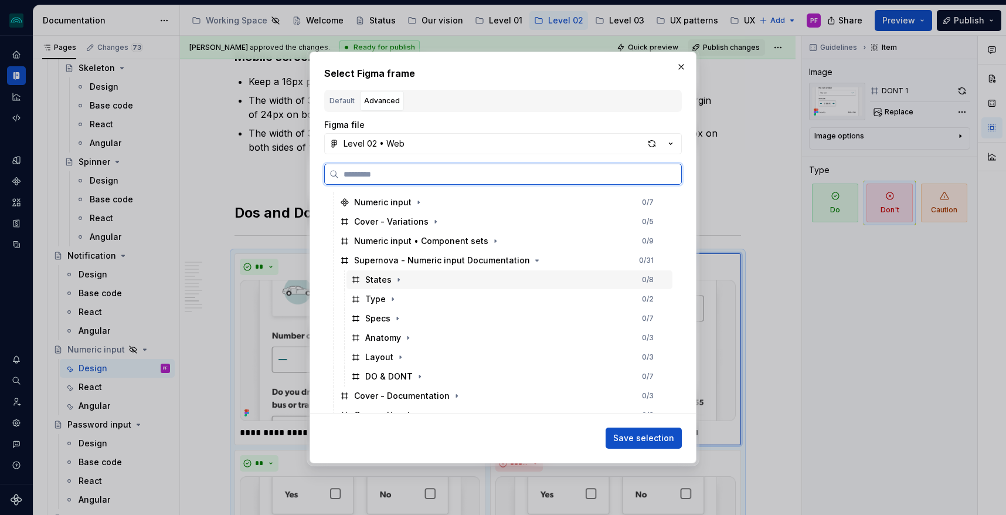
scroll to position [498, 0]
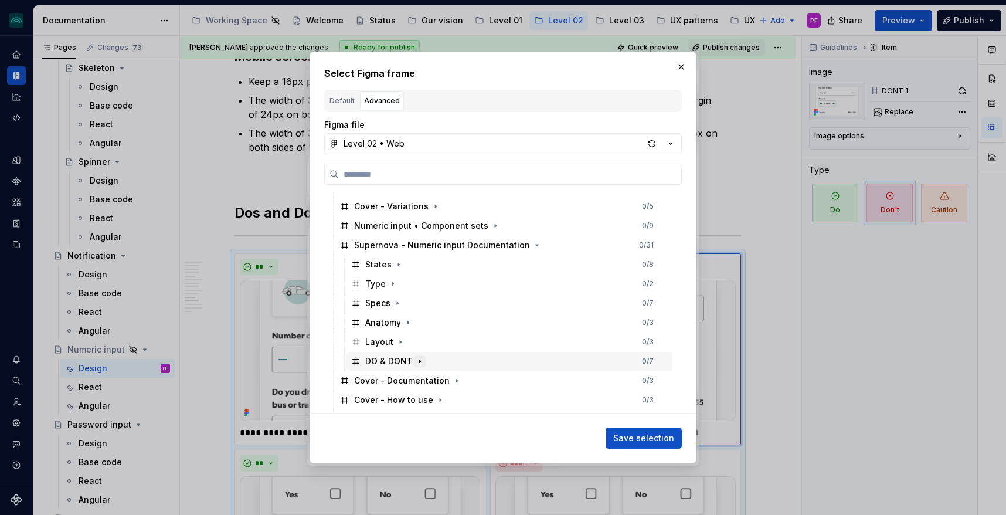
click at [416, 359] on icon "button" at bounding box center [419, 360] width 9 height 9
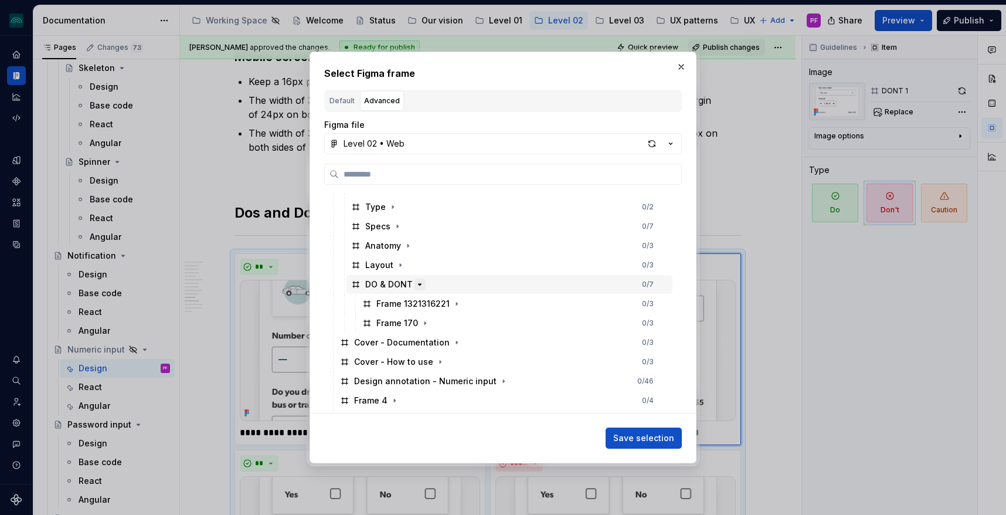
scroll to position [577, 0]
click at [452, 297] on icon "button" at bounding box center [456, 301] width 9 height 9
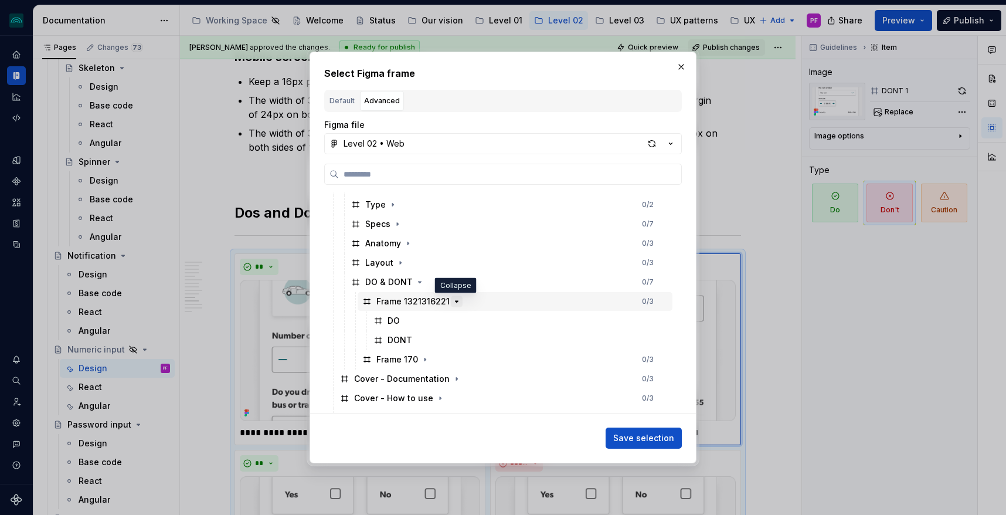
scroll to position [602, 0]
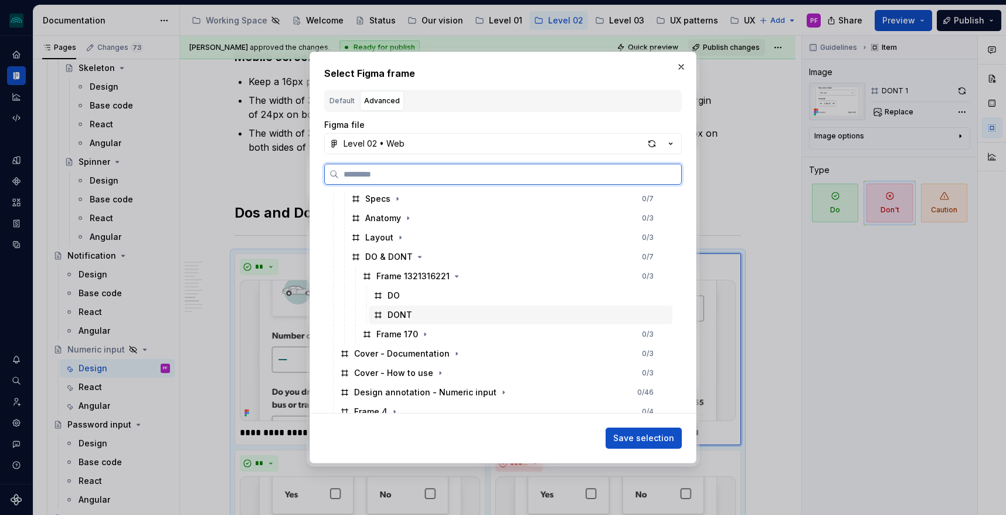
click at [407, 313] on div "DONT" at bounding box center [400, 315] width 25 height 12
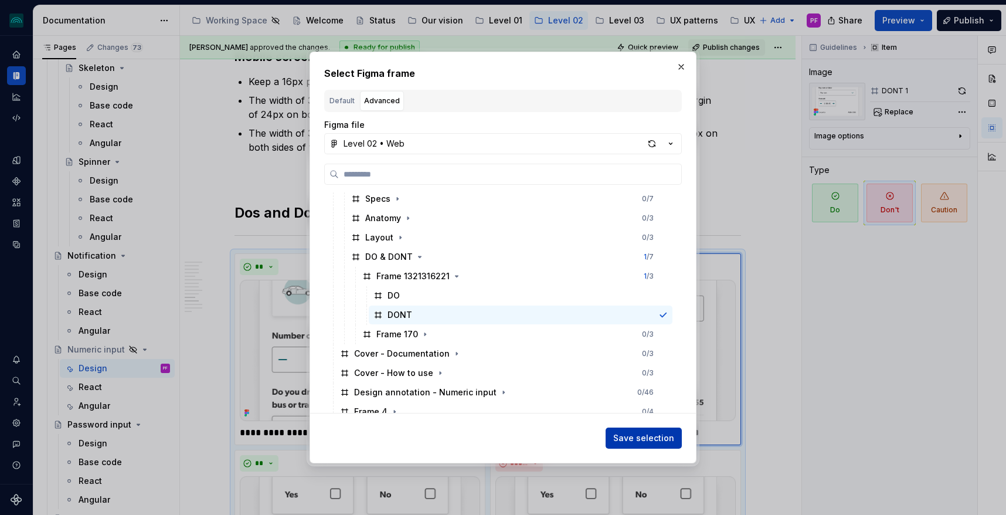
click at [637, 437] on span "Save selection" at bounding box center [643, 438] width 61 height 12
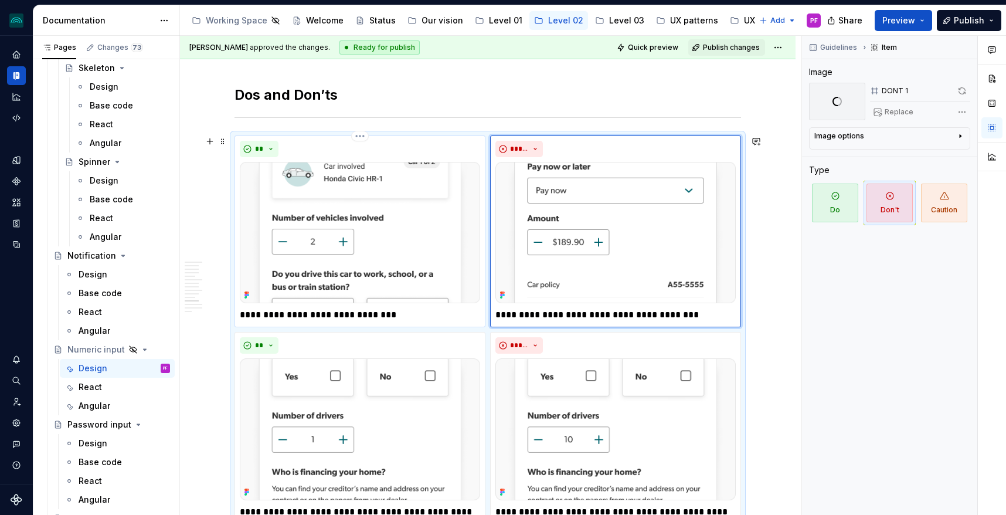
scroll to position [2630, 0]
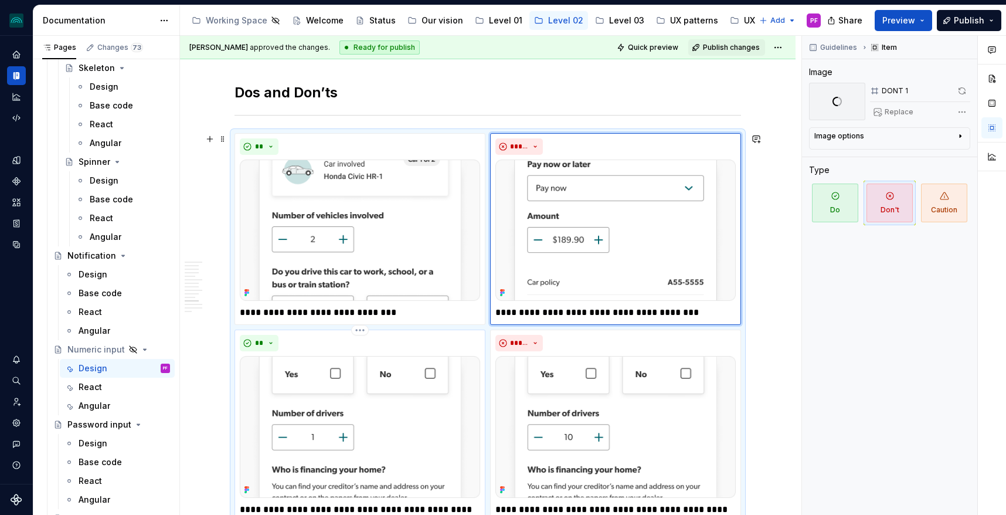
click at [359, 378] on img at bounding box center [360, 426] width 240 height 141
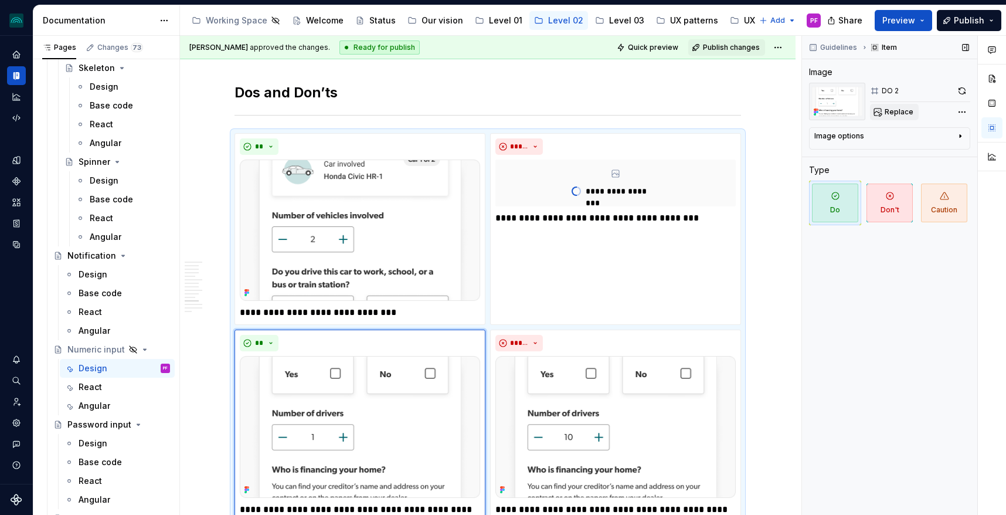
click at [895, 108] on span "Replace" at bounding box center [899, 111] width 29 height 9
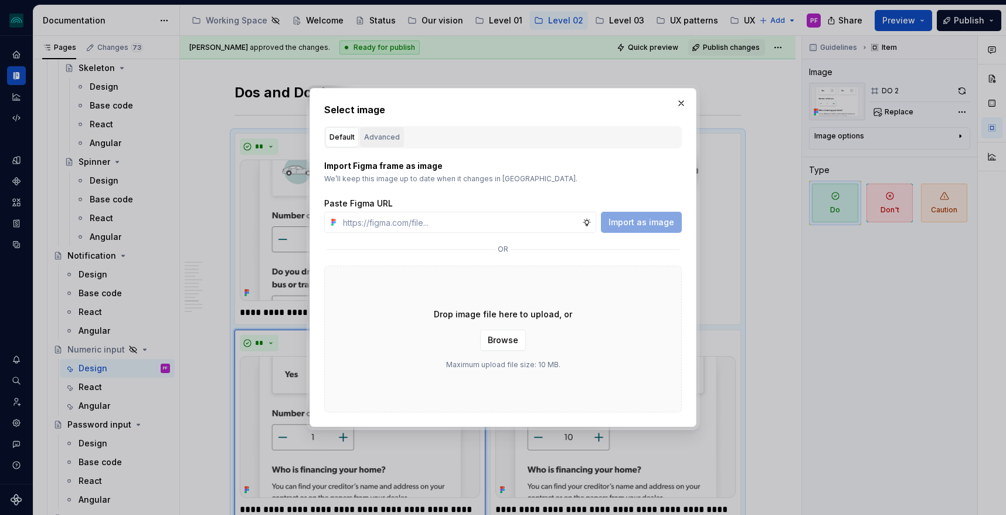
click at [386, 131] on div "Advanced" at bounding box center [382, 137] width 36 height 12
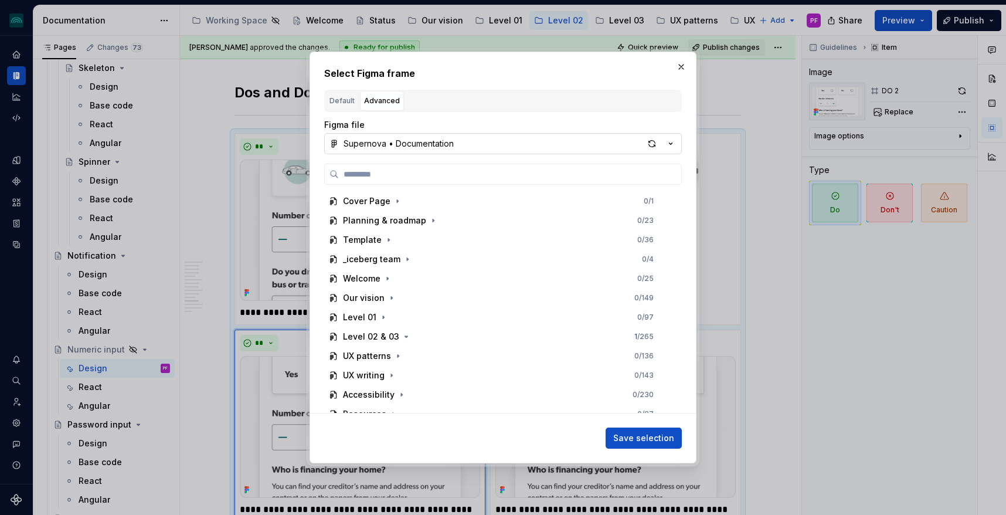
click at [383, 142] on div "Supernova • Documentation" at bounding box center [399, 144] width 110 height 12
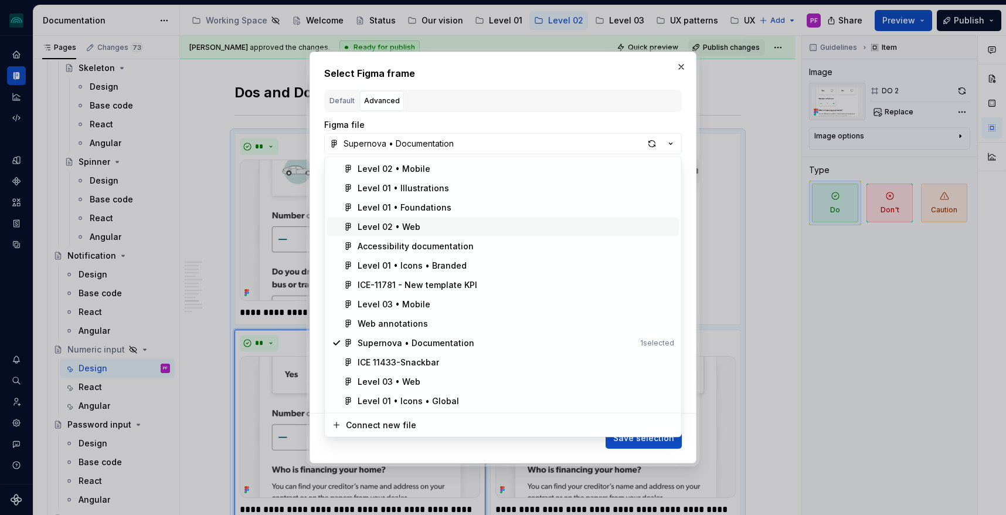
click at [397, 227] on div "Level 02 • Web" at bounding box center [389, 227] width 63 height 12
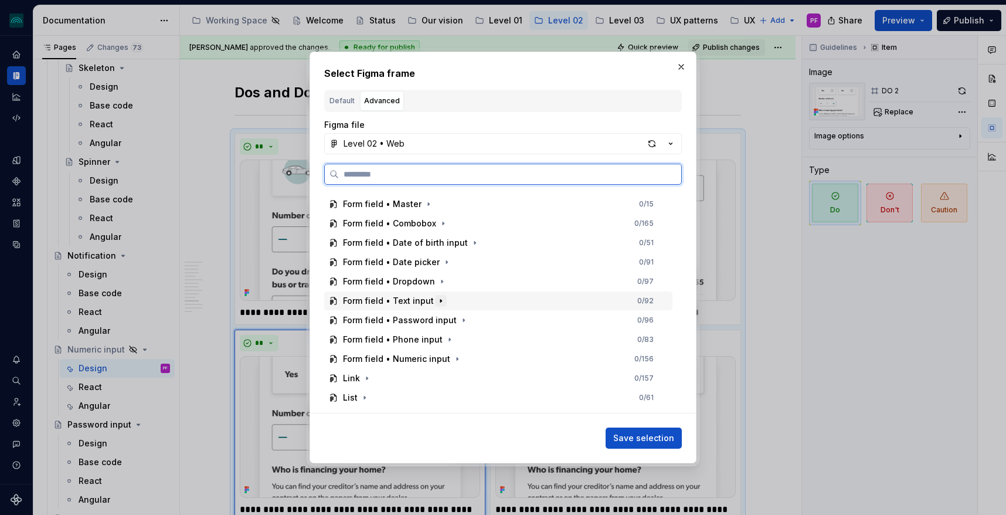
scroll to position [250, 0]
click at [447, 361] on div "Form field • Numeric input" at bounding box center [403, 358] width 120 height 12
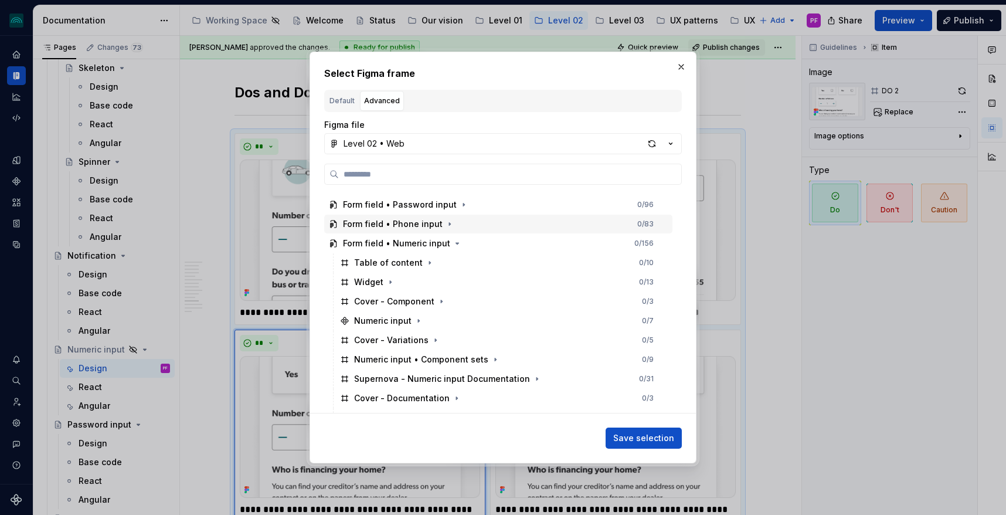
scroll to position [403, 0]
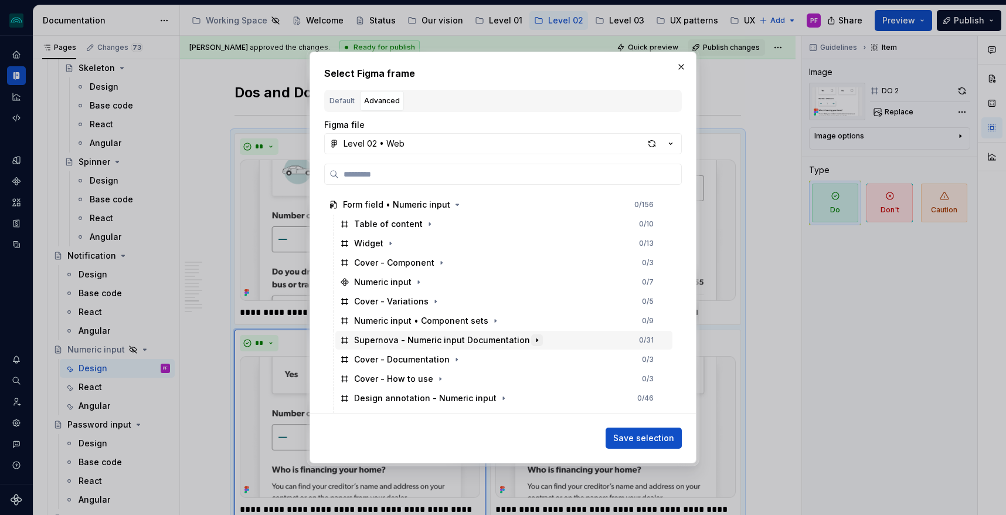
click at [532, 342] on icon "button" at bounding box center [536, 339] width 9 height 9
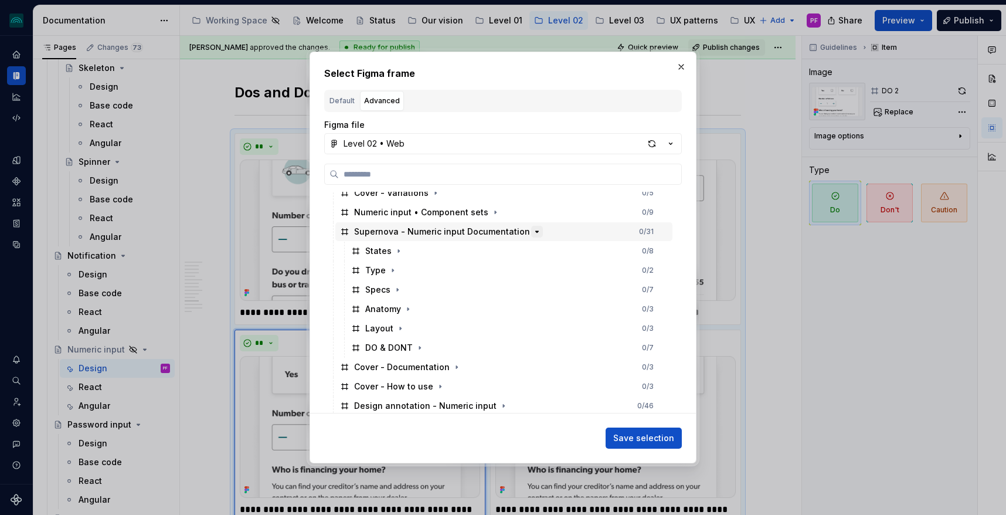
scroll to position [518, 0]
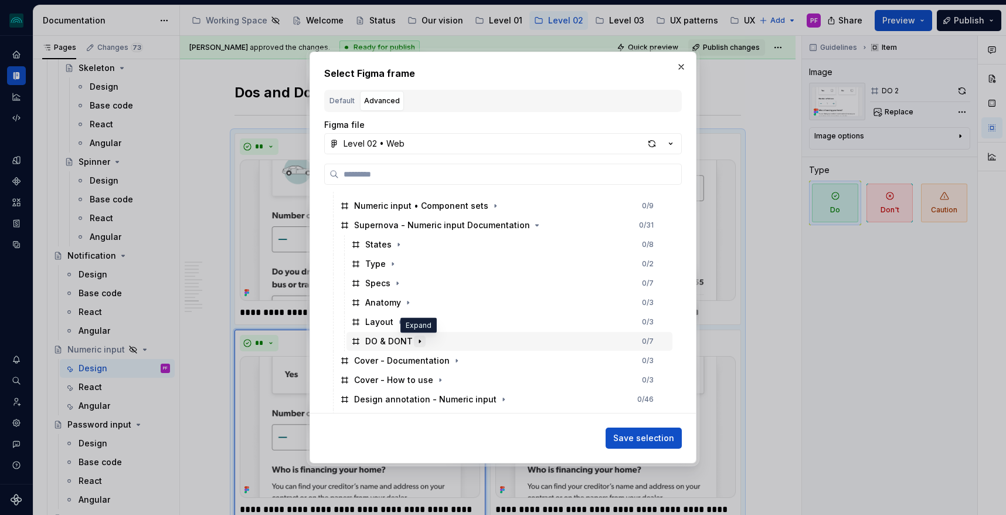
click at [420, 342] on icon "button" at bounding box center [419, 341] width 9 height 9
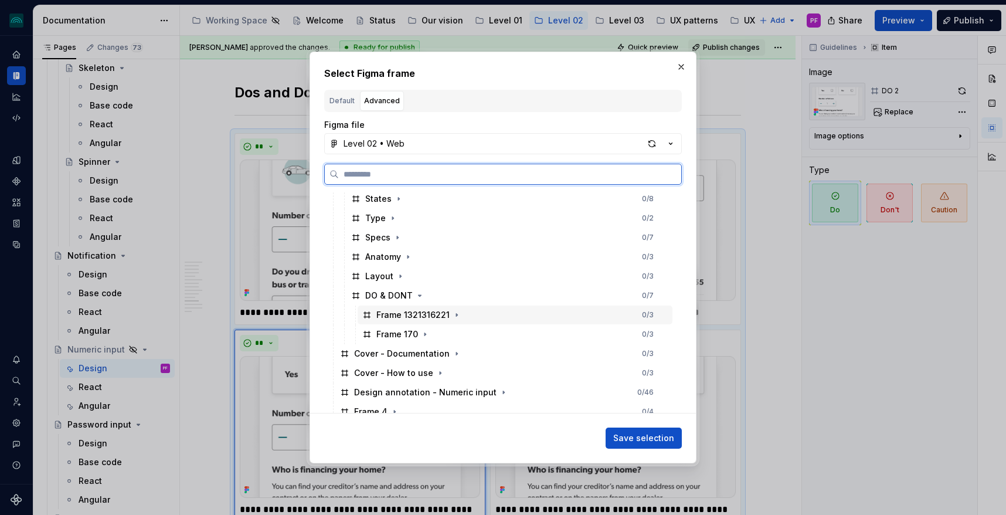
scroll to position [566, 0]
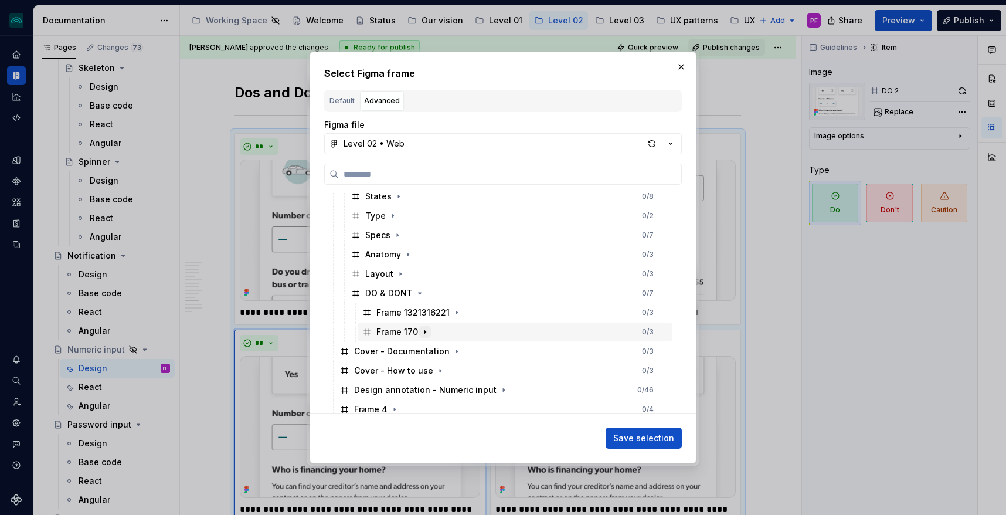
click at [424, 332] on icon "button" at bounding box center [424, 331] width 1 height 3
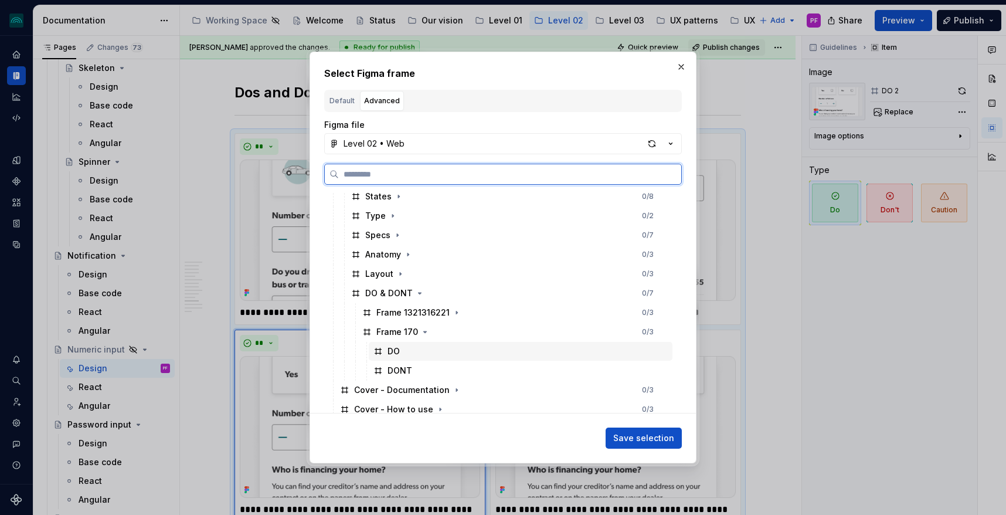
click at [422, 351] on div "DO" at bounding box center [521, 351] width 304 height 19
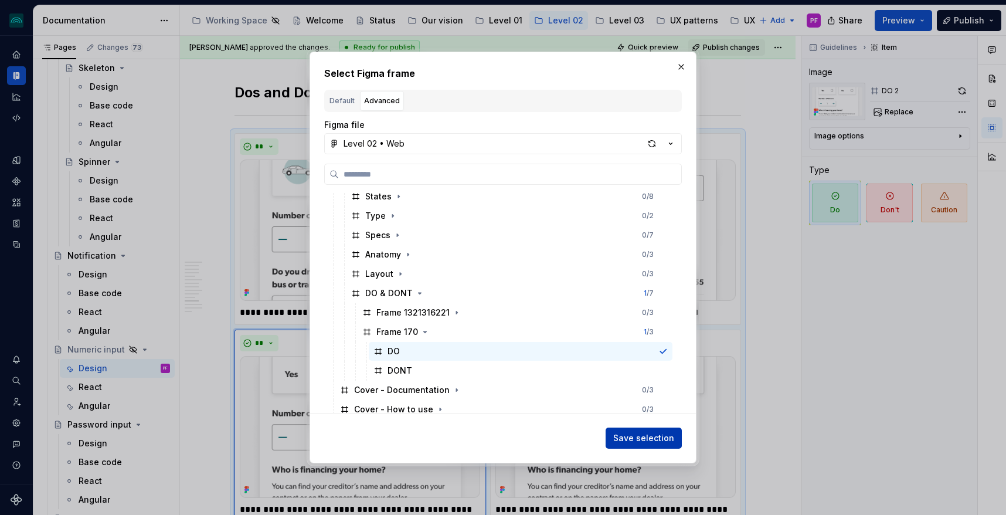
click at [654, 433] on span "Save selection" at bounding box center [643, 438] width 61 height 12
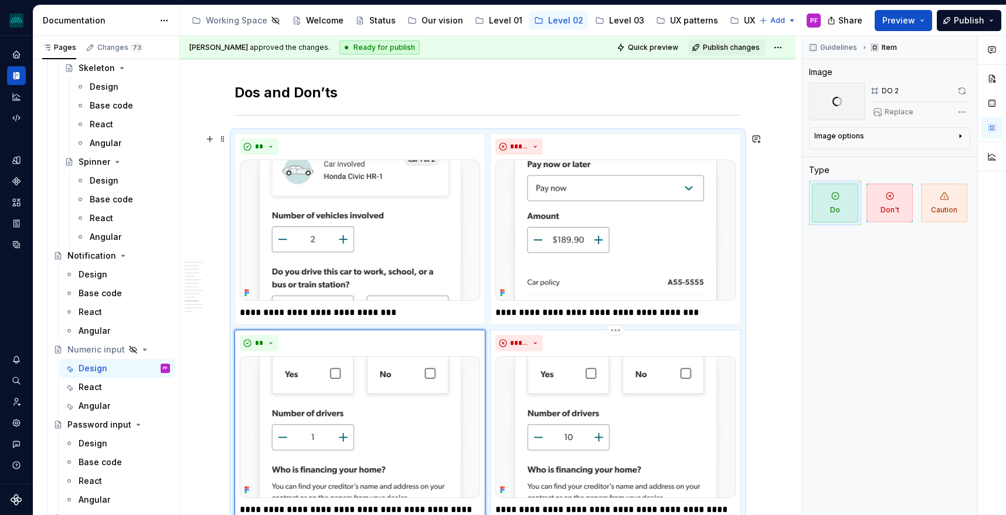
click at [545, 385] on img at bounding box center [615, 426] width 240 height 141
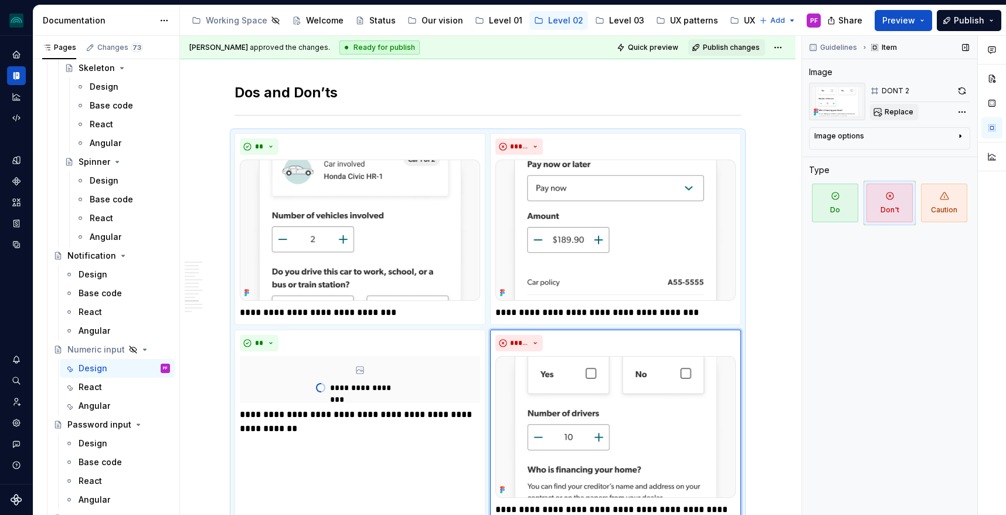
click at [882, 115] on button "Replace" at bounding box center [894, 112] width 49 height 16
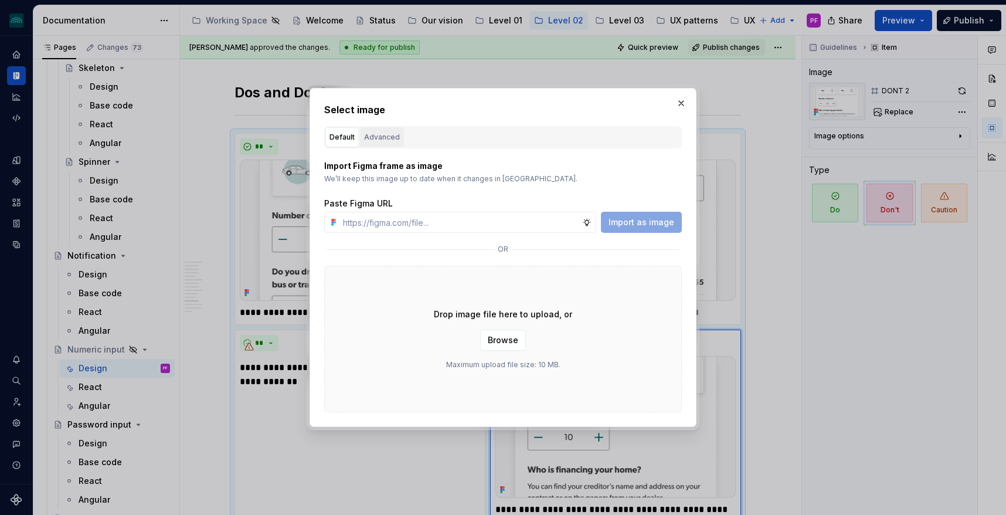
click at [395, 138] on div "Advanced" at bounding box center [382, 137] width 36 height 12
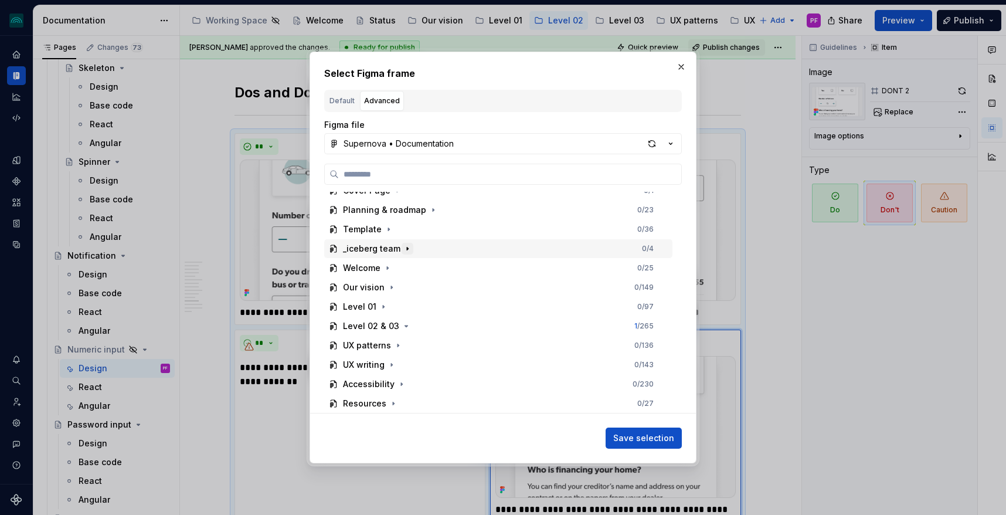
scroll to position [0, 0]
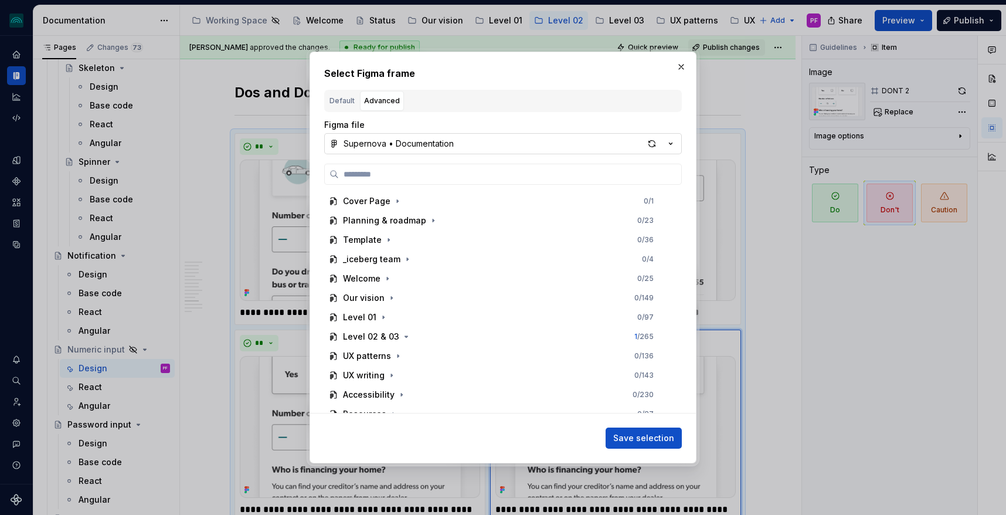
click at [375, 147] on div "Supernova • Documentation" at bounding box center [399, 144] width 110 height 12
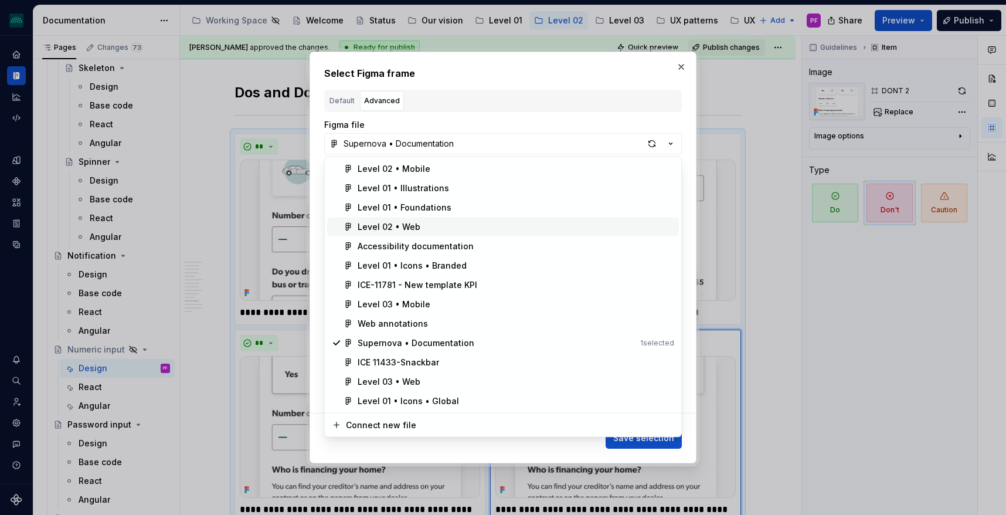
click at [371, 225] on div "Level 02 • Web" at bounding box center [389, 227] width 63 height 12
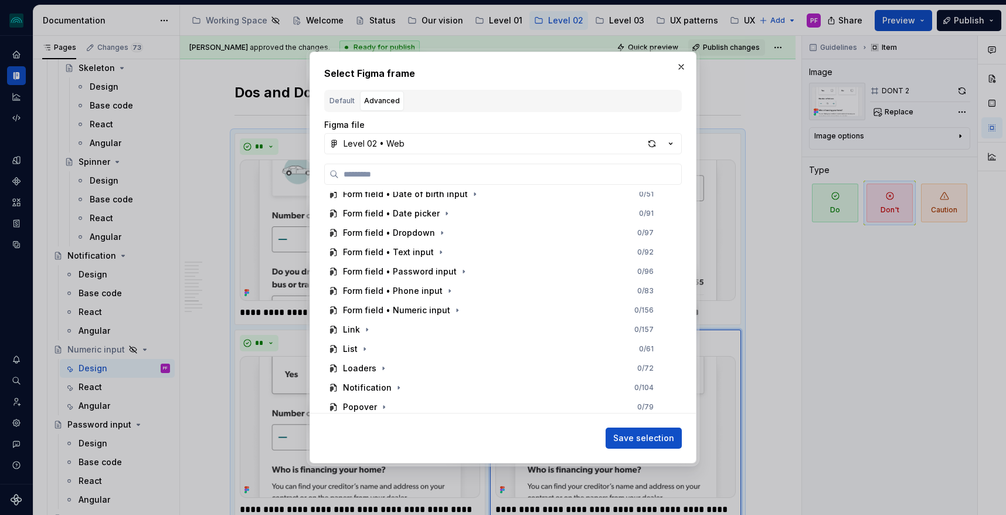
scroll to position [330, 0]
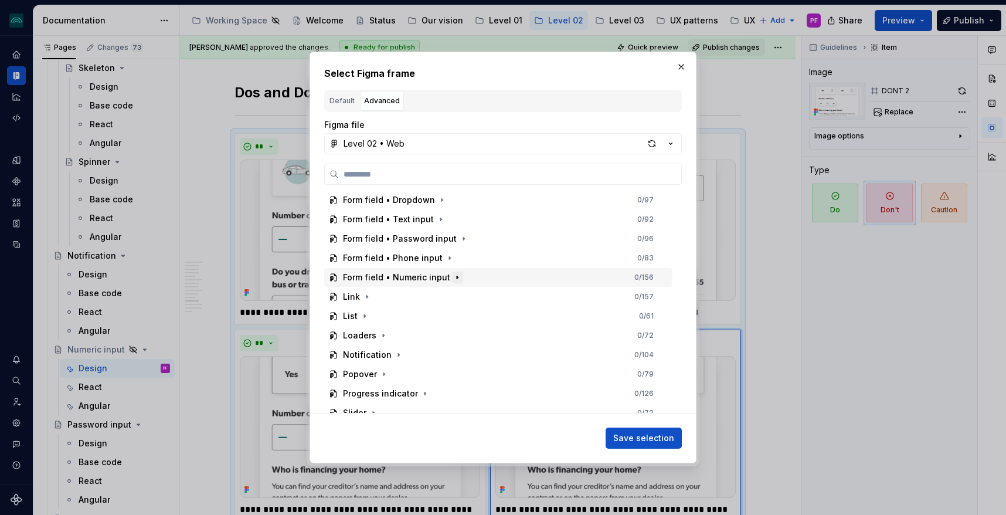
click at [451, 274] on button "button" at bounding box center [457, 277] width 12 height 12
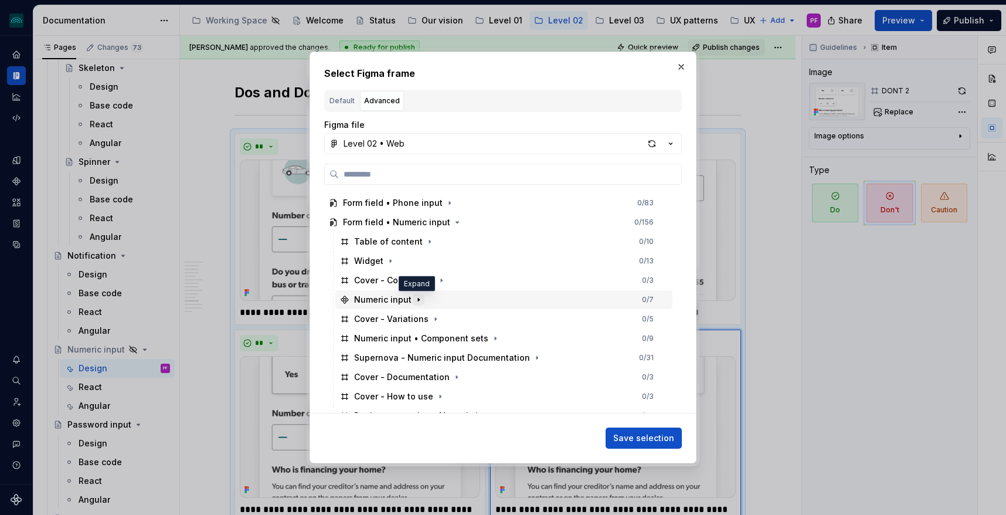
scroll to position [433, 0]
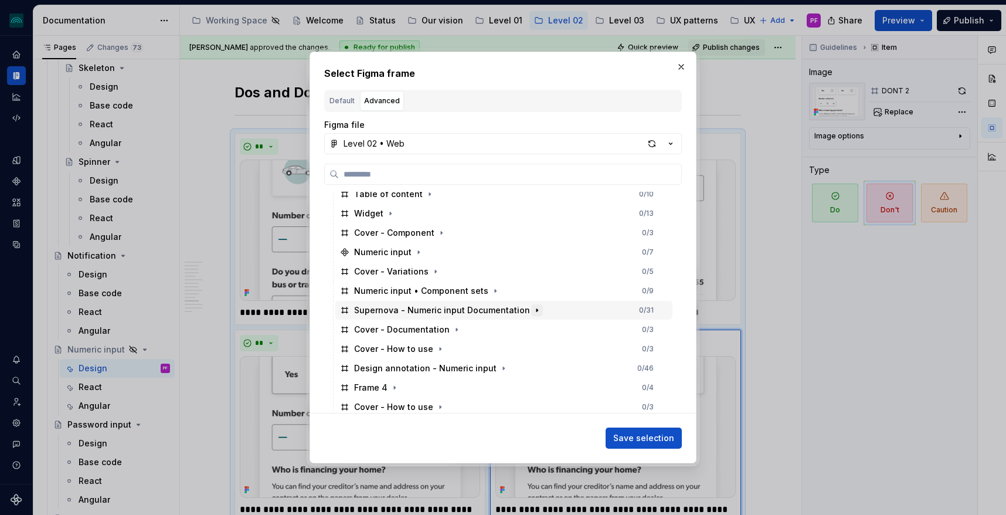
click at [532, 307] on icon "button" at bounding box center [536, 309] width 9 height 9
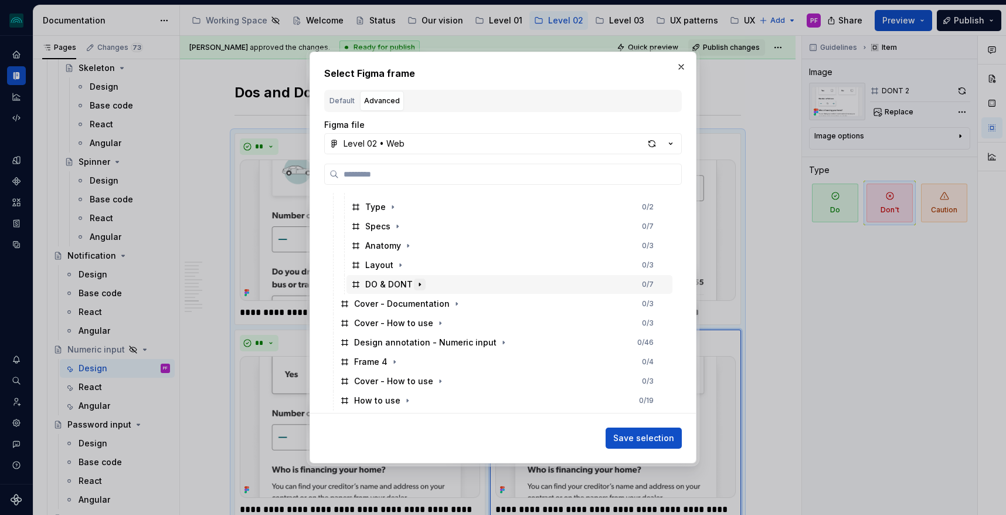
click at [415, 280] on icon "button" at bounding box center [419, 284] width 9 height 9
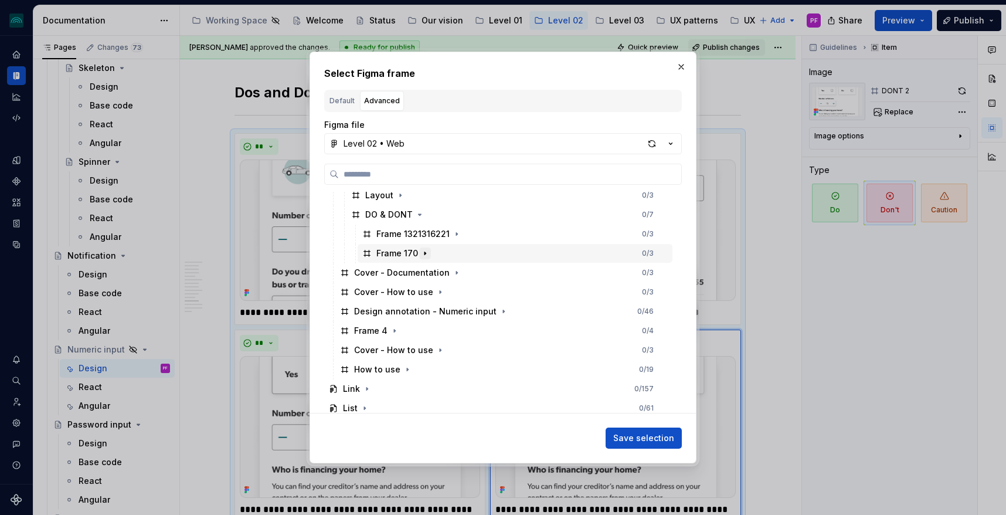
click at [425, 254] on icon "button" at bounding box center [424, 253] width 9 height 9
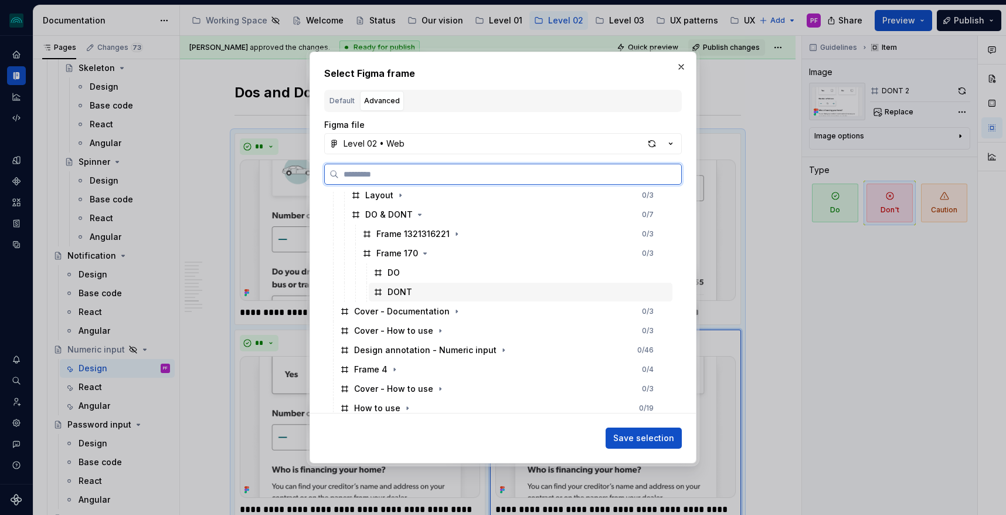
click at [413, 288] on div "DONT" at bounding box center [521, 292] width 304 height 19
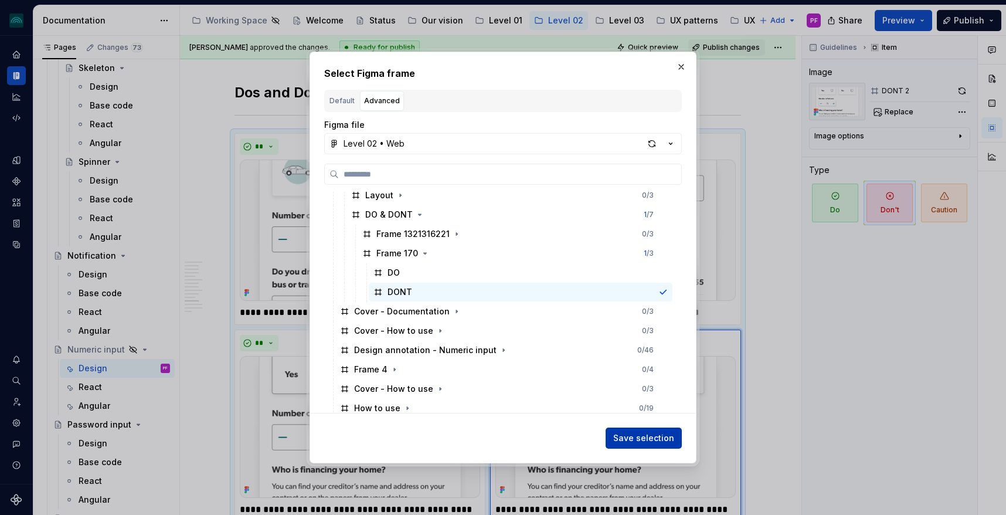
click at [650, 430] on button "Save selection" at bounding box center [644, 437] width 76 height 21
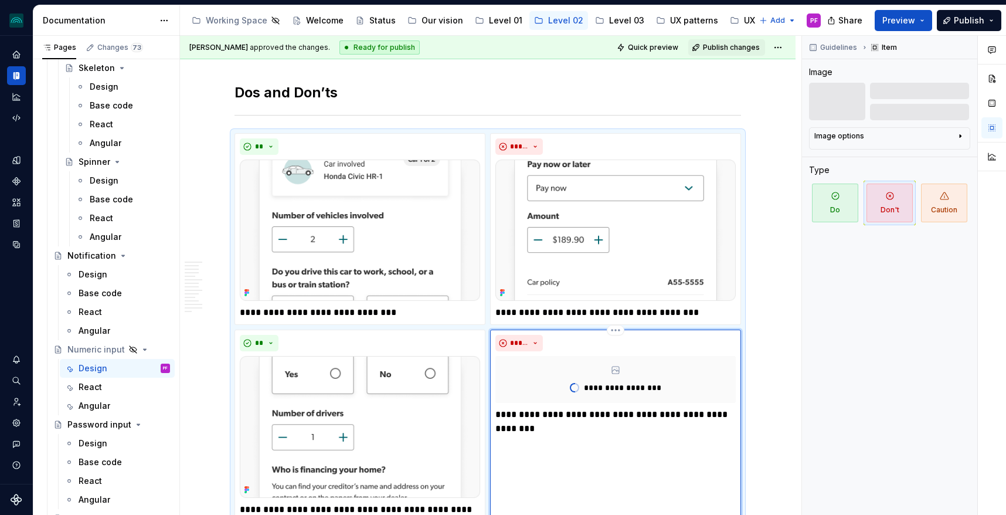
scroll to position [2706, 0]
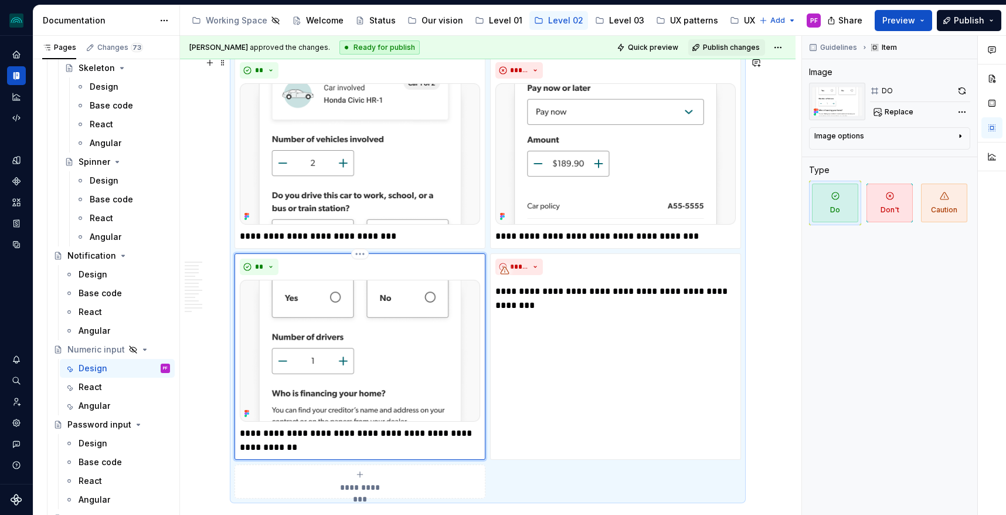
click at [393, 360] on img at bounding box center [360, 350] width 240 height 141
click at [542, 100] on img at bounding box center [615, 153] width 240 height 141
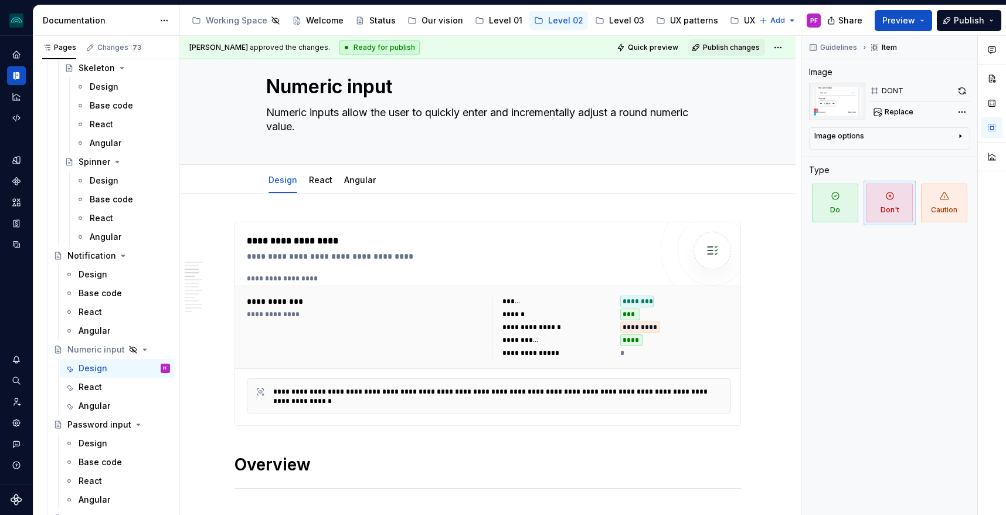
scroll to position [0, 0]
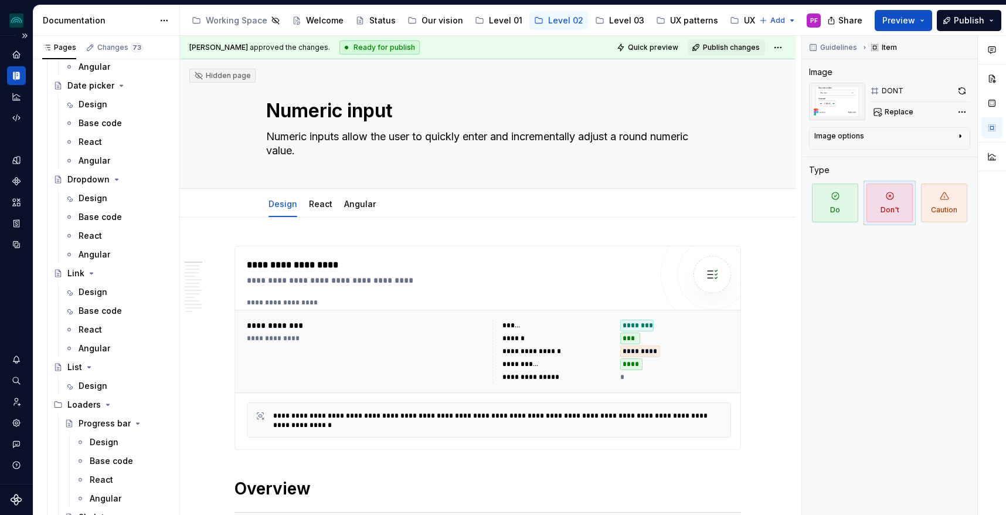
scroll to position [932, 0]
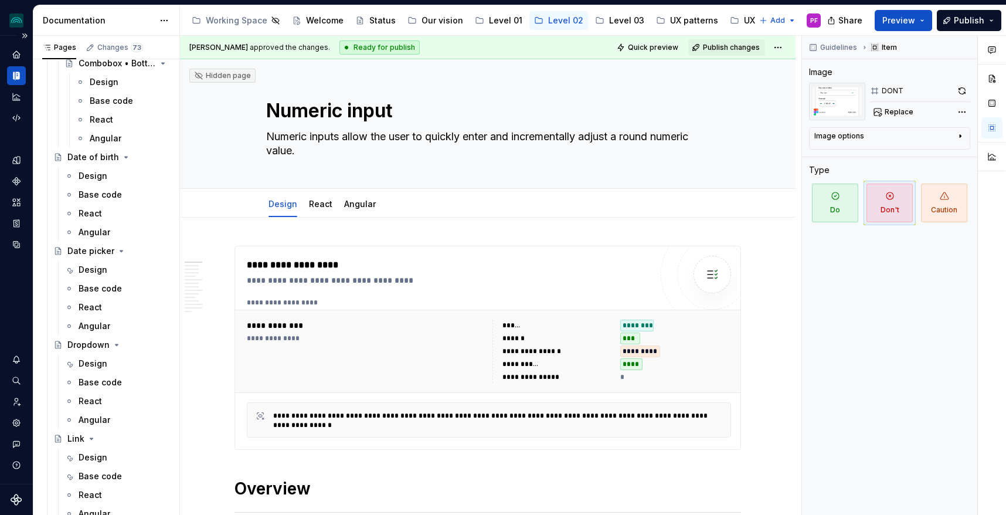
click at [15, 72] on icon "Documentation" at bounding box center [16, 75] width 11 height 11
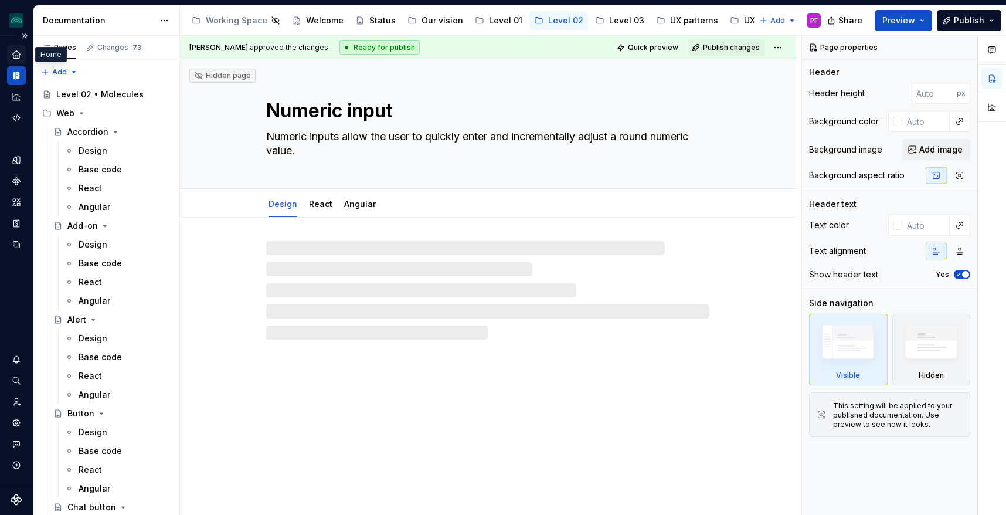
click at [21, 51] on icon "Home" at bounding box center [16, 54] width 11 height 11
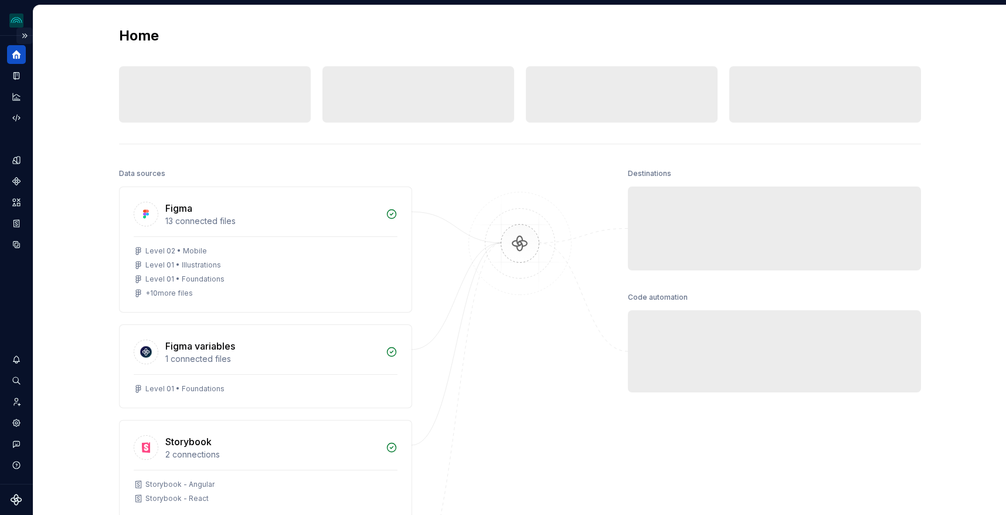
click at [22, 35] on button "Expand sidebar" at bounding box center [24, 36] width 16 height 16
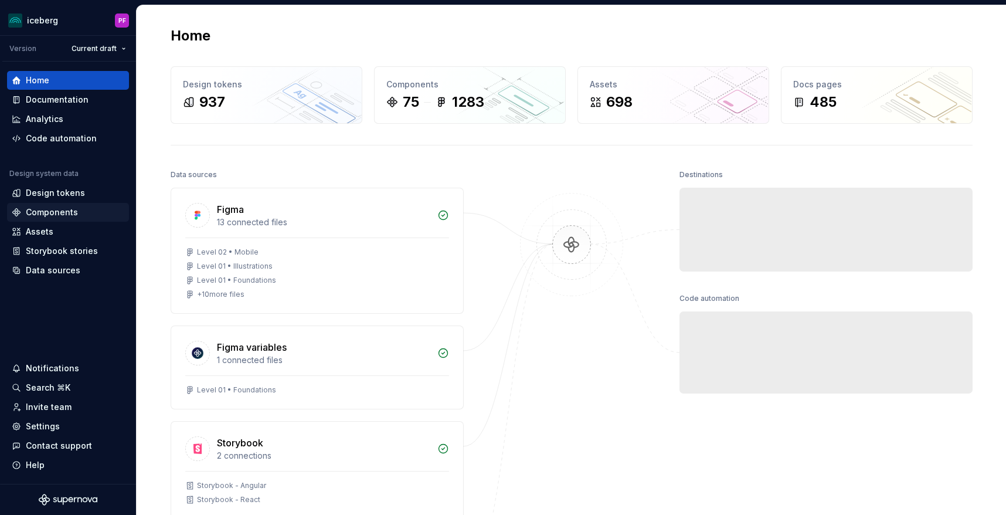
click at [49, 217] on div "Components" at bounding box center [52, 212] width 52 height 12
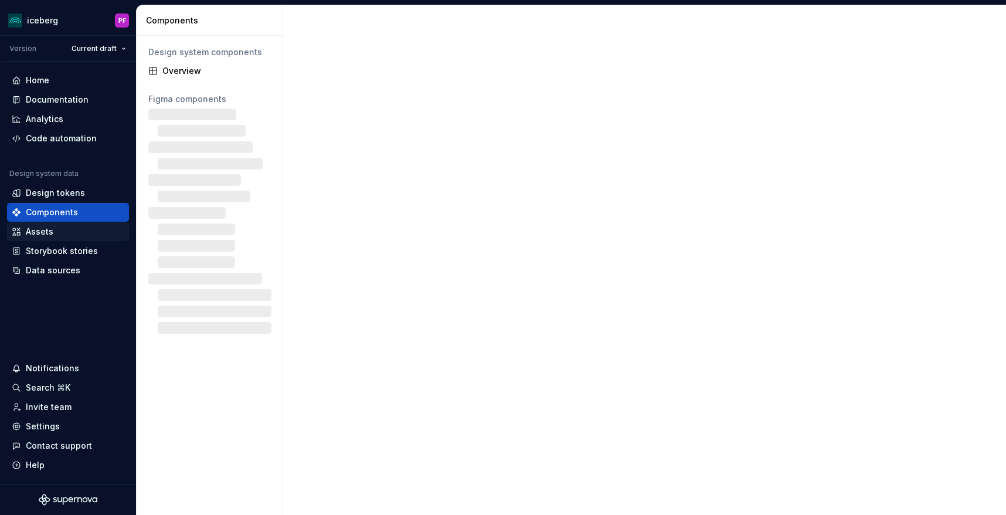
click at [41, 234] on div "Assets" at bounding box center [40, 232] width 28 height 12
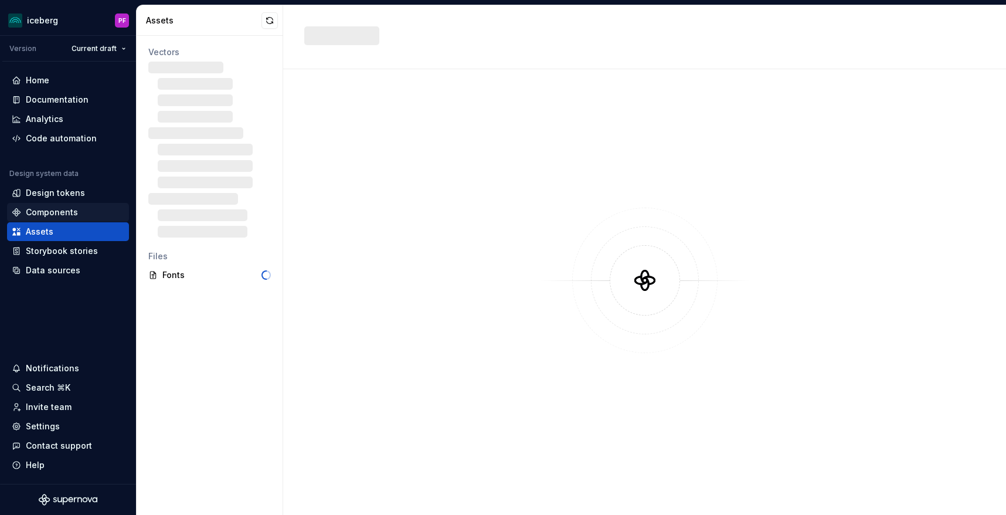
click at [43, 217] on div "Components" at bounding box center [52, 212] width 52 height 12
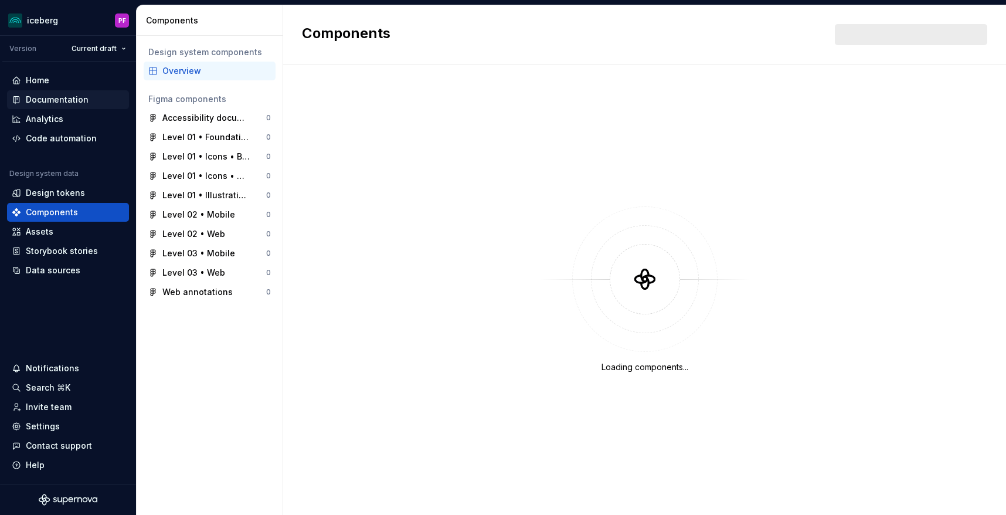
click at [66, 101] on div "Documentation" at bounding box center [57, 100] width 63 height 12
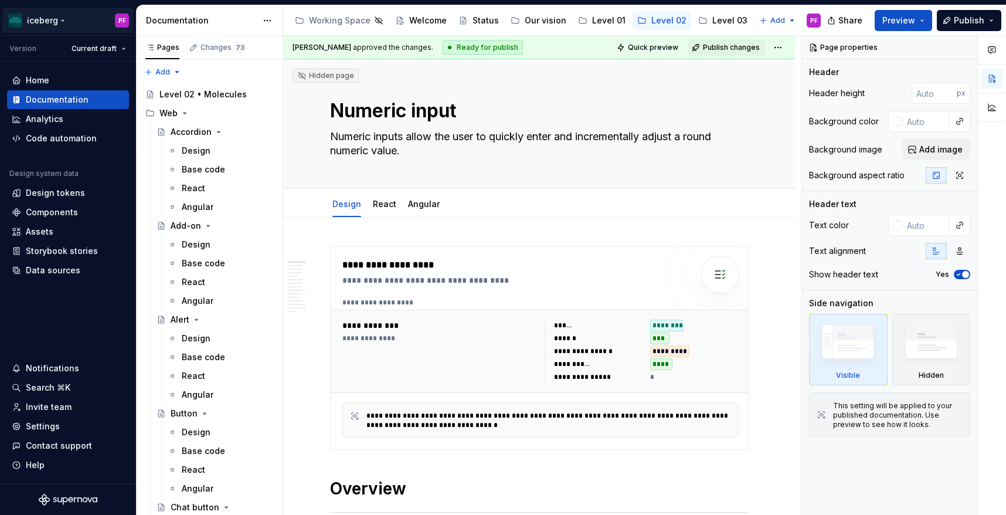
click at [25, 24] on html "iceberg PF Version Current draft Home Documentation Analytics Code automation D…" at bounding box center [503, 257] width 1006 height 515
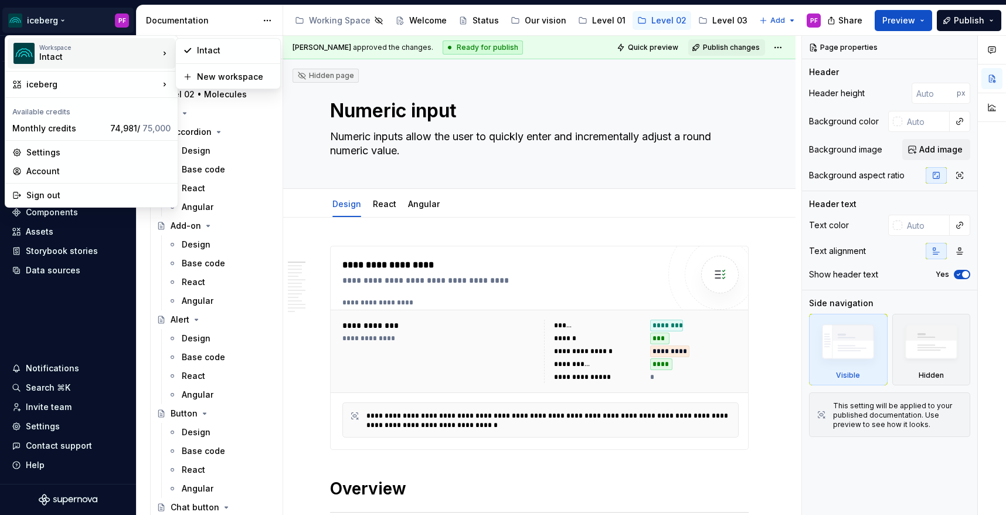
click at [34, 63] on img at bounding box center [23, 53] width 21 height 21
click at [86, 15] on html "iceberg PF Version Current draft Home Documentation Analytics Code automation D…" at bounding box center [503, 257] width 1006 height 515
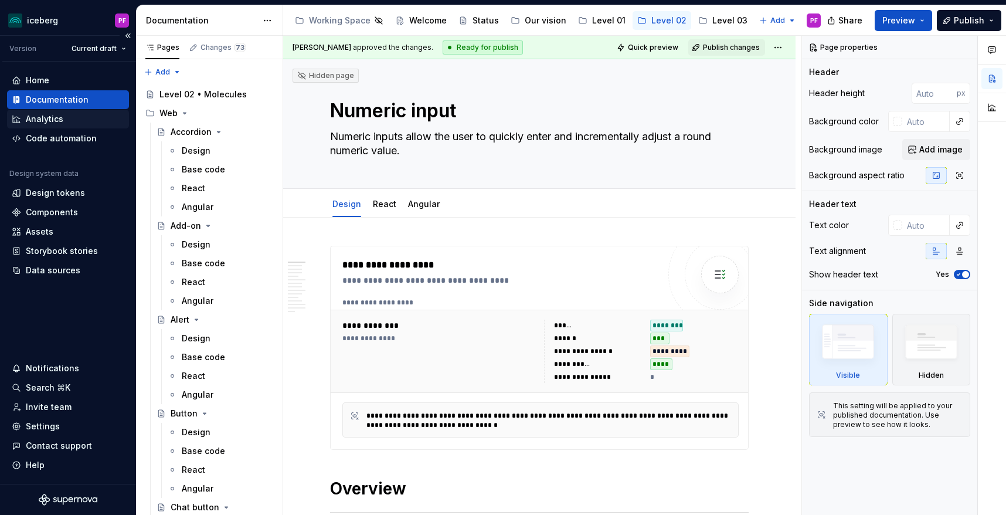
click at [46, 115] on div "Analytics" at bounding box center [45, 119] width 38 height 12
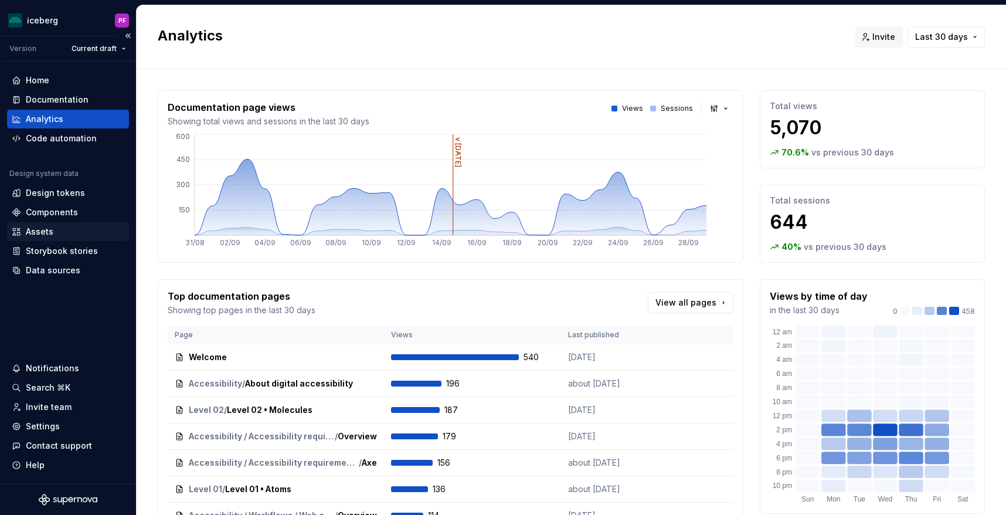
click at [51, 223] on div "Assets" at bounding box center [68, 231] width 122 height 19
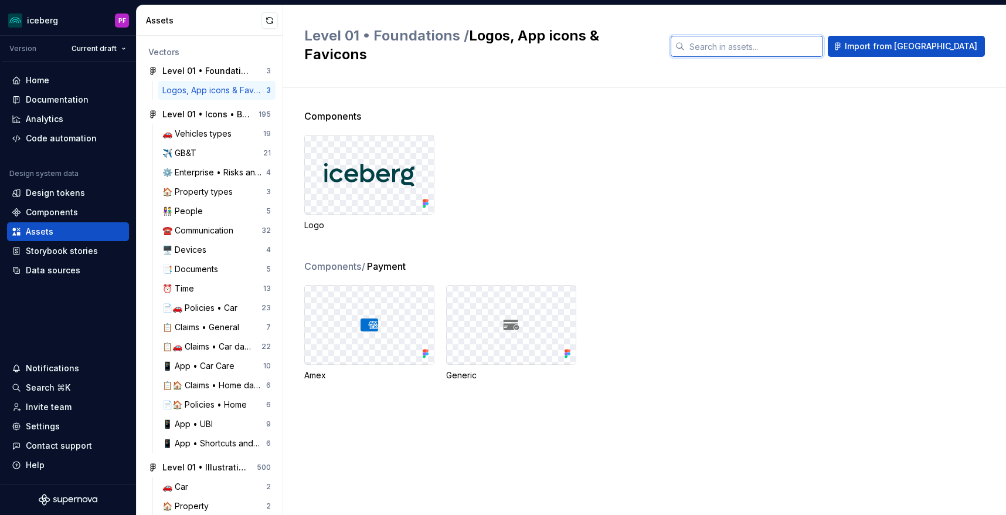
click at [790, 43] on input "text" at bounding box center [754, 46] width 138 height 21
click at [38, 101] on div "Documentation" at bounding box center [57, 100] width 63 height 12
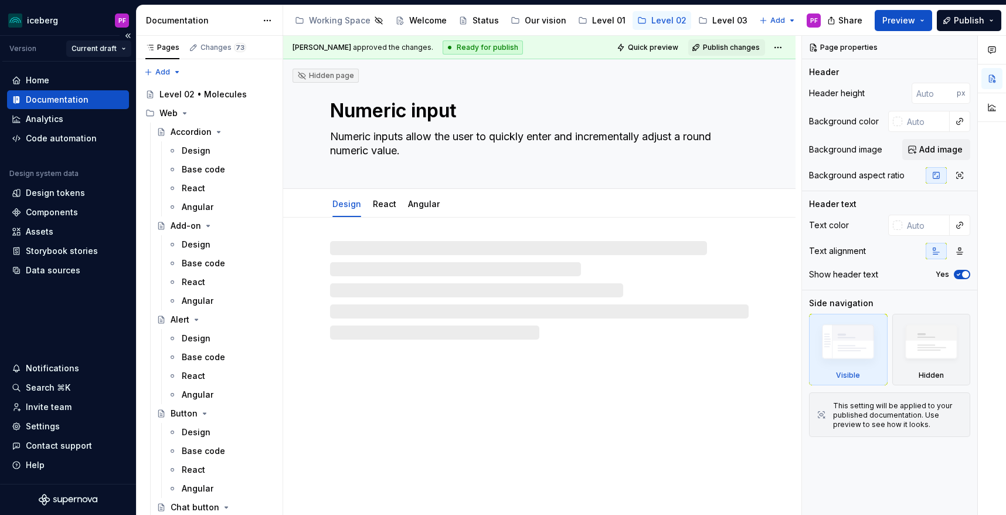
click at [106, 51] on html "iceberg PF Version Current draft Home Documentation Analytics Code automation D…" at bounding box center [503, 257] width 1006 height 515
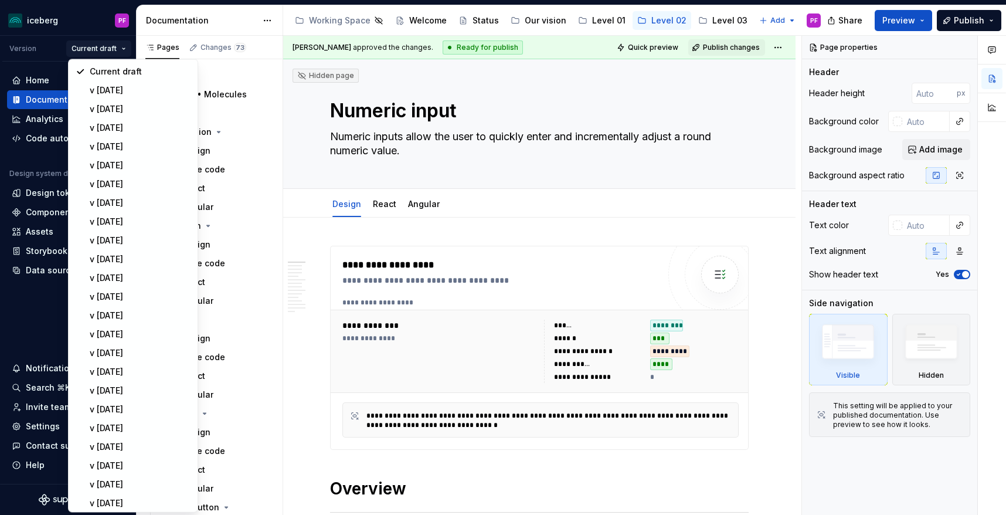
click at [109, 46] on html "iceberg PF Version Current draft Home Documentation Analytics Code automation D…" at bounding box center [503, 257] width 1006 height 515
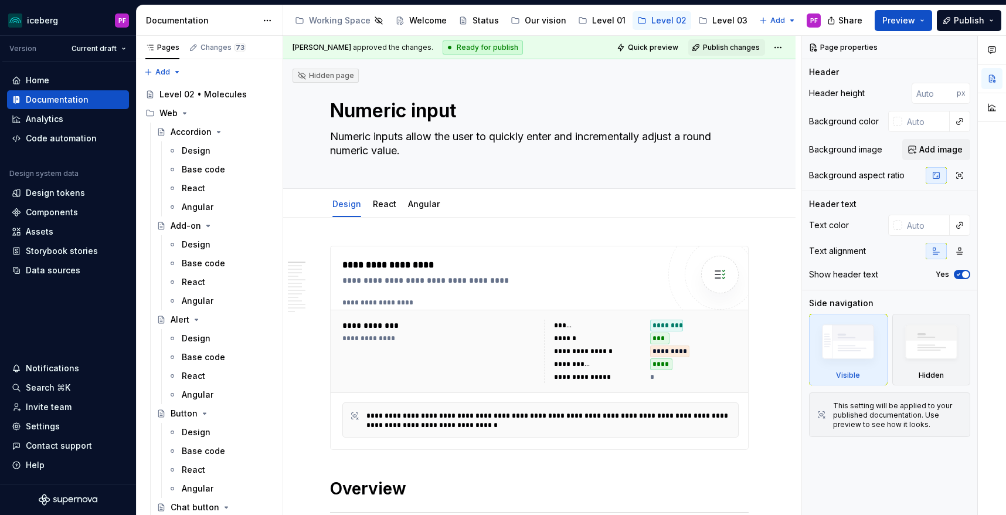
click at [109, 46] on html "iceberg PF Version Current draft Home Documentation Analytics Code automation D…" at bounding box center [503, 257] width 1006 height 515
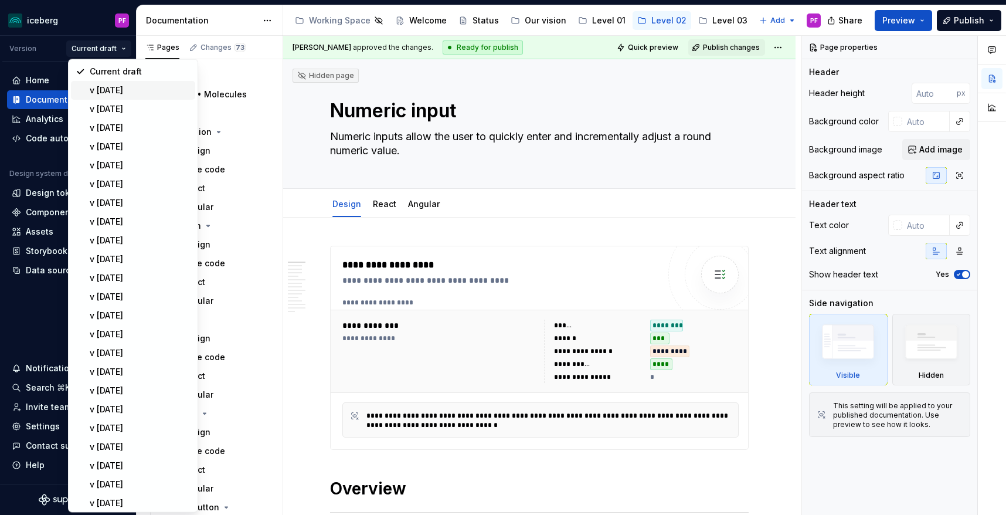
click at [110, 96] on div "v [DATE]" at bounding box center [133, 90] width 124 height 19
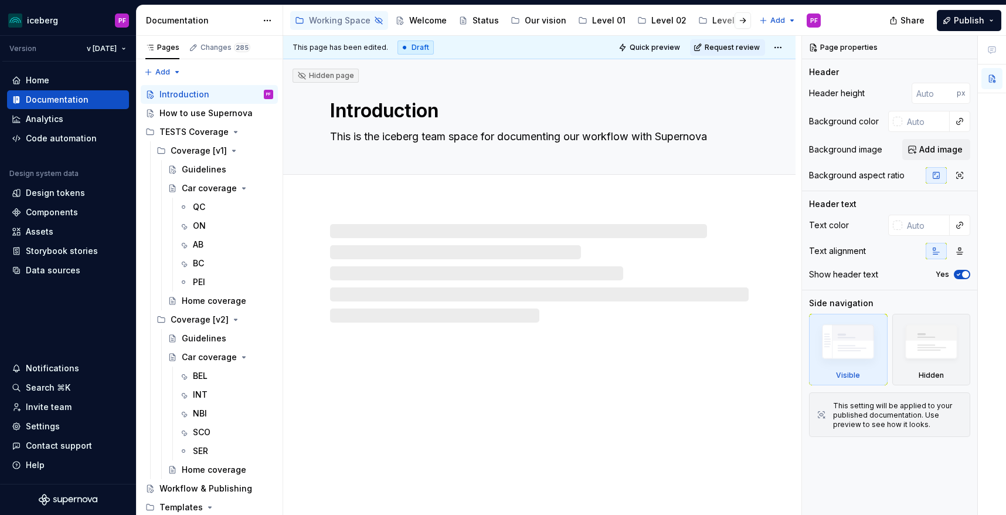
click at [114, 48] on html "iceberg PF Version v [DATE] Home Documentation Analytics Code automation Design…" at bounding box center [503, 257] width 1006 height 515
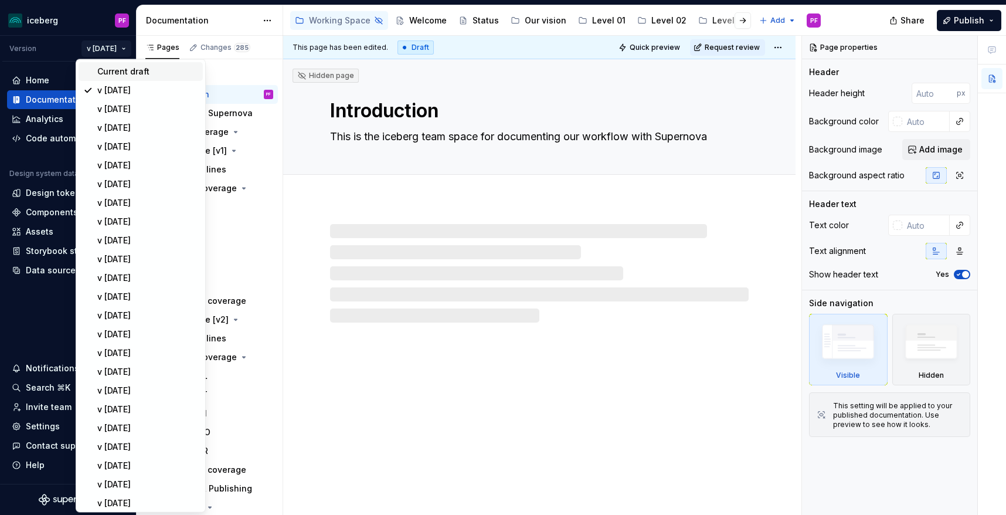
click at [106, 72] on div "Current draft" at bounding box center [147, 72] width 101 height 12
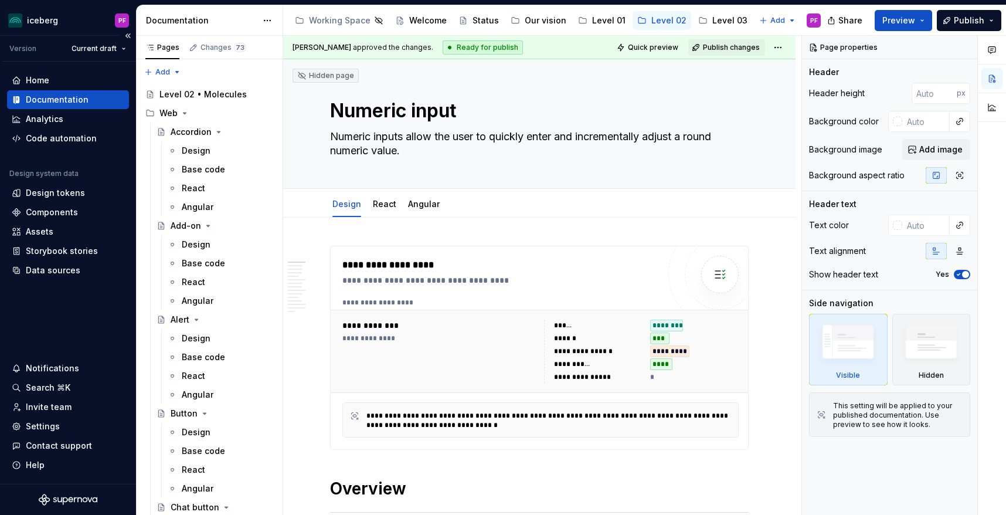
click at [51, 492] on div at bounding box center [68, 499] width 136 height 30
click at [52, 495] on icon "Supernova Logo" at bounding box center [68, 500] width 59 height 12
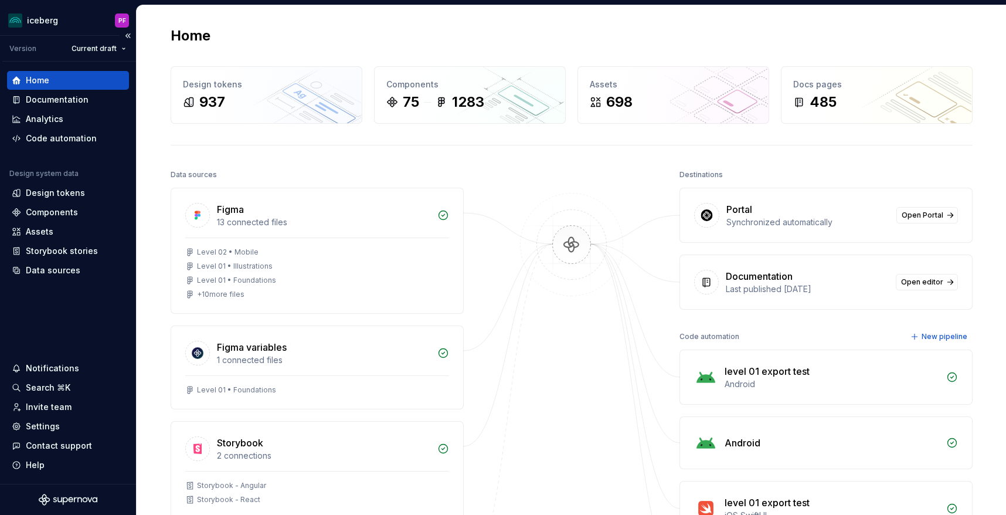
click at [29, 49] on div "Version" at bounding box center [22, 48] width 27 height 9
click at [264, 212] on div "Figma" at bounding box center [323, 209] width 213 height 14
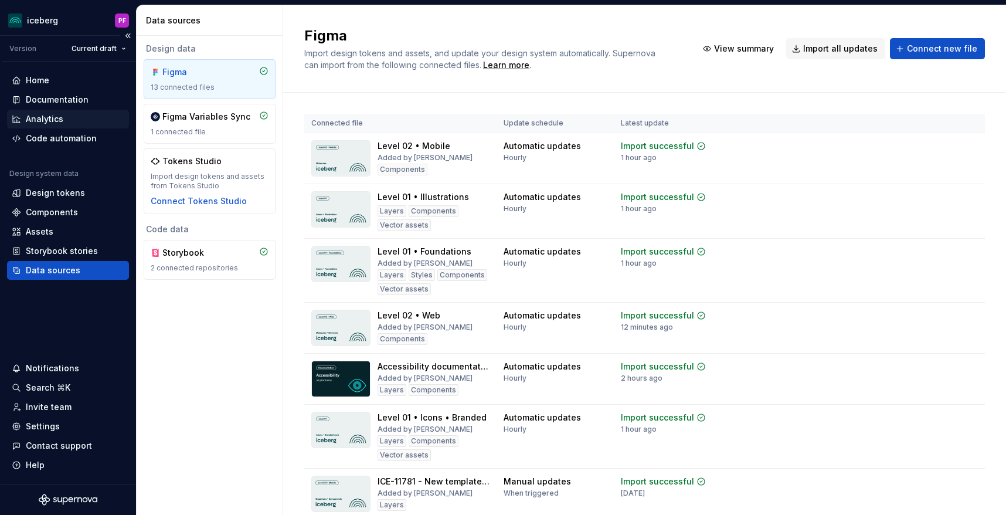
click at [67, 115] on div "Analytics" at bounding box center [68, 119] width 113 height 12
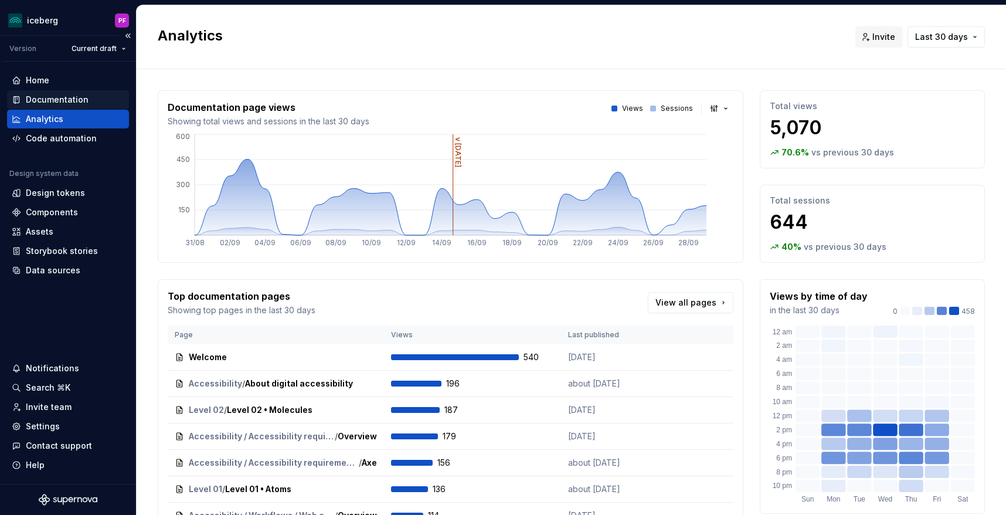
click at [87, 104] on div "Documentation" at bounding box center [68, 100] width 113 height 12
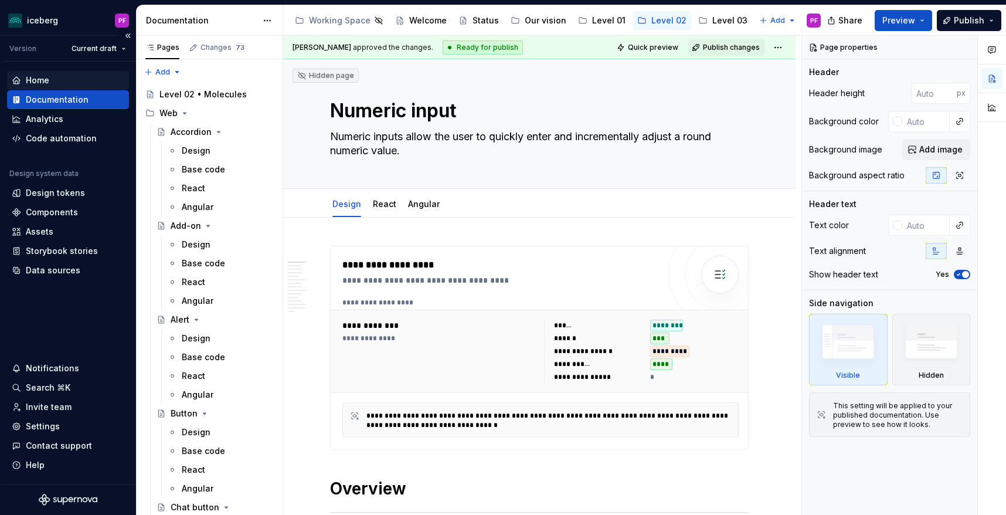
type textarea "*"
click at [60, 78] on div "Home" at bounding box center [68, 80] width 113 height 12
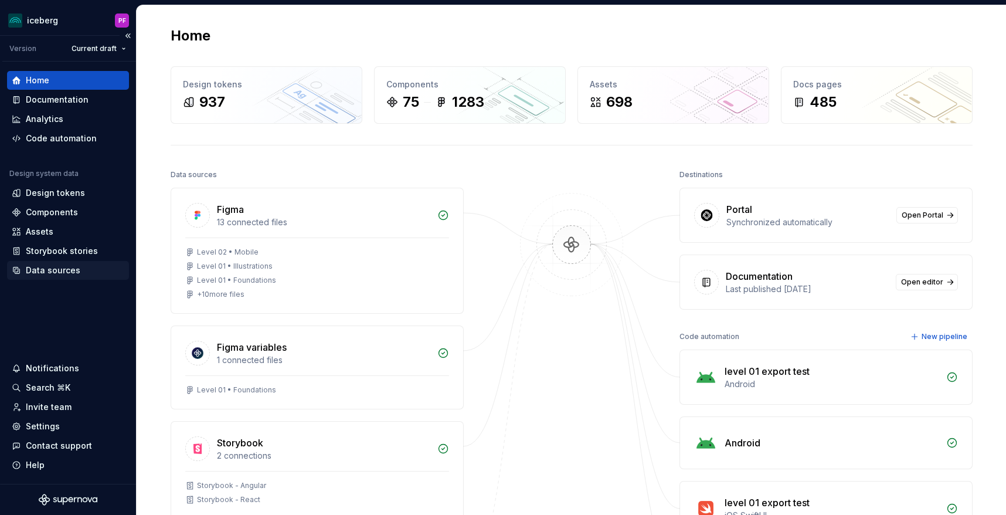
click at [60, 270] on div "Data sources" at bounding box center [53, 270] width 55 height 12
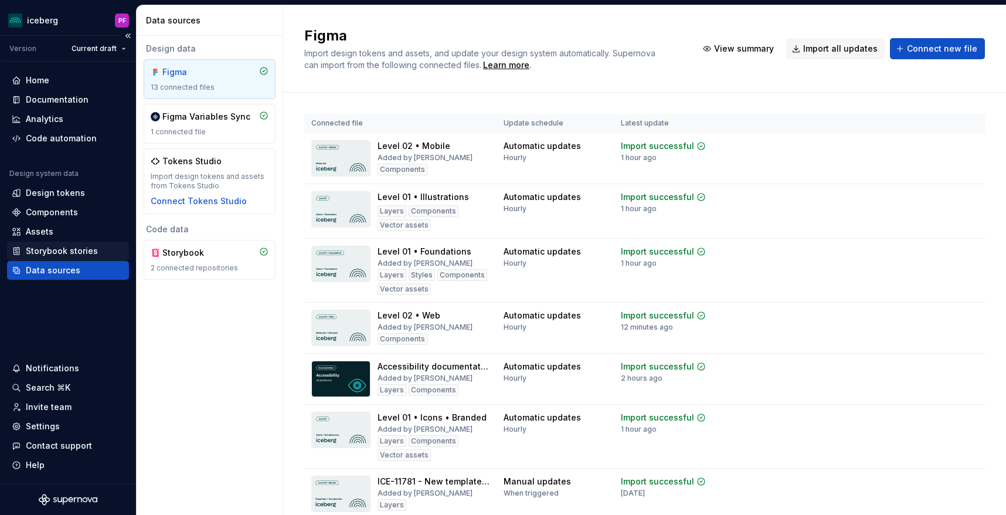
click at [56, 247] on div "Storybook stories" at bounding box center [62, 251] width 72 height 12
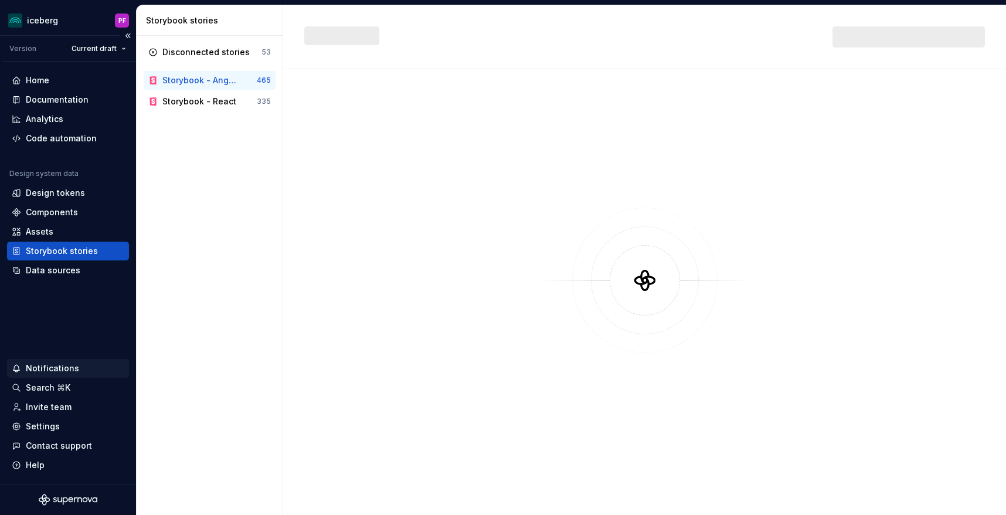
click at [57, 368] on div "Notifications" at bounding box center [52, 368] width 53 height 12
